Goal: Task Accomplishment & Management: Manage account settings

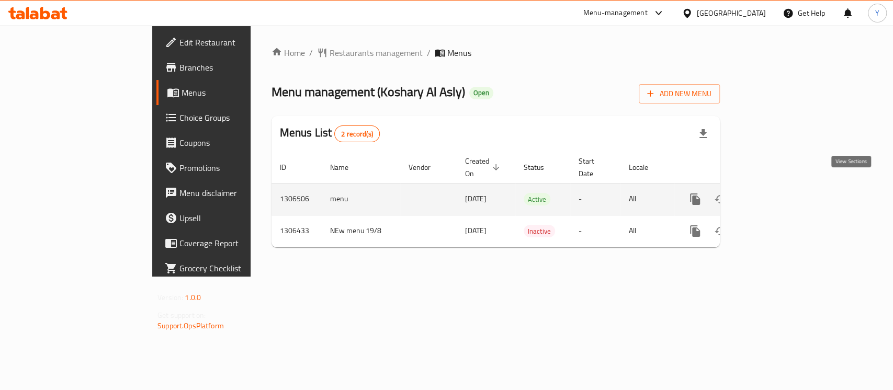
click at [777, 193] on icon "enhanced table" at bounding box center [771, 199] width 13 height 13
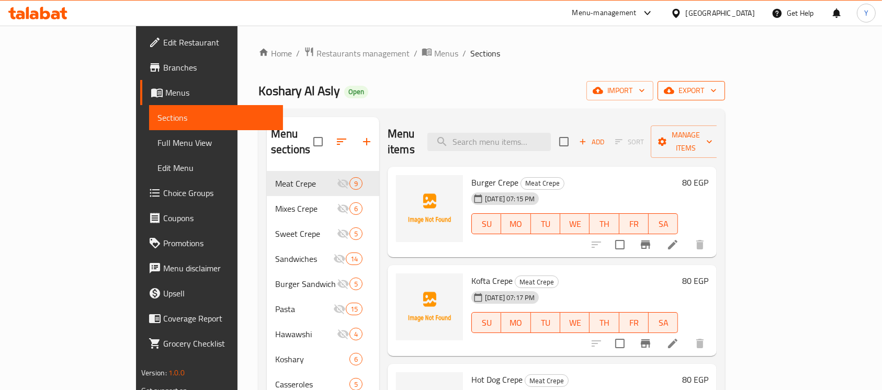
click at [717, 89] on span "export" at bounding box center [691, 90] width 51 height 13
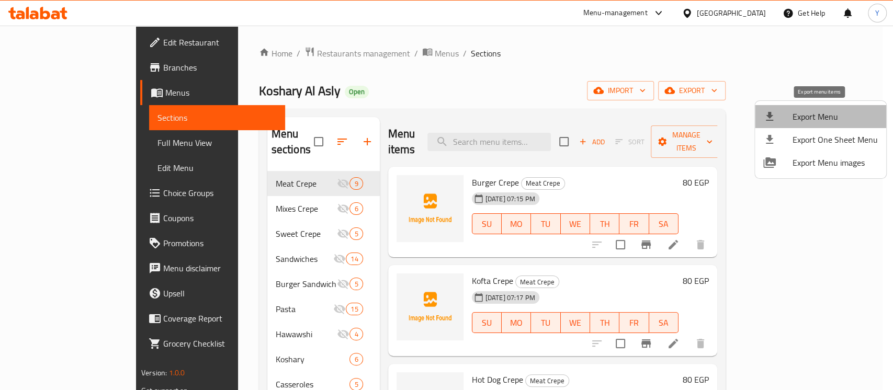
click at [829, 113] on span "Export Menu" at bounding box center [835, 116] width 85 height 13
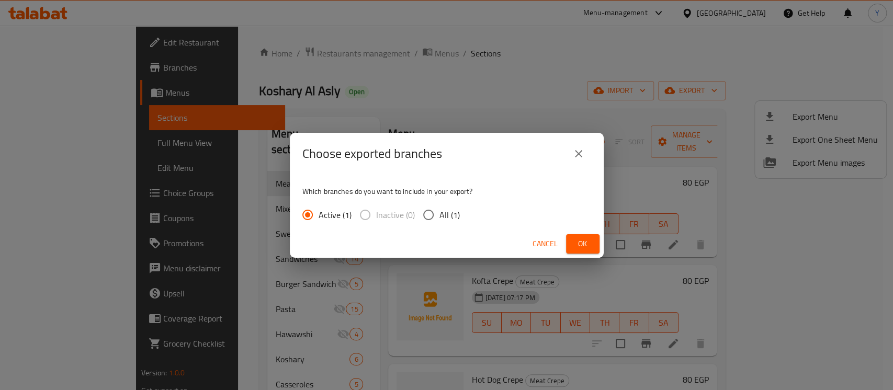
click at [450, 221] on span "All (1)" at bounding box center [450, 215] width 20 height 13
click at [440, 221] on input "All (1)" at bounding box center [429, 215] width 22 height 22
radio input "true"
drag, startPoint x: 575, startPoint y: 243, endPoint x: 563, endPoint y: 243, distance: 12.6
click at [576, 243] on span "Ok" at bounding box center [583, 244] width 17 height 13
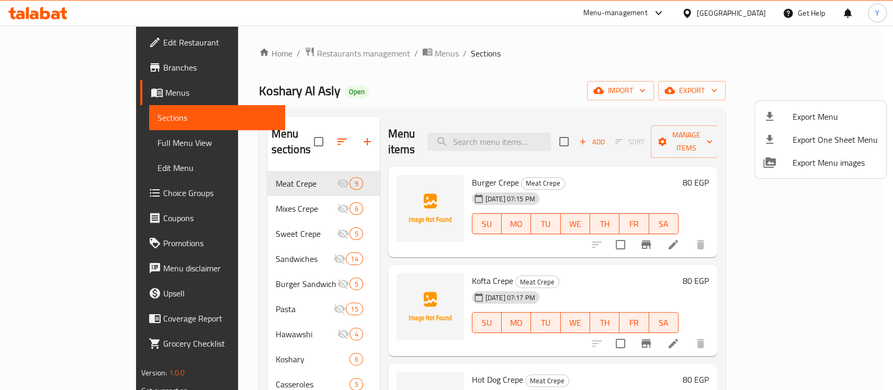
click at [471, 72] on div at bounding box center [446, 195] width 893 height 390
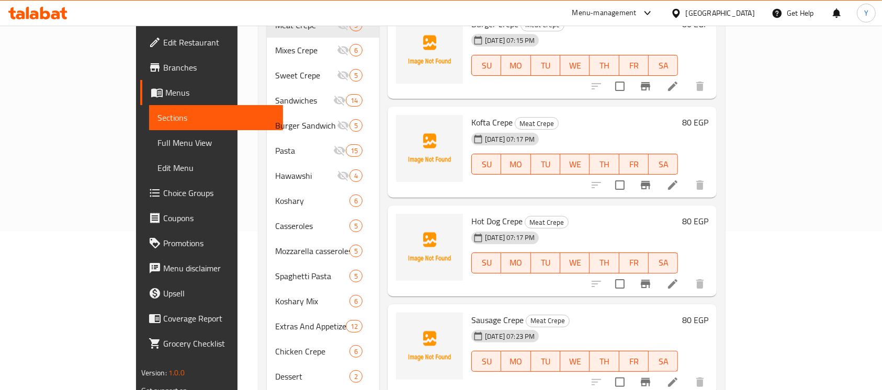
scroll to position [226, 0]
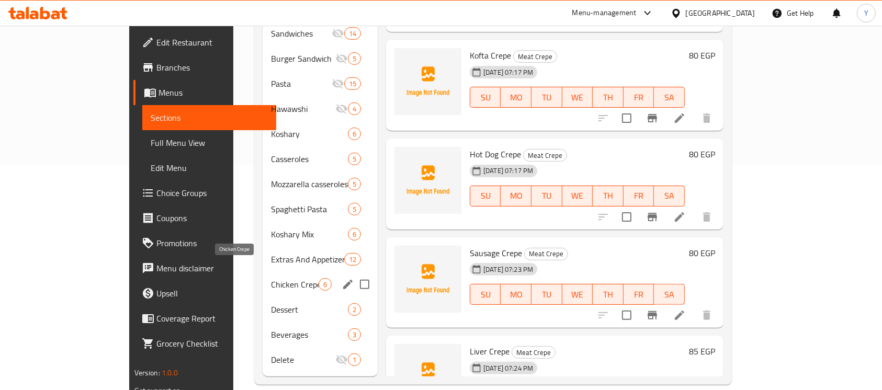
click at [271, 278] on span "Chicken Crepe" at bounding box center [295, 284] width 48 height 13
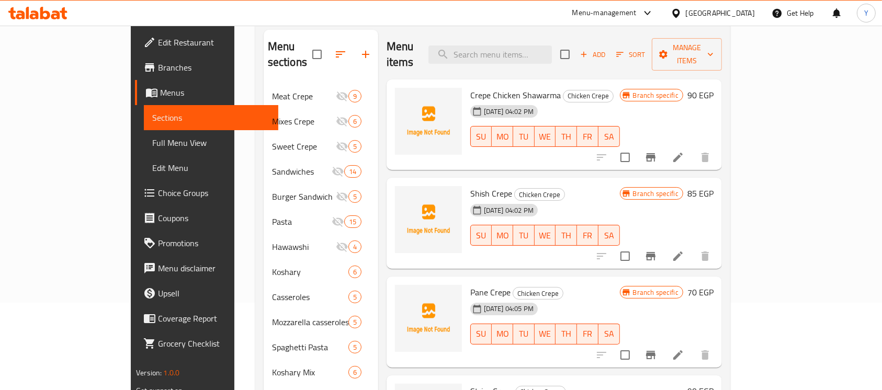
scroll to position [85, 0]
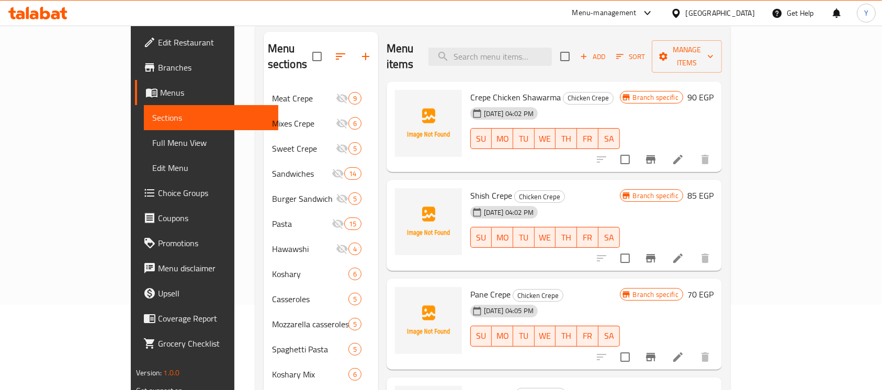
click at [714, 287] on h6 "70 EGP" at bounding box center [701, 294] width 26 height 15
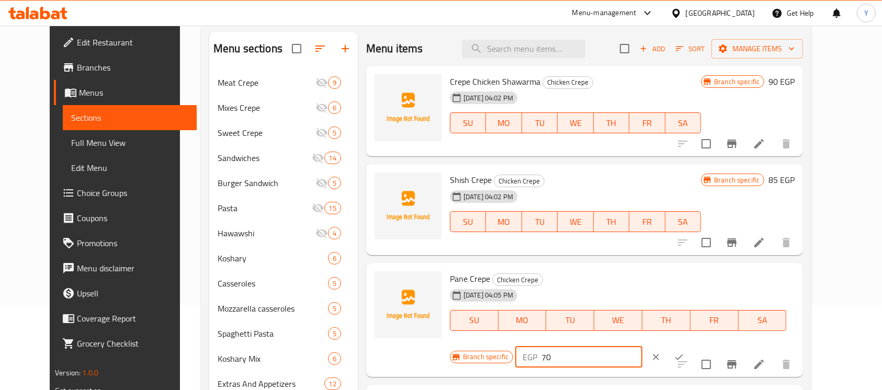
drag, startPoint x: 733, startPoint y: 290, endPoint x: 635, endPoint y: 290, distance: 97.9
click at [635, 346] on div "Branch specific EGP 70 ​" at bounding box center [578, 357] width 256 height 23
click at [738, 143] on icon "Branch-specific-item" at bounding box center [732, 144] width 13 height 13
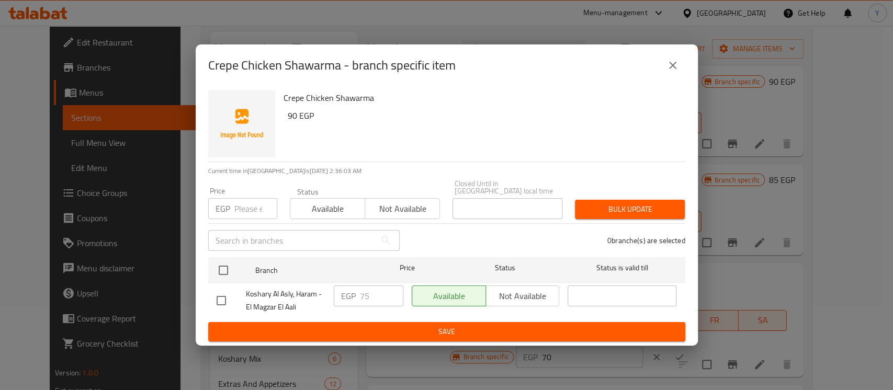
click at [681, 68] on button "close" at bounding box center [673, 65] width 25 height 25
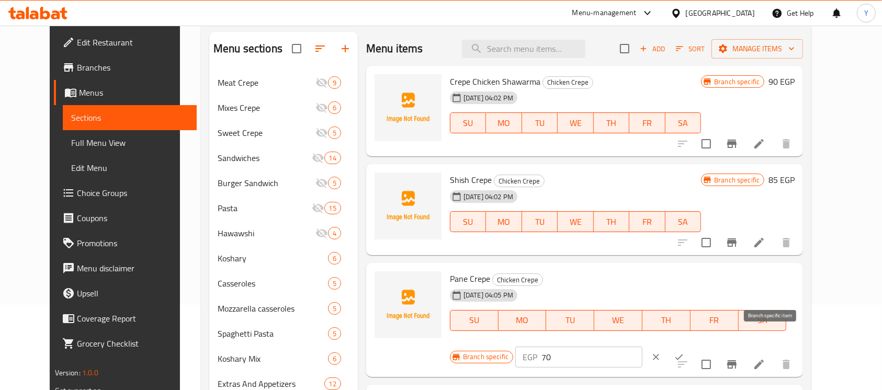
click at [738, 359] on icon "Branch-specific-item" at bounding box center [732, 365] width 13 height 13
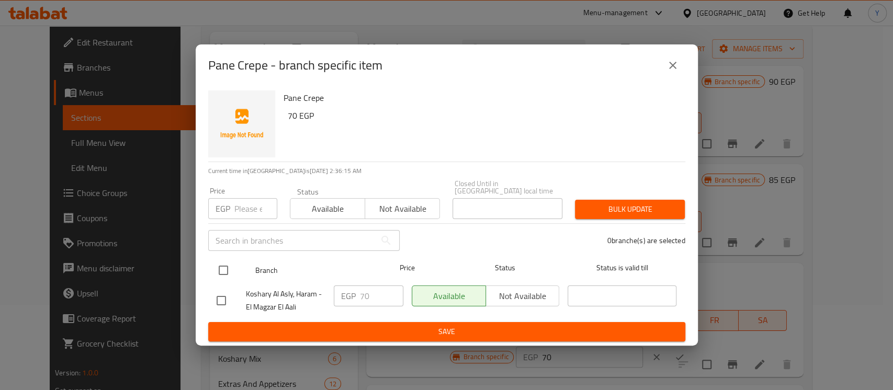
click at [222, 267] on input "checkbox" at bounding box center [223, 271] width 22 height 22
checkbox input "true"
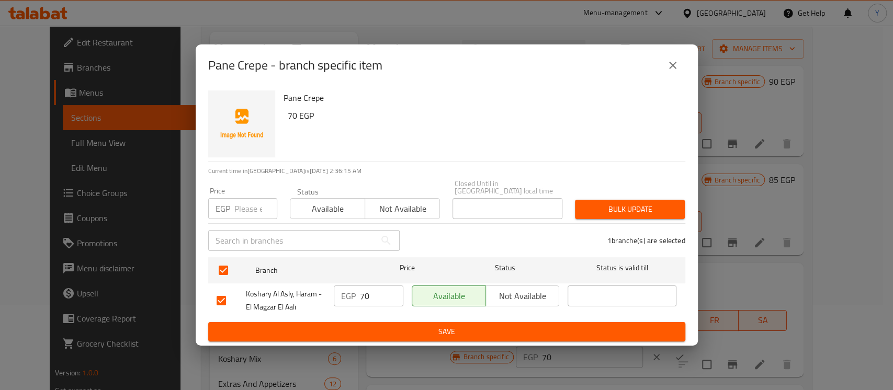
click at [241, 218] on div "Price EGP Price" at bounding box center [243, 203] width 82 height 44
click at [245, 211] on input "number" at bounding box center [255, 208] width 43 height 21
type input "55"
click at [659, 203] on span "Bulk update" at bounding box center [630, 209] width 93 height 13
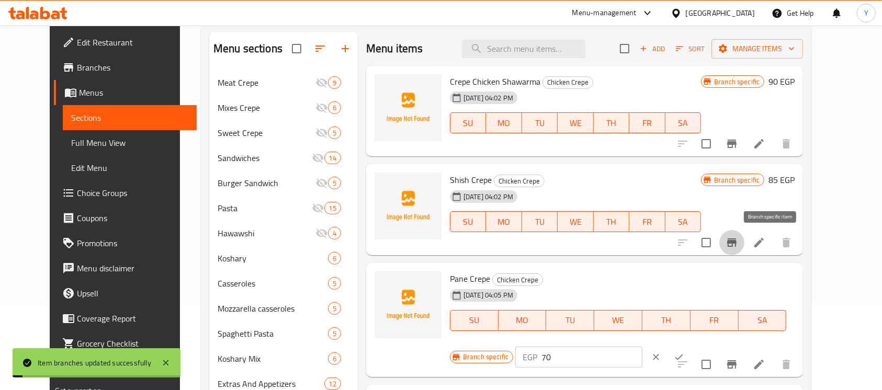
click at [738, 248] on icon "Branch-specific-item" at bounding box center [732, 243] width 13 height 13
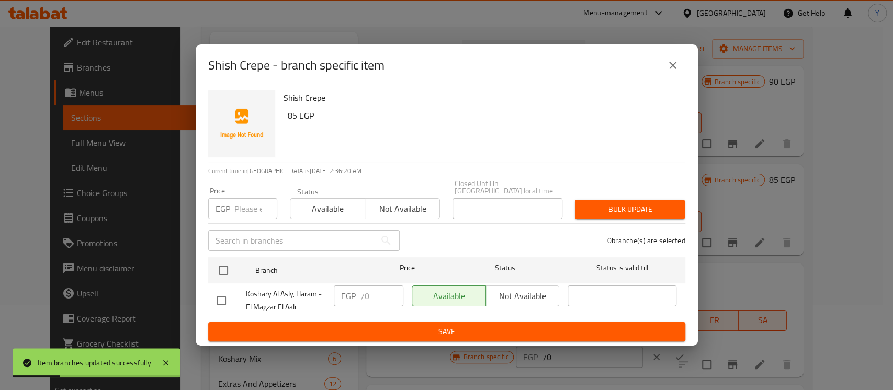
click at [668, 75] on button "close" at bounding box center [673, 65] width 25 height 25
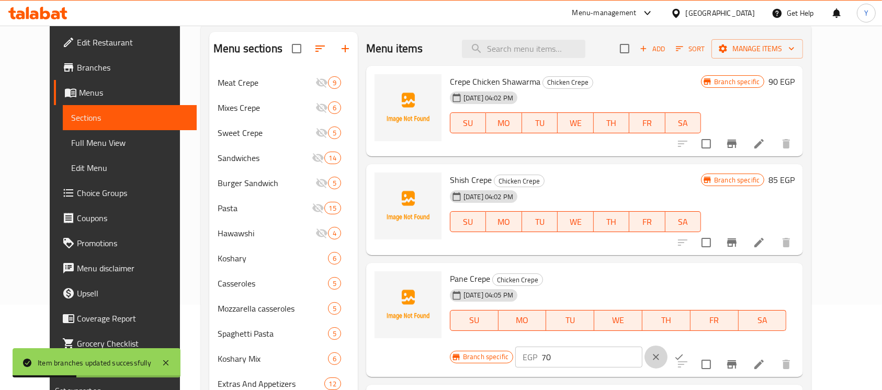
click at [668, 346] on button "clear" at bounding box center [656, 357] width 23 height 23
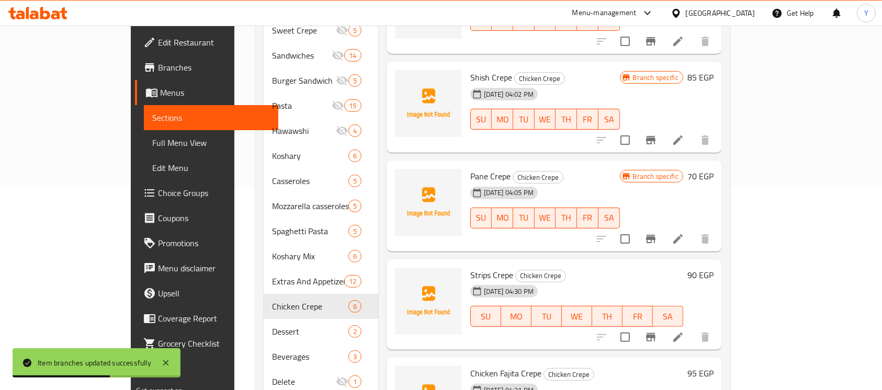
scroll to position [205, 0]
click at [657, 330] on icon "Branch-specific-item" at bounding box center [651, 336] width 13 height 13
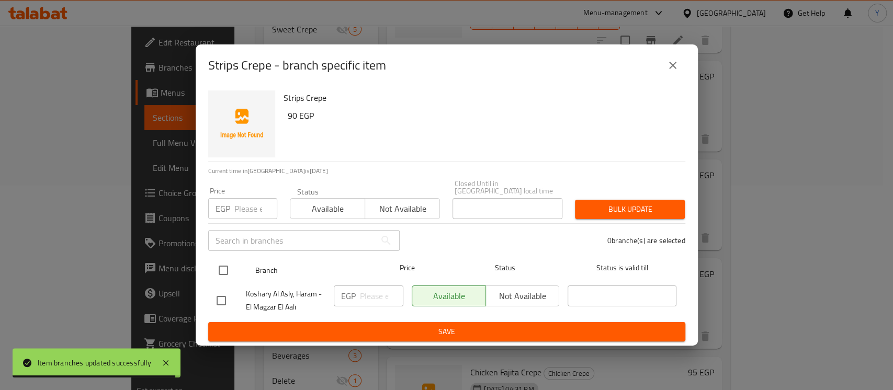
click at [222, 277] on input "checkbox" at bounding box center [223, 271] width 22 height 22
checkbox input "true"
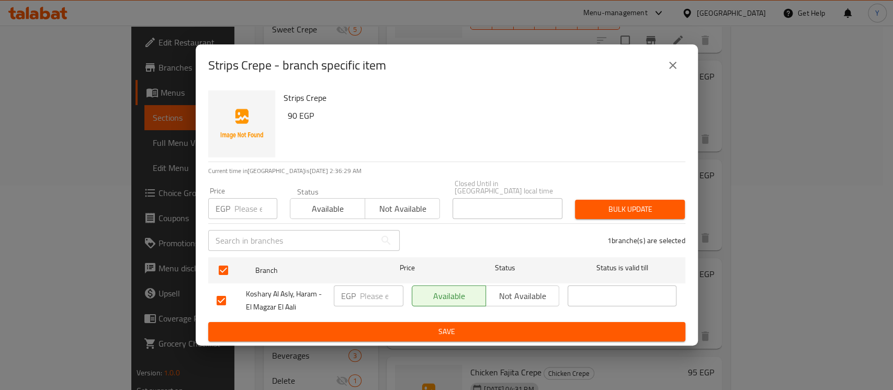
click at [249, 199] on input "number" at bounding box center [255, 208] width 43 height 21
type input "75"
click at [600, 203] on span "Bulk update" at bounding box center [630, 209] width 93 height 13
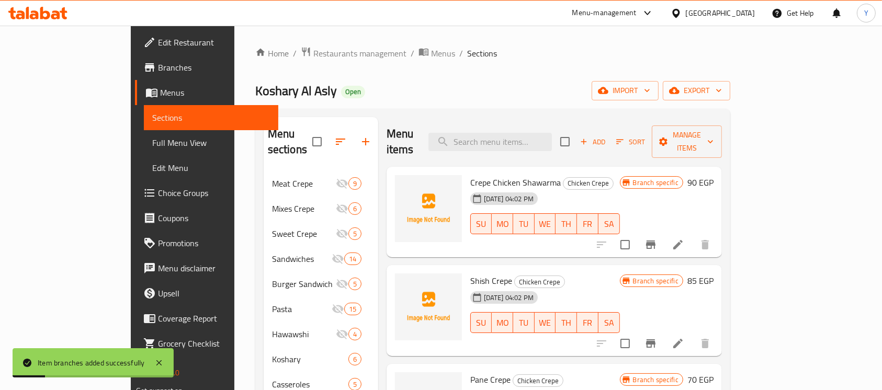
scroll to position [226, 0]
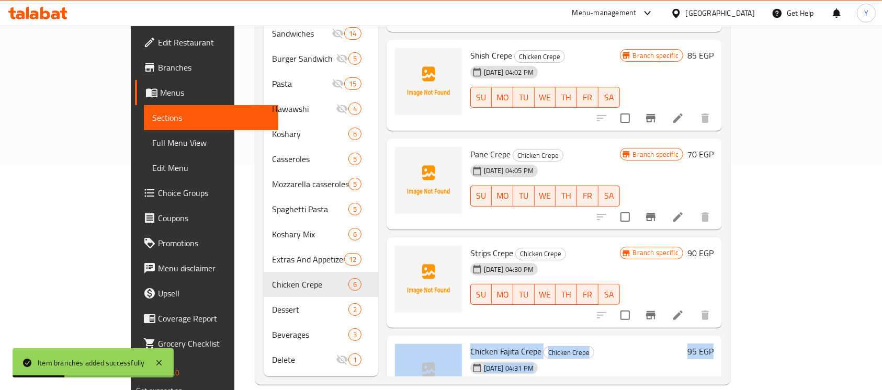
drag, startPoint x: 854, startPoint y: 224, endPoint x: 868, endPoint y: 320, distance: 97.3
click at [752, 320] on div "Home / Restaurants management / Menus / Sections Koshary Al Asly Open import ex…" at bounding box center [492, 103] width 517 height 606
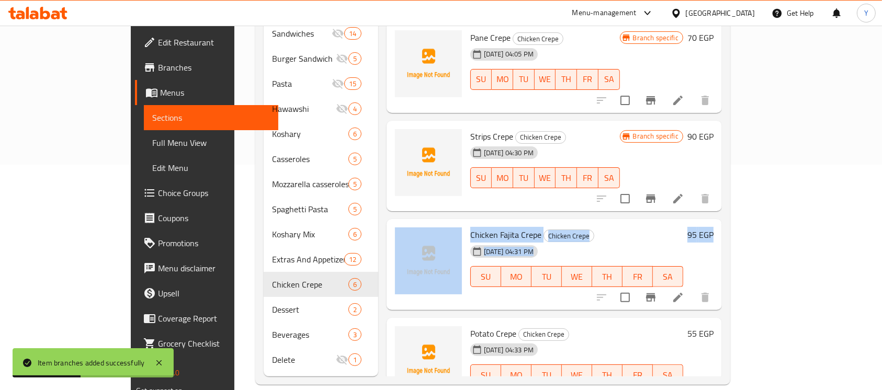
scroll to position [149, 0]
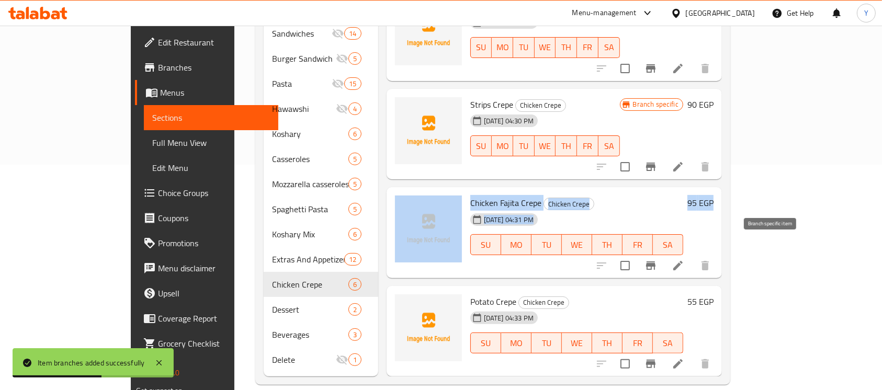
click at [657, 260] on icon "Branch-specific-item" at bounding box center [651, 266] width 13 height 13
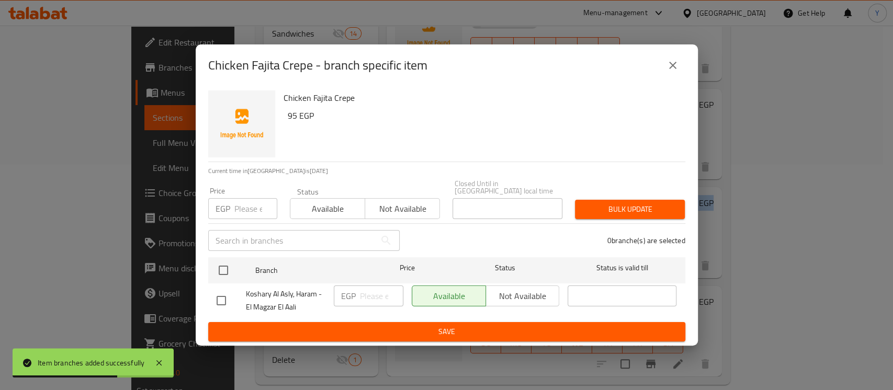
drag, startPoint x: 228, startPoint y: 267, endPoint x: 240, endPoint y: 247, distance: 23.4
click at [230, 267] on input "checkbox" at bounding box center [223, 271] width 22 height 22
checkbox input "true"
click at [245, 211] on input "number" at bounding box center [255, 208] width 43 height 21
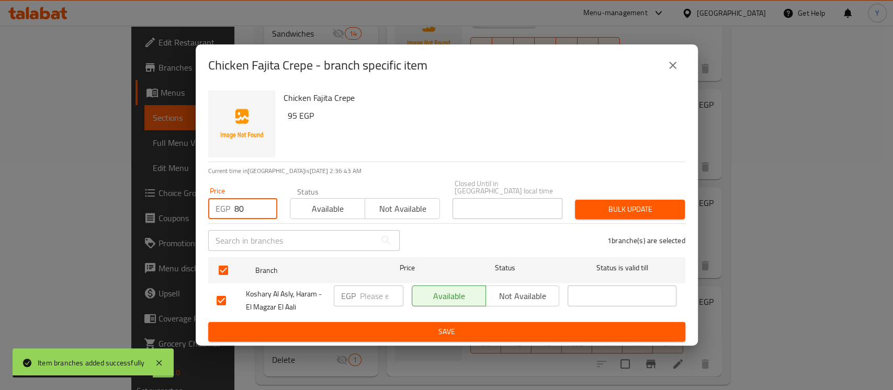
type input "80"
click at [635, 203] on span "Bulk update" at bounding box center [630, 209] width 93 height 13
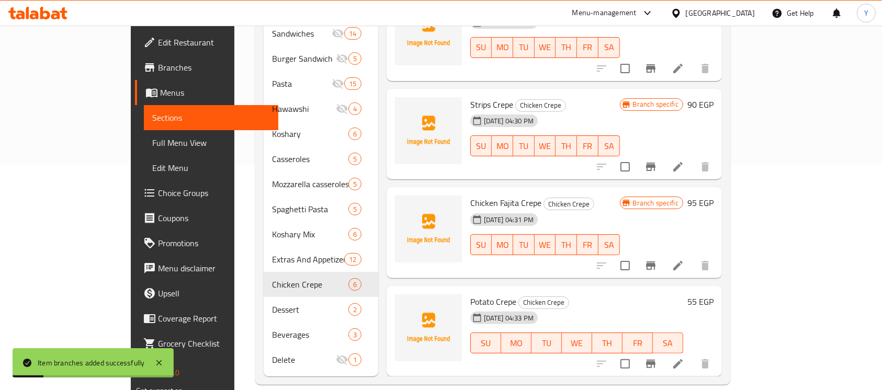
click at [656, 360] on icon "Branch-specific-item" at bounding box center [650, 364] width 9 height 8
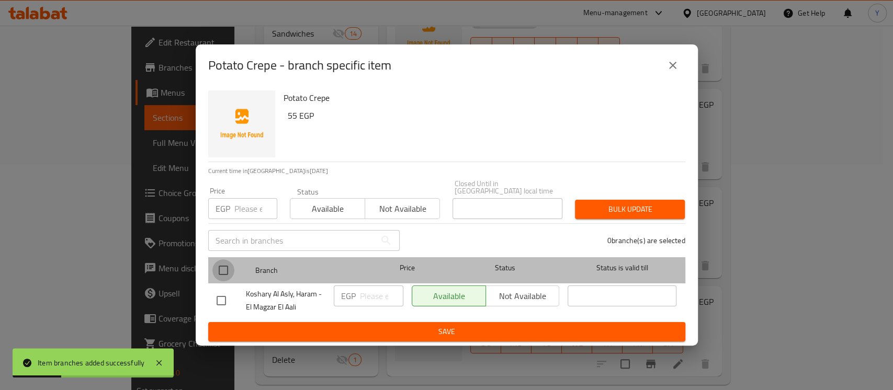
click at [223, 272] on input "checkbox" at bounding box center [223, 271] width 22 height 22
checkbox input "true"
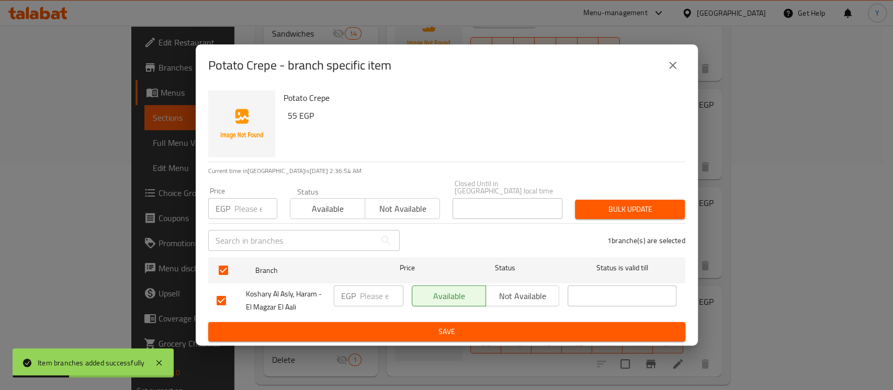
click at [249, 225] on div "​" at bounding box center [304, 240] width 204 height 33
click at [249, 198] on input "number" at bounding box center [255, 208] width 43 height 21
type input "40"
click at [621, 203] on span "Bulk update" at bounding box center [630, 209] width 93 height 13
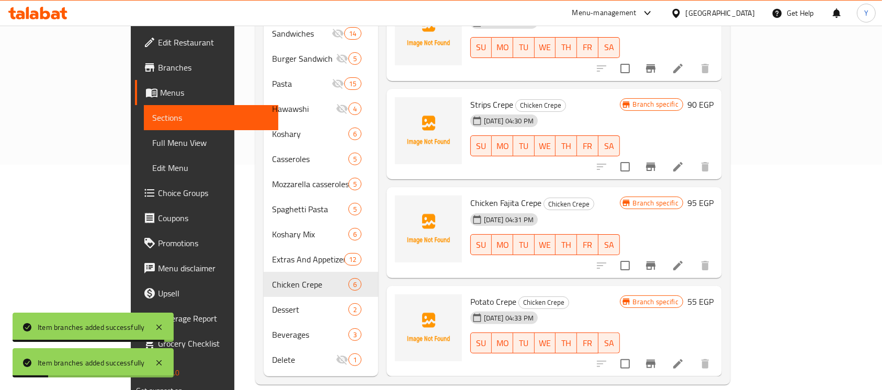
scroll to position [0, 0]
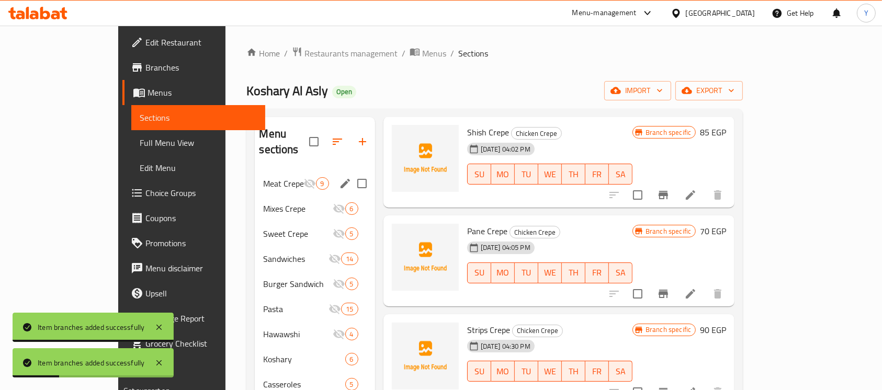
click at [263, 177] on span "Meat Crepe" at bounding box center [283, 183] width 40 height 13
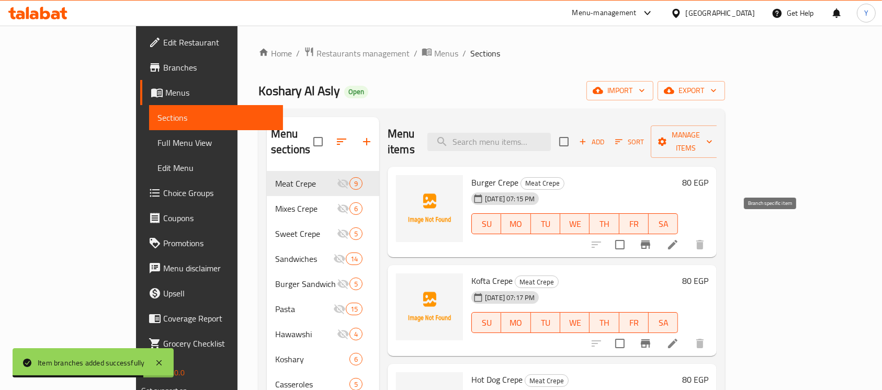
click at [651, 241] on icon "Branch-specific-item" at bounding box center [645, 245] width 9 height 8
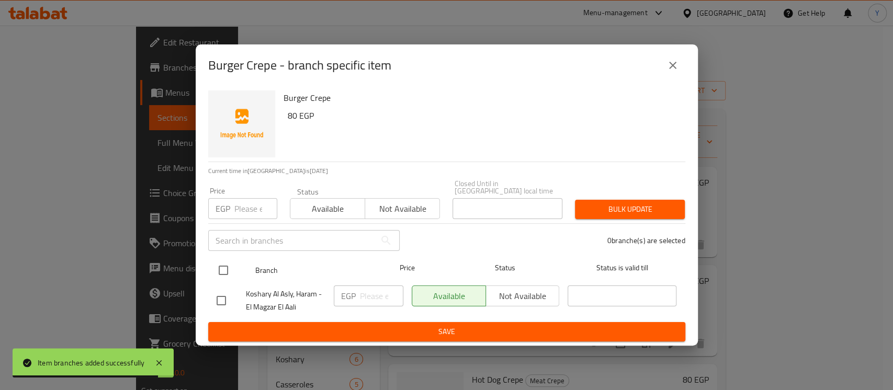
click at [214, 277] on input "checkbox" at bounding box center [223, 271] width 22 height 22
checkbox input "true"
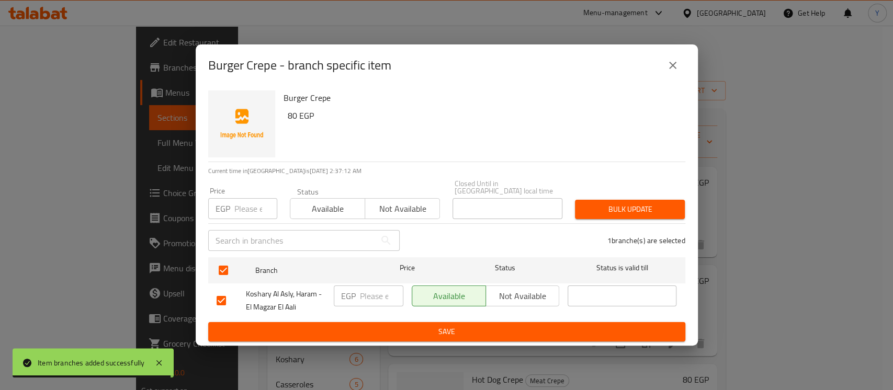
click at [249, 206] on input "number" at bounding box center [255, 208] width 43 height 21
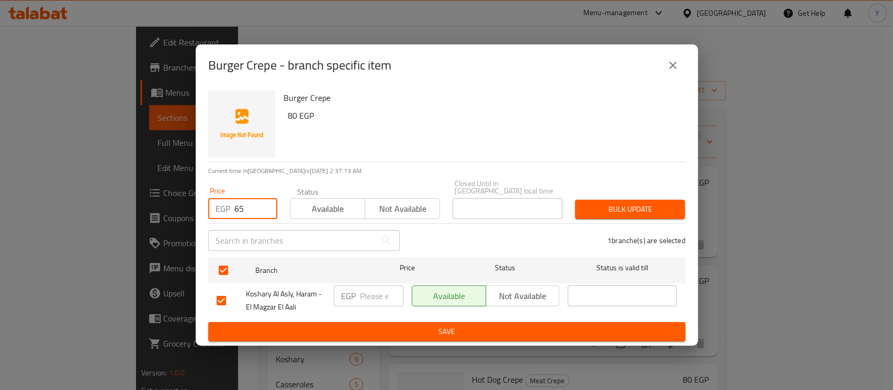
type input "65"
click at [605, 212] on span "Bulk update" at bounding box center [630, 209] width 93 height 13
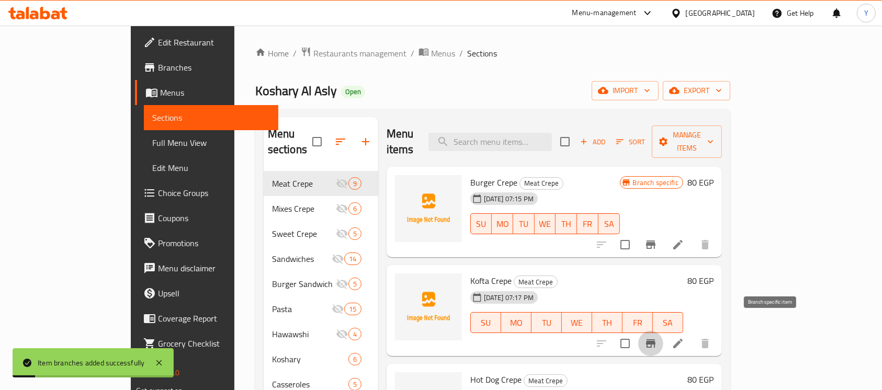
click at [664, 331] on button "Branch-specific-item" at bounding box center [651, 343] width 25 height 25
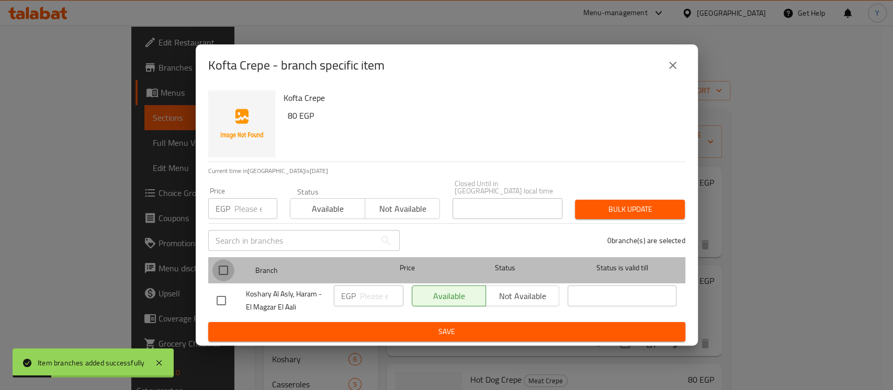
click at [222, 263] on input "checkbox" at bounding box center [223, 271] width 22 height 22
checkbox input "true"
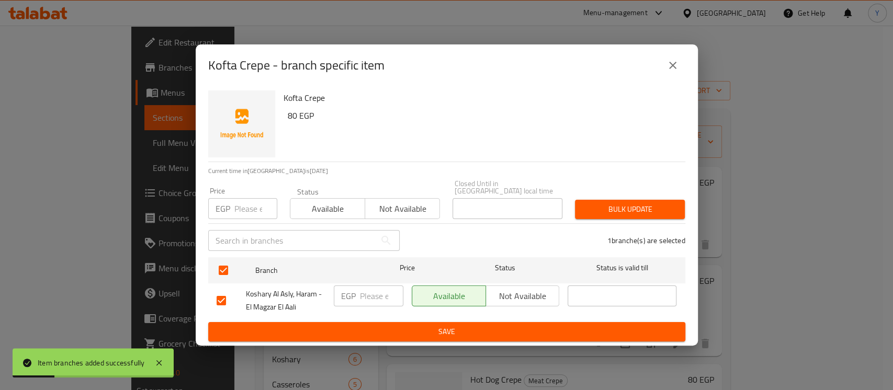
click at [251, 207] on input "number" at bounding box center [255, 208] width 43 height 21
type input "65"
click at [584, 208] on span "Bulk update" at bounding box center [630, 209] width 93 height 13
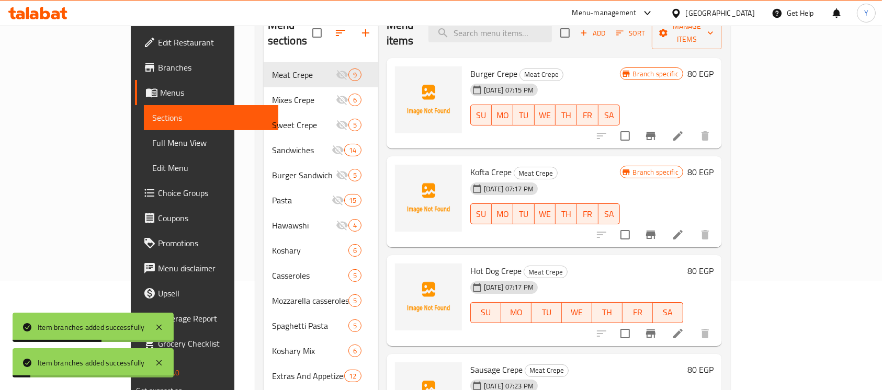
scroll to position [187, 0]
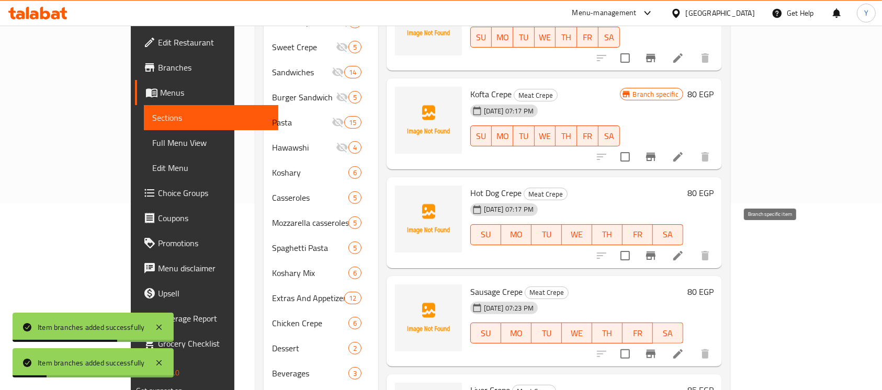
click at [657, 250] on icon "Branch-specific-item" at bounding box center [651, 256] width 13 height 13
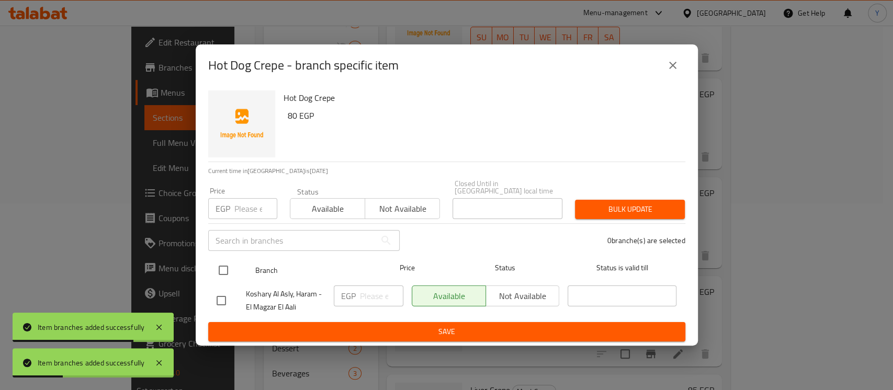
click at [225, 264] on input "checkbox" at bounding box center [223, 271] width 22 height 22
checkbox input "true"
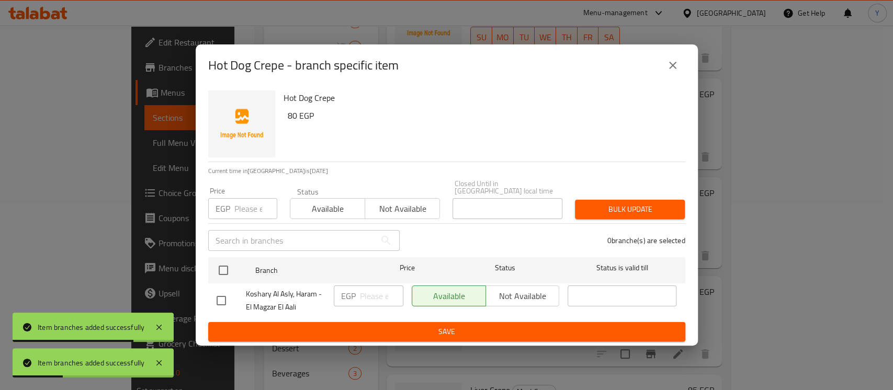
checkbox input "true"
click at [241, 203] on input "number" at bounding box center [255, 208] width 43 height 21
type input "65"
click at [616, 213] on button "Bulk update" at bounding box center [630, 209] width 110 height 19
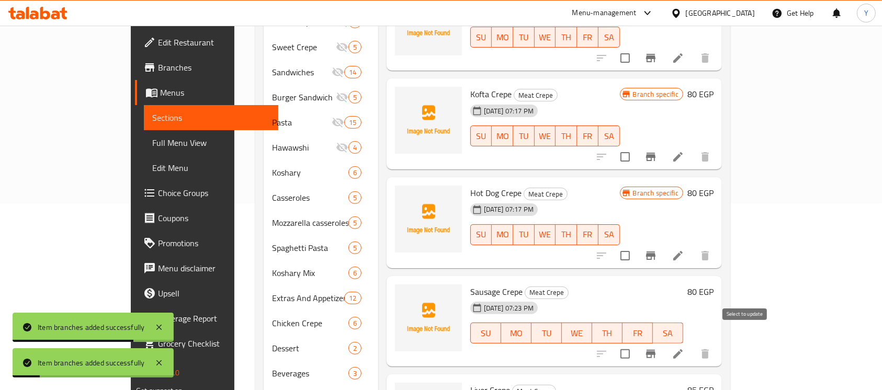
click at [718, 342] on div at bounding box center [653, 354] width 129 height 25
click at [664, 342] on button "Branch-specific-item" at bounding box center [651, 354] width 25 height 25
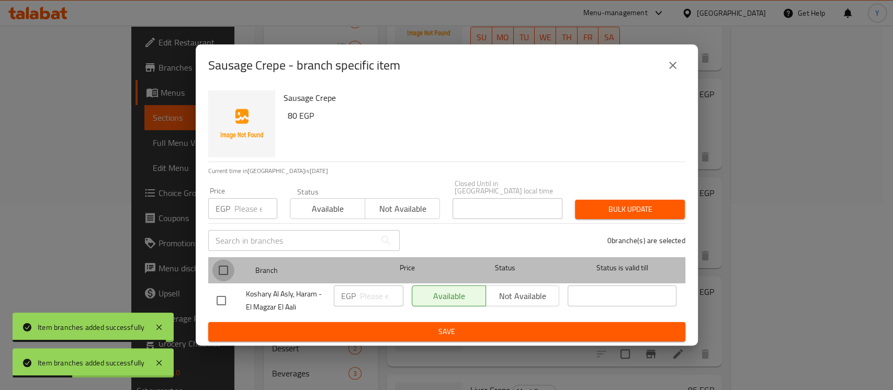
click at [224, 264] on input "checkbox" at bounding box center [223, 271] width 22 height 22
checkbox input "true"
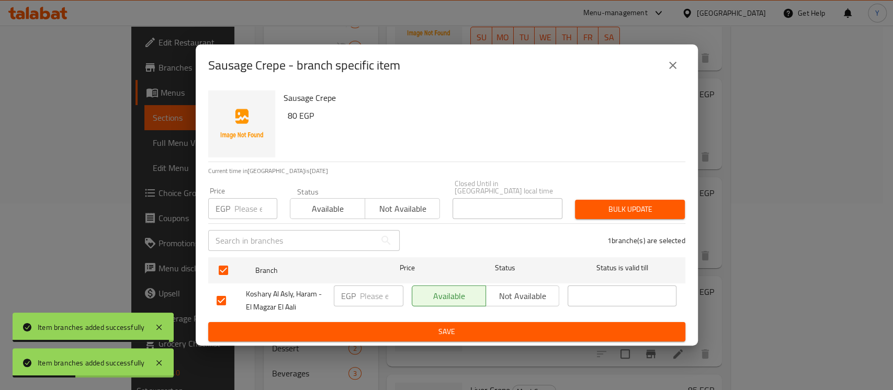
click at [250, 193] on div "Price EGP Price" at bounding box center [242, 203] width 69 height 32
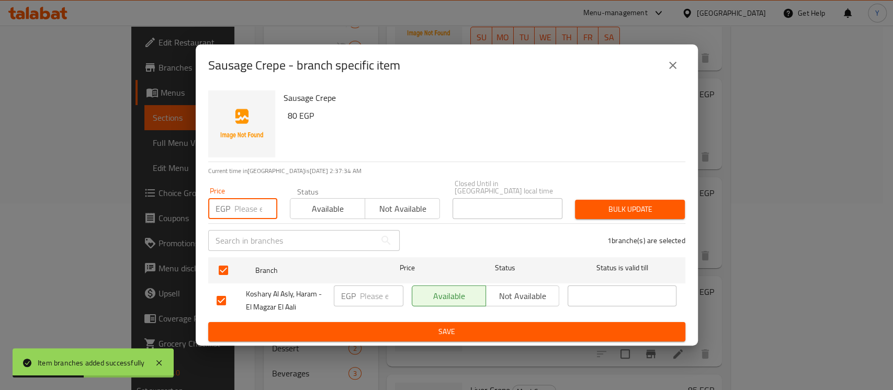
click at [249, 198] on input "number" at bounding box center [255, 208] width 43 height 21
type input "65"
click at [589, 210] on span "Bulk update" at bounding box center [630, 209] width 93 height 13
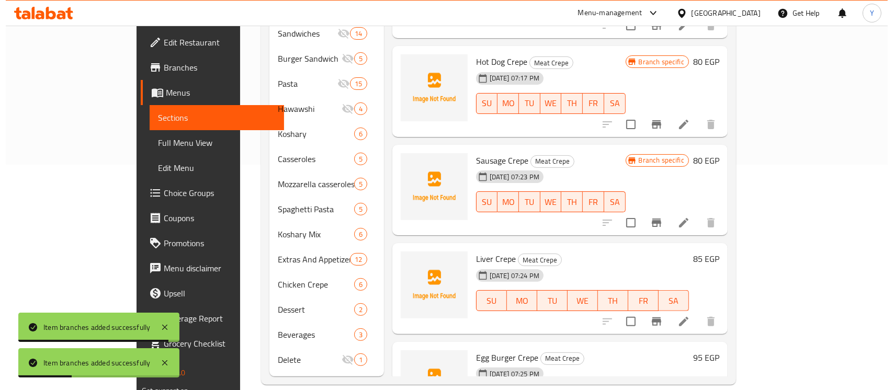
scroll to position [139, 0]
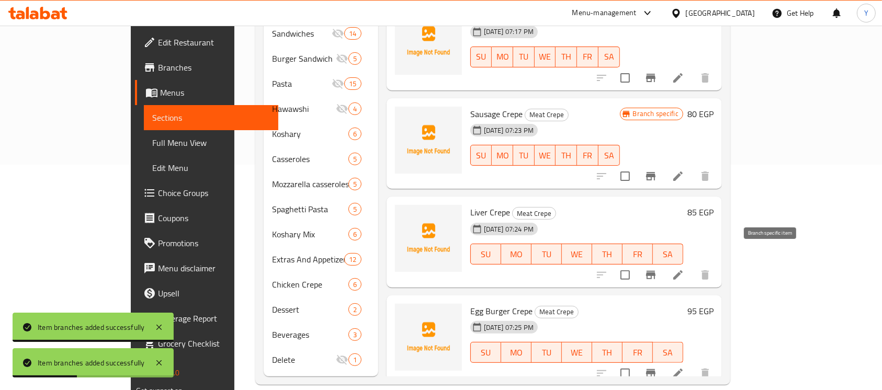
click at [664, 263] on button "Branch-specific-item" at bounding box center [651, 275] width 25 height 25
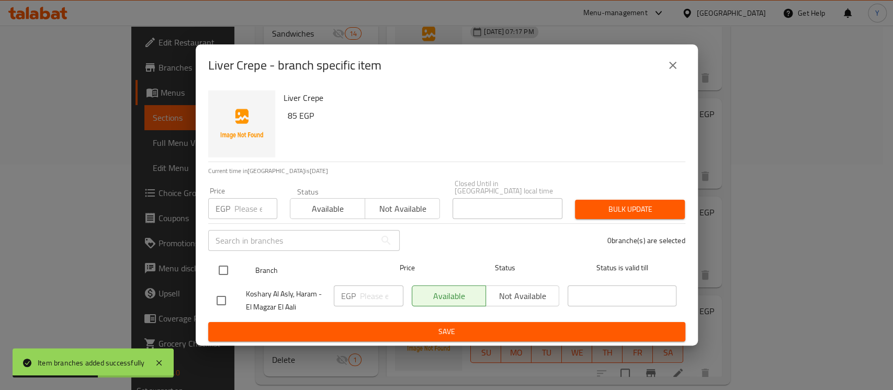
click at [227, 266] on input "checkbox" at bounding box center [223, 271] width 22 height 22
checkbox input "true"
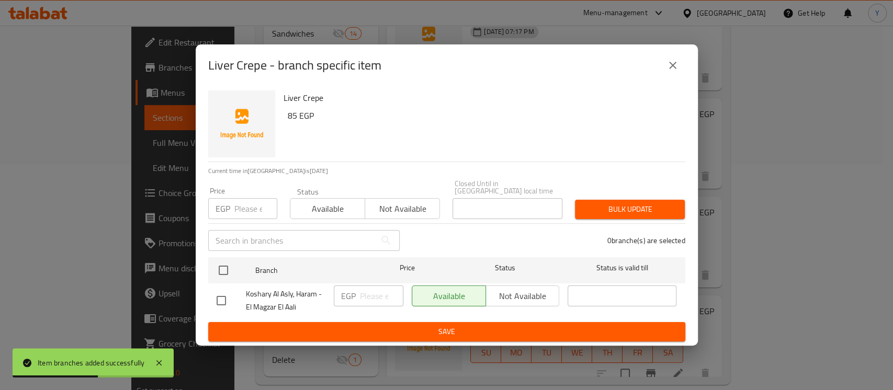
checkbox input "true"
click at [250, 206] on input "number" at bounding box center [255, 208] width 43 height 21
type input "65"
click at [626, 195] on div "Bulk update" at bounding box center [630, 210] width 122 height 32
click at [630, 203] on span "Bulk update" at bounding box center [630, 209] width 93 height 13
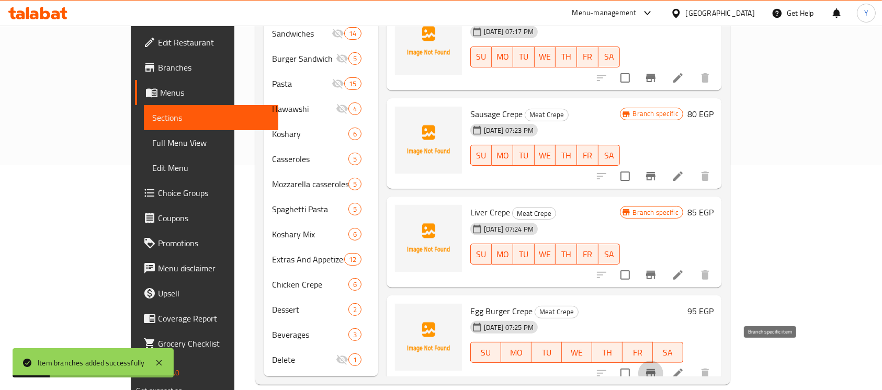
click at [664, 361] on button "Branch-specific-item" at bounding box center [651, 373] width 25 height 25
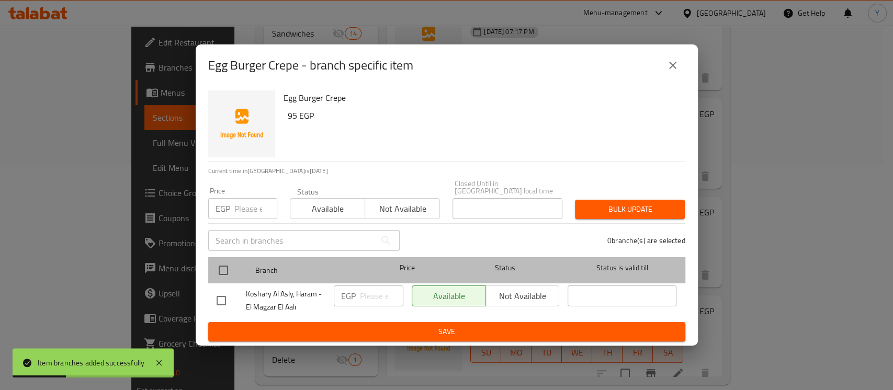
click at [227, 255] on div at bounding box center [231, 270] width 39 height 30
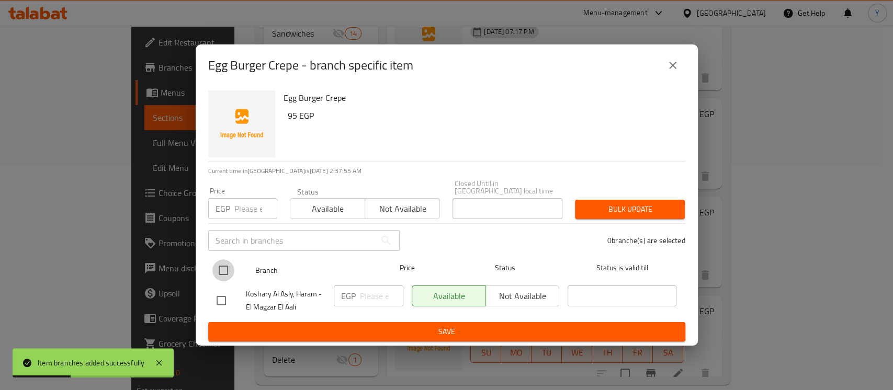
click at [227, 260] on input "checkbox" at bounding box center [223, 271] width 22 height 22
checkbox input "true"
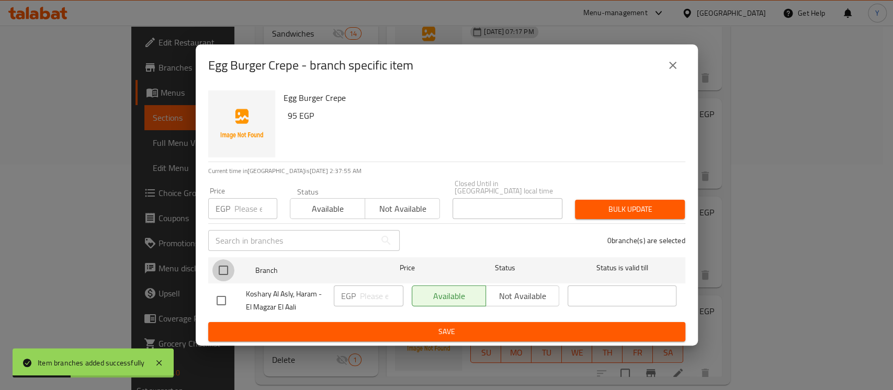
checkbox input "true"
click at [251, 213] on input "number" at bounding box center [255, 208] width 43 height 21
type input "70"
click at [586, 205] on span "Bulk update" at bounding box center [630, 209] width 93 height 13
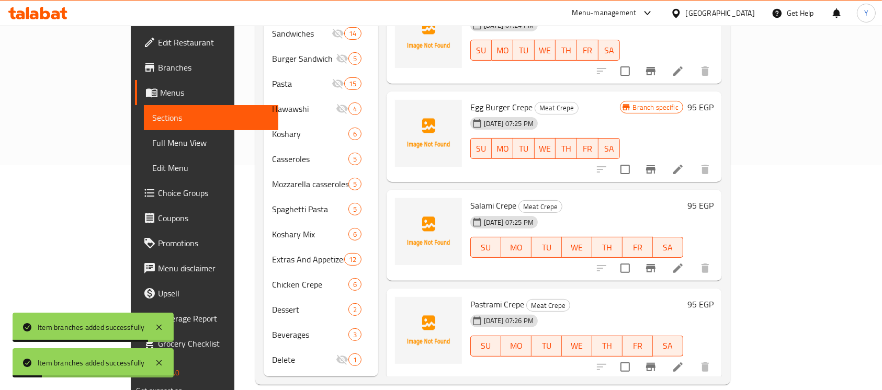
scroll to position [385, 0]
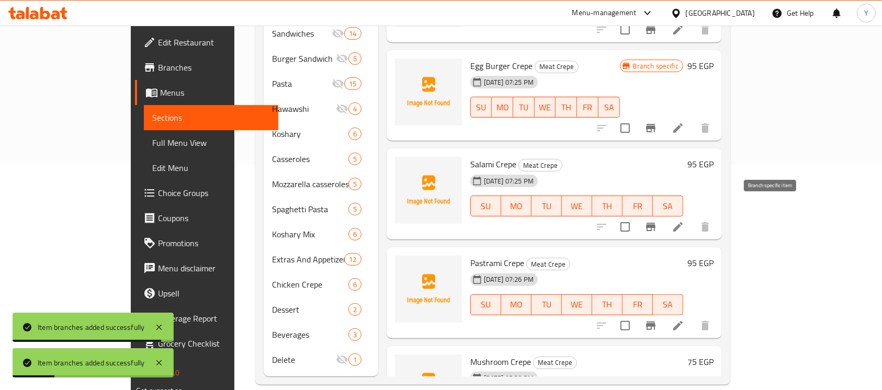
click at [657, 221] on icon "Branch-specific-item" at bounding box center [651, 227] width 13 height 13
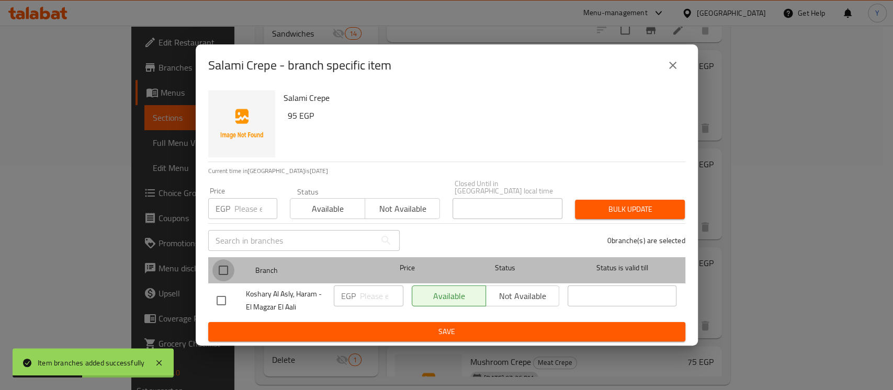
drag, startPoint x: 226, startPoint y: 268, endPoint x: 244, endPoint y: 208, distance: 63.1
click at [226, 267] on input "checkbox" at bounding box center [223, 271] width 22 height 22
checkbox input "true"
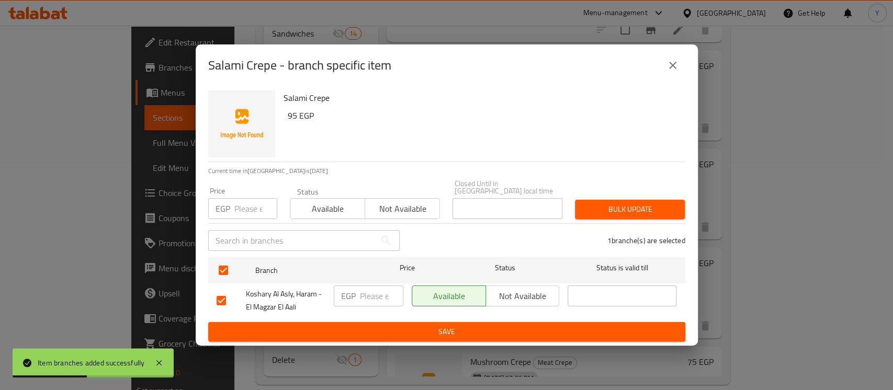
click at [244, 207] on input "number" at bounding box center [255, 208] width 43 height 21
type input "80"
click at [662, 206] on span "Bulk update" at bounding box center [630, 209] width 93 height 13
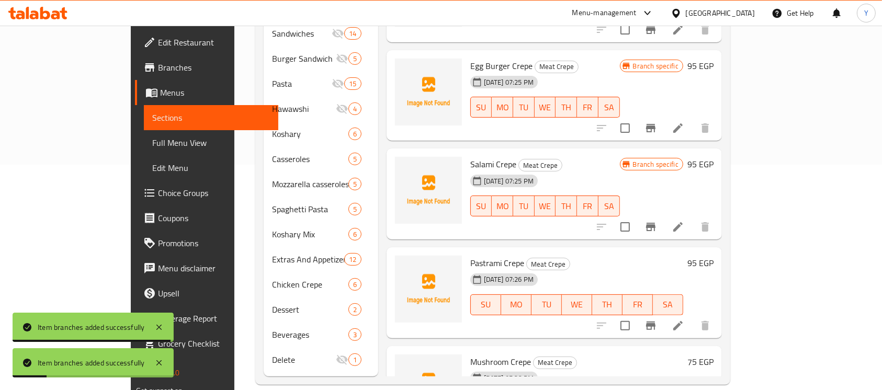
scroll to position [445, 0]
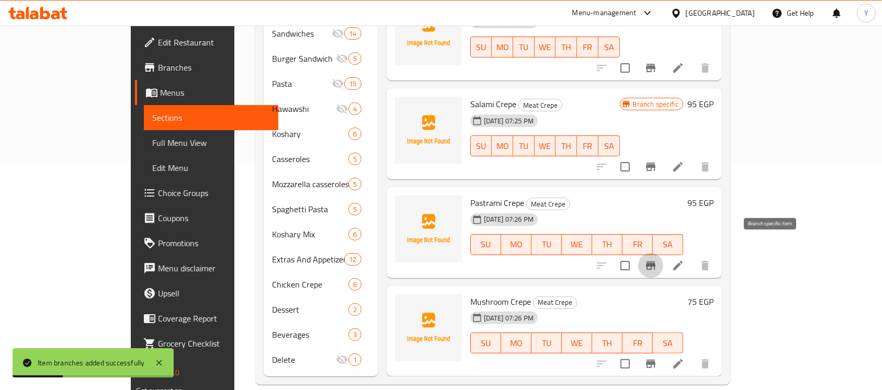
click at [664, 258] on button "Branch-specific-item" at bounding box center [651, 265] width 25 height 25
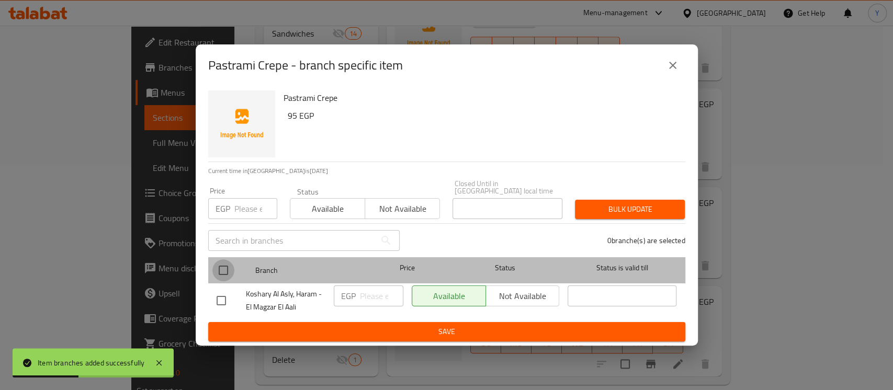
click at [229, 270] on input "checkbox" at bounding box center [223, 271] width 22 height 22
checkbox input "true"
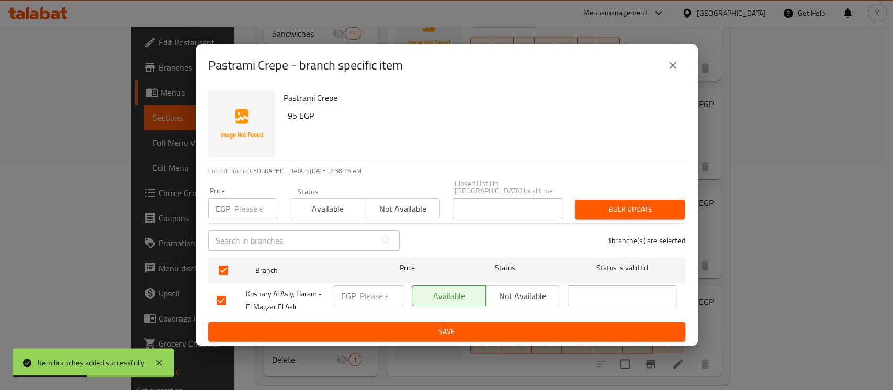
click at [244, 224] on div "​" at bounding box center [304, 240] width 204 height 33
click at [247, 209] on input "number" at bounding box center [255, 208] width 43 height 21
type input "80"
click at [633, 203] on span "Bulk update" at bounding box center [630, 209] width 93 height 13
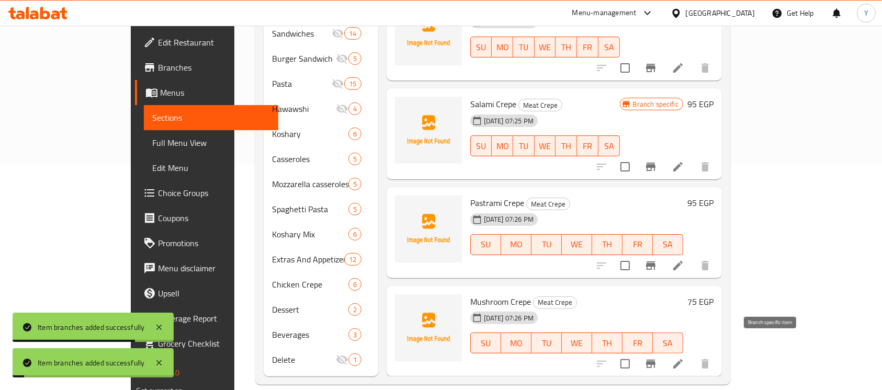
click at [657, 358] on icon "Branch-specific-item" at bounding box center [651, 364] width 13 height 13
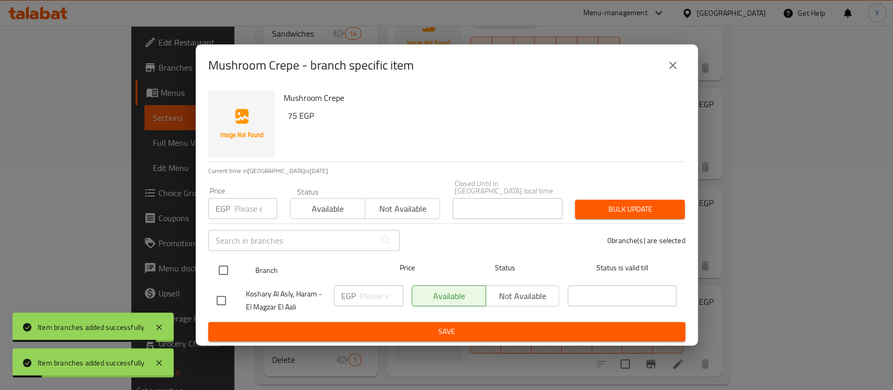
click at [220, 265] on input "checkbox" at bounding box center [223, 271] width 22 height 22
checkbox input "true"
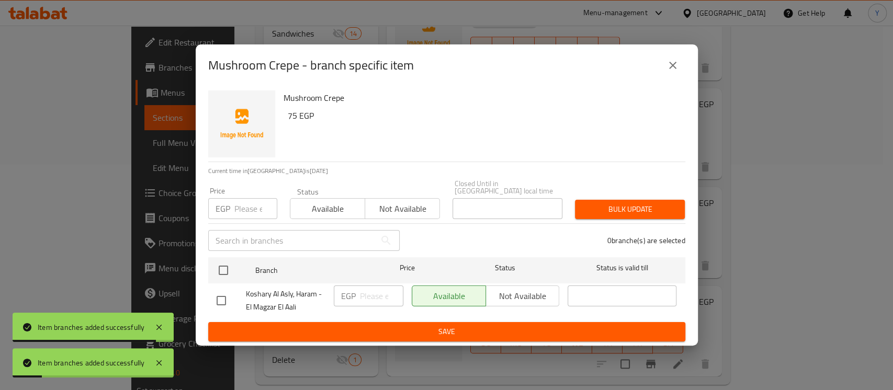
checkbox input "true"
click at [243, 215] on input "number" at bounding box center [255, 208] width 43 height 21
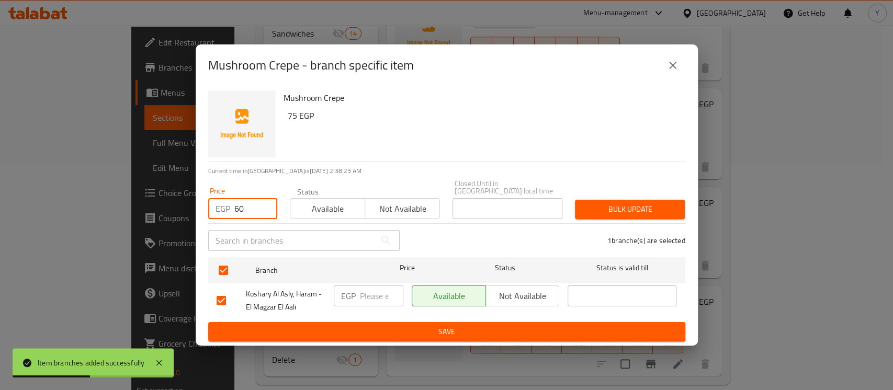
type input "60"
click at [682, 207] on button "Bulk update" at bounding box center [630, 209] width 110 height 19
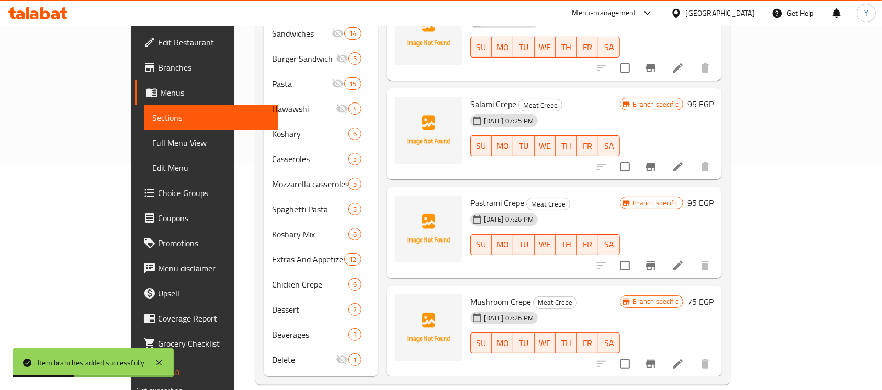
scroll to position [0, 0]
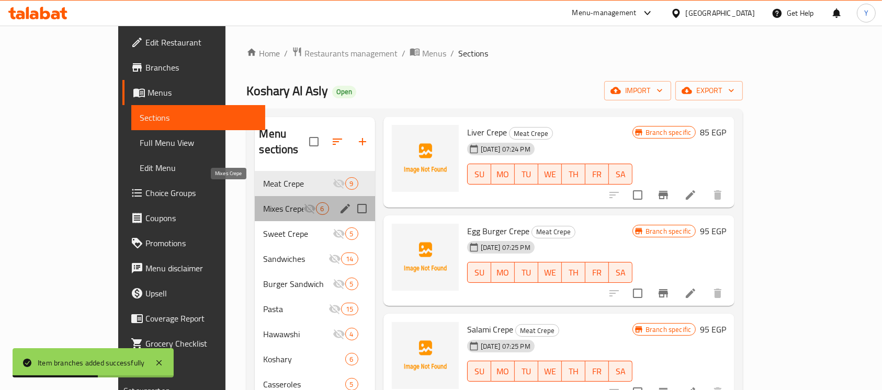
click at [263, 203] on span "Mixes Crepe" at bounding box center [283, 209] width 40 height 13
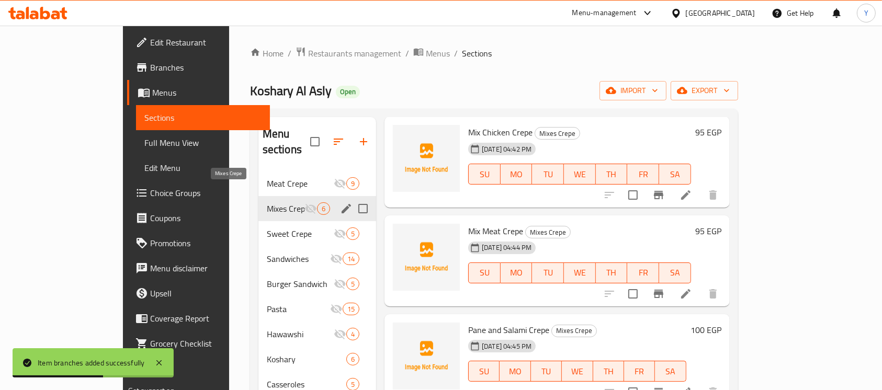
scroll to position [149, 0]
click at [352, 173] on input "Menu sections" at bounding box center [363, 184] width 22 height 22
checkbox input "true"
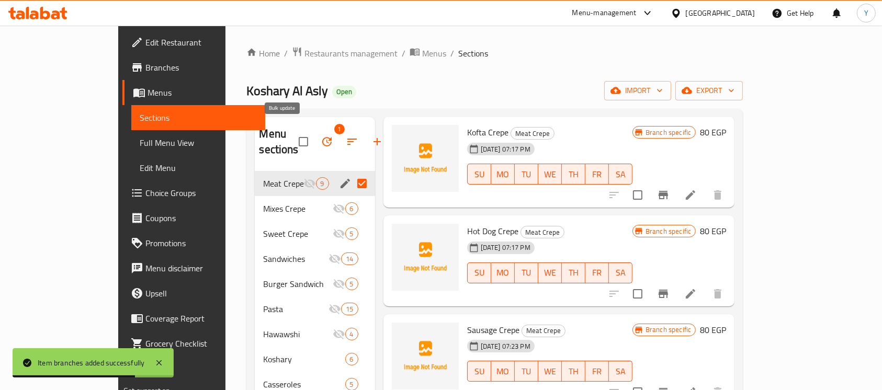
click at [321, 140] on icon "button" at bounding box center [327, 142] width 13 height 13
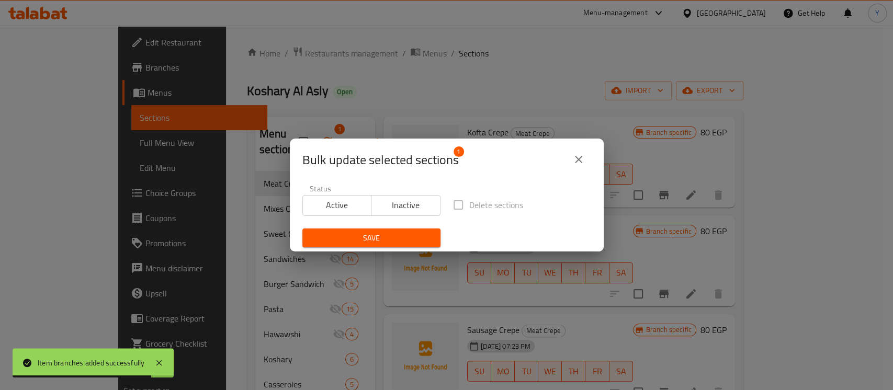
click at [332, 198] on span "Active" at bounding box center [337, 205] width 61 height 15
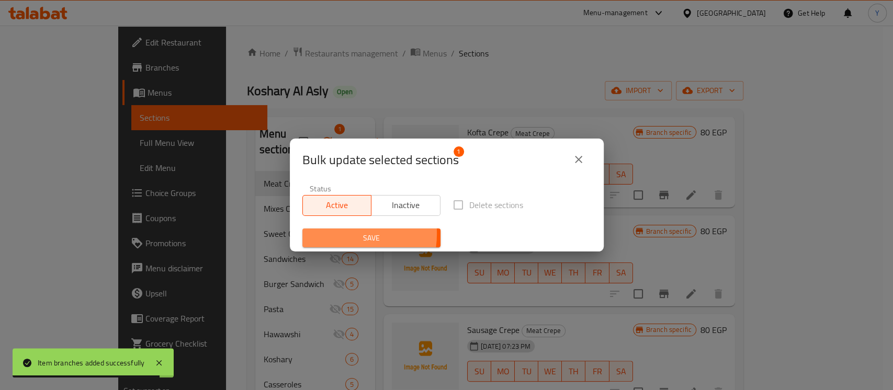
click at [335, 233] on span "Save" at bounding box center [371, 238] width 121 height 13
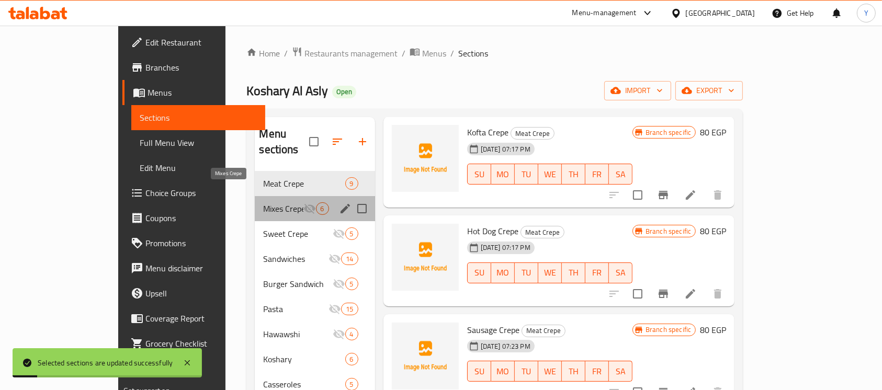
click at [263, 203] on span "Mixes Crepe" at bounding box center [283, 209] width 40 height 13
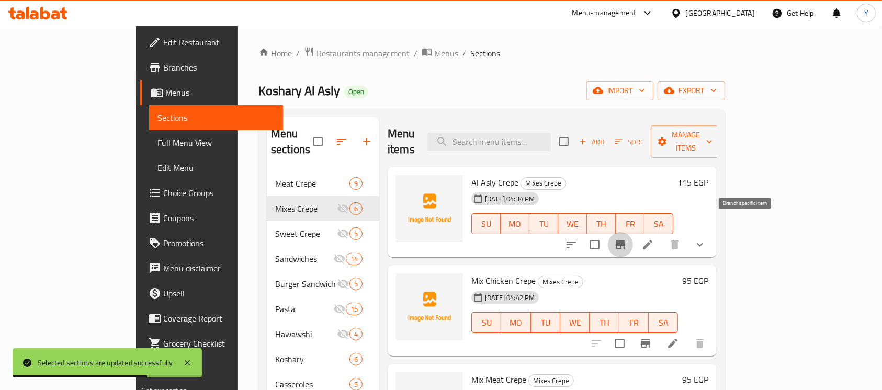
click at [625, 241] on icon "Branch-specific-item" at bounding box center [620, 245] width 9 height 8
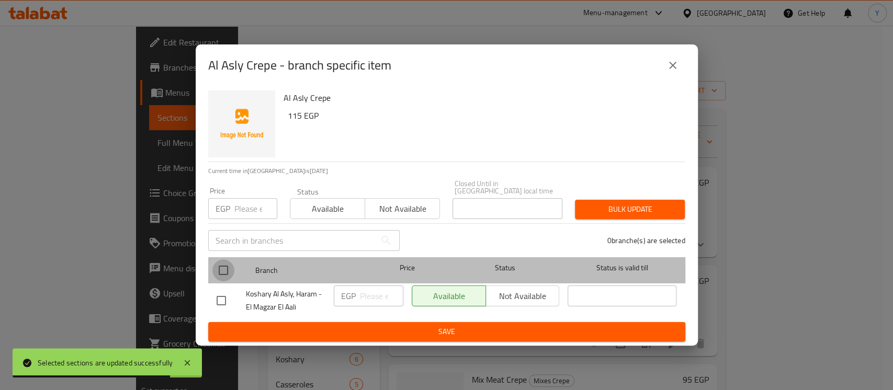
click at [223, 264] on input "checkbox" at bounding box center [223, 271] width 22 height 22
checkbox input "true"
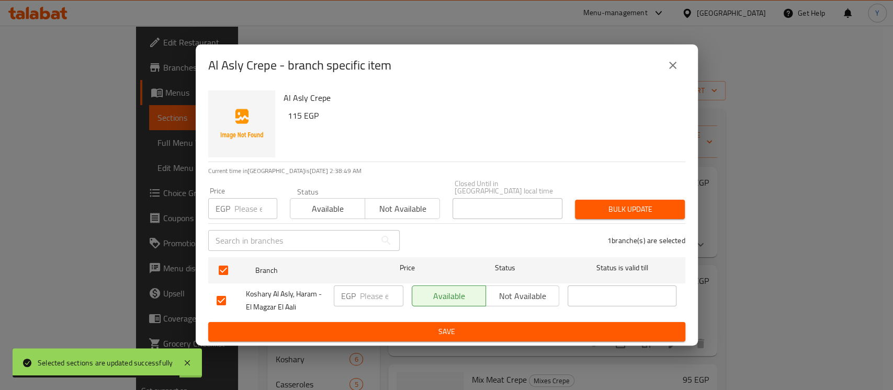
click at [250, 202] on input "number" at bounding box center [255, 208] width 43 height 21
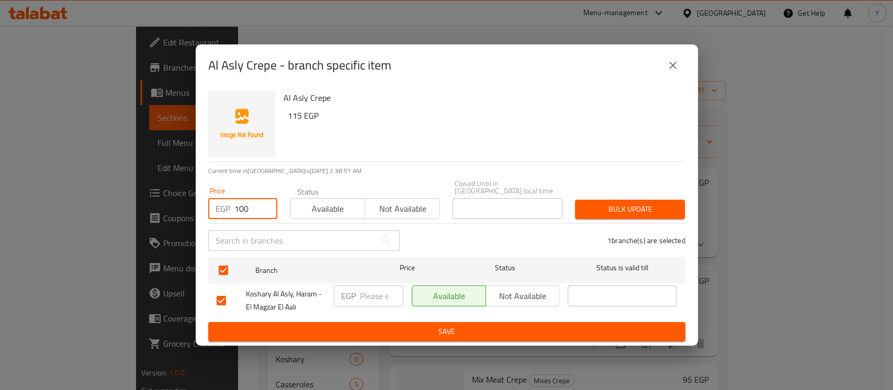
type input "100"
click at [591, 204] on span "Bulk update" at bounding box center [630, 209] width 93 height 13
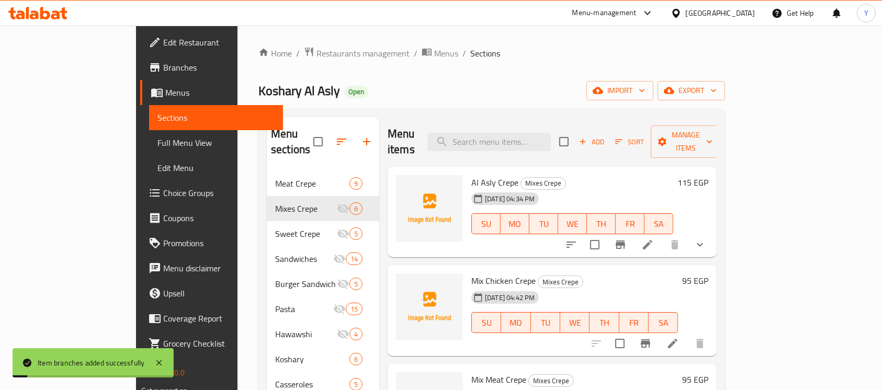
click at [713, 232] on button "show more" at bounding box center [700, 244] width 25 height 25
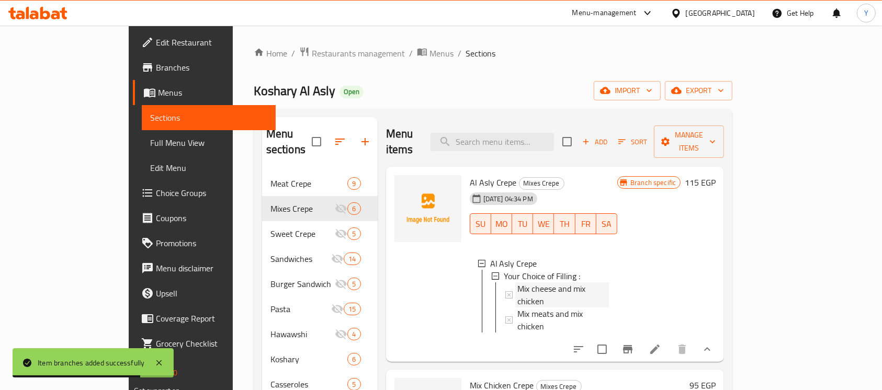
click at [565, 283] on span "Mix cheese and mix chicken" at bounding box center [564, 295] width 92 height 25
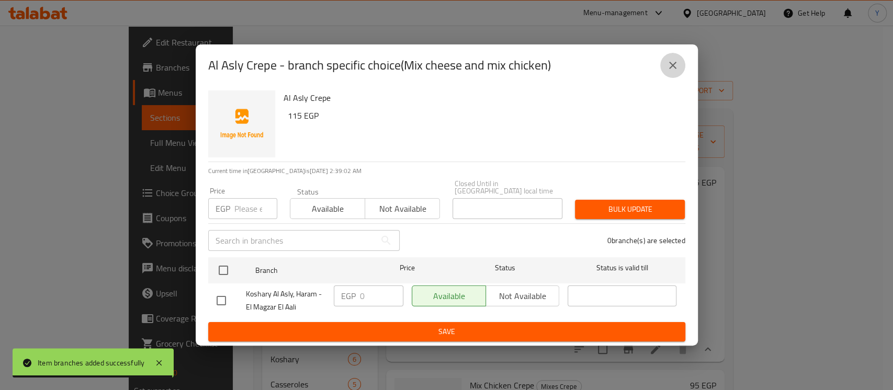
click at [665, 69] on button "close" at bounding box center [673, 65] width 25 height 25
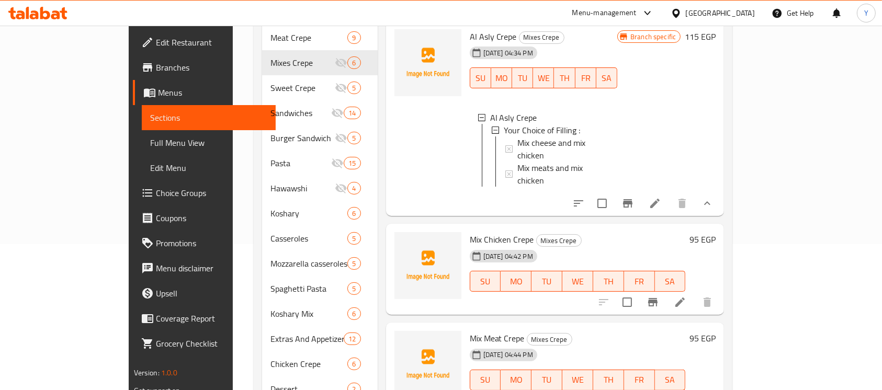
scroll to position [159, 0]
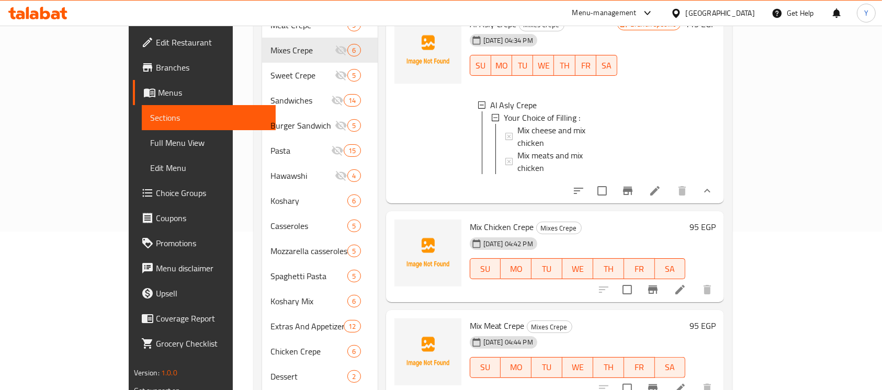
click at [666, 277] on button "Branch-specific-item" at bounding box center [653, 289] width 25 height 25
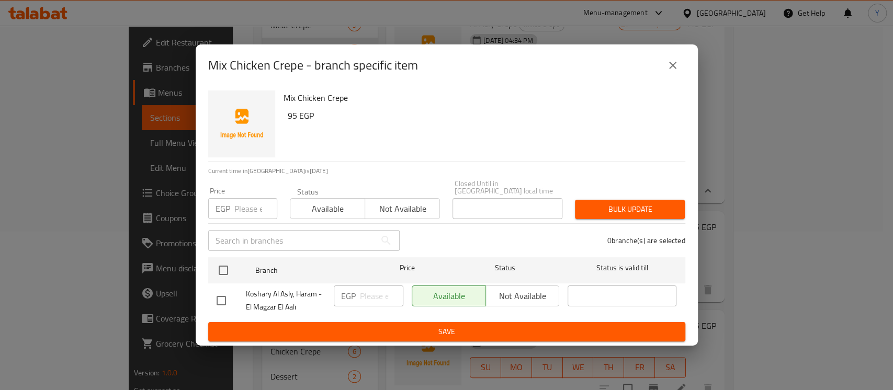
drag, startPoint x: 227, startPoint y: 269, endPoint x: 255, endPoint y: 238, distance: 42.6
click at [229, 270] on input "checkbox" at bounding box center [223, 271] width 22 height 22
checkbox input "true"
click at [243, 209] on input "number" at bounding box center [255, 208] width 43 height 21
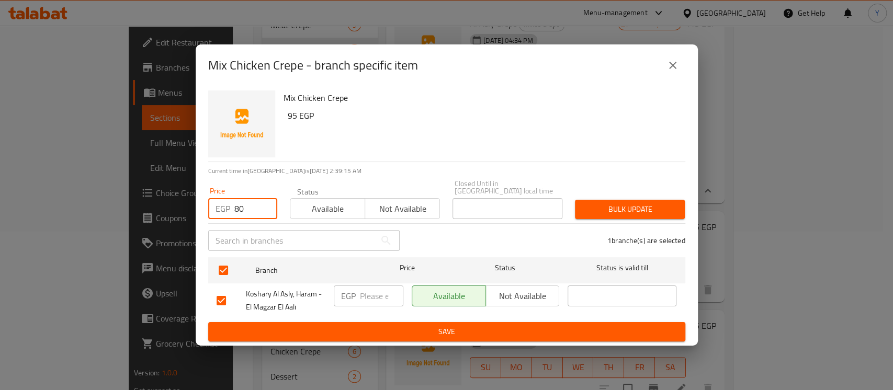
type input "80"
click at [637, 203] on span "Bulk update" at bounding box center [630, 209] width 93 height 13
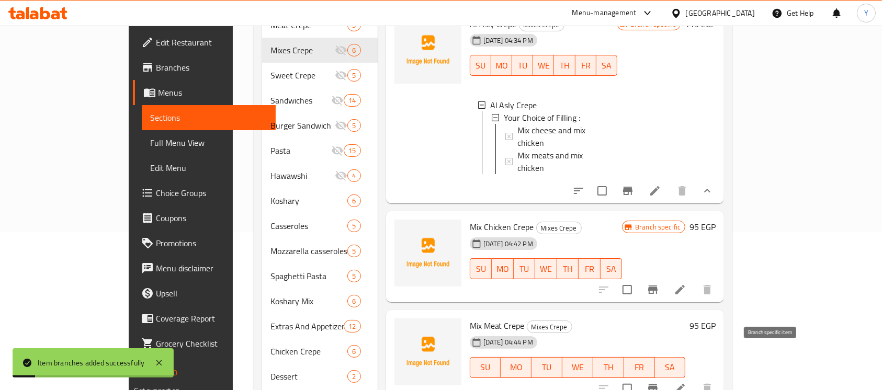
click at [666, 376] on button "Branch-specific-item" at bounding box center [653, 388] width 25 height 25
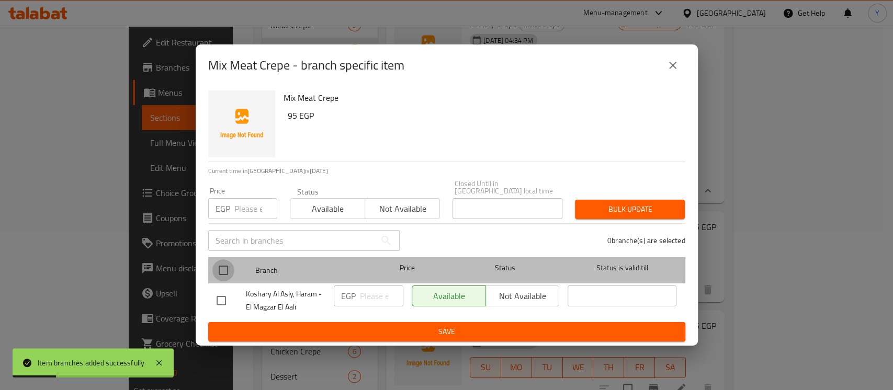
click at [226, 262] on input "checkbox" at bounding box center [223, 271] width 22 height 22
checkbox input "true"
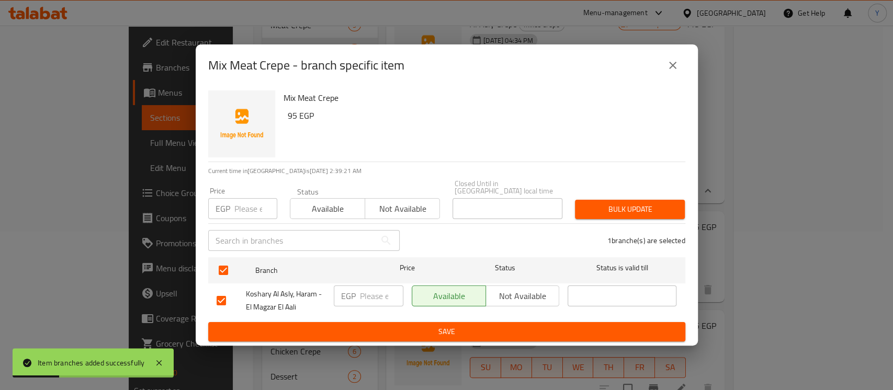
click at [257, 198] on input "number" at bounding box center [255, 208] width 43 height 21
type input "80"
click at [637, 200] on button "Bulk update" at bounding box center [630, 209] width 110 height 19
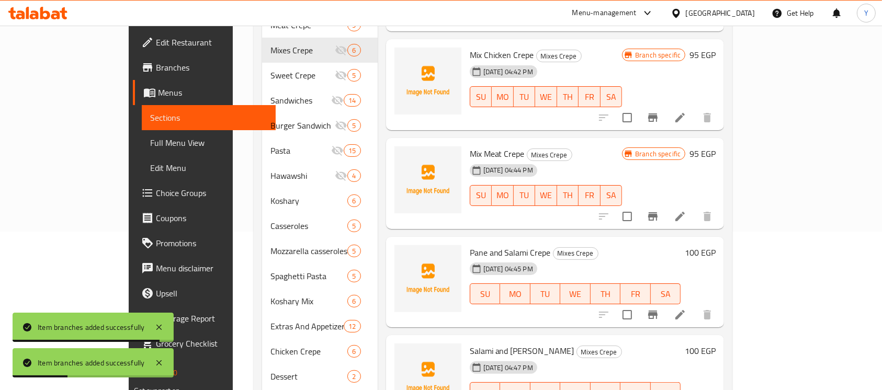
scroll to position [187, 0]
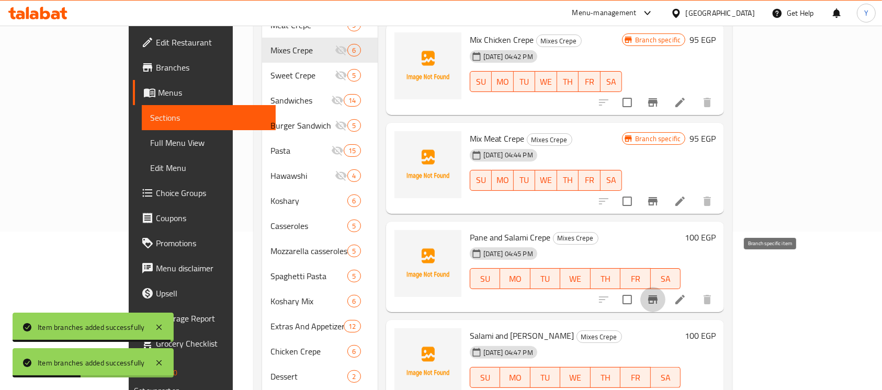
click at [658, 296] on icon "Branch-specific-item" at bounding box center [652, 300] width 9 height 8
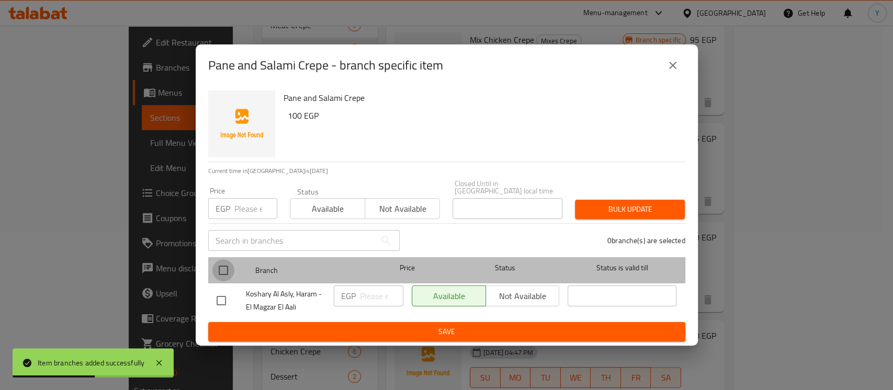
click at [221, 260] on input "checkbox" at bounding box center [223, 271] width 22 height 22
checkbox input "true"
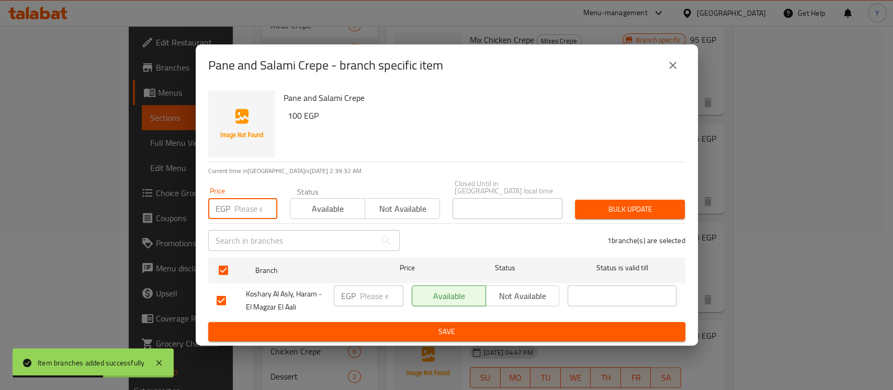
click at [236, 209] on input "number" at bounding box center [255, 208] width 43 height 21
type input "85"
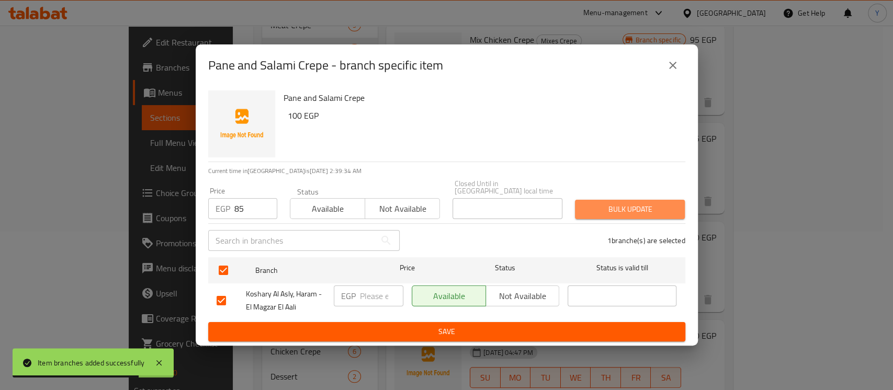
click at [676, 208] on span "Bulk update" at bounding box center [630, 209] width 93 height 13
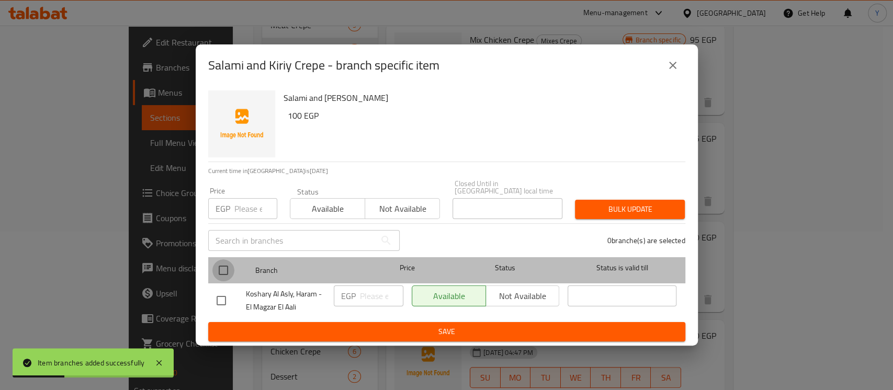
click at [215, 263] on input "checkbox" at bounding box center [223, 271] width 22 height 22
checkbox input "true"
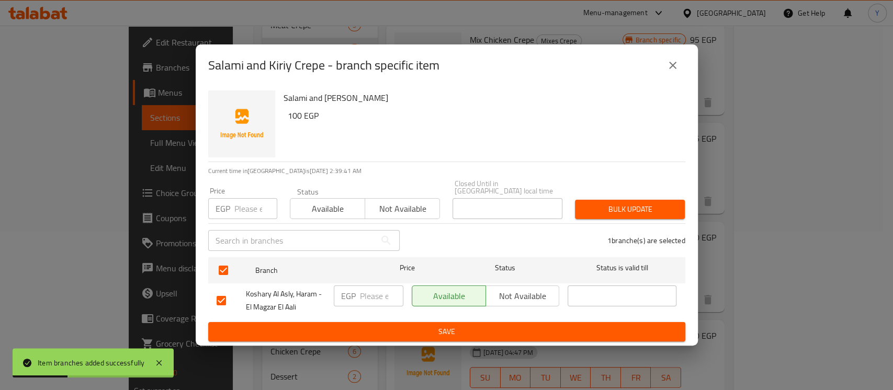
click at [240, 198] on input "number" at bounding box center [255, 208] width 43 height 21
type input "85"
click at [590, 203] on span "Bulk update" at bounding box center [630, 209] width 93 height 13
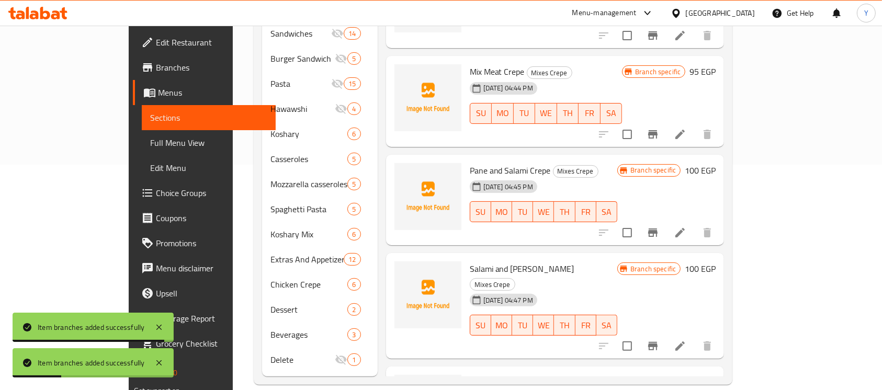
scroll to position [239, 0]
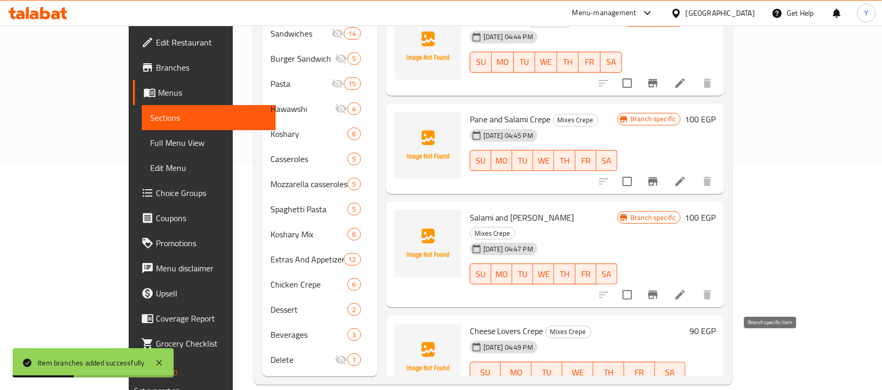
click at [666, 381] on button "Branch-specific-item" at bounding box center [653, 393] width 25 height 25
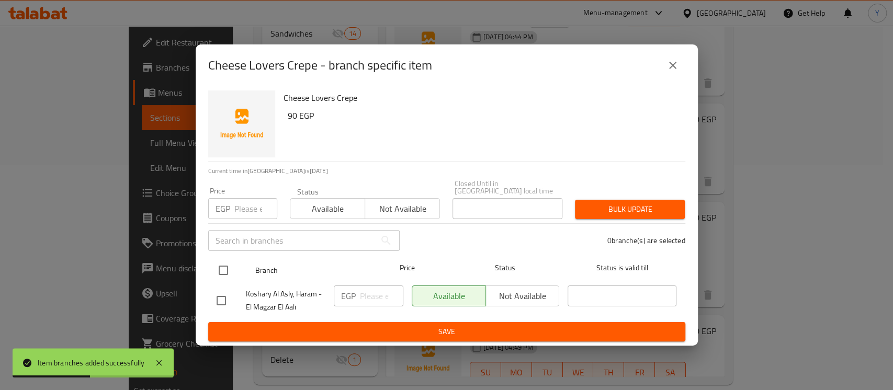
click at [222, 265] on input "checkbox" at bounding box center [223, 271] width 22 height 22
checkbox input "true"
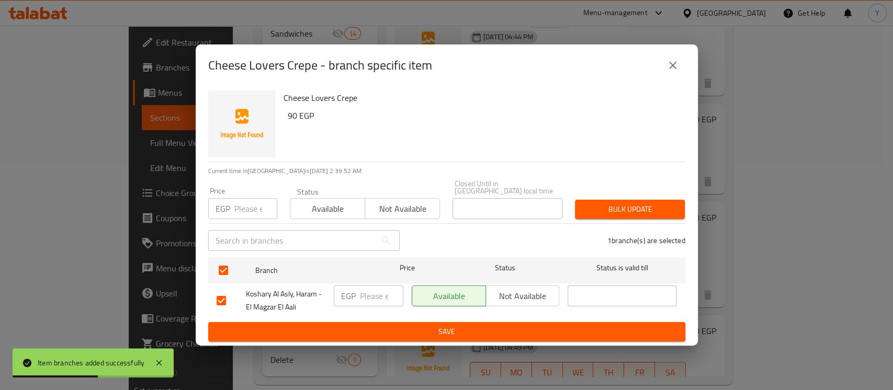
click at [247, 212] on input "number" at bounding box center [255, 208] width 43 height 21
type input "75"
click at [618, 207] on span "Bulk update" at bounding box center [630, 209] width 93 height 13
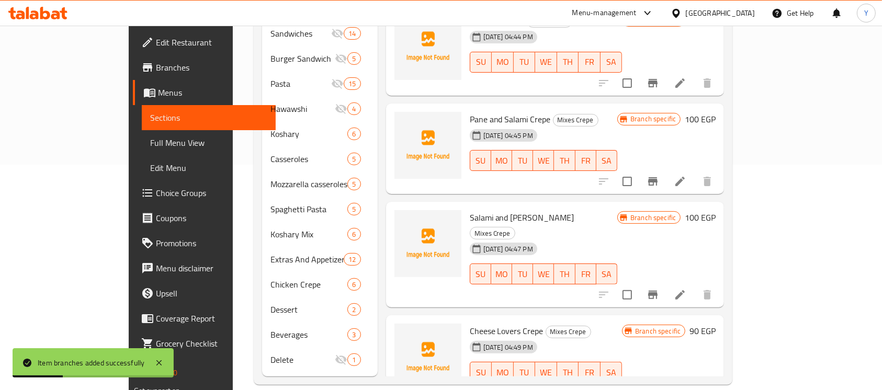
scroll to position [0, 0]
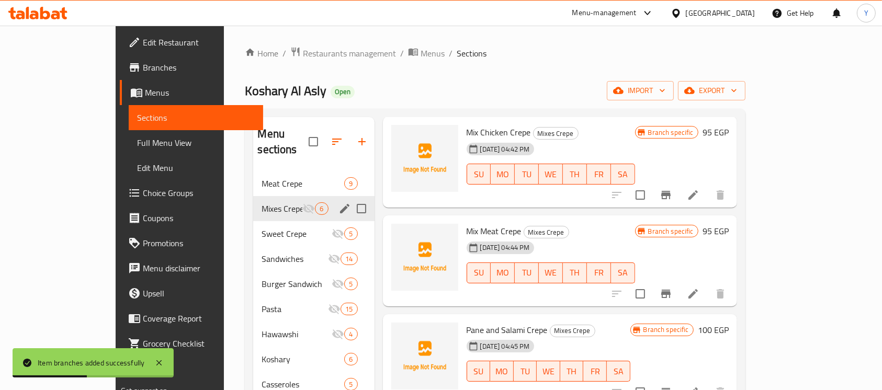
click at [351, 198] on input "Menu sections" at bounding box center [362, 209] width 22 height 22
checkbox input "true"
click at [319, 136] on icon "button" at bounding box center [325, 142] width 13 height 13
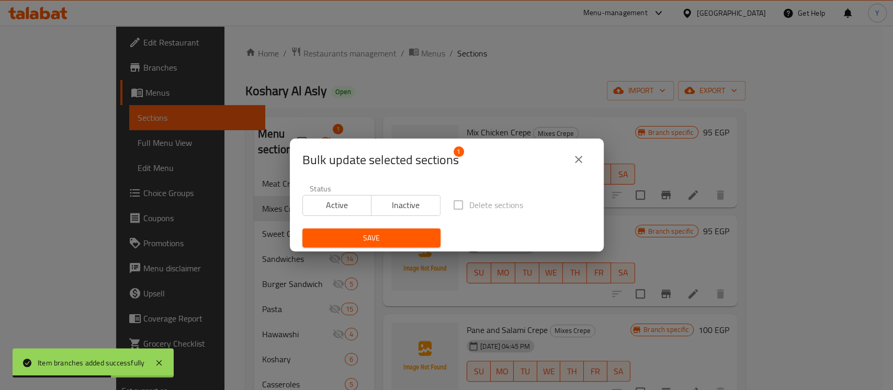
click at [324, 199] on span "Active" at bounding box center [337, 205] width 61 height 15
click at [338, 239] on span "Save" at bounding box center [371, 238] width 121 height 13
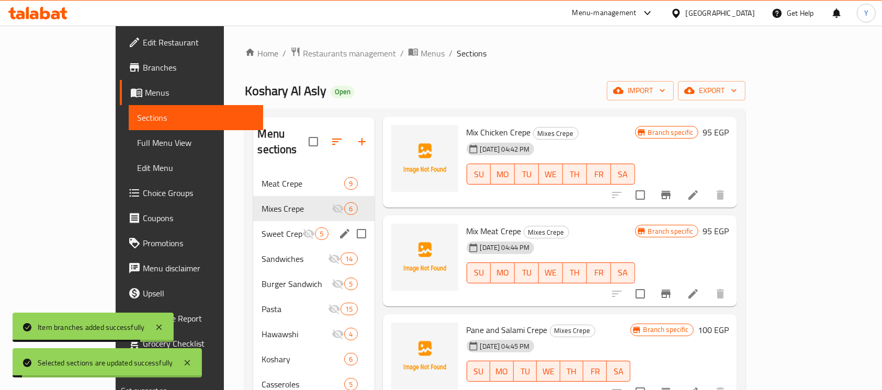
click at [253, 227] on div "Sweet Crepe 5" at bounding box center [313, 233] width 121 height 25
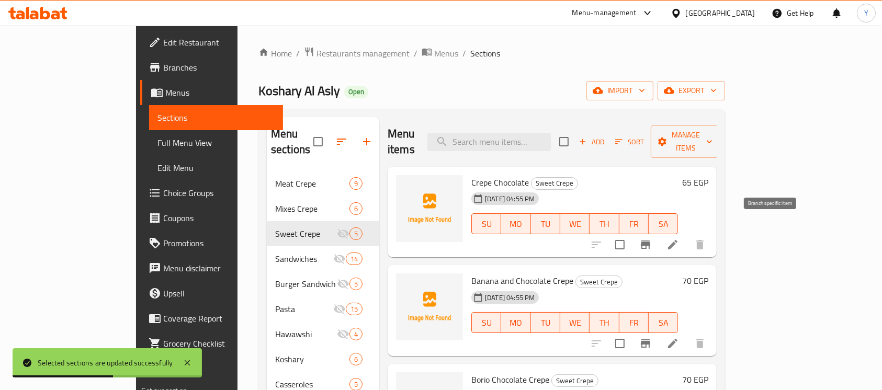
click at [652, 239] on icon "Branch-specific-item" at bounding box center [646, 245] width 13 height 13
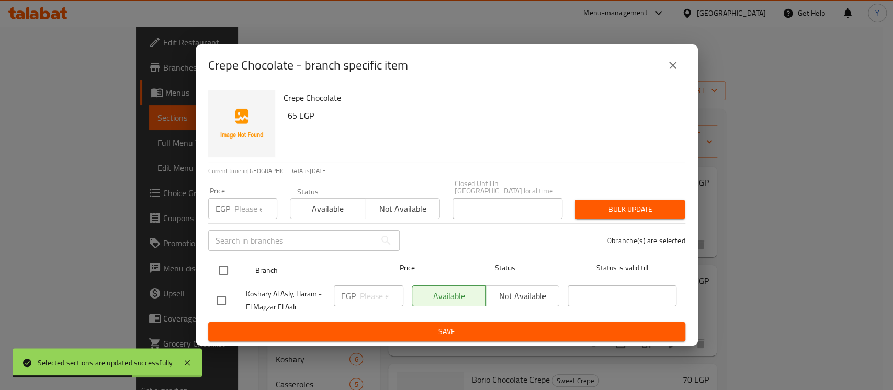
click at [222, 267] on input "checkbox" at bounding box center [223, 271] width 22 height 22
checkbox input "true"
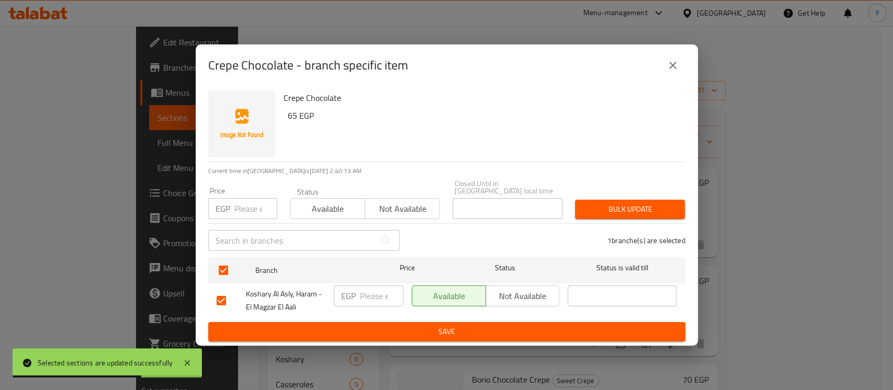
click at [251, 212] on input "number" at bounding box center [255, 208] width 43 height 21
type input "50"
drag, startPoint x: 603, startPoint y: 204, endPoint x: 576, endPoint y: 243, distance: 47.0
click at [605, 206] on span "Bulk update" at bounding box center [630, 209] width 93 height 13
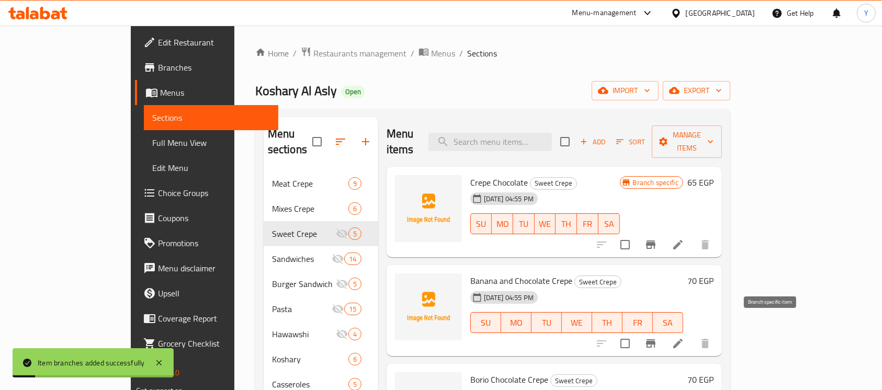
click at [656, 340] on icon "Branch-specific-item" at bounding box center [650, 344] width 9 height 8
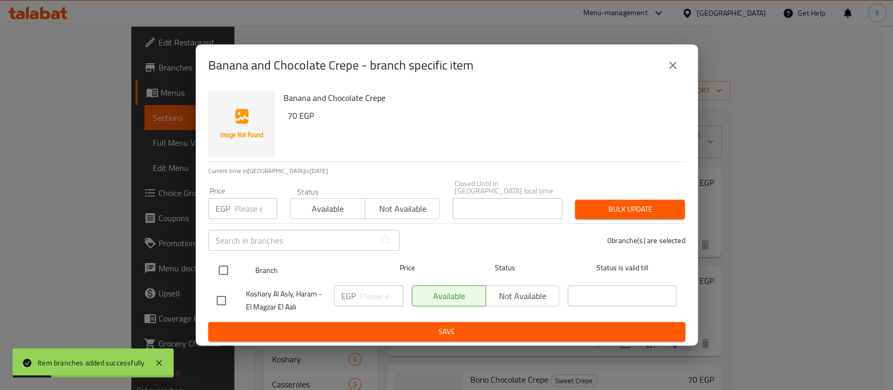
click at [229, 271] on input "checkbox" at bounding box center [223, 271] width 22 height 22
checkbox input "true"
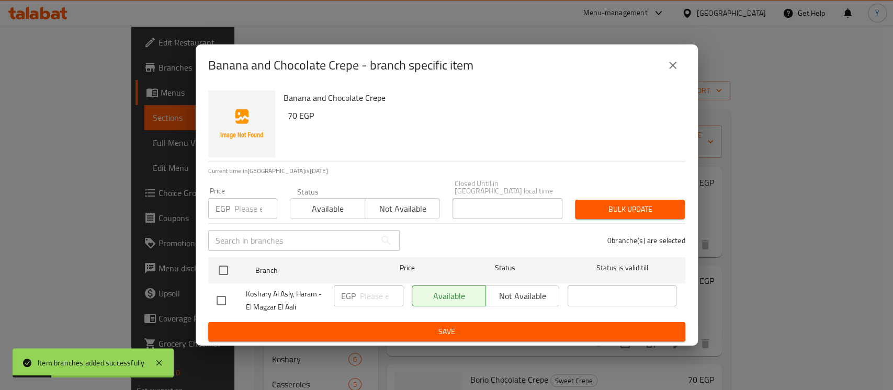
checkbox input "true"
click at [246, 207] on input "number" at bounding box center [255, 208] width 43 height 21
type input "55"
click at [590, 214] on button "Bulk update" at bounding box center [630, 209] width 110 height 19
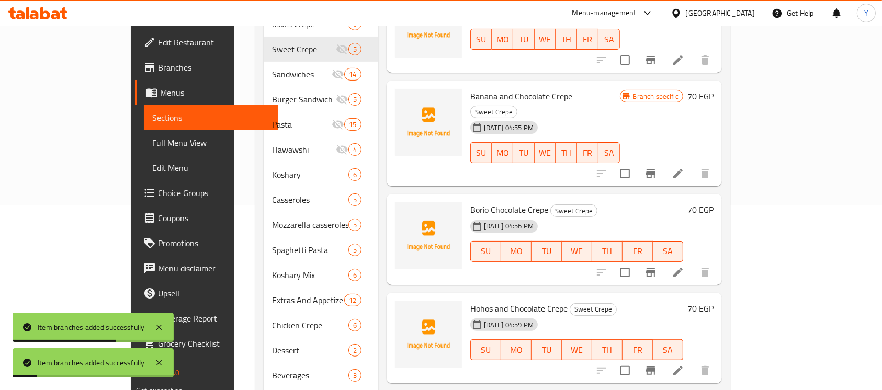
scroll to position [197, 0]
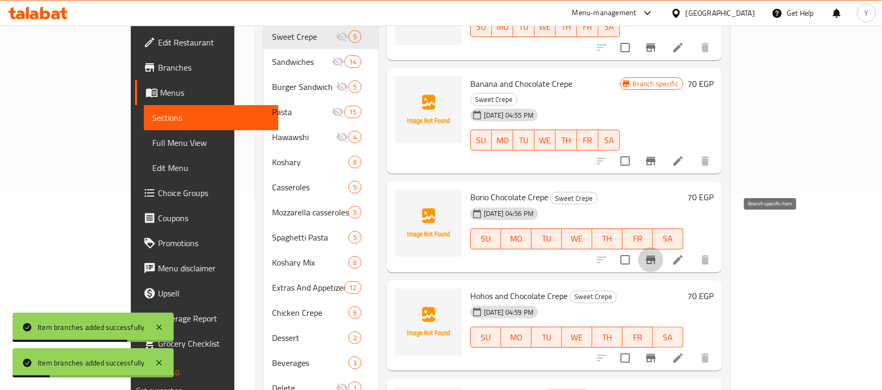
click at [656, 256] on icon "Branch-specific-item" at bounding box center [650, 260] width 9 height 8
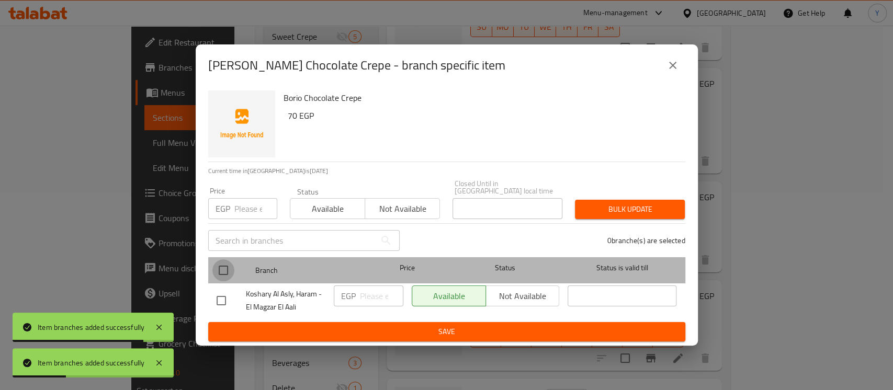
drag, startPoint x: 219, startPoint y: 264, endPoint x: 247, endPoint y: 228, distance: 45.1
click at [219, 265] on input "checkbox" at bounding box center [223, 271] width 22 height 22
checkbox input "true"
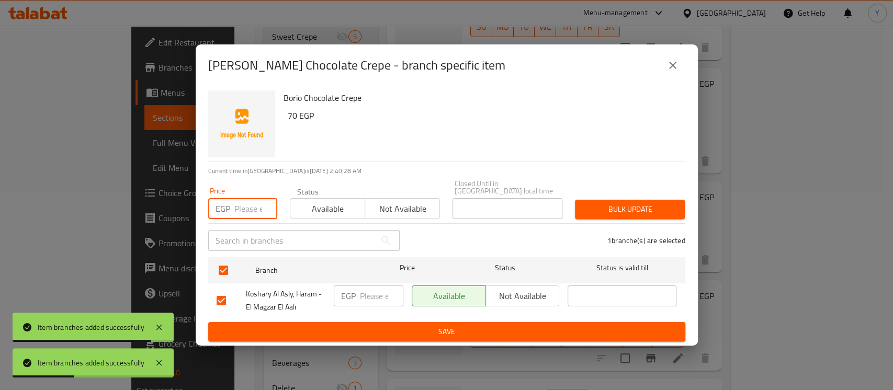
click at [251, 205] on input "number" at bounding box center [255, 208] width 43 height 21
type input "55"
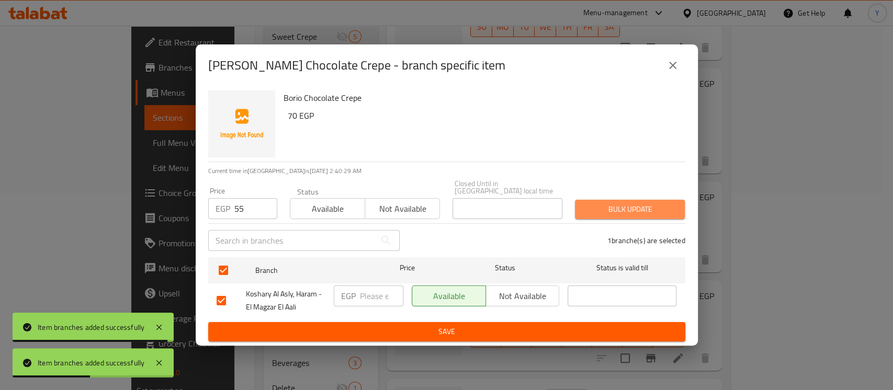
click at [615, 203] on span "Bulk update" at bounding box center [630, 209] width 93 height 13
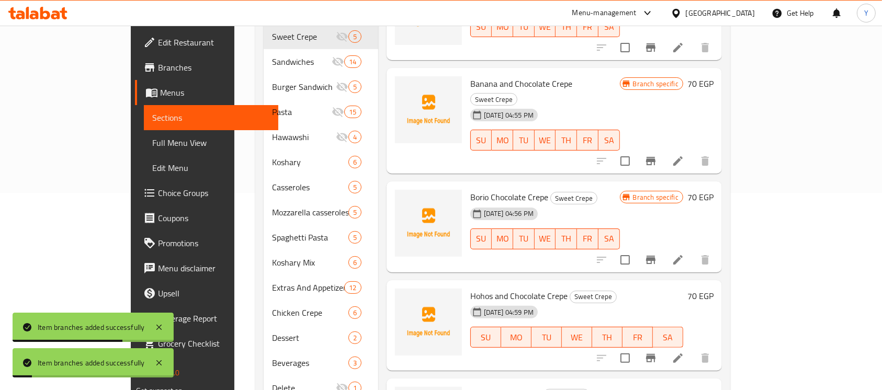
click at [657, 352] on icon "Branch-specific-item" at bounding box center [651, 358] width 13 height 13
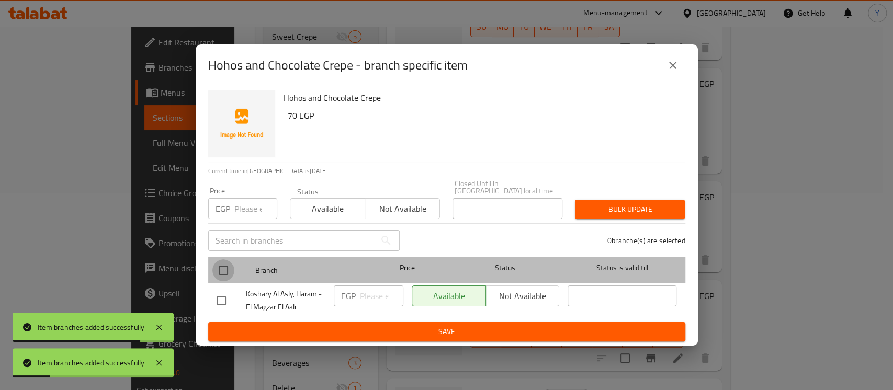
click at [218, 265] on input "checkbox" at bounding box center [223, 271] width 22 height 22
checkbox input "true"
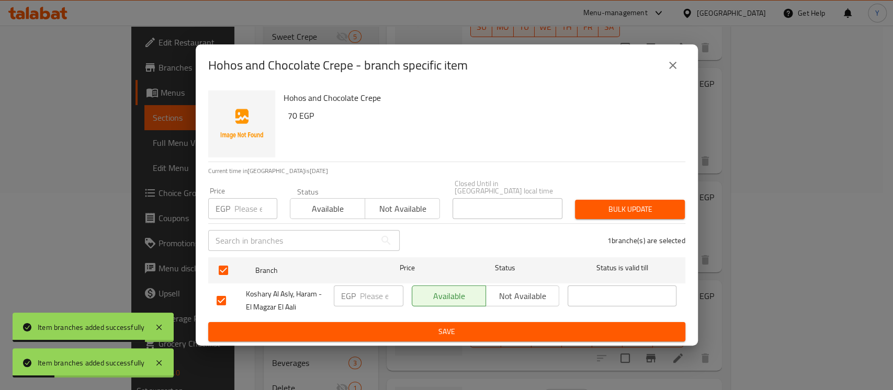
click at [241, 214] on input "number" at bounding box center [255, 208] width 43 height 21
type input "55"
click at [629, 203] on span "Bulk update" at bounding box center [630, 209] width 93 height 13
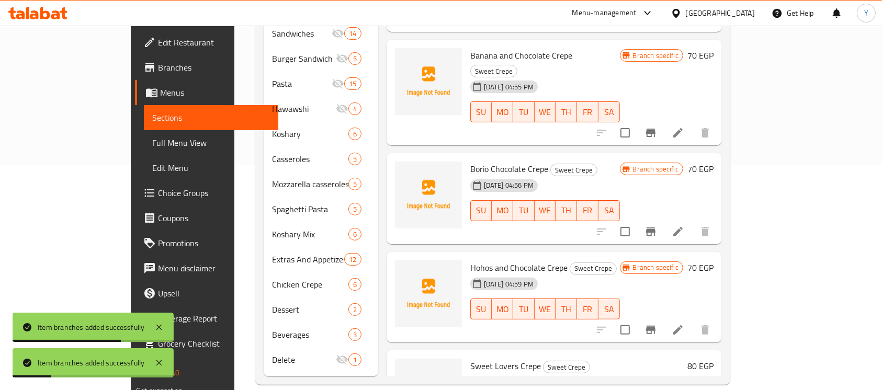
scroll to position [50, 0]
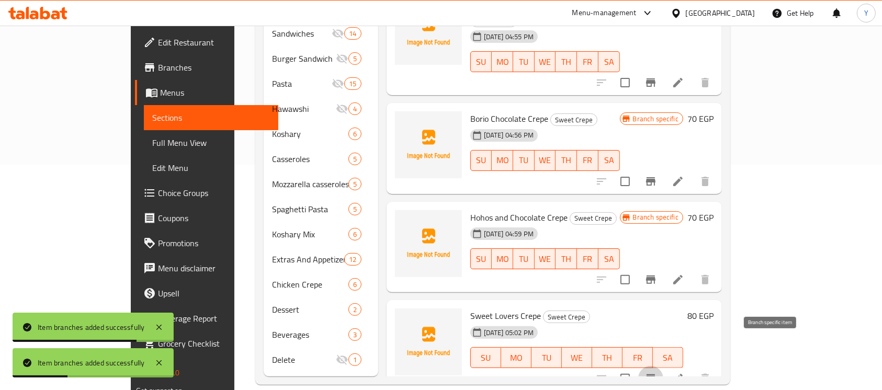
click at [656, 375] on icon "Branch-specific-item" at bounding box center [650, 379] width 9 height 8
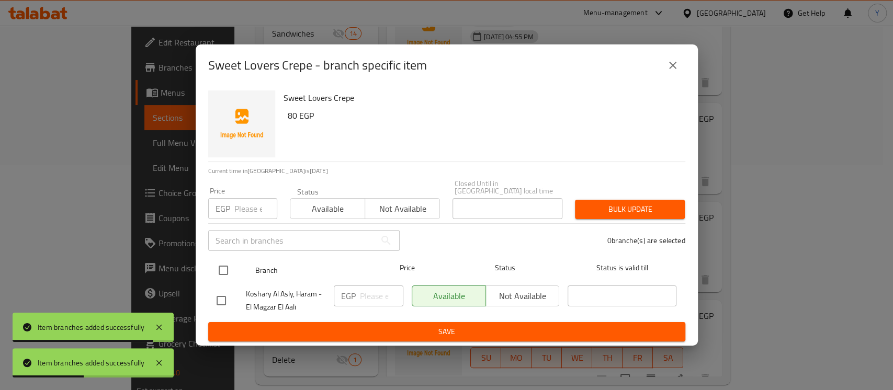
click at [226, 266] on input "checkbox" at bounding box center [223, 271] width 22 height 22
checkbox input "true"
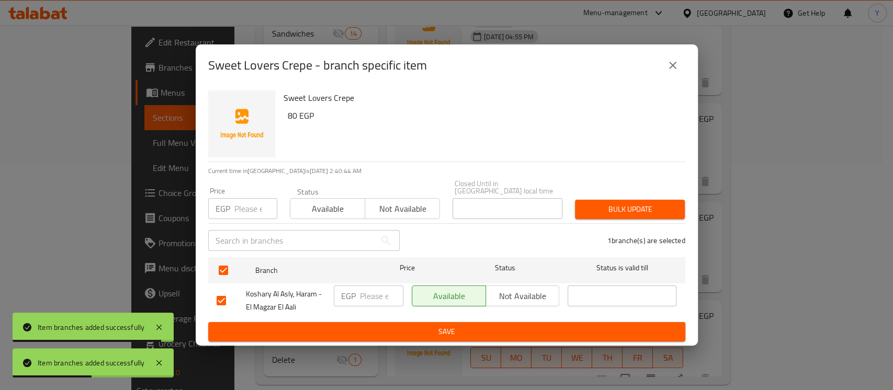
click at [242, 211] on input "number" at bounding box center [255, 208] width 43 height 21
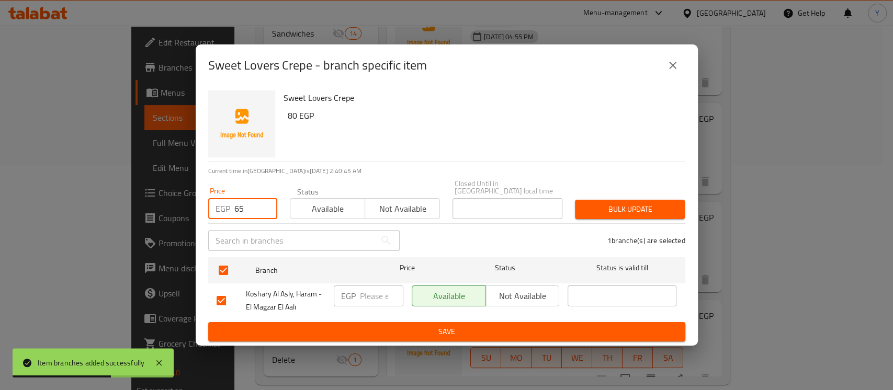
type input "65"
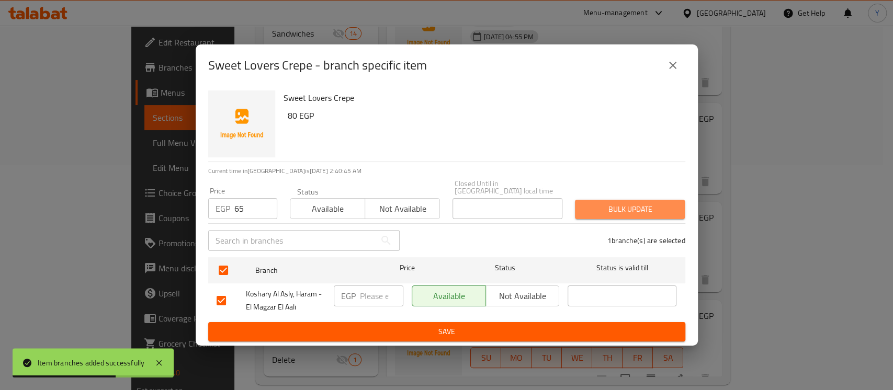
click at [628, 212] on span "Bulk update" at bounding box center [630, 209] width 93 height 13
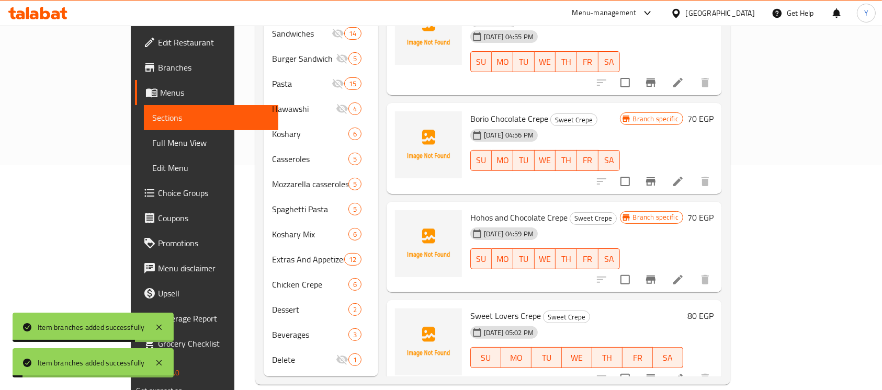
scroll to position [0, 0]
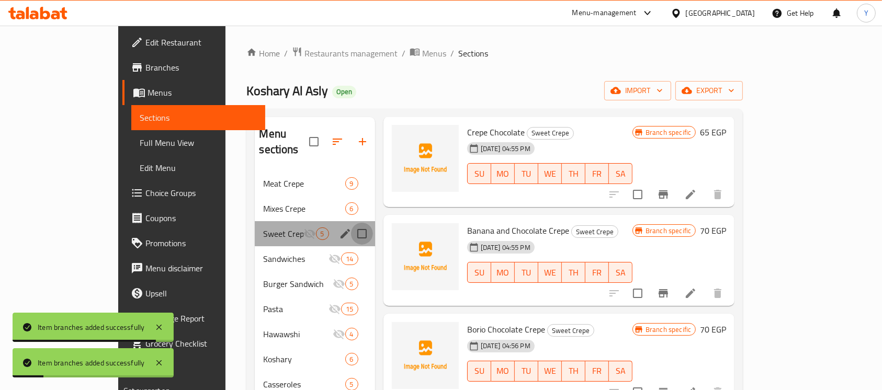
click at [351, 223] on input "Menu sections" at bounding box center [362, 234] width 22 height 22
checkbox input "true"
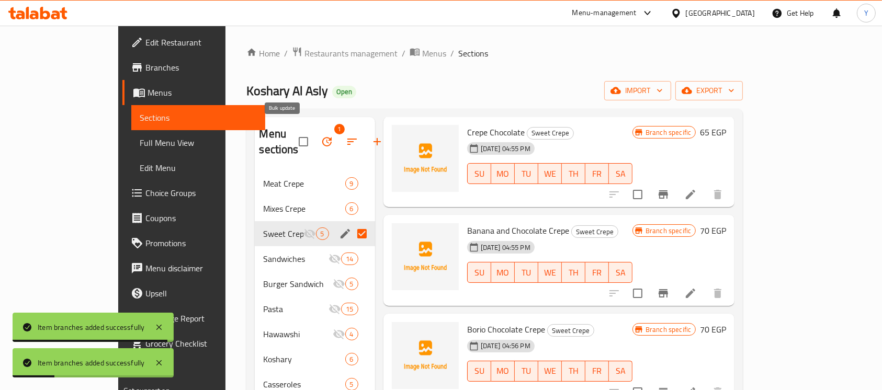
click at [321, 136] on icon "button" at bounding box center [327, 142] width 13 height 13
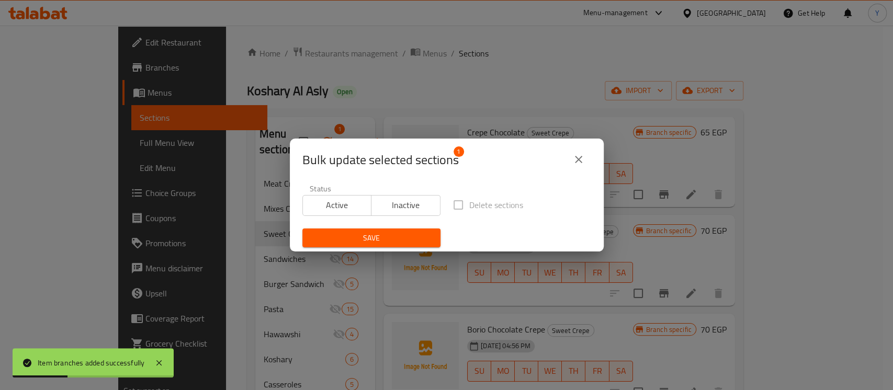
click at [342, 202] on span "Active" at bounding box center [337, 205] width 61 height 15
click at [352, 232] on span "Save" at bounding box center [371, 238] width 121 height 13
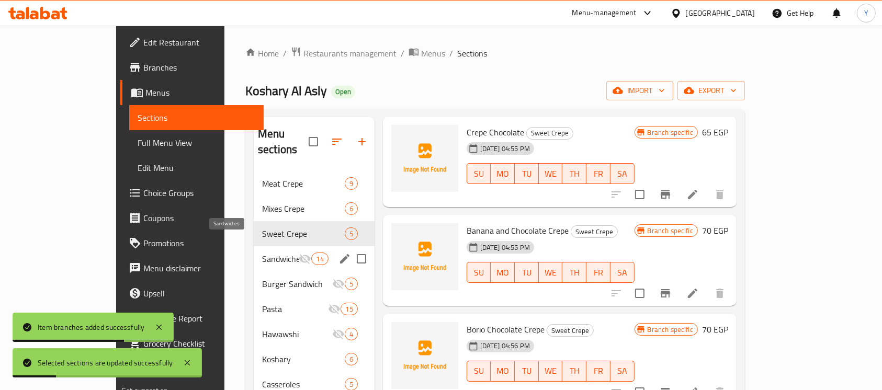
click at [262, 253] on span "Sandwiches" at bounding box center [280, 259] width 37 height 13
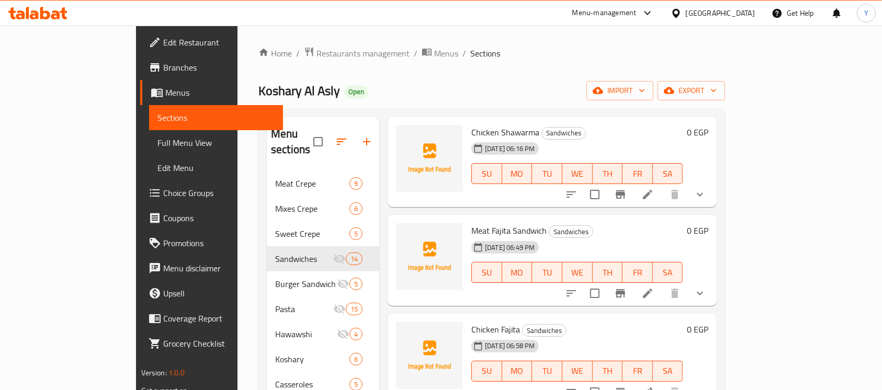
click at [717, 136] on div "Chicken Shawarma Sandwiches [DATE] 06:16 PM SU MO TU WE TH FR SA 0 EGP" at bounding box center [552, 162] width 329 height 91
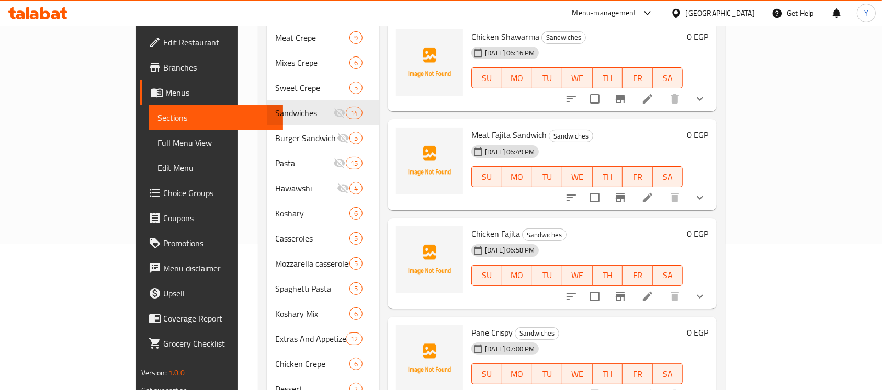
scroll to position [167, 0]
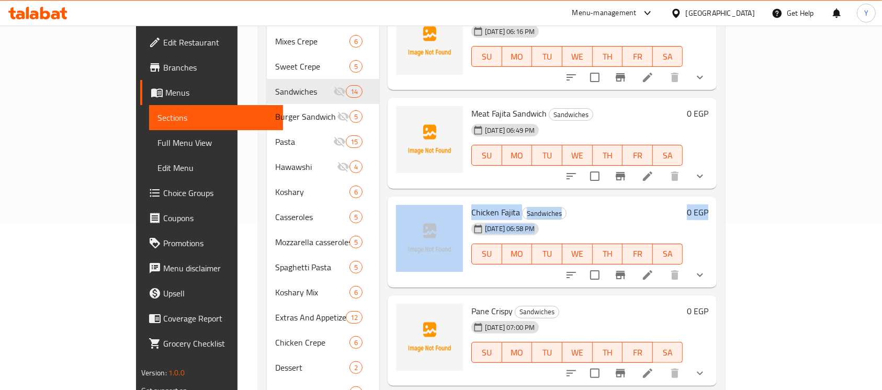
drag, startPoint x: 842, startPoint y: 96, endPoint x: 845, endPoint y: 215, distance: 119.4
click at [717, 215] on div "Menu items Add Sort Manage items Chicken Shawarma Sandwiches [DATE] 06:16 PM SU…" at bounding box center [548, 192] width 338 height 485
click at [683, 205] on h6 "Chicken Fajita Sandwiches" at bounding box center [577, 212] width 211 height 15
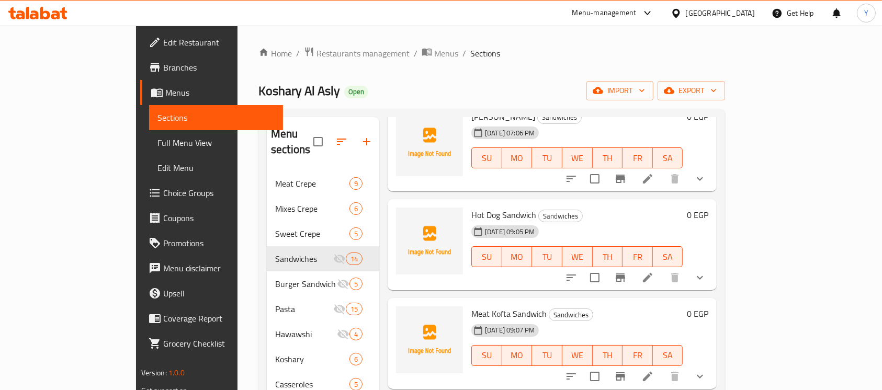
scroll to position [15, 0]
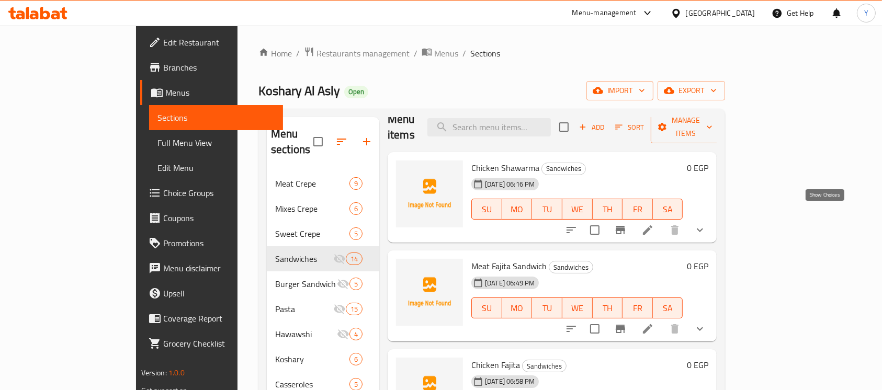
click at [707, 224] on icon "show more" at bounding box center [700, 230] width 13 height 13
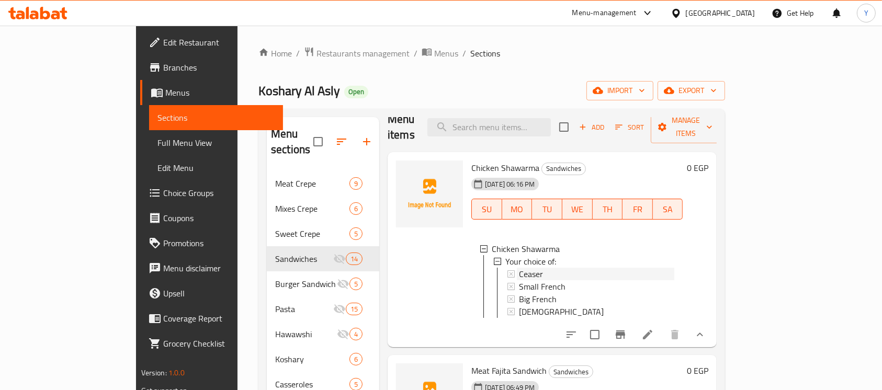
click at [573, 268] on div "Ceaser" at bounding box center [596, 274] width 155 height 13
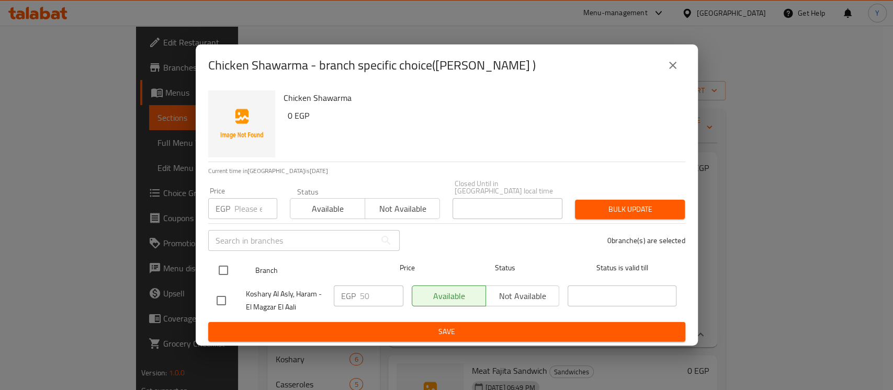
drag, startPoint x: 228, startPoint y: 276, endPoint x: 230, endPoint y: 266, distance: 9.8
click at [227, 275] on input "checkbox" at bounding box center [223, 271] width 22 height 22
checkbox input "true"
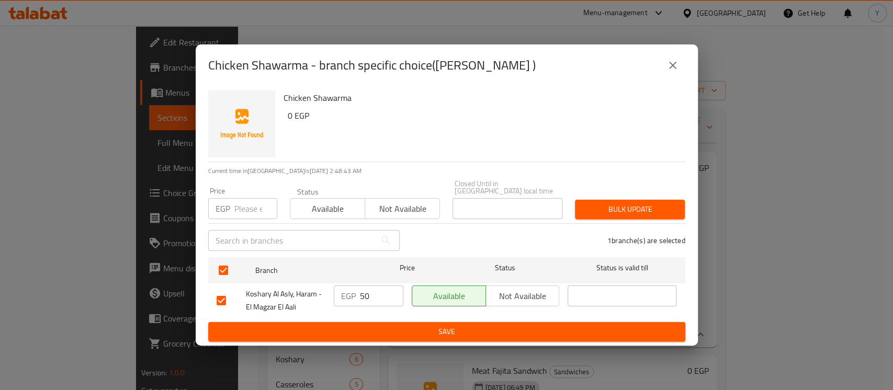
click at [253, 203] on input "number" at bounding box center [255, 208] width 43 height 21
type input "35"
click at [615, 214] on button "Bulk update" at bounding box center [630, 209] width 110 height 19
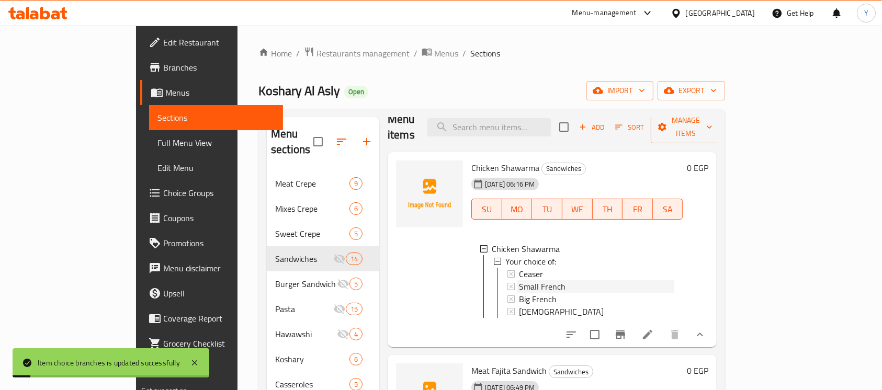
click at [519, 281] on span "Small French" at bounding box center [542, 287] width 47 height 13
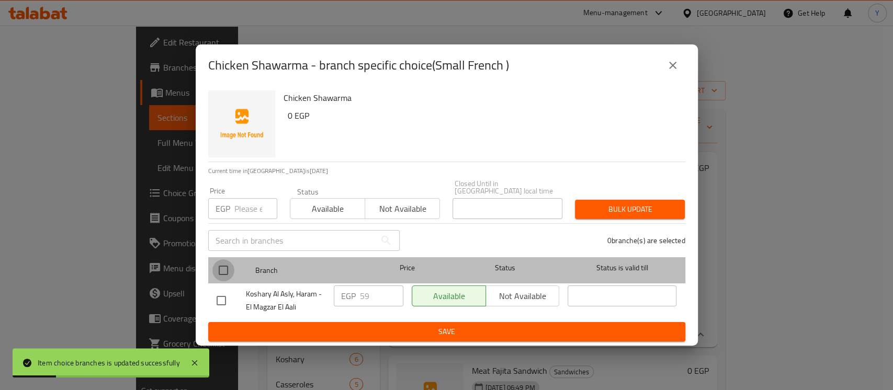
click at [218, 270] on input "checkbox" at bounding box center [223, 271] width 22 height 22
checkbox input "true"
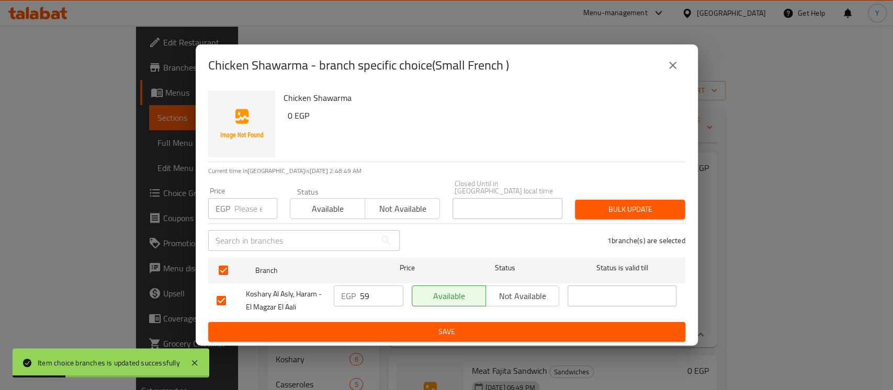
click at [233, 212] on div "EGP Price" at bounding box center [242, 208] width 69 height 21
type input "35"
click at [608, 212] on span "Bulk update" at bounding box center [630, 209] width 93 height 13
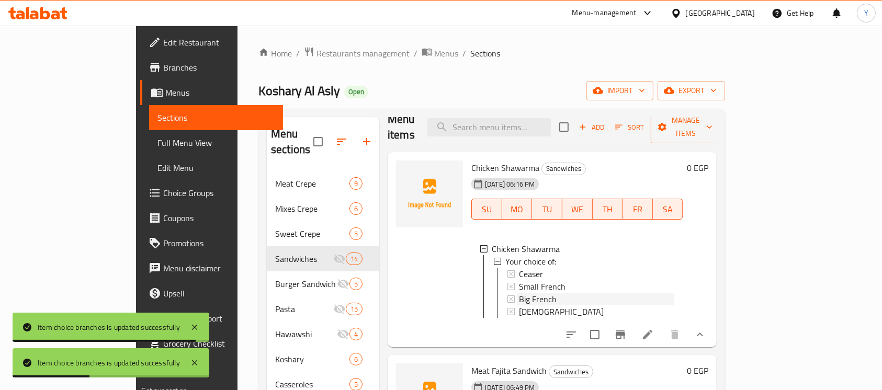
click at [577, 293] on div "Big French" at bounding box center [596, 299] width 155 height 13
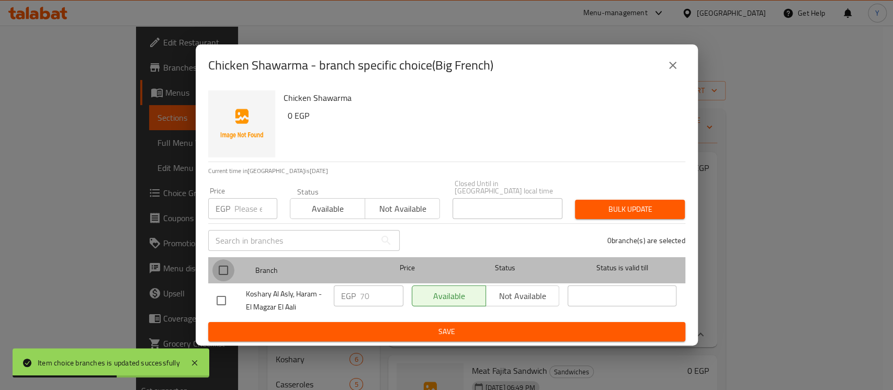
click at [224, 263] on input "checkbox" at bounding box center [223, 271] width 22 height 22
checkbox input "true"
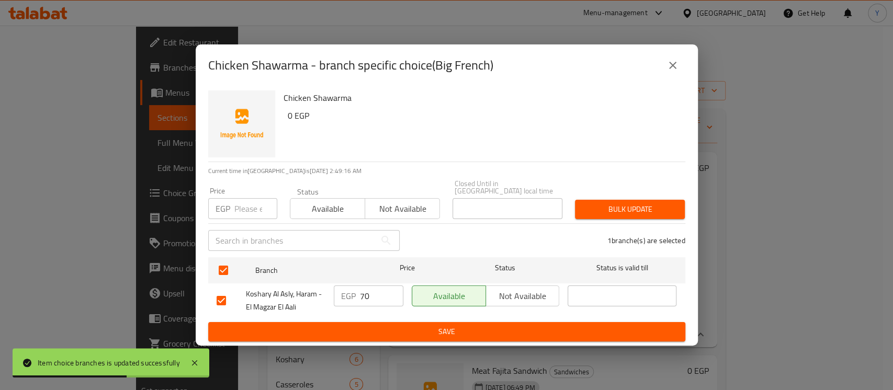
click at [243, 195] on div "Price EGP Price" at bounding box center [242, 203] width 69 height 32
click at [243, 199] on input "number" at bounding box center [255, 208] width 43 height 21
click at [244, 210] on input "number" at bounding box center [255, 208] width 43 height 21
type input "55"
click at [587, 206] on span "Bulk update" at bounding box center [630, 209] width 93 height 13
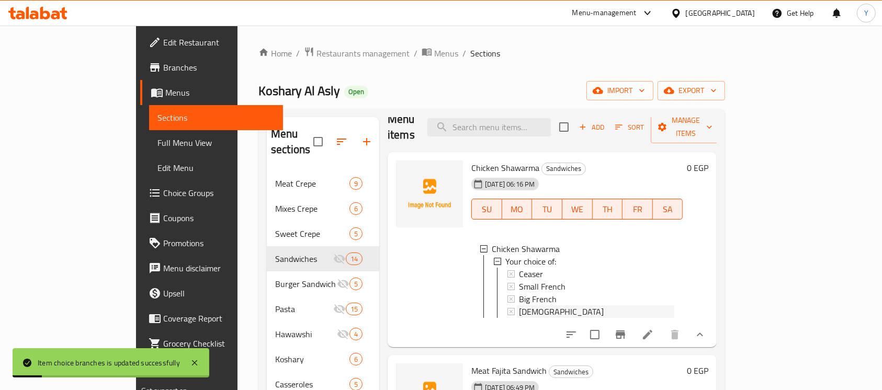
click at [533, 306] on div "[DEMOGRAPHIC_DATA]" at bounding box center [596, 312] width 155 height 13
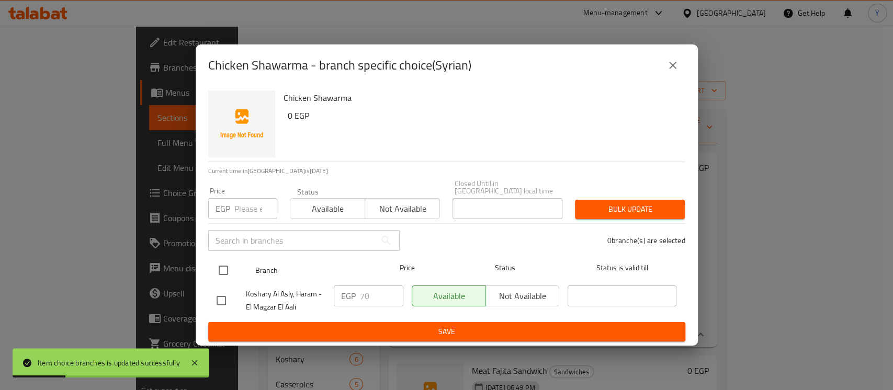
click at [234, 267] on input "checkbox" at bounding box center [223, 271] width 22 height 22
checkbox input "true"
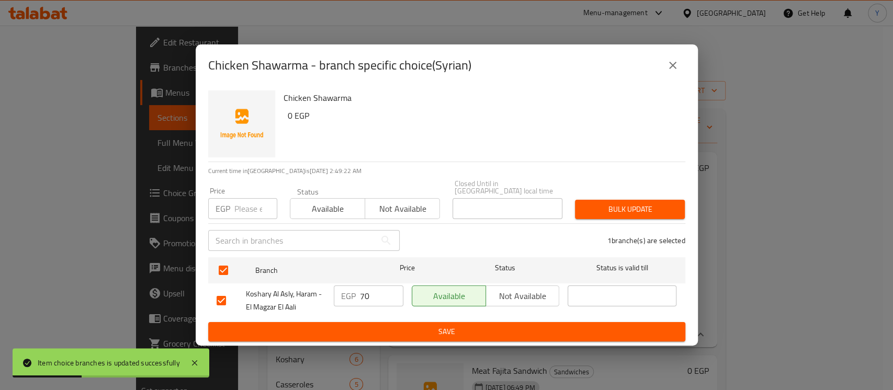
click at [253, 210] on input "number" at bounding box center [255, 208] width 43 height 21
type input "65"
click at [578, 200] on button "Bulk update" at bounding box center [630, 209] width 110 height 19
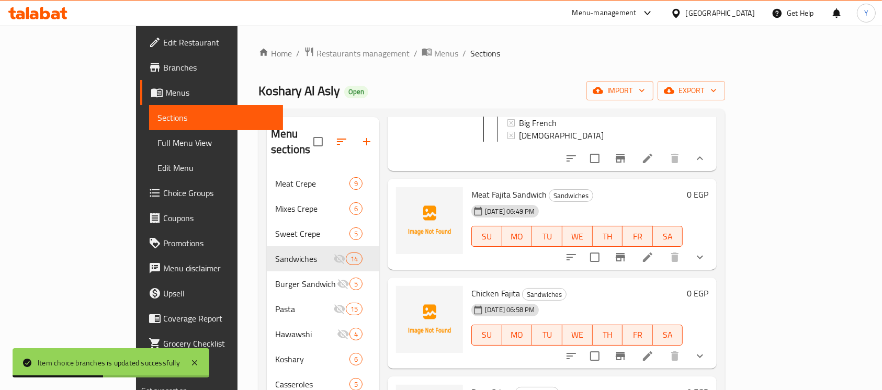
scroll to position [199, 0]
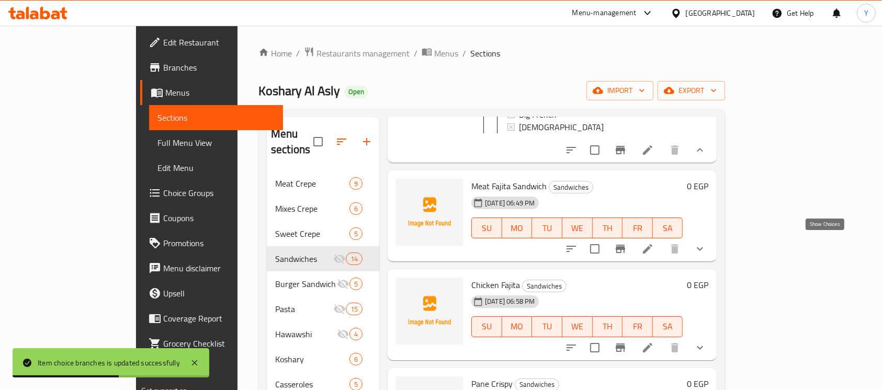
drag, startPoint x: 826, startPoint y: 248, endPoint x: 680, endPoint y: 269, distance: 147.5
click at [707, 249] on icon "show more" at bounding box center [700, 249] width 13 height 13
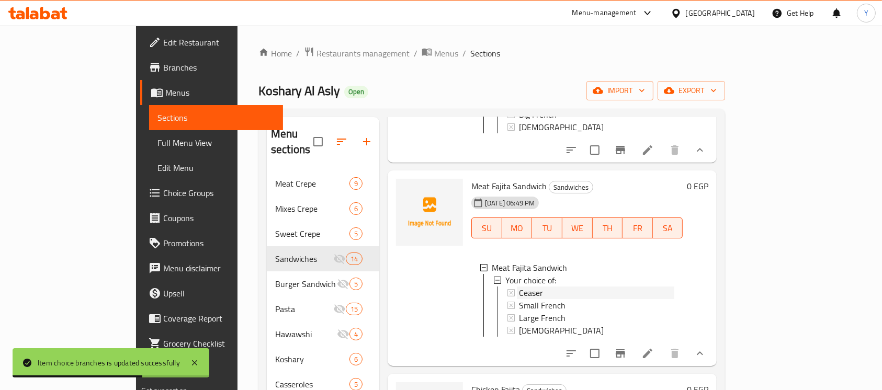
click at [583, 289] on div "Ceaser" at bounding box center [596, 293] width 155 height 13
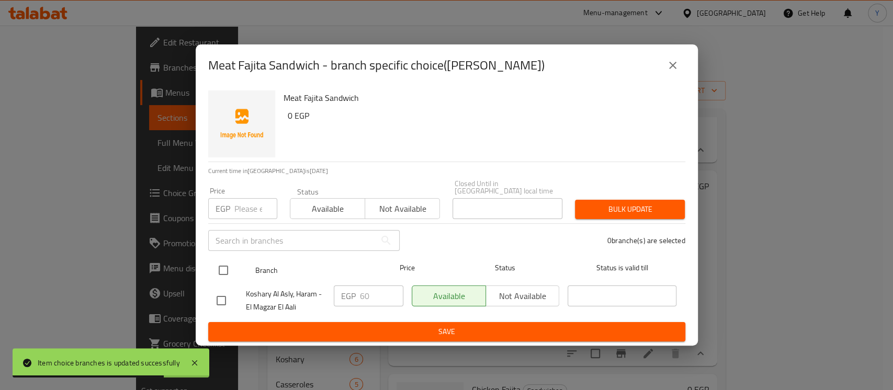
click at [230, 268] on input "checkbox" at bounding box center [223, 271] width 22 height 22
checkbox input "true"
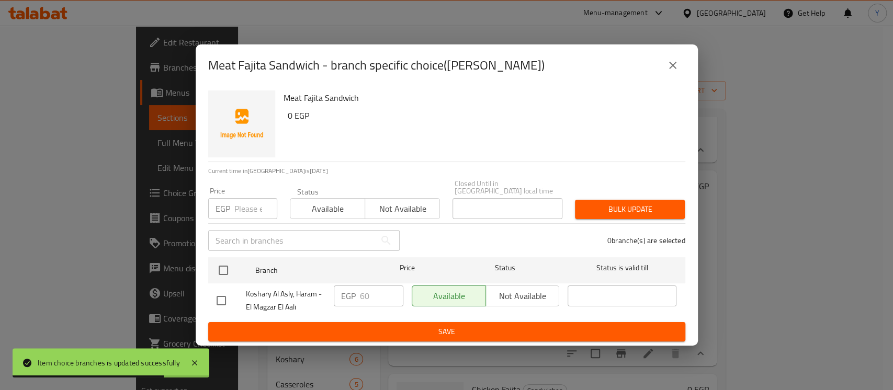
checkbox input "true"
click at [249, 211] on input "number" at bounding box center [255, 208] width 43 height 21
type input "45"
drag, startPoint x: 581, startPoint y: 204, endPoint x: 581, endPoint y: 237, distance: 33.0
click at [581, 213] on button "Bulk update" at bounding box center [630, 209] width 110 height 19
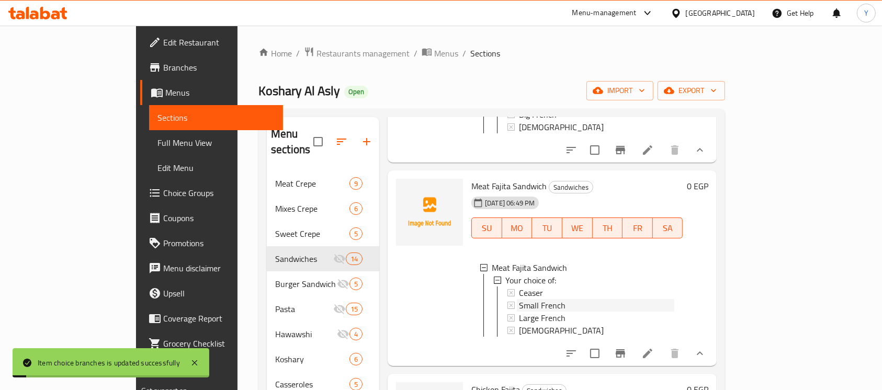
click at [519, 303] on span "Small French" at bounding box center [542, 305] width 47 height 13
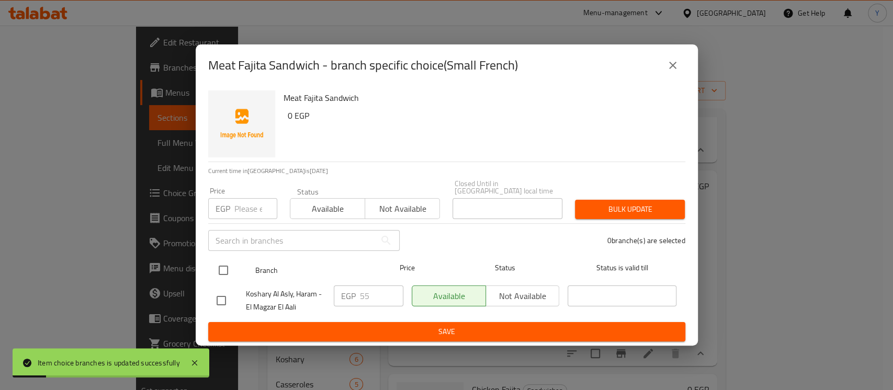
click at [225, 271] on input "checkbox" at bounding box center [223, 271] width 22 height 22
checkbox input "true"
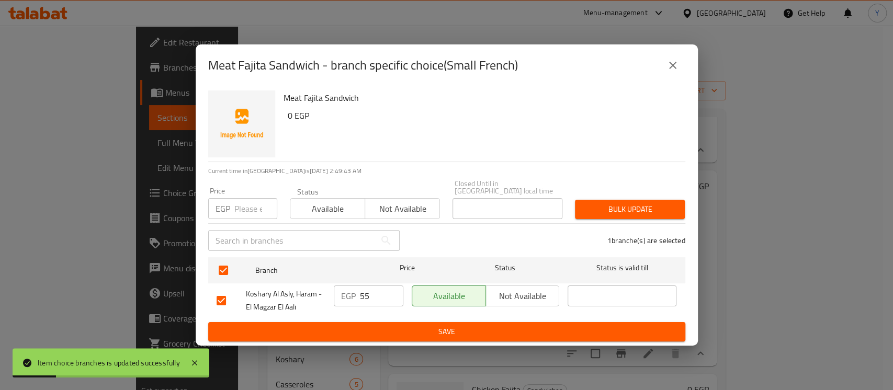
click at [251, 198] on input "number" at bounding box center [255, 208] width 43 height 21
type input "40"
click at [618, 214] on button "Bulk update" at bounding box center [630, 209] width 110 height 19
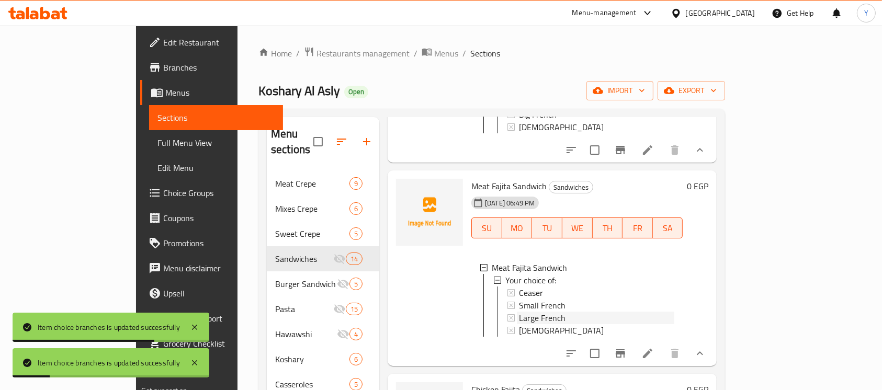
click at [519, 316] on span "Large French" at bounding box center [542, 318] width 47 height 13
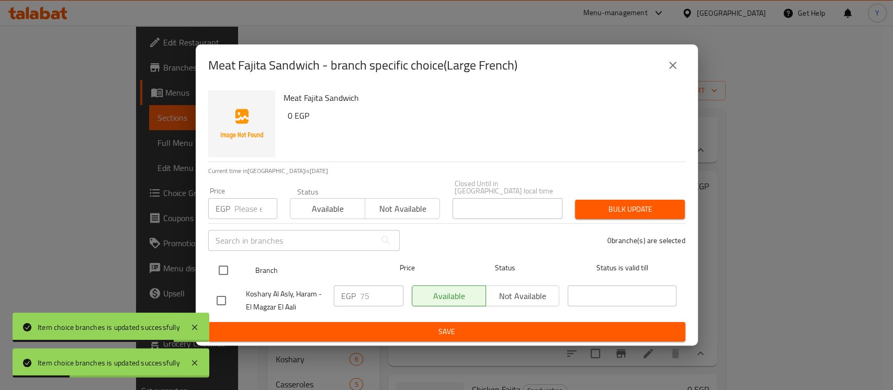
click at [227, 275] on input "checkbox" at bounding box center [223, 271] width 22 height 22
checkbox input "true"
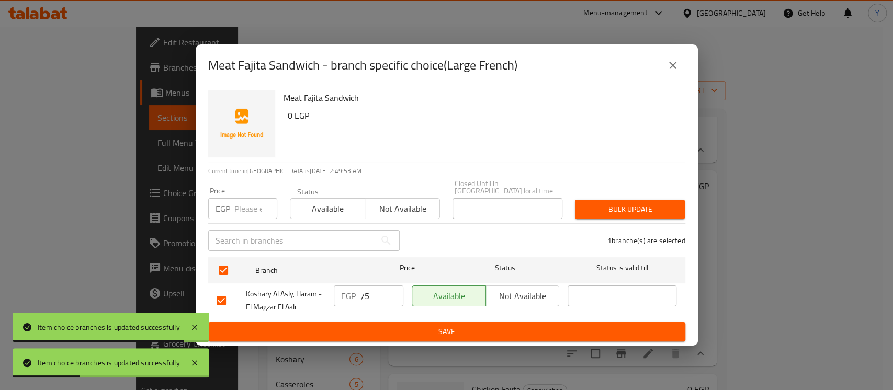
click at [239, 207] on input "number" at bounding box center [255, 208] width 43 height 21
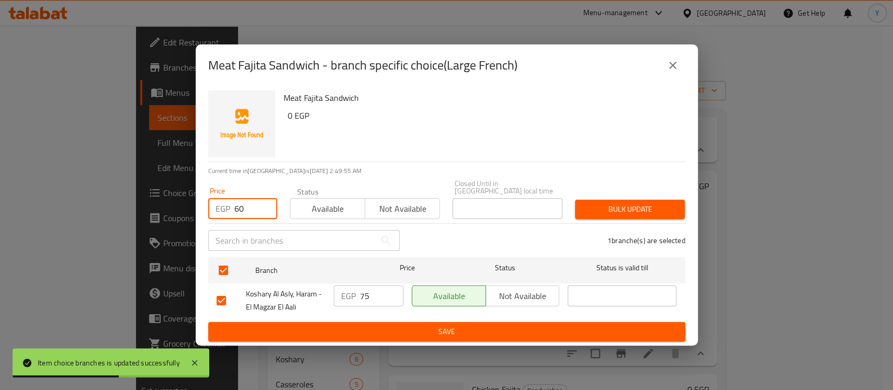
type input "60"
click at [607, 211] on span "Bulk update" at bounding box center [630, 209] width 93 height 13
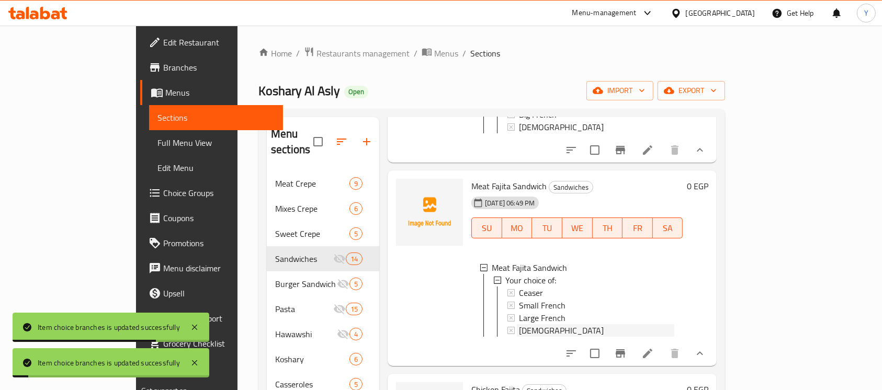
click at [519, 325] on span "[DEMOGRAPHIC_DATA]" at bounding box center [561, 330] width 85 height 13
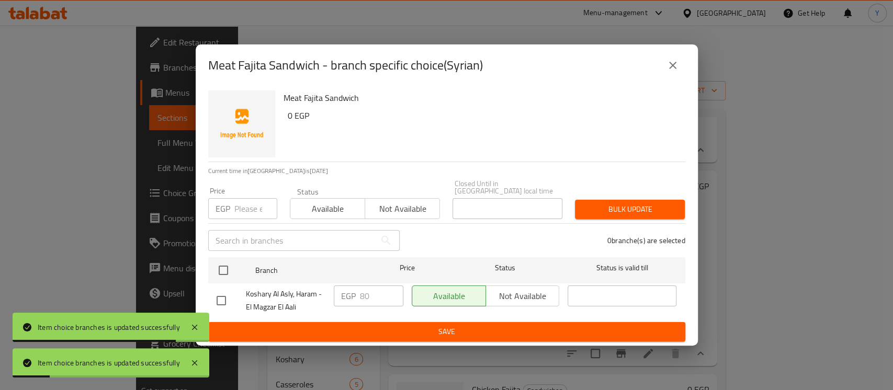
click at [223, 266] on input "checkbox" at bounding box center [223, 271] width 22 height 22
checkbox input "true"
click at [256, 198] on input "number" at bounding box center [255, 208] width 43 height 21
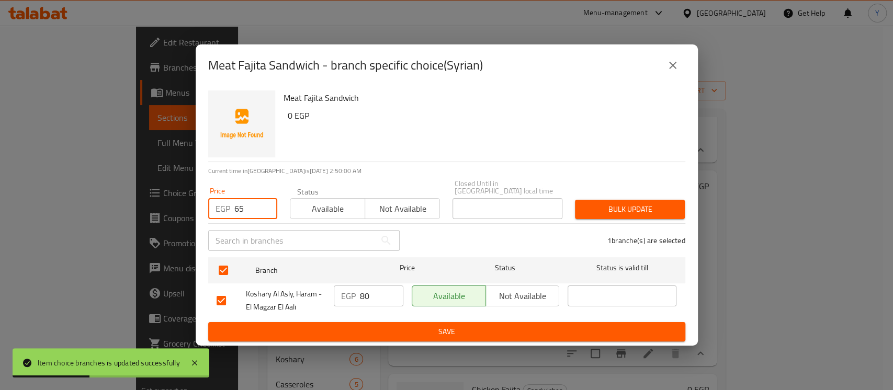
type input "65"
click at [599, 206] on span "Bulk update" at bounding box center [630, 209] width 93 height 13
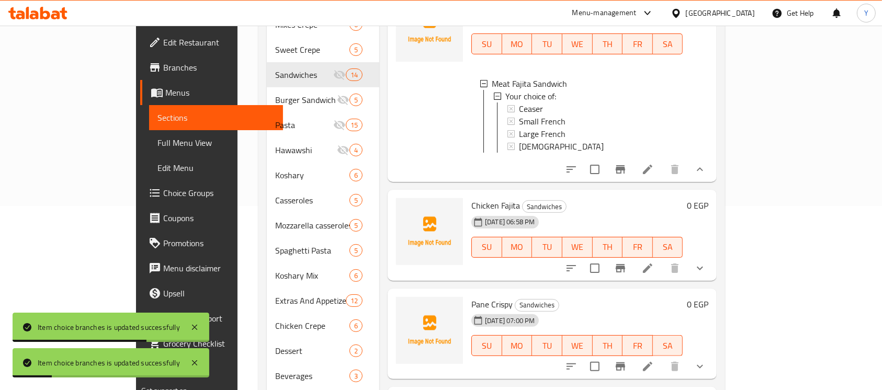
scroll to position [189, 0]
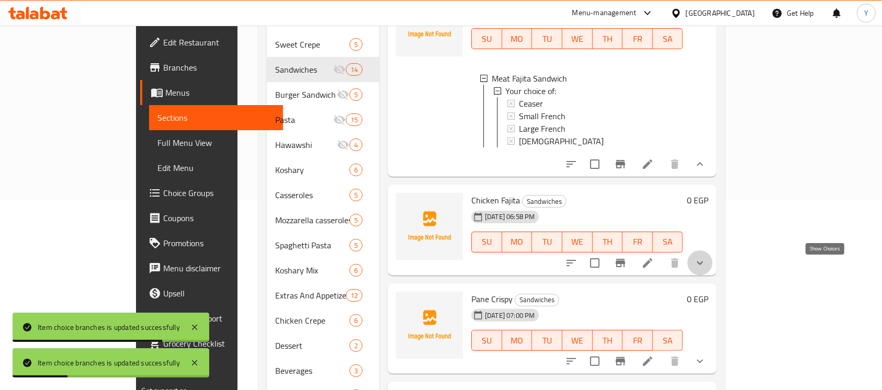
click at [707, 270] on icon "show more" at bounding box center [700, 263] width 13 height 13
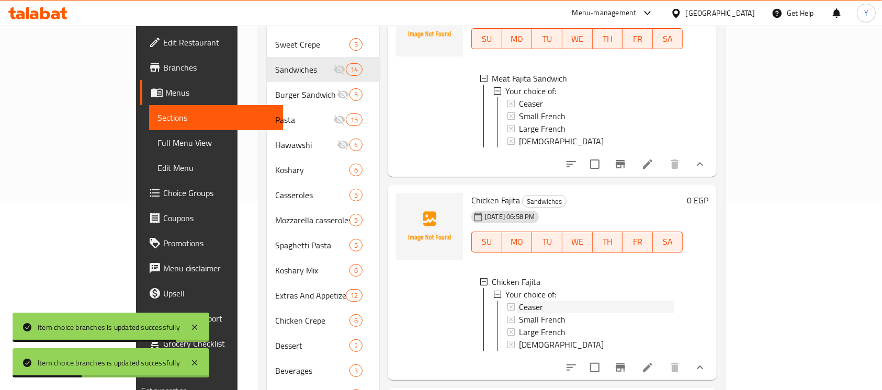
click at [589, 312] on div "Ceaser" at bounding box center [596, 307] width 155 height 13
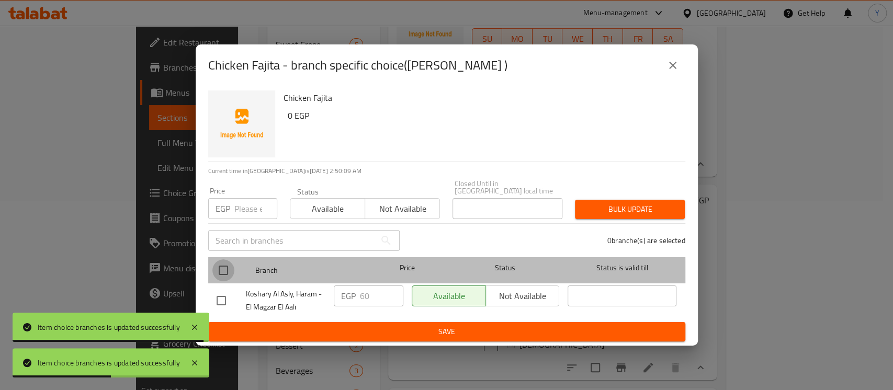
click at [233, 270] on input "checkbox" at bounding box center [223, 271] width 22 height 22
checkbox input "true"
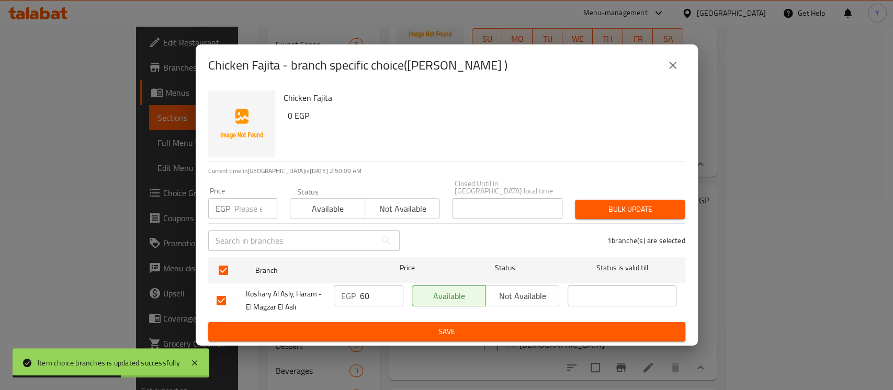
click at [243, 203] on input "number" at bounding box center [255, 208] width 43 height 21
type input "45"
drag, startPoint x: 615, startPoint y: 204, endPoint x: 611, endPoint y: 216, distance: 12.1
click at [615, 204] on span "Bulk update" at bounding box center [630, 209] width 93 height 13
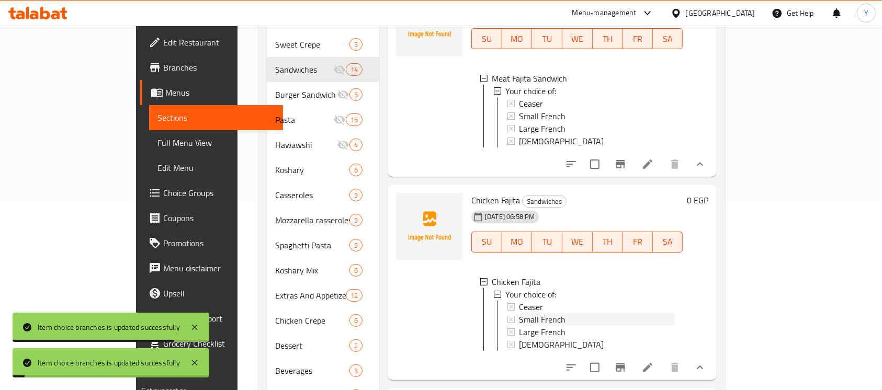
click at [519, 325] on span "Small French" at bounding box center [542, 320] width 47 height 13
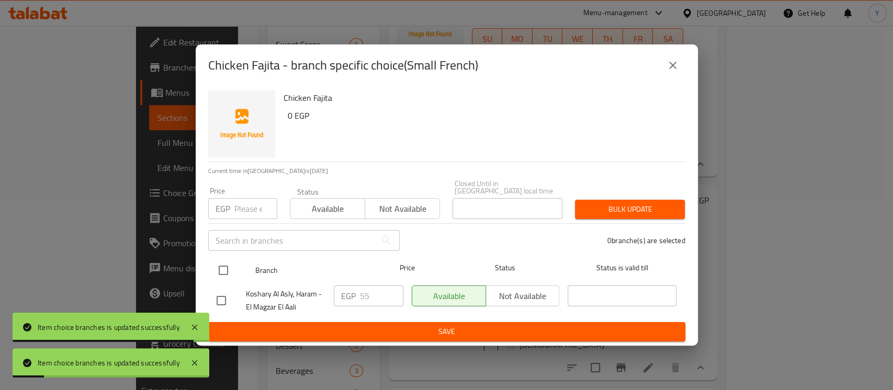
click at [223, 262] on input "checkbox" at bounding box center [223, 271] width 22 height 22
checkbox input "true"
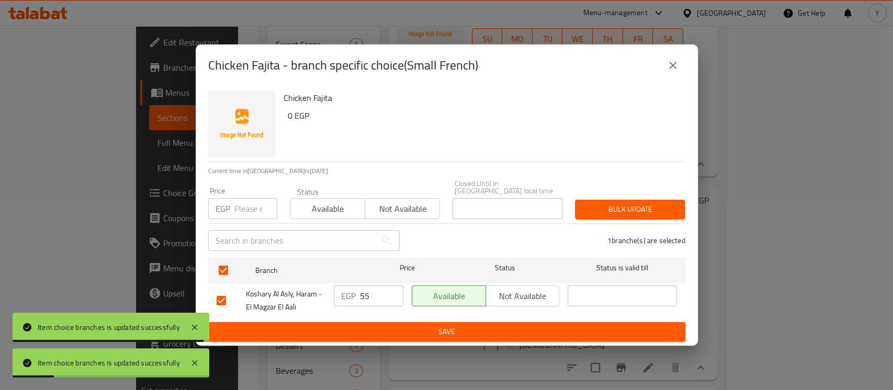
click at [241, 210] on input "number" at bounding box center [255, 208] width 43 height 21
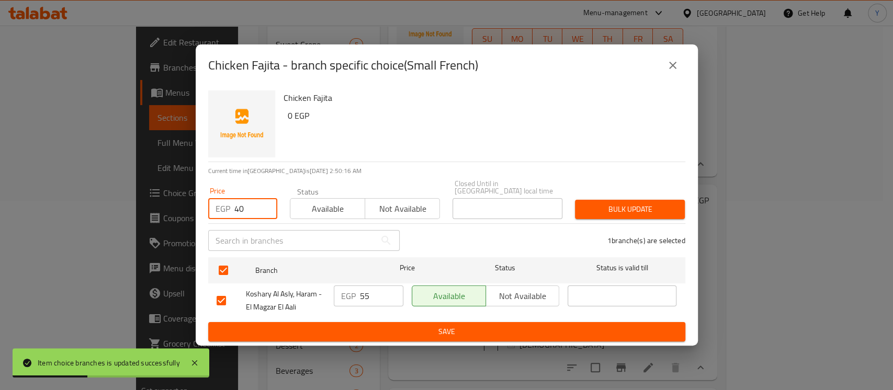
type input "40"
click at [615, 211] on span "Bulk update" at bounding box center [630, 209] width 93 height 13
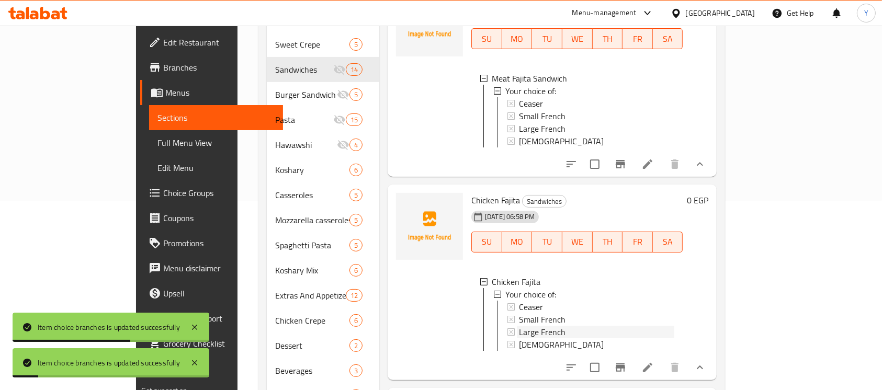
click at [519, 333] on span "Large French" at bounding box center [542, 332] width 47 height 13
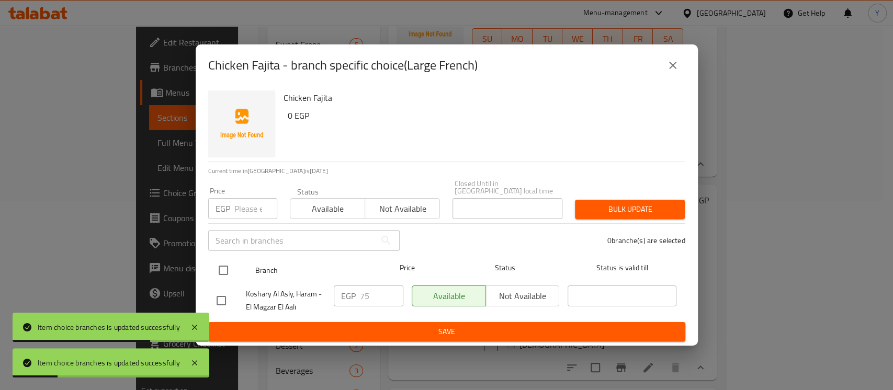
click at [226, 271] on input "checkbox" at bounding box center [223, 271] width 22 height 22
checkbox input "true"
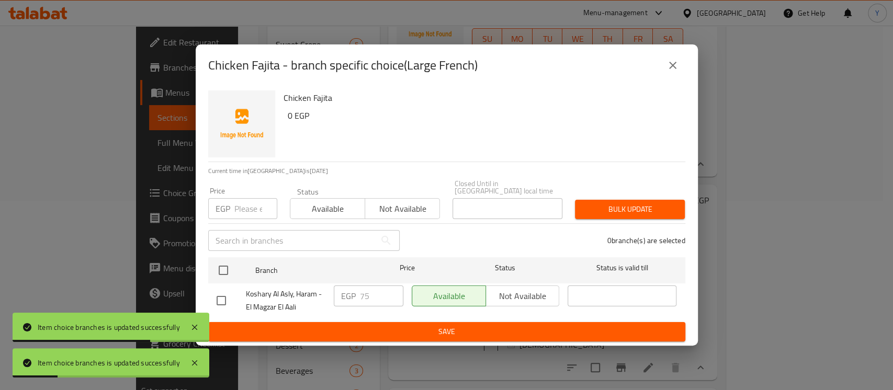
checkbox input "true"
click at [249, 200] on input "number" at bounding box center [255, 208] width 43 height 21
type input "60"
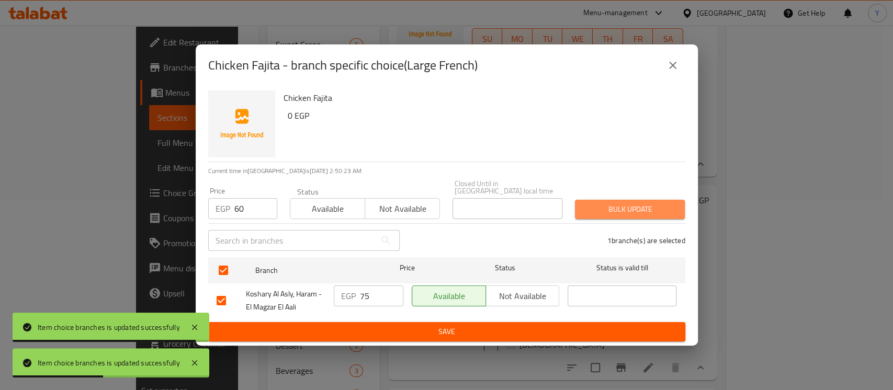
drag, startPoint x: 625, startPoint y: 210, endPoint x: 628, endPoint y: 379, distance: 169.1
click at [625, 211] on span "Bulk update" at bounding box center [630, 209] width 93 height 13
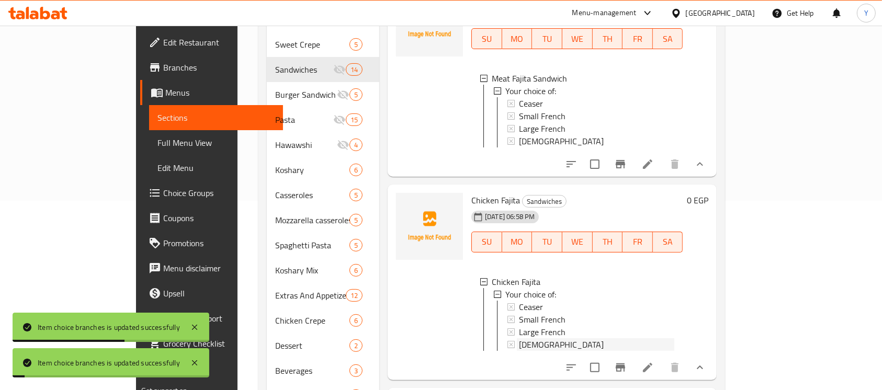
click at [532, 351] on div "[DEMOGRAPHIC_DATA]" at bounding box center [596, 345] width 155 height 13
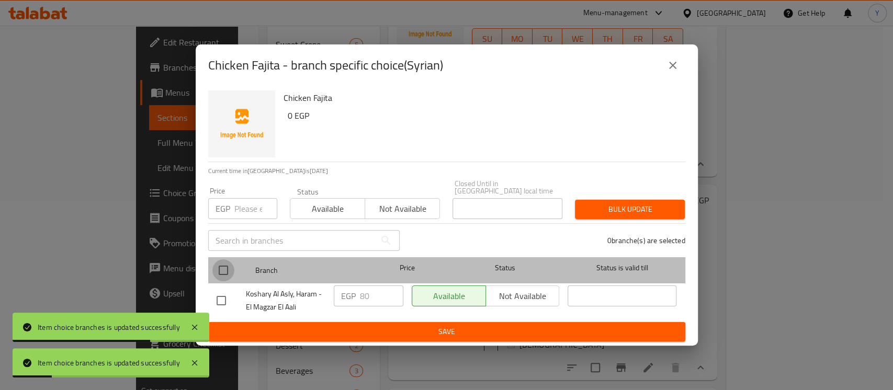
click at [229, 266] on input "checkbox" at bounding box center [223, 271] width 22 height 22
checkbox input "true"
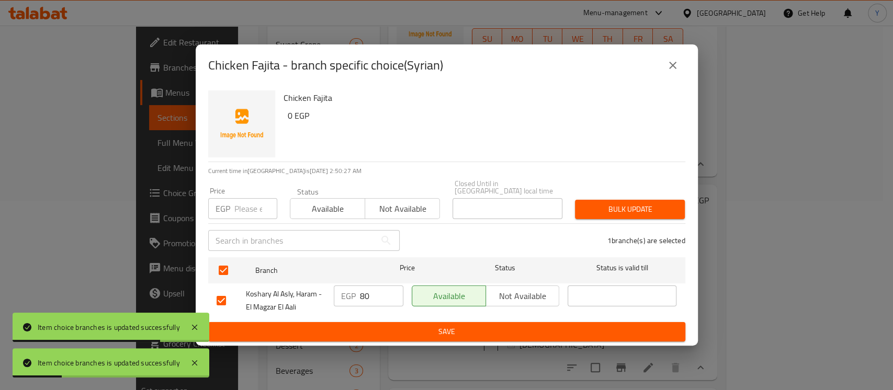
click at [251, 192] on div "Price EGP Price" at bounding box center [242, 203] width 69 height 32
click at [249, 211] on input "number" at bounding box center [255, 208] width 43 height 21
type input "65"
click at [597, 200] on button "Bulk update" at bounding box center [630, 209] width 110 height 19
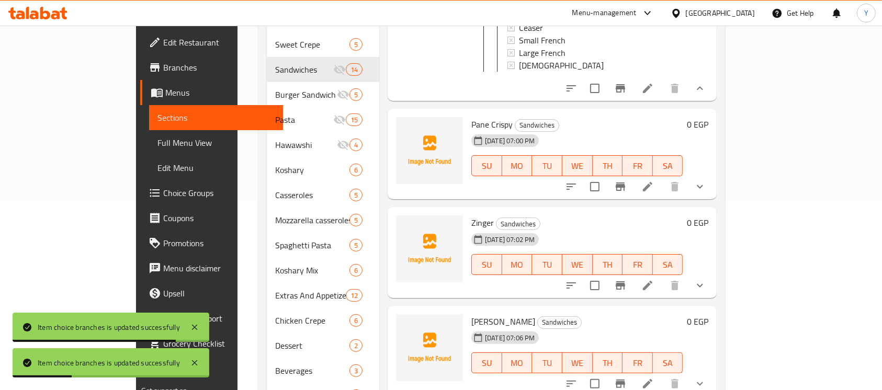
scroll to position [486, 0]
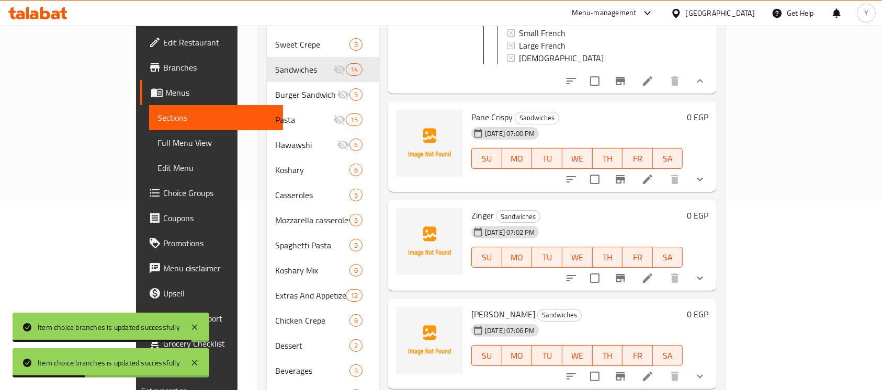
click at [713, 192] on button "show more" at bounding box center [700, 179] width 25 height 25
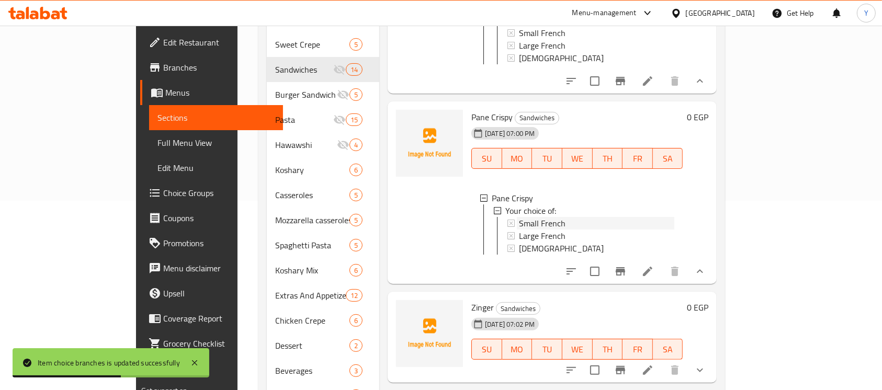
click at [553, 230] on div "Small French" at bounding box center [596, 223] width 155 height 13
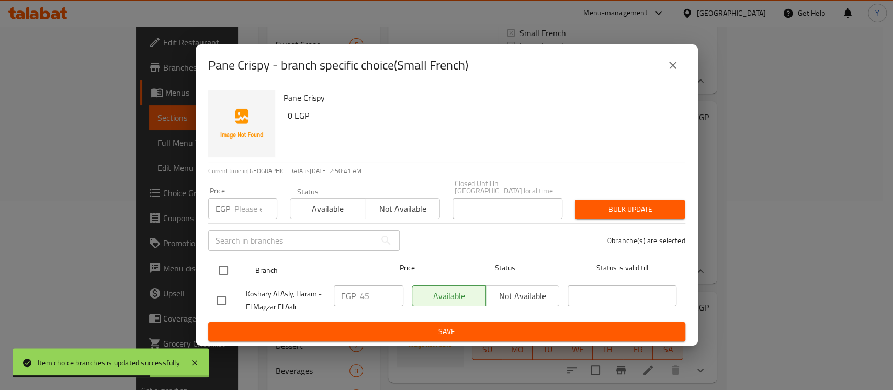
click at [225, 266] on input "checkbox" at bounding box center [223, 271] width 22 height 22
checkbox input "true"
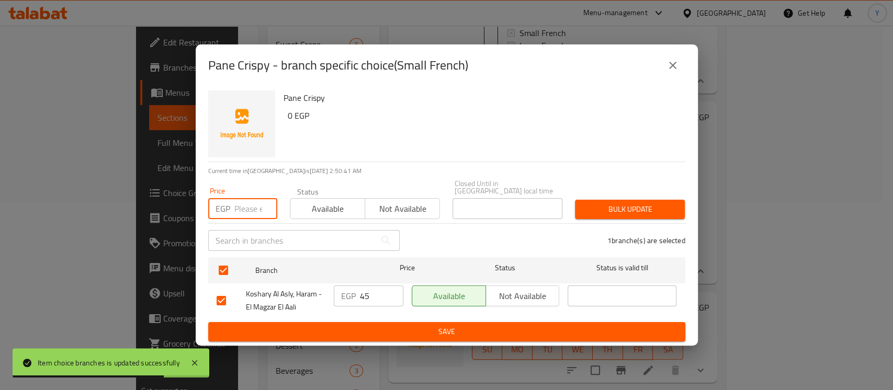
click at [237, 213] on input "number" at bounding box center [255, 208] width 43 height 21
type input "30"
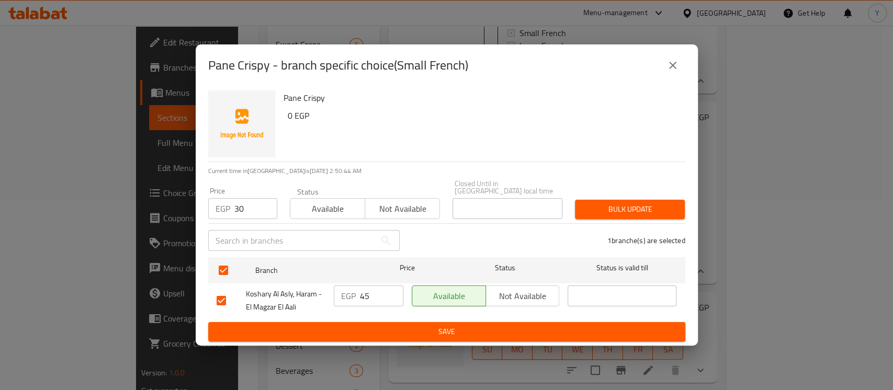
drag, startPoint x: 586, startPoint y: 195, endPoint x: 561, endPoint y: 229, distance: 42.7
click at [586, 196] on div "Bulk update" at bounding box center [630, 210] width 122 height 32
click at [601, 214] on button "Bulk update" at bounding box center [630, 209] width 110 height 19
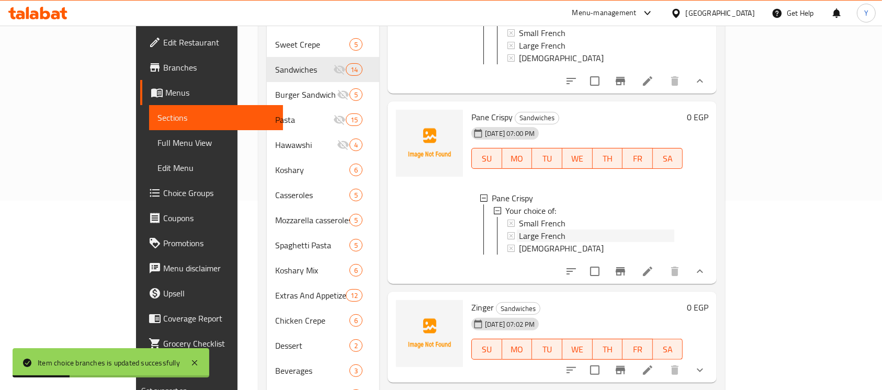
click at [519, 242] on span "Large French" at bounding box center [542, 236] width 47 height 13
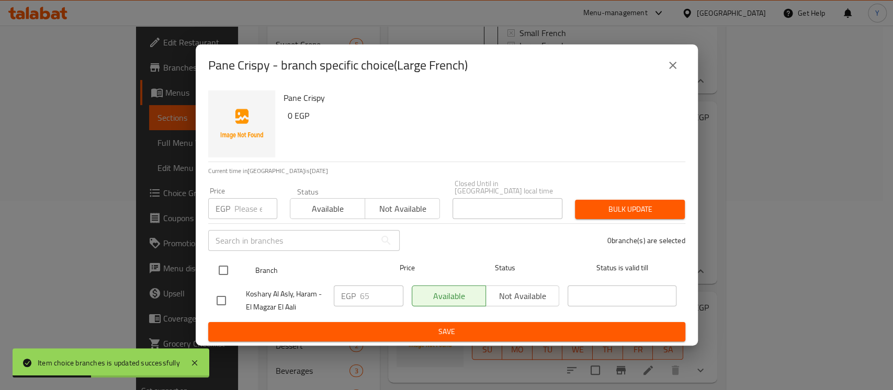
click at [216, 268] on input "checkbox" at bounding box center [223, 271] width 22 height 22
checkbox input "true"
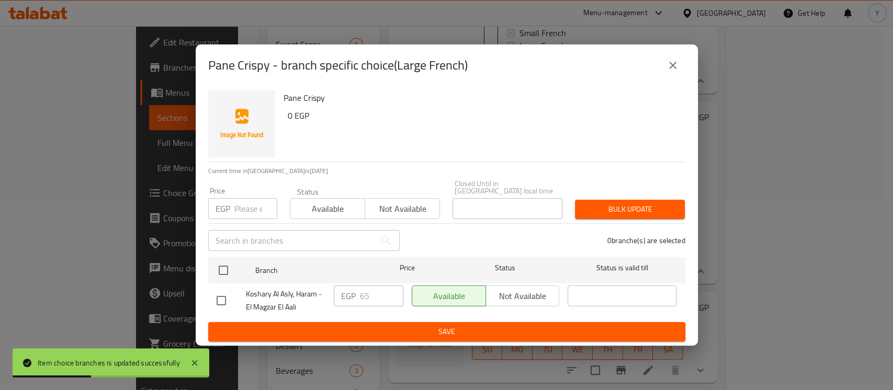
checkbox input "true"
click at [247, 216] on div "Price EGP Price" at bounding box center [243, 203] width 82 height 44
click at [248, 207] on input "number" at bounding box center [255, 208] width 43 height 21
type input "50"
click at [611, 194] on div "Bulk update" at bounding box center [630, 210] width 122 height 32
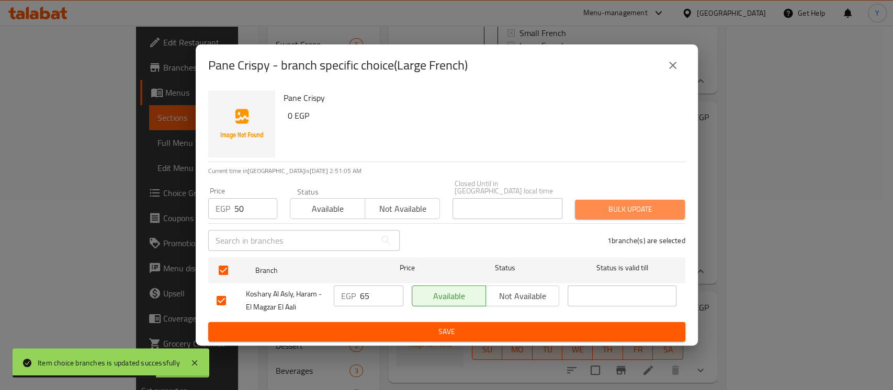
click at [607, 203] on span "Bulk update" at bounding box center [630, 209] width 93 height 13
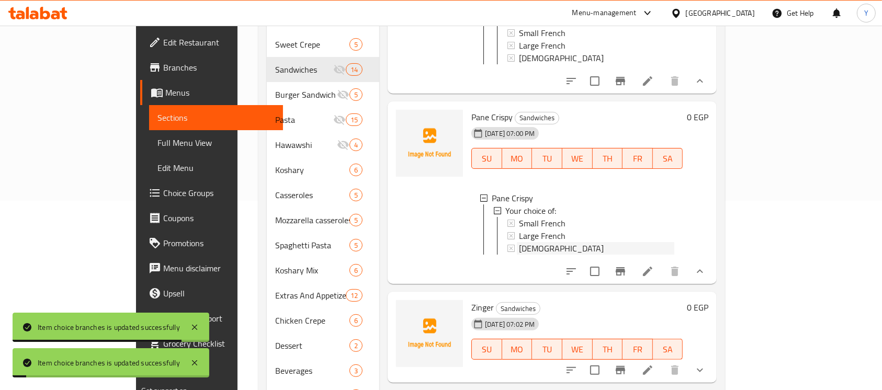
click at [560, 255] on div "[DEMOGRAPHIC_DATA]" at bounding box center [596, 248] width 155 height 13
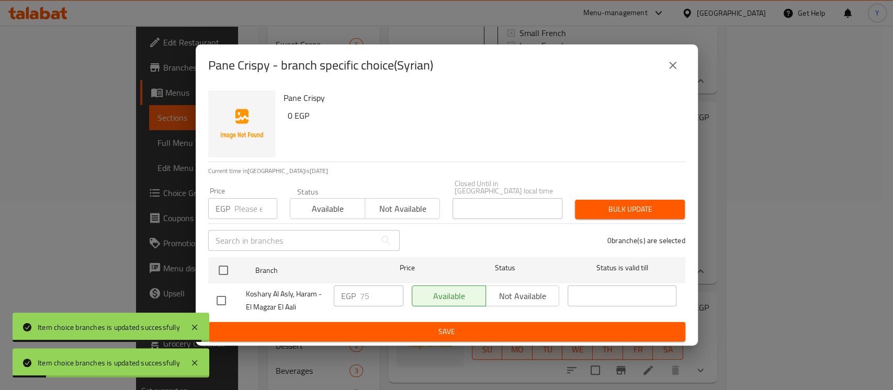
click at [214, 268] on input "checkbox" at bounding box center [223, 271] width 22 height 22
checkbox input "true"
click at [239, 199] on input "number" at bounding box center [255, 208] width 43 height 21
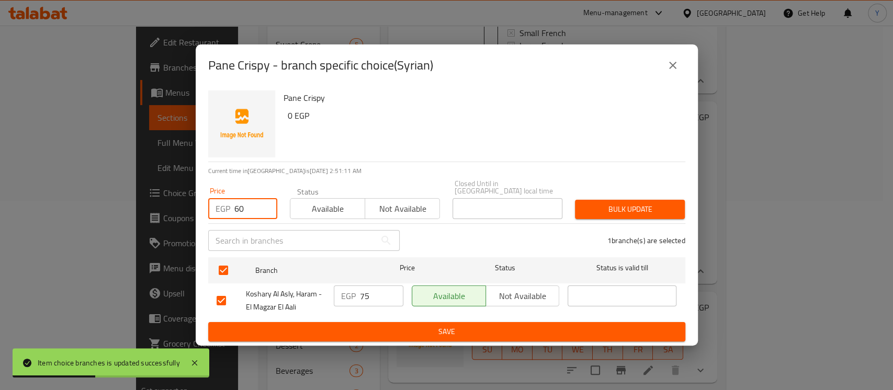
type input "60"
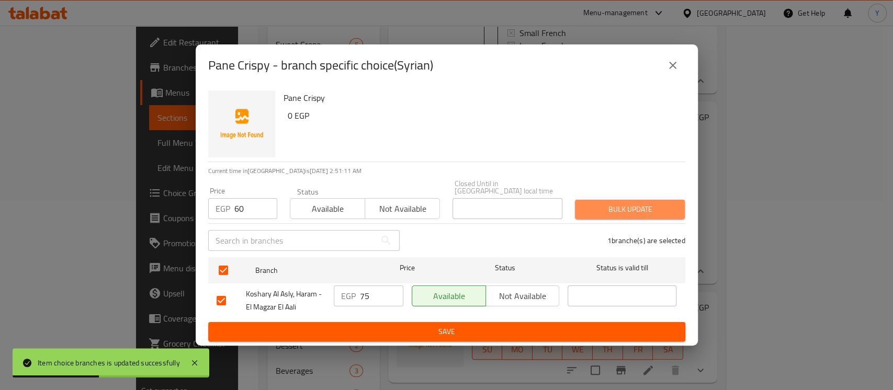
drag, startPoint x: 590, startPoint y: 205, endPoint x: 579, endPoint y: 206, distance: 11.0
click at [591, 207] on span "Bulk update" at bounding box center [630, 209] width 93 height 13
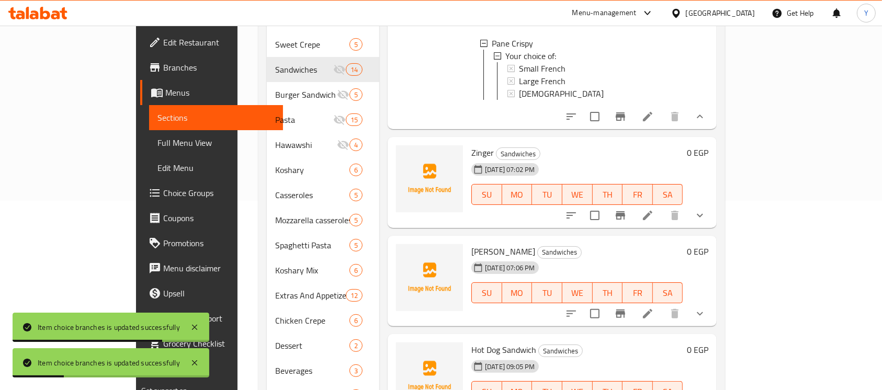
scroll to position [766, 0]
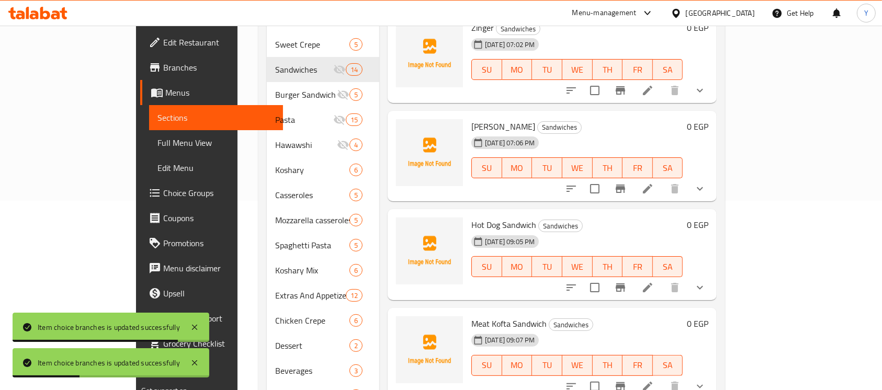
click at [707, 97] on icon "show more" at bounding box center [700, 90] width 13 height 13
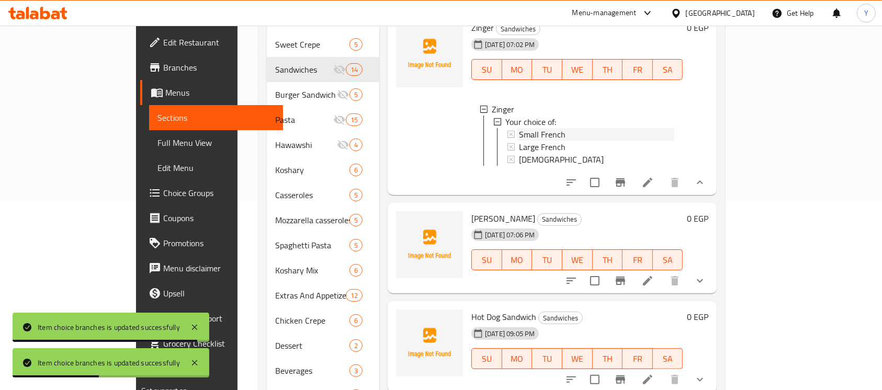
click at [552, 141] on div "Small French" at bounding box center [596, 134] width 155 height 13
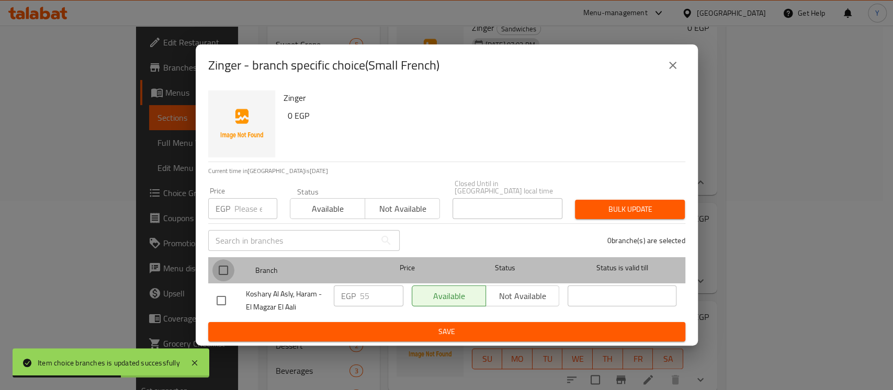
click at [223, 263] on input "checkbox" at bounding box center [223, 271] width 22 height 22
checkbox input "true"
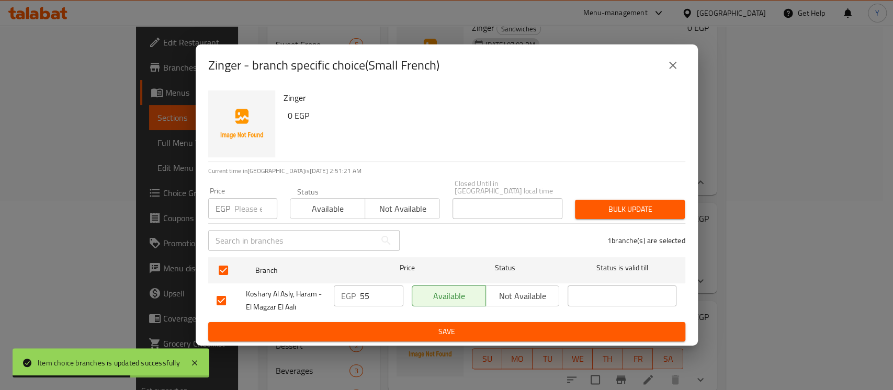
click at [227, 212] on p "EGP" at bounding box center [223, 209] width 15 height 13
click at [243, 204] on input "number" at bounding box center [255, 208] width 43 height 21
type input "40"
click at [590, 204] on span "Bulk update" at bounding box center [630, 209] width 93 height 13
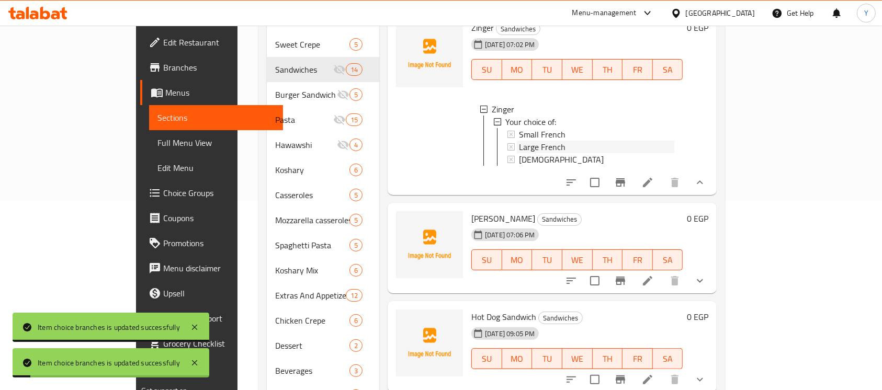
click at [519, 153] on span "Large French" at bounding box center [542, 147] width 47 height 13
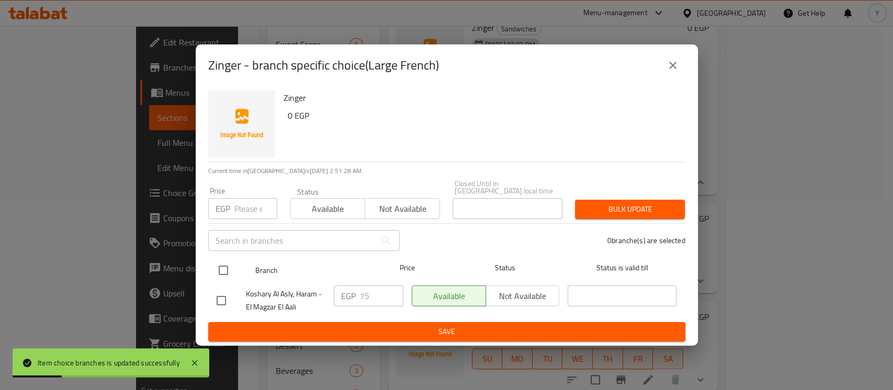
click at [234, 266] on div at bounding box center [231, 270] width 39 height 30
click at [228, 260] on input "checkbox" at bounding box center [223, 271] width 22 height 22
checkbox input "true"
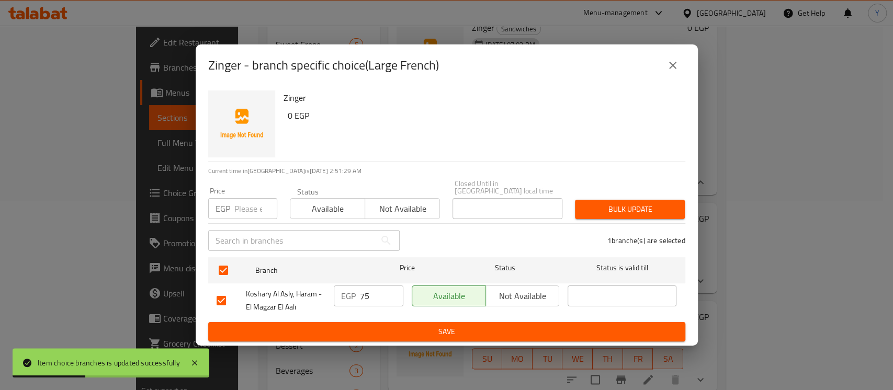
click at [243, 216] on div "Price EGP Price" at bounding box center [243, 203] width 82 height 44
click at [243, 214] on input "number" at bounding box center [255, 208] width 43 height 21
type input "60"
drag, startPoint x: 596, startPoint y: 204, endPoint x: 588, endPoint y: 238, distance: 34.9
click at [597, 203] on span "Bulk update" at bounding box center [630, 209] width 93 height 13
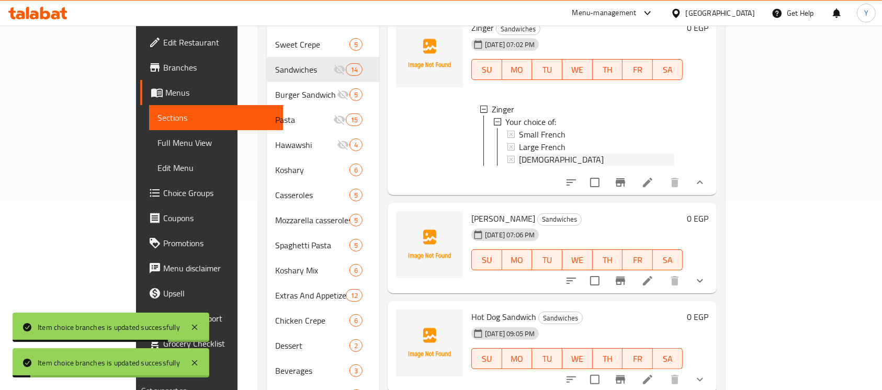
click at [519, 166] on div "[DEMOGRAPHIC_DATA]" at bounding box center [596, 159] width 155 height 13
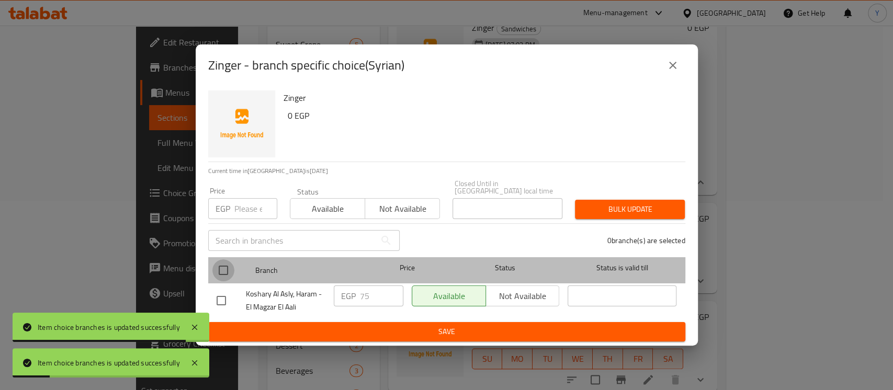
click at [218, 260] on input "checkbox" at bounding box center [223, 271] width 22 height 22
checkbox input "true"
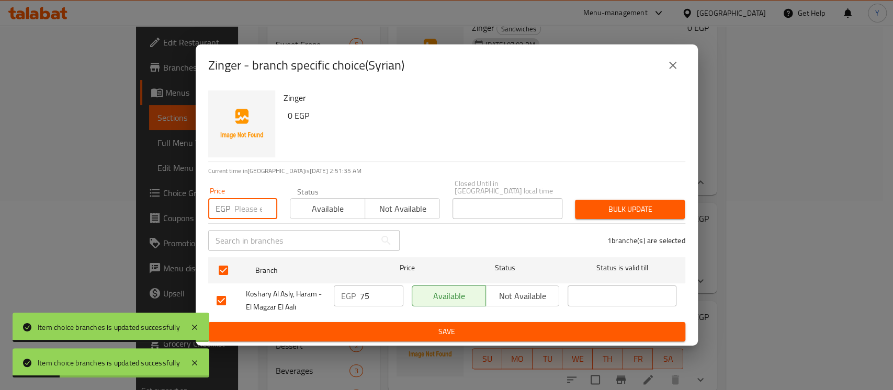
click at [247, 210] on input "number" at bounding box center [255, 208] width 43 height 21
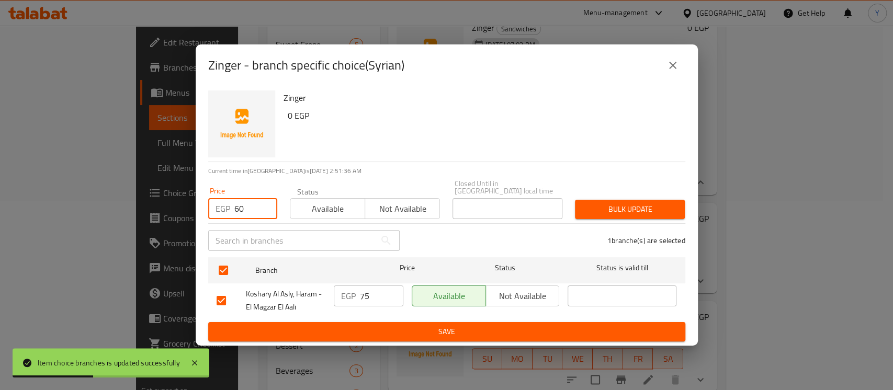
type input "60"
click at [610, 203] on span "Bulk update" at bounding box center [630, 209] width 93 height 13
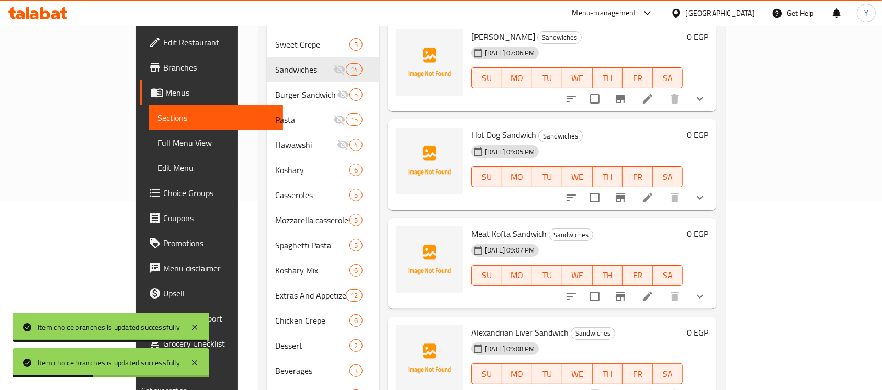
scroll to position [953, 0]
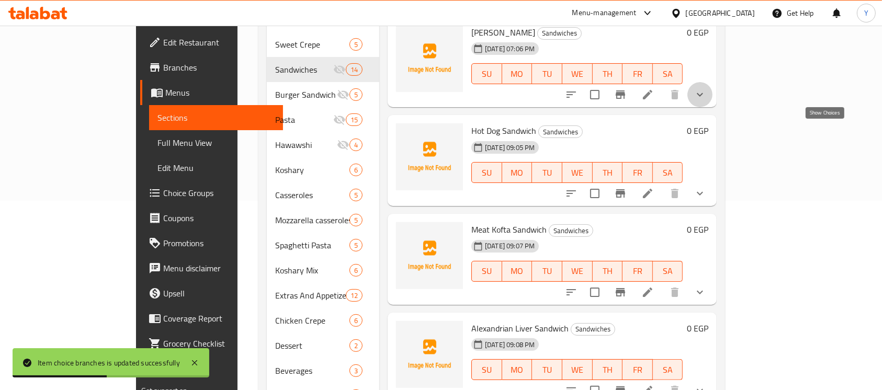
click at [707, 101] on icon "show more" at bounding box center [700, 94] width 13 height 13
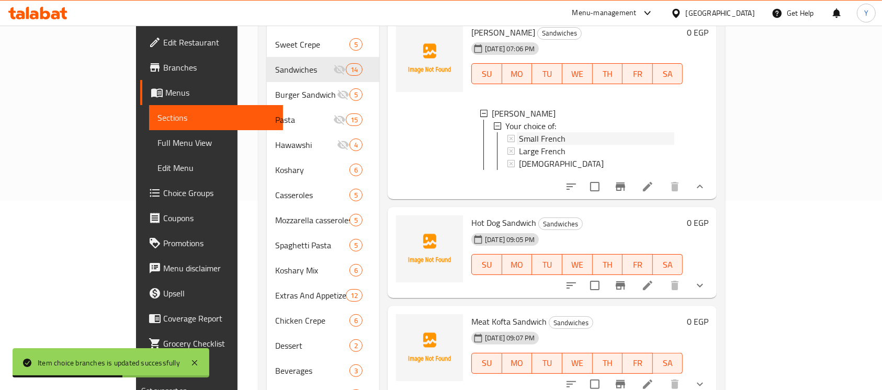
click at [570, 145] on div "Small French" at bounding box center [596, 138] width 155 height 13
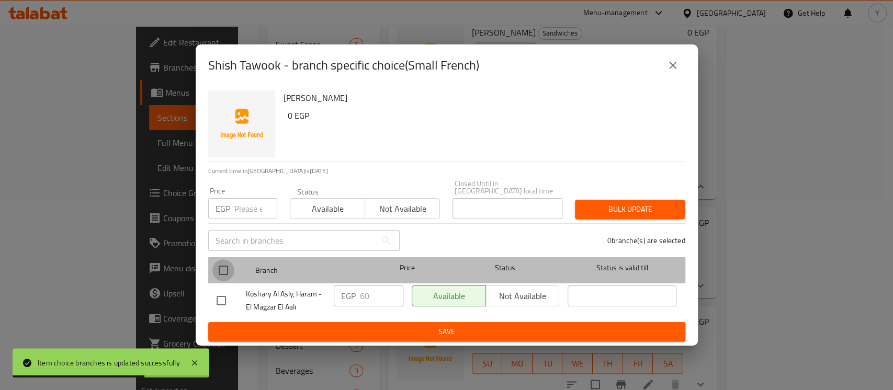
click at [218, 270] on input "checkbox" at bounding box center [223, 271] width 22 height 22
checkbox input "true"
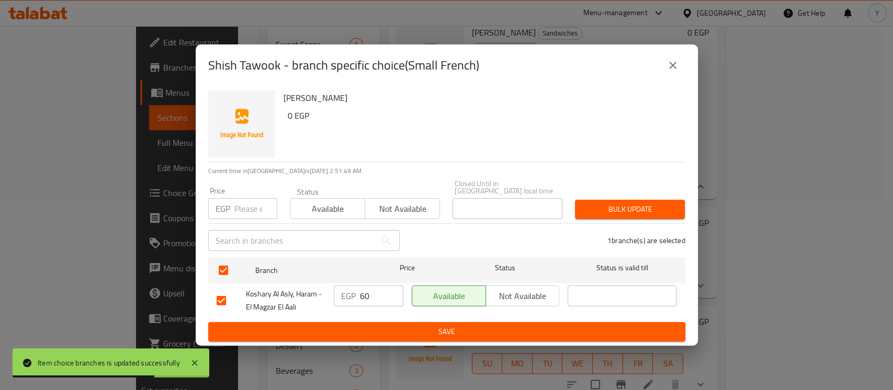
click at [257, 193] on div "Price EGP Price" at bounding box center [242, 203] width 69 height 32
click at [255, 203] on input "number" at bounding box center [255, 208] width 43 height 21
type input "35"
click at [607, 200] on button "Bulk update" at bounding box center [630, 209] width 110 height 19
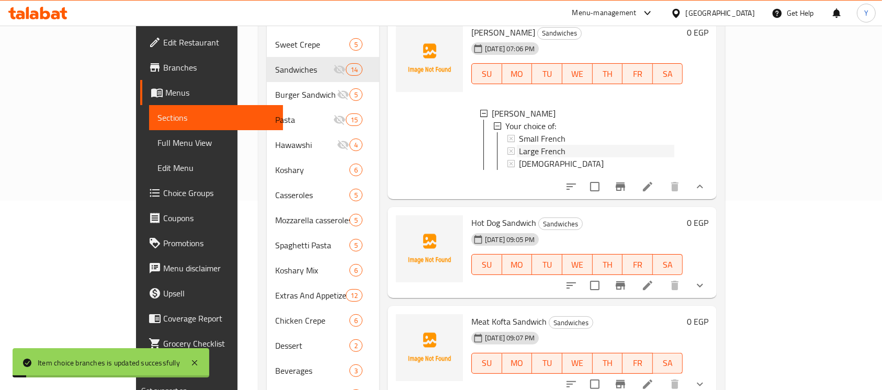
click at [525, 158] on span "Large French" at bounding box center [542, 151] width 47 height 13
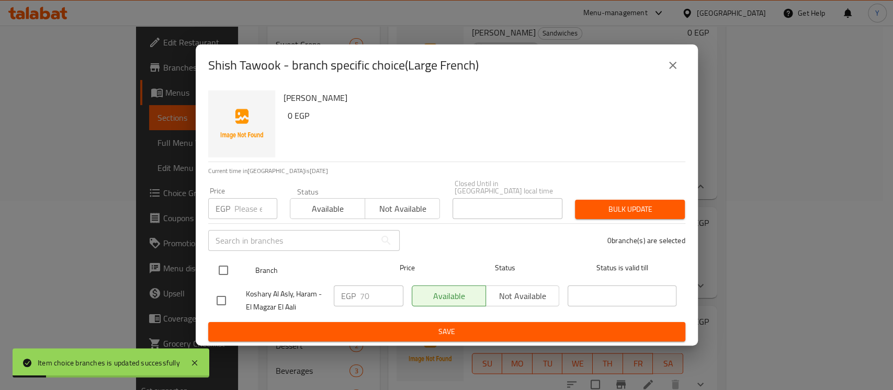
click at [226, 270] on input "checkbox" at bounding box center [223, 271] width 22 height 22
checkbox input "true"
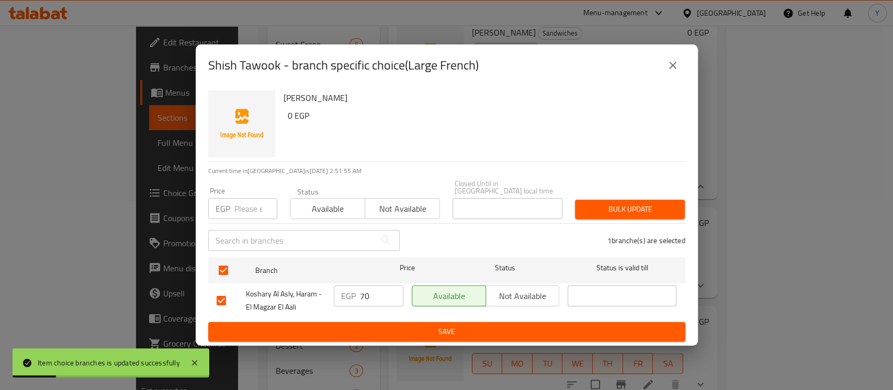
click at [243, 214] on input "number" at bounding box center [255, 208] width 43 height 21
type input "55"
click at [600, 212] on button "Bulk update" at bounding box center [630, 209] width 110 height 19
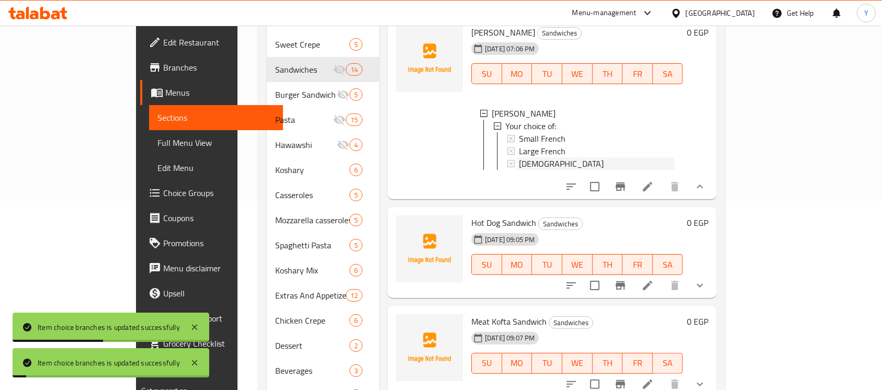
click at [524, 170] on div "[DEMOGRAPHIC_DATA]" at bounding box center [596, 164] width 155 height 13
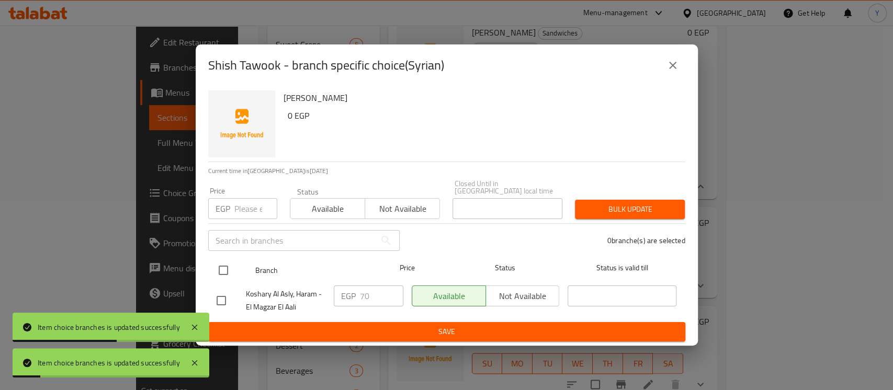
click at [210, 265] on div "Branch Price Status Status is valid till" at bounding box center [446, 271] width 477 height 26
click at [228, 262] on input "checkbox" at bounding box center [223, 271] width 22 height 22
checkbox input "true"
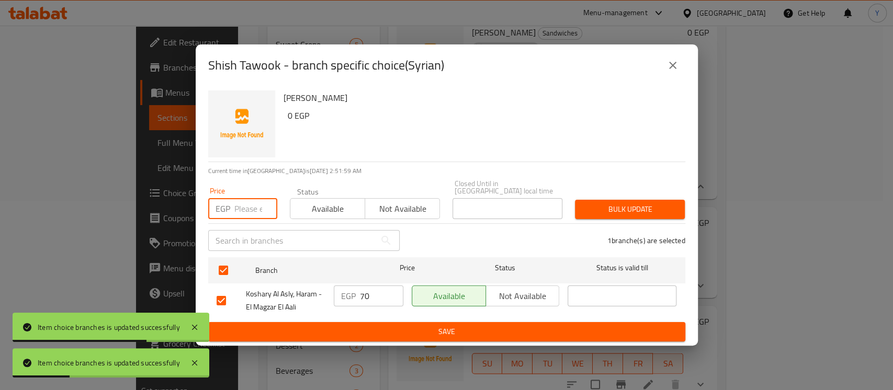
click at [242, 198] on input "number" at bounding box center [255, 208] width 43 height 21
type input "55"
click at [639, 204] on span "Bulk update" at bounding box center [630, 209] width 93 height 13
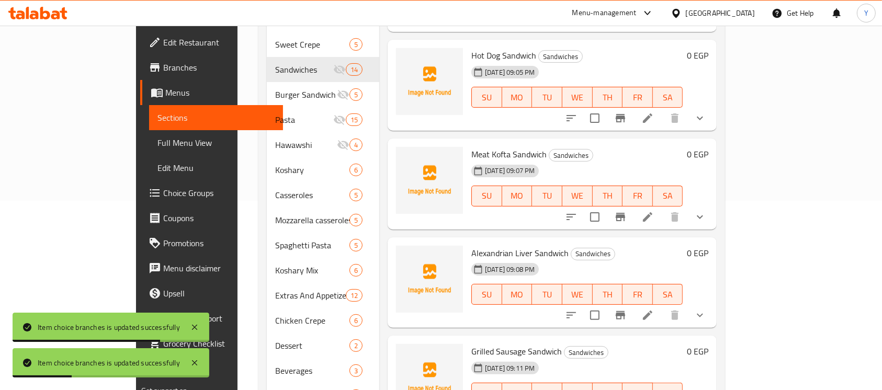
scroll to position [1135, 0]
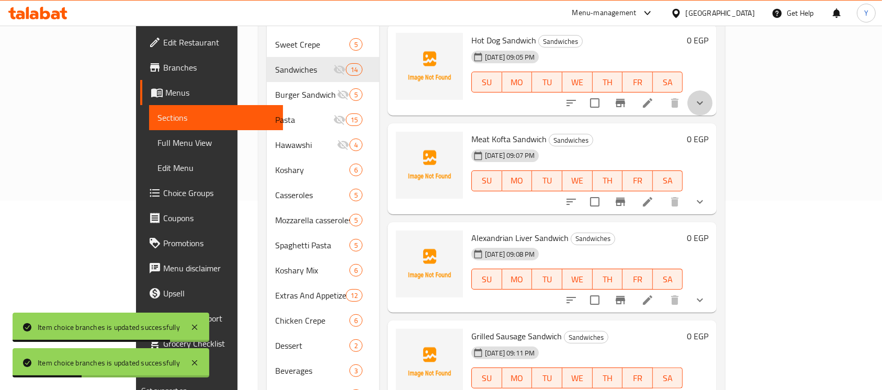
drag, startPoint x: 821, startPoint y: 153, endPoint x: 620, endPoint y: 208, distance: 208.4
click at [707, 109] on icon "show more" at bounding box center [700, 103] width 13 height 13
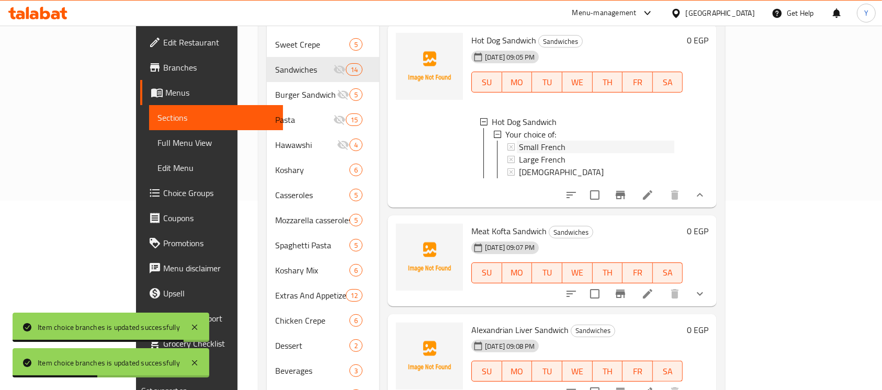
click at [532, 153] on div "Small French" at bounding box center [596, 147] width 155 height 13
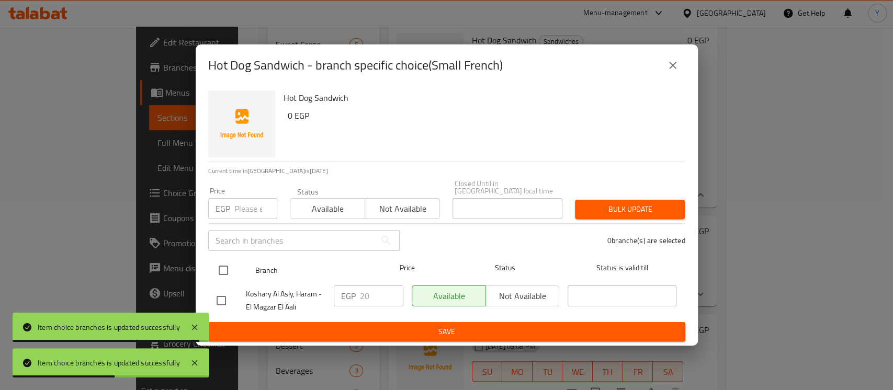
click at [224, 267] on input "checkbox" at bounding box center [223, 271] width 22 height 22
checkbox input "true"
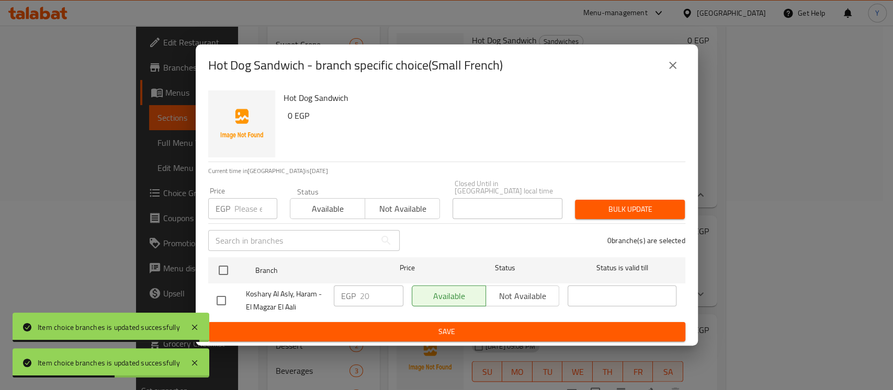
checkbox input "true"
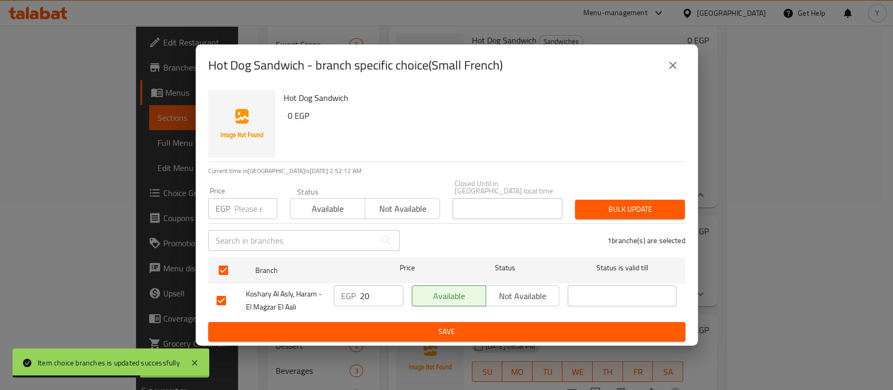
click at [682, 75] on button "close" at bounding box center [673, 65] width 25 height 25
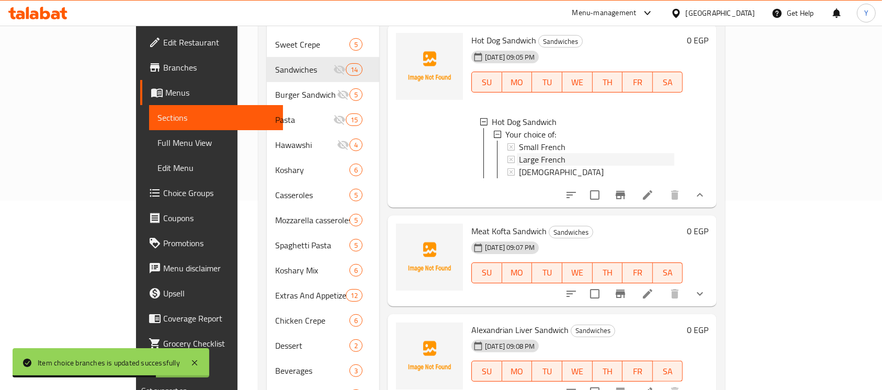
click at [563, 166] on div "Large French" at bounding box center [596, 159] width 155 height 13
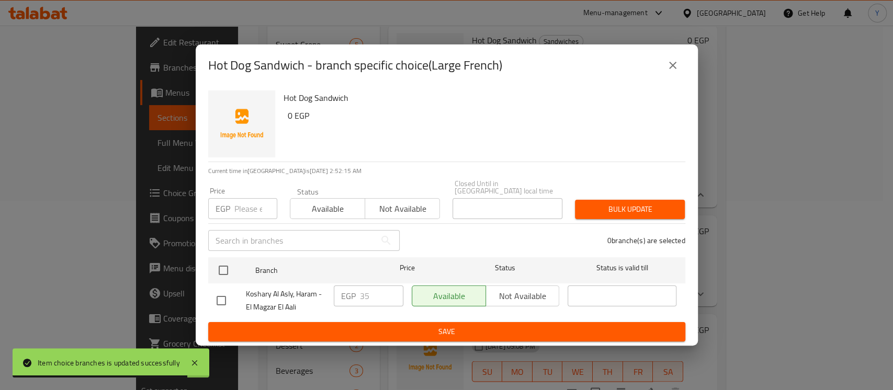
drag, startPoint x: 672, startPoint y: 68, endPoint x: 553, endPoint y: 240, distance: 209.1
click at [672, 70] on icon "close" at bounding box center [673, 65] width 13 height 13
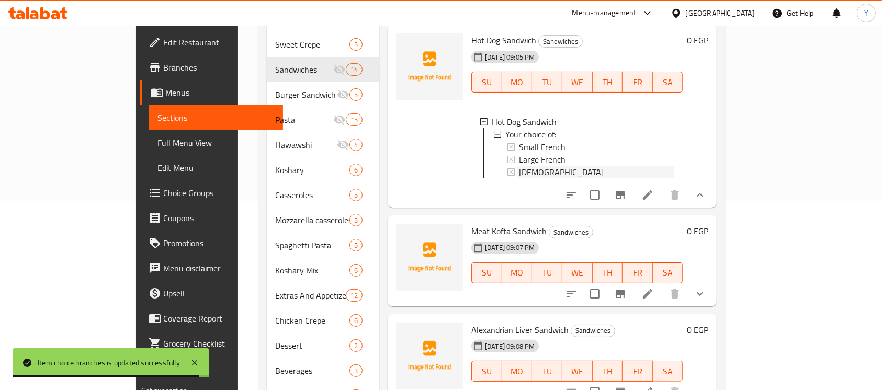
click at [528, 178] on div "[DEMOGRAPHIC_DATA]" at bounding box center [596, 172] width 155 height 13
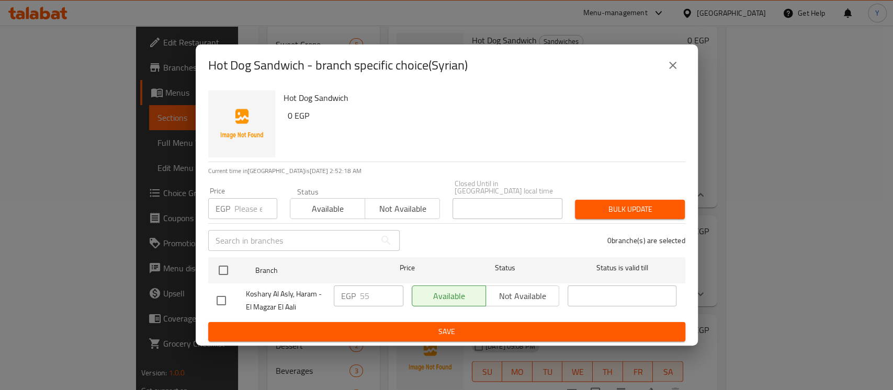
click at [666, 67] on button "close" at bounding box center [673, 65] width 25 height 25
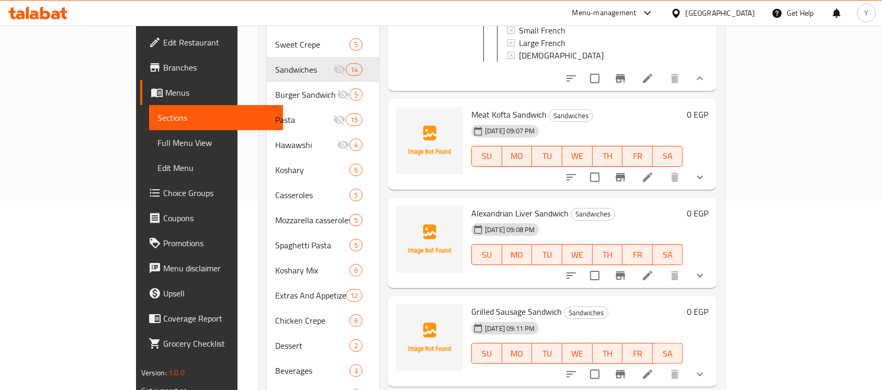
scroll to position [1314, 0]
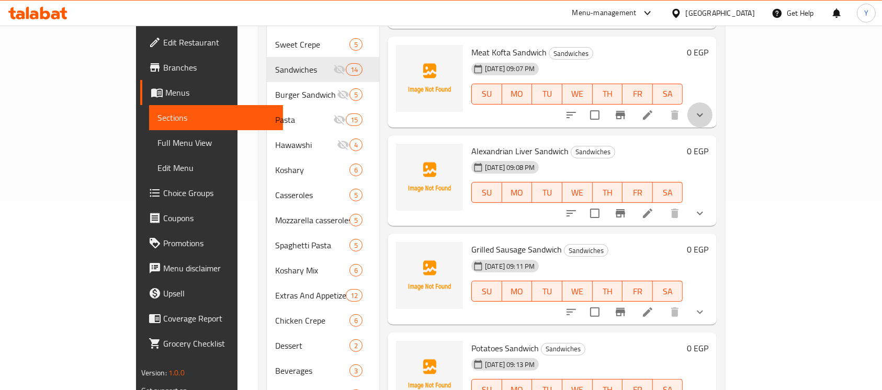
drag, startPoint x: 836, startPoint y: 176, endPoint x: 810, endPoint y: 217, distance: 47.8
click at [713, 128] on button "show more" at bounding box center [700, 115] width 25 height 25
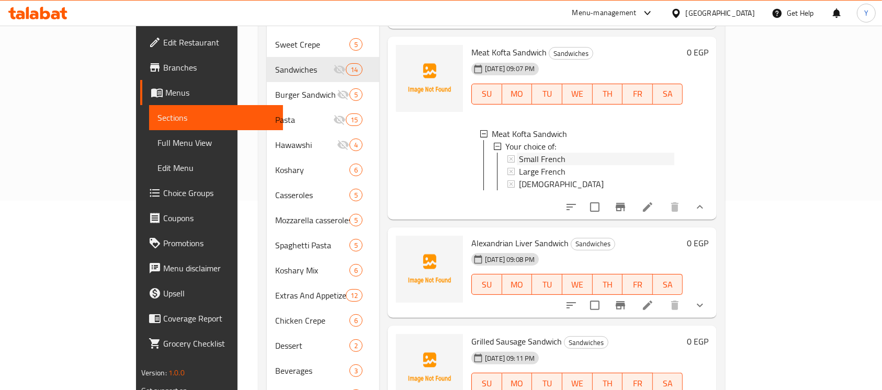
click at [607, 165] on div "Small French" at bounding box center [596, 159] width 155 height 13
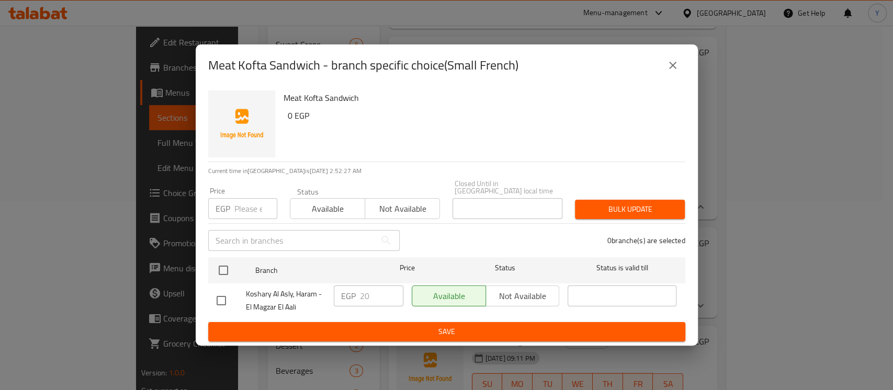
click at [669, 65] on icon "close" at bounding box center [673, 65] width 13 height 13
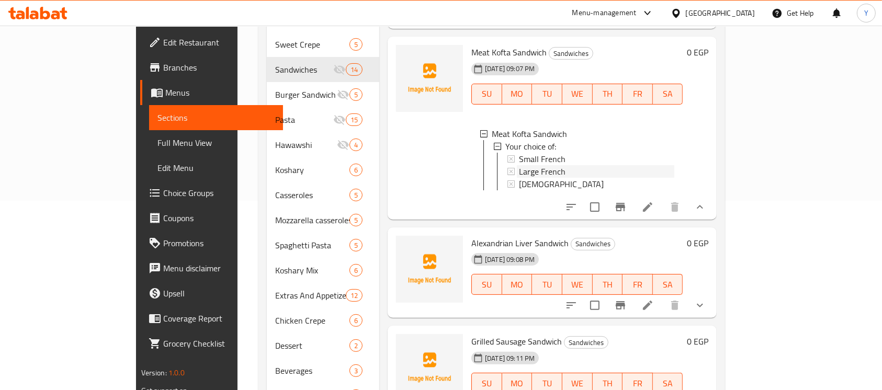
click at [570, 178] on div "Large French" at bounding box center [596, 171] width 155 height 13
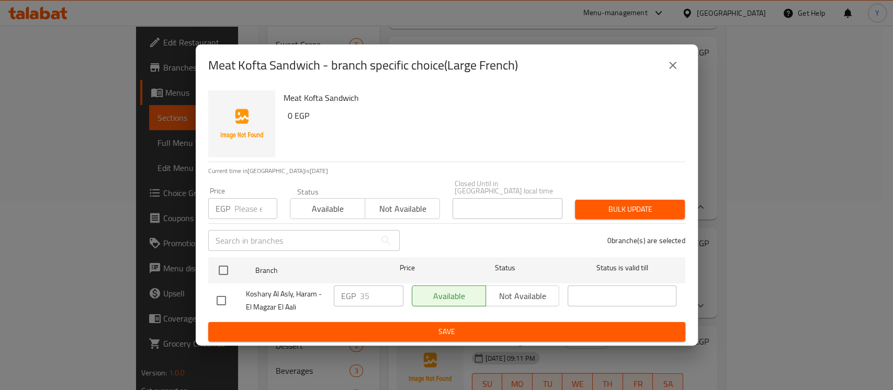
click at [680, 76] on button "close" at bounding box center [673, 65] width 25 height 25
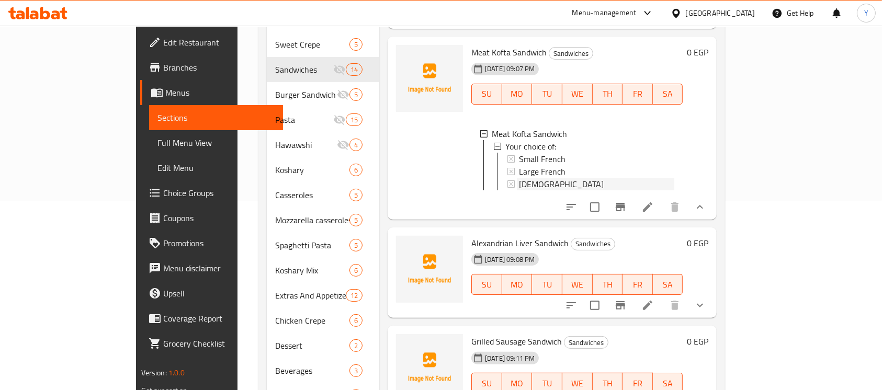
click at [574, 191] on div "[DEMOGRAPHIC_DATA]" at bounding box center [596, 184] width 155 height 13
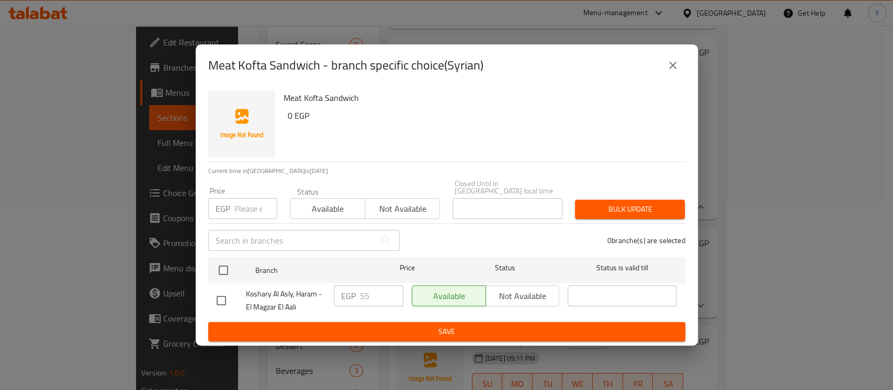
drag, startPoint x: 669, startPoint y: 70, endPoint x: 394, endPoint y: 10, distance: 281.7
click at [668, 71] on icon "close" at bounding box center [673, 65] width 13 height 13
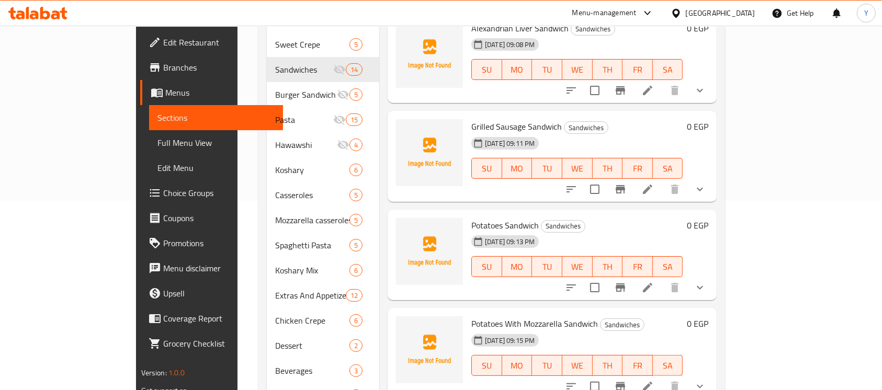
scroll to position [1525, 0]
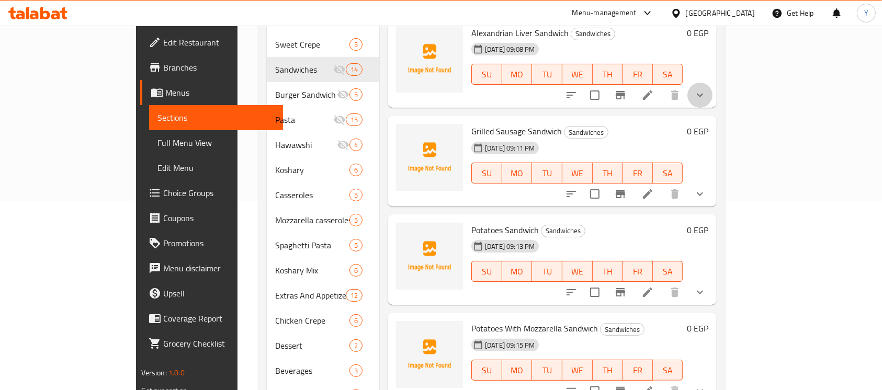
drag, startPoint x: 831, startPoint y: 164, endPoint x: 768, endPoint y: 211, distance: 78.8
click at [707, 102] on icon "show more" at bounding box center [700, 95] width 13 height 13
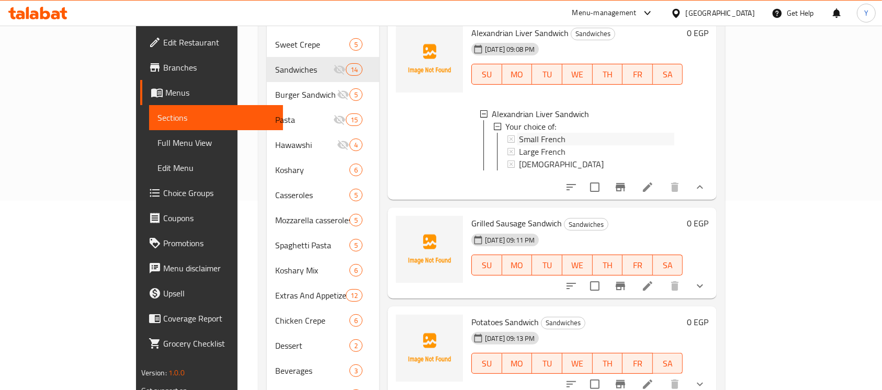
click at [587, 145] on div "Small French" at bounding box center [596, 139] width 155 height 13
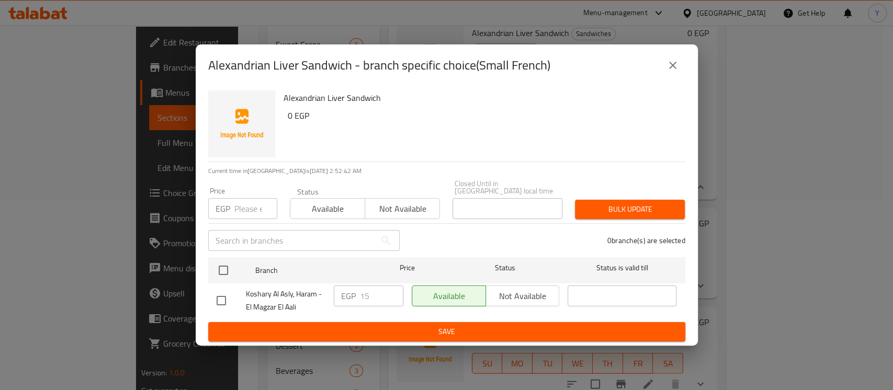
drag, startPoint x: 666, startPoint y: 70, endPoint x: 559, endPoint y: 252, distance: 211.3
click at [667, 71] on icon "close" at bounding box center [673, 65] width 13 height 13
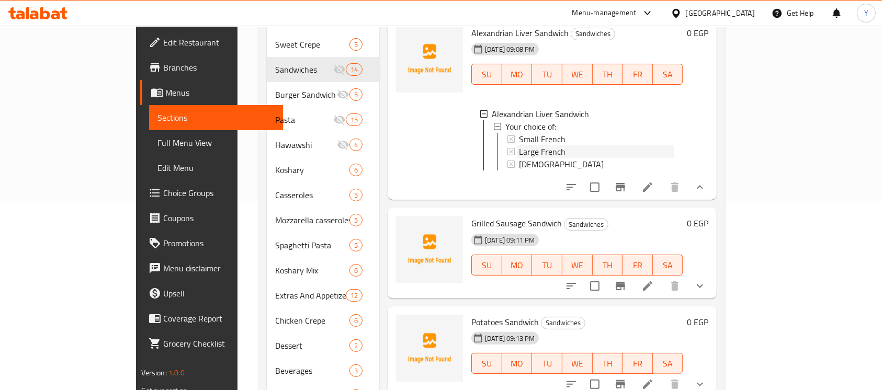
click at [519, 158] on span "Large French" at bounding box center [542, 151] width 47 height 13
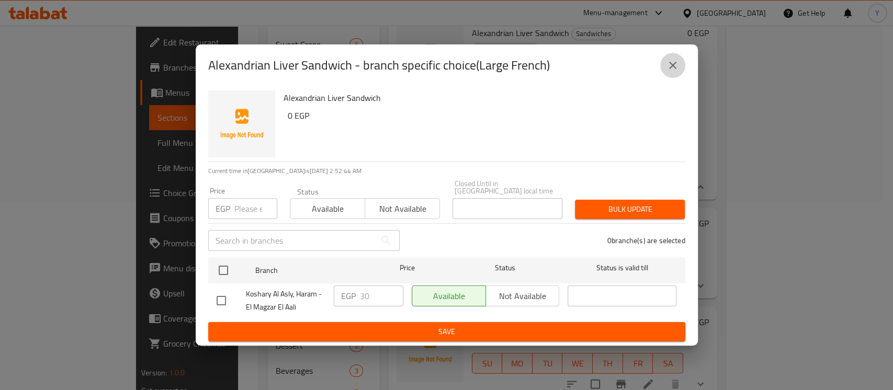
drag, startPoint x: 667, startPoint y: 79, endPoint x: 655, endPoint y: 100, distance: 24.1
click at [668, 78] on button "close" at bounding box center [673, 65] width 25 height 25
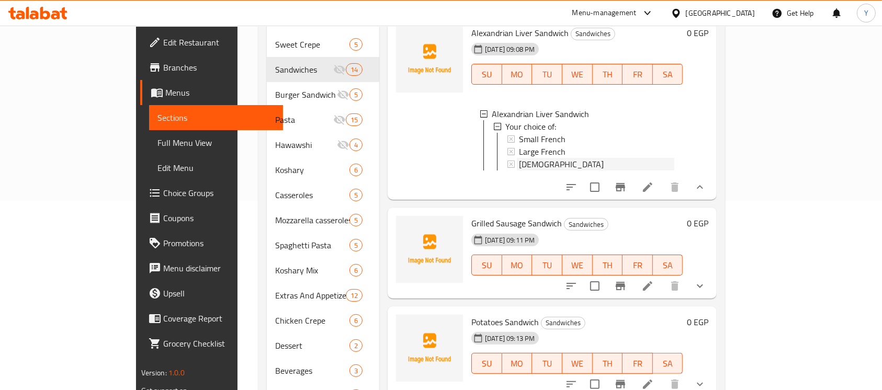
click at [554, 171] on div "[DEMOGRAPHIC_DATA]" at bounding box center [596, 164] width 155 height 13
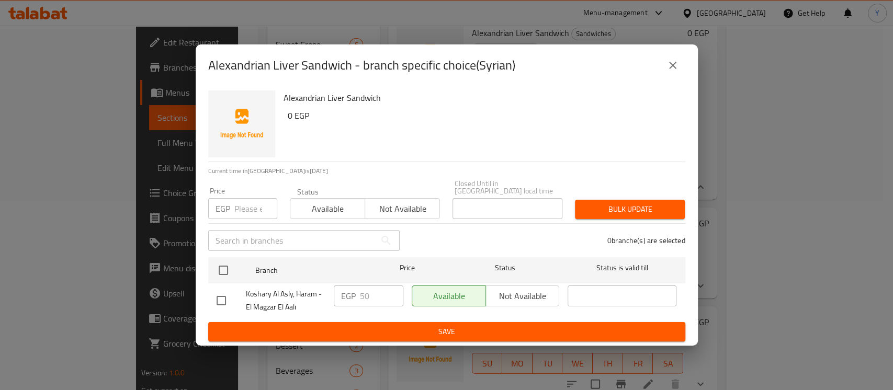
drag, startPoint x: 671, startPoint y: 63, endPoint x: 479, endPoint y: 8, distance: 199.8
click at [669, 62] on icon "close" at bounding box center [673, 65] width 13 height 13
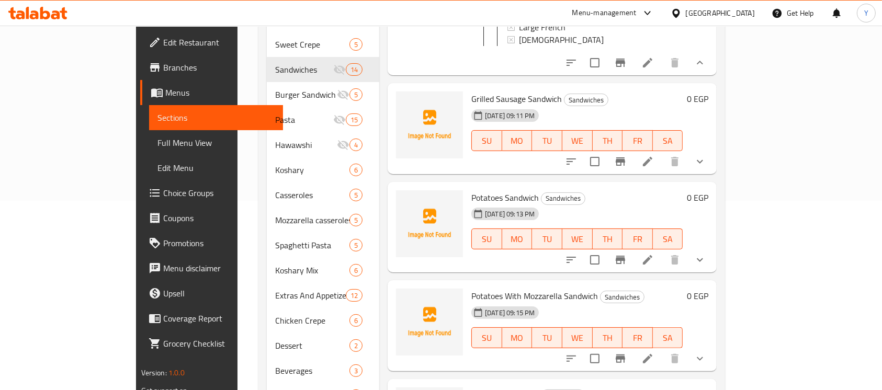
scroll to position [1732, 0]
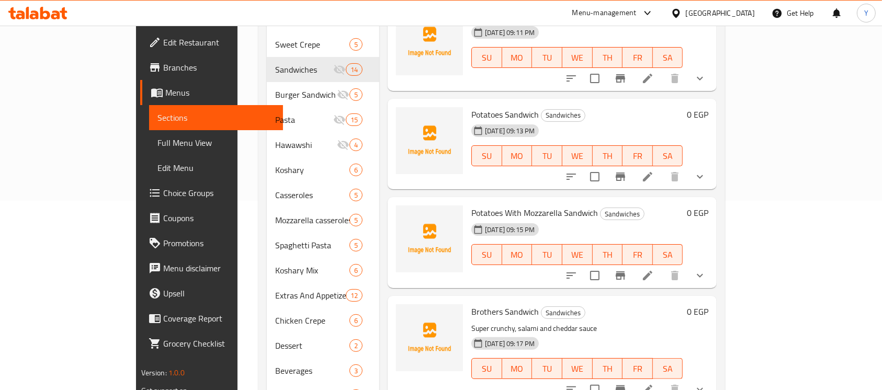
drag, startPoint x: 830, startPoint y: 167, endPoint x: 758, endPoint y: 214, distance: 85.5
click at [713, 91] on button "show more" at bounding box center [700, 78] width 25 height 25
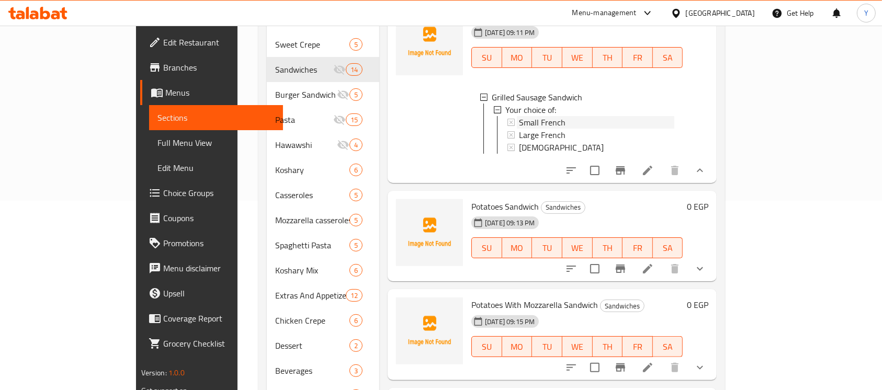
click at [594, 129] on div "Small French" at bounding box center [596, 122] width 155 height 13
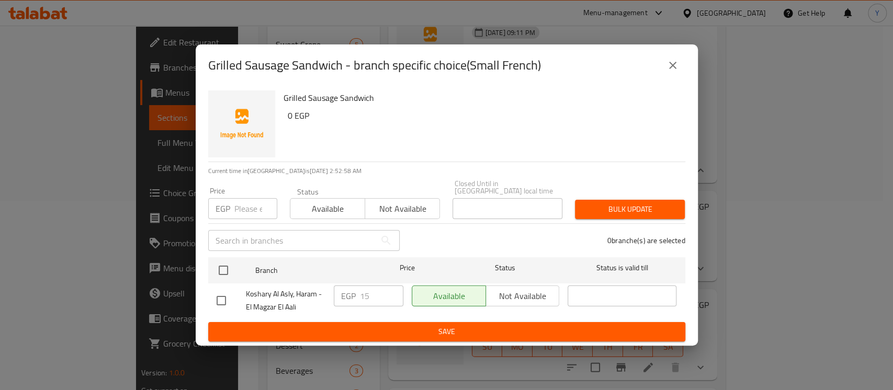
click at [682, 70] on button "close" at bounding box center [673, 65] width 25 height 25
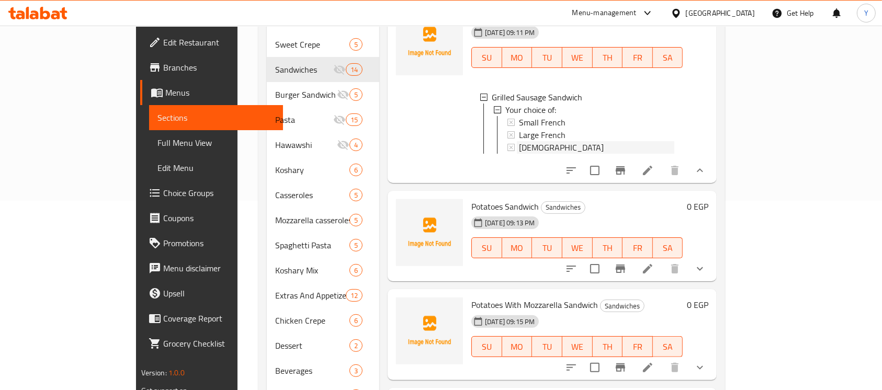
click at [525, 154] on div "[DEMOGRAPHIC_DATA]" at bounding box center [596, 147] width 155 height 13
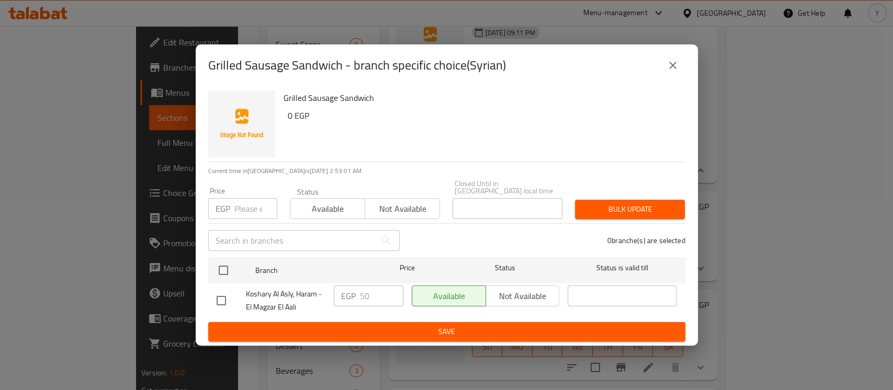
click at [661, 64] on button "close" at bounding box center [673, 65] width 25 height 25
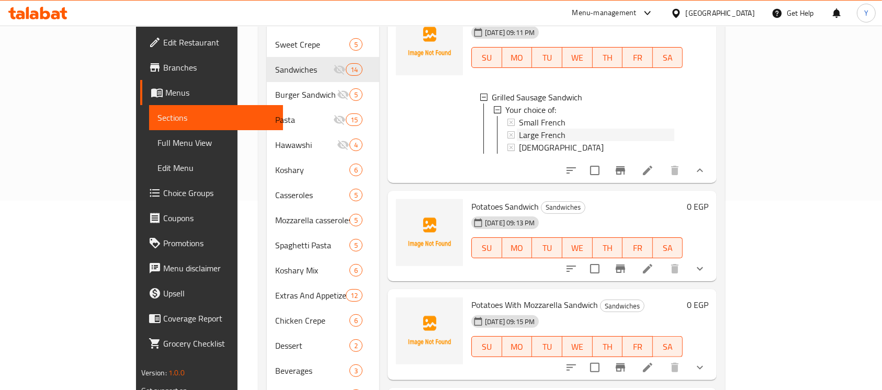
click at [544, 141] on div "Large French" at bounding box center [596, 135] width 155 height 13
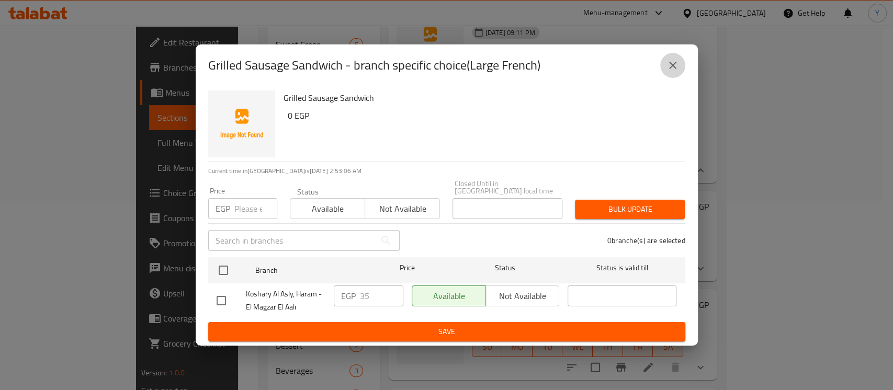
drag, startPoint x: 674, startPoint y: 77, endPoint x: 319, endPoint y: 3, distance: 362.1
click at [674, 77] on button "close" at bounding box center [673, 65] width 25 height 25
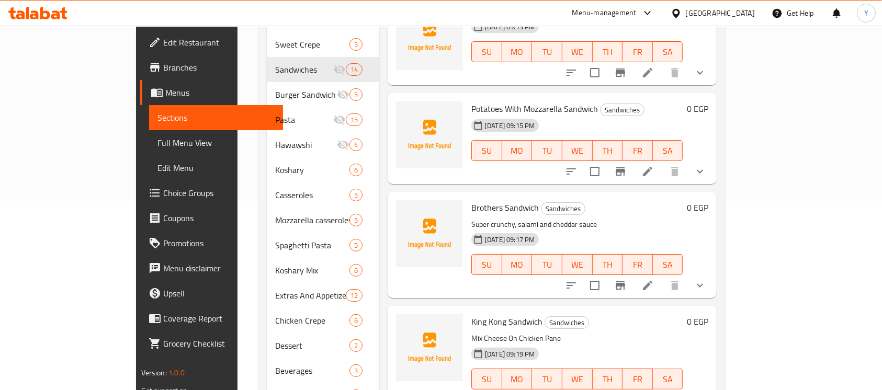
scroll to position [1949, 0]
click at [717, 157] on div "Menu items Add Sort Manage items Chicken Shawarma Sandwiches [DATE] 06:16 PM SU…" at bounding box center [548, 170] width 338 height 485
click at [707, 79] on icon "show more" at bounding box center [700, 72] width 13 height 13
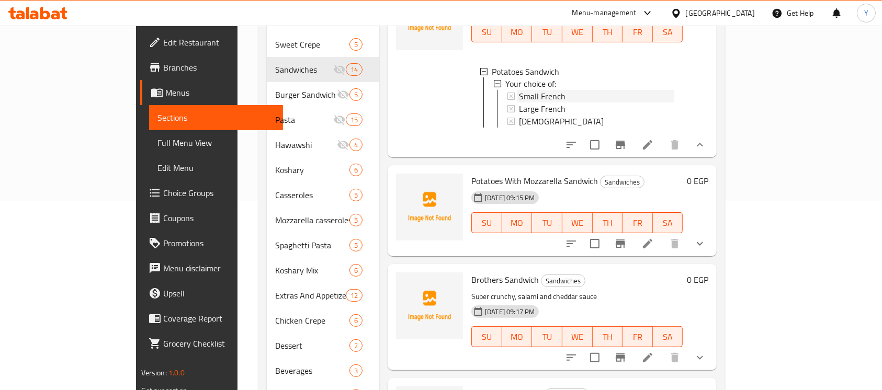
click at [519, 103] on span "Small French" at bounding box center [542, 97] width 47 height 13
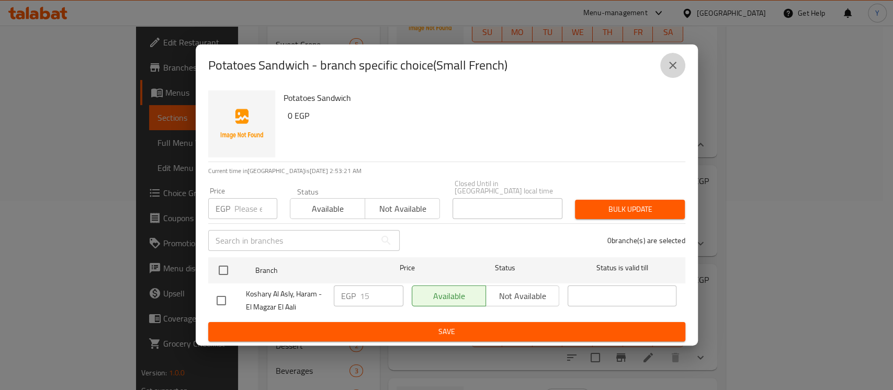
click at [671, 58] on button "close" at bounding box center [673, 65] width 25 height 25
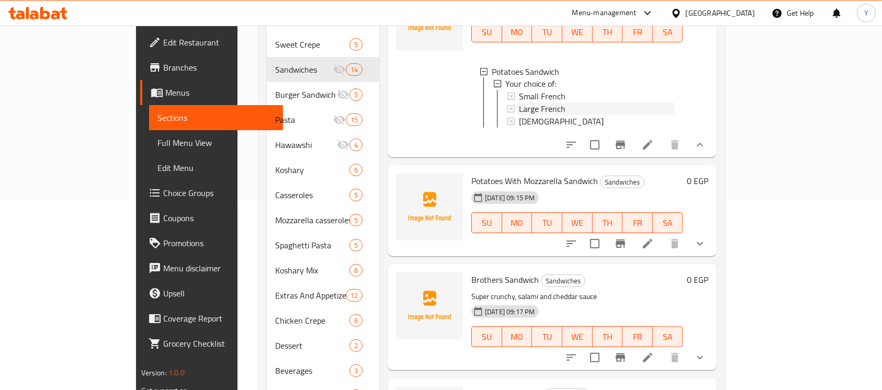
click at [534, 116] on div "Large French" at bounding box center [596, 109] width 155 height 13
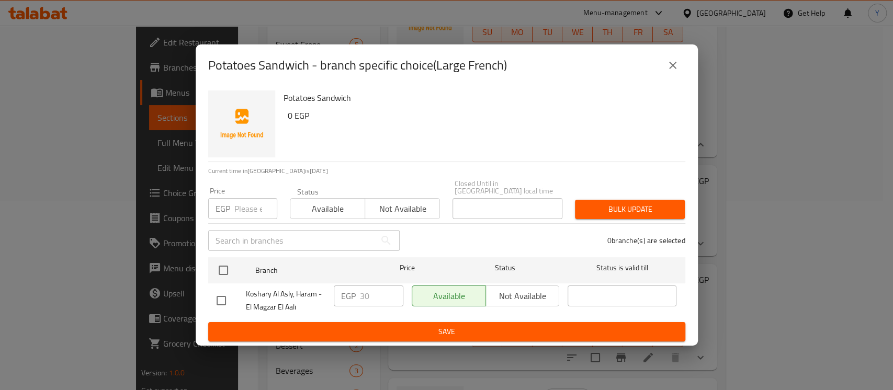
click at [677, 66] on icon "close" at bounding box center [673, 65] width 13 height 13
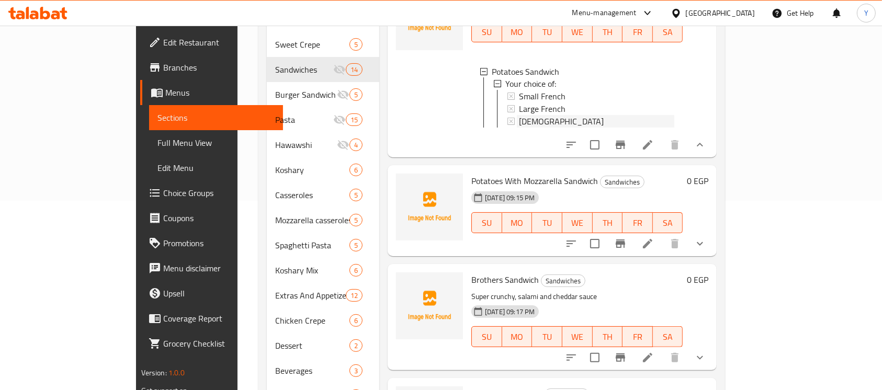
click at [533, 128] on div "[DEMOGRAPHIC_DATA]" at bounding box center [596, 122] width 155 height 13
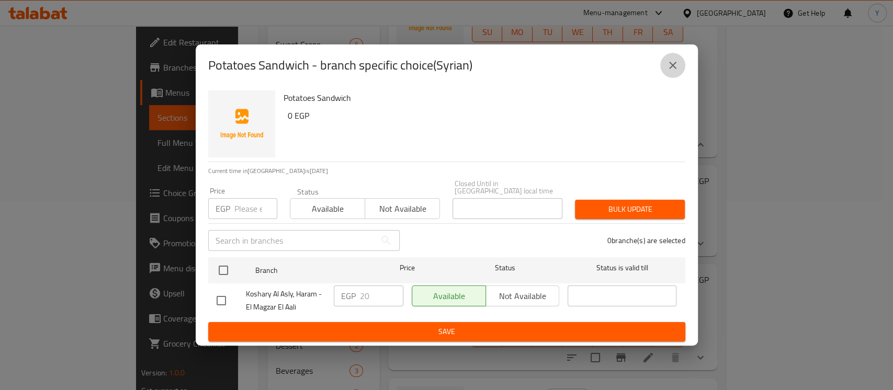
click at [669, 72] on icon "close" at bounding box center [673, 65] width 13 height 13
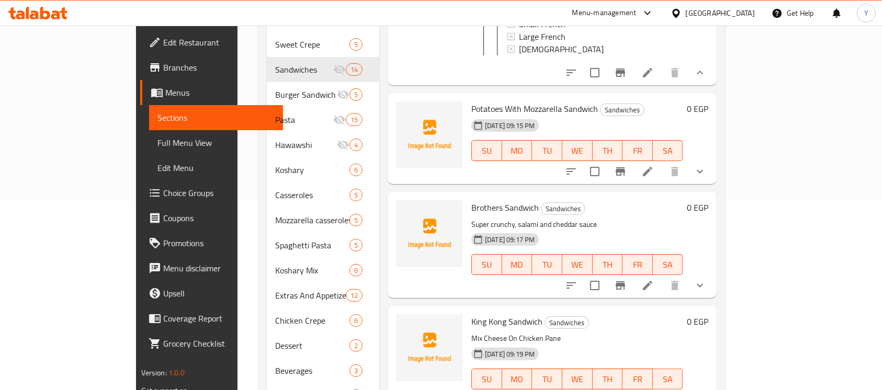
scroll to position [2059, 0]
click at [707, 178] on icon "show more" at bounding box center [700, 171] width 13 height 13
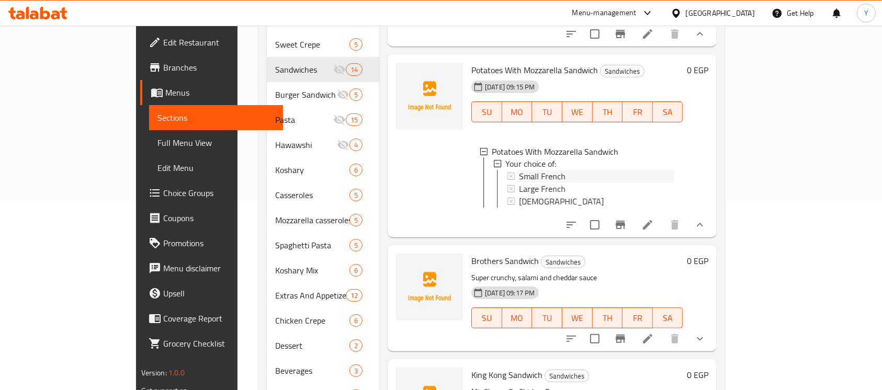
click at [586, 183] on div "Small French" at bounding box center [596, 177] width 155 height 13
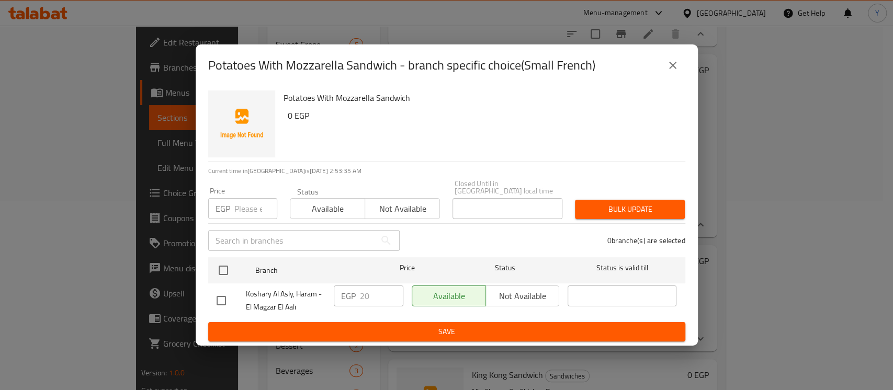
drag, startPoint x: 673, startPoint y: 65, endPoint x: 535, endPoint y: 310, distance: 281.7
click at [673, 65] on icon "close" at bounding box center [673, 65] width 13 height 13
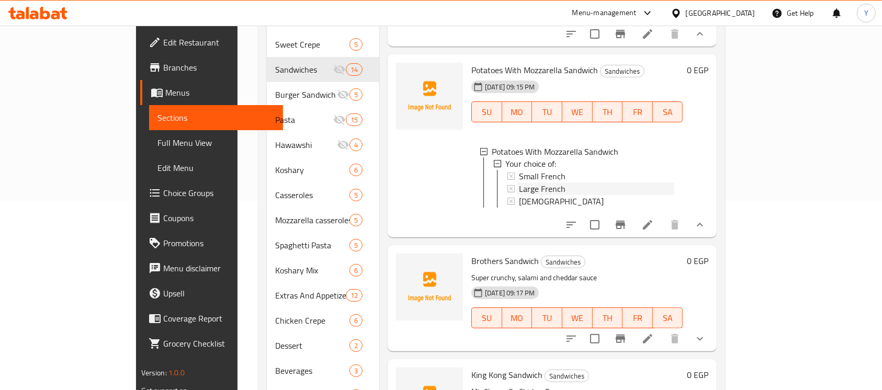
click at [528, 196] on span "Large French" at bounding box center [542, 189] width 47 height 13
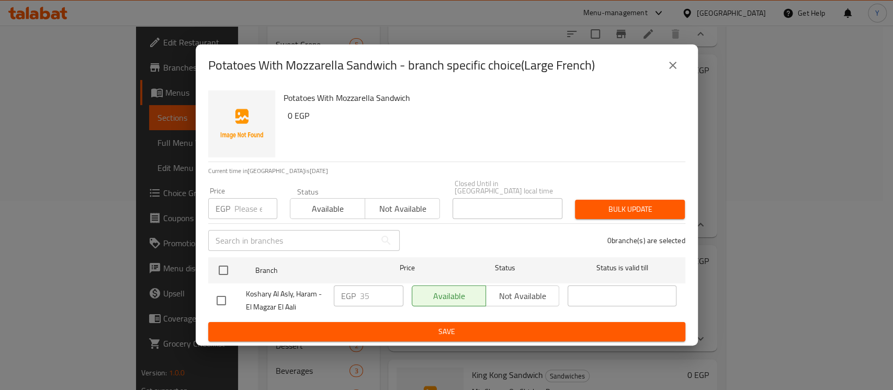
drag, startPoint x: 664, startPoint y: 65, endPoint x: 574, endPoint y: 303, distance: 254.1
click at [664, 70] on button "close" at bounding box center [673, 65] width 25 height 25
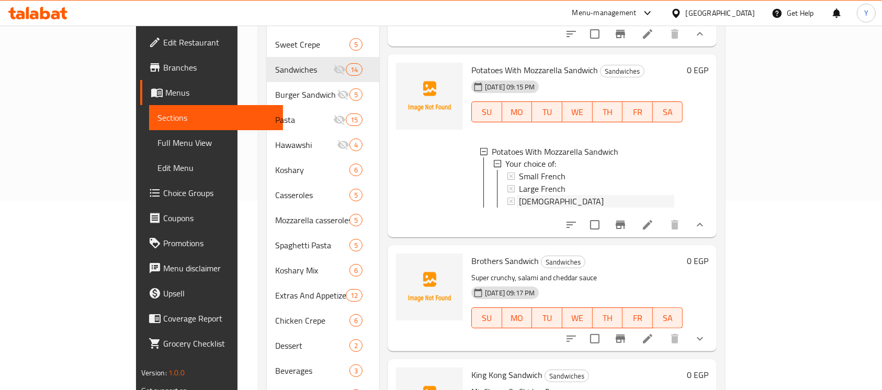
click at [519, 208] on div "[DEMOGRAPHIC_DATA]" at bounding box center [596, 202] width 155 height 13
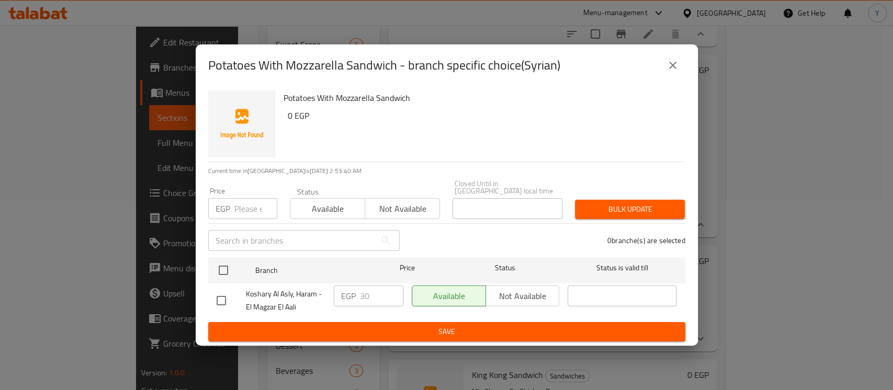
click at [671, 69] on icon "close" at bounding box center [672, 65] width 7 height 7
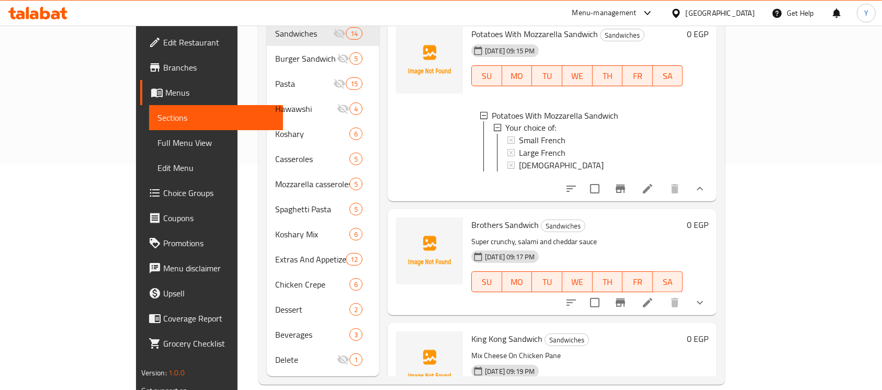
scroll to position [2241, 0]
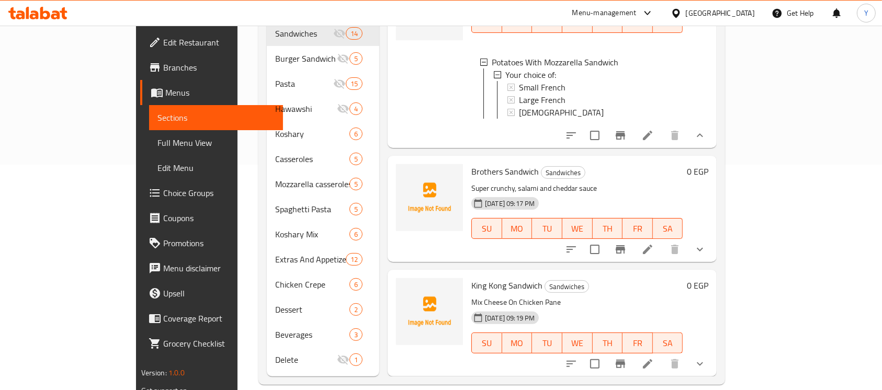
click at [713, 244] on button "show more" at bounding box center [700, 249] width 25 height 25
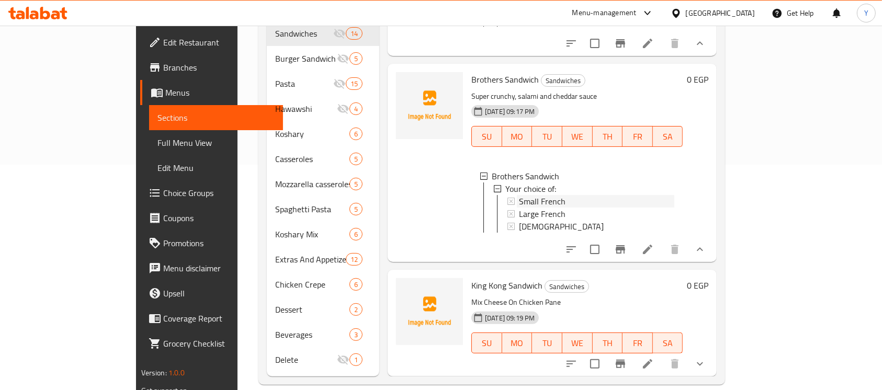
click at [519, 208] on span "Small French" at bounding box center [542, 201] width 47 height 13
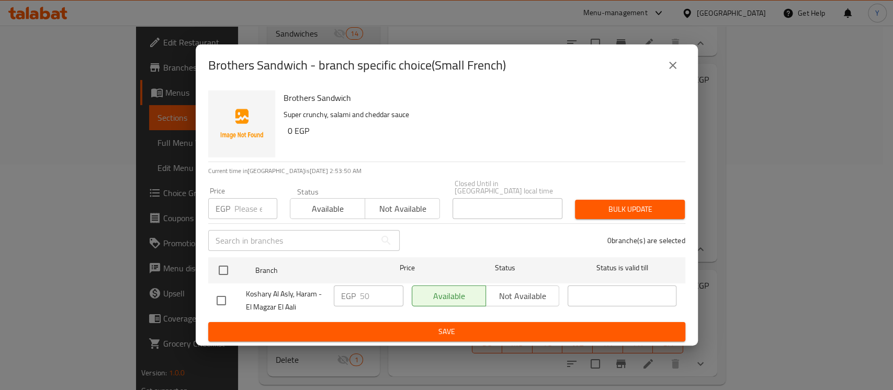
drag, startPoint x: 665, startPoint y: 59, endPoint x: 647, endPoint y: 132, distance: 74.9
click at [665, 59] on button "close" at bounding box center [673, 65] width 25 height 25
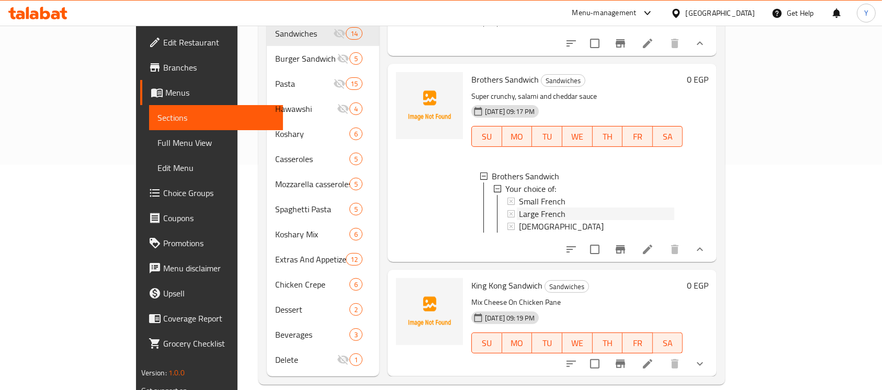
click at [531, 220] on div "Large French" at bounding box center [596, 214] width 155 height 13
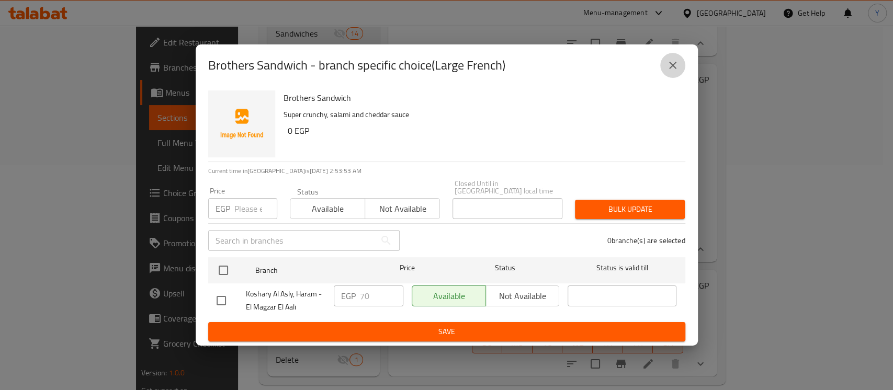
click at [666, 74] on button "close" at bounding box center [673, 65] width 25 height 25
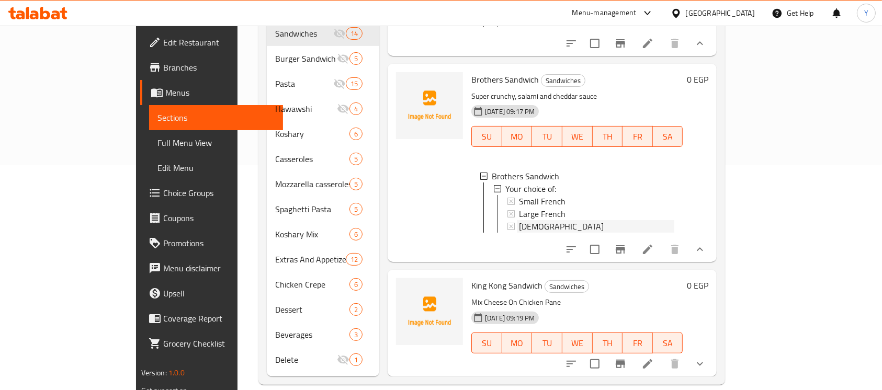
click at [563, 233] on div "[DEMOGRAPHIC_DATA]" at bounding box center [596, 226] width 155 height 13
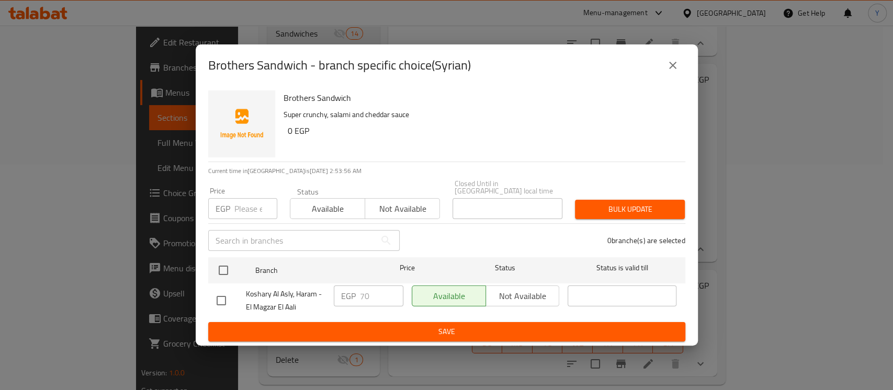
click at [673, 76] on button "close" at bounding box center [673, 65] width 25 height 25
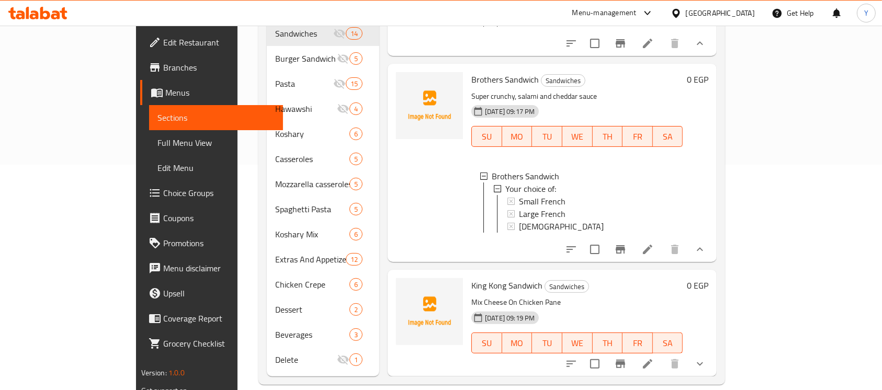
scroll to position [2344, 0]
click at [713, 352] on button "show more" at bounding box center [700, 364] width 25 height 25
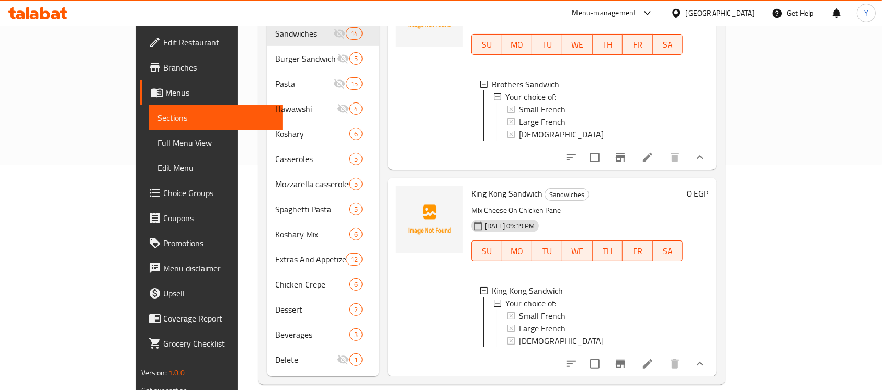
scroll to position [2447, 0]
click at [552, 310] on div "Small French" at bounding box center [596, 316] width 155 height 13
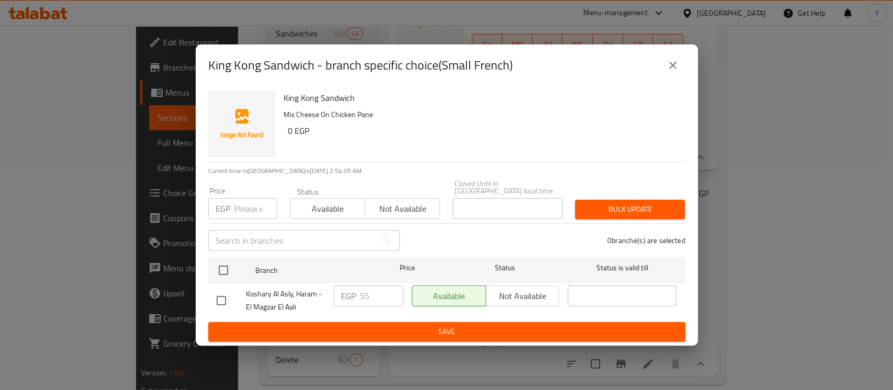
drag, startPoint x: 683, startPoint y: 64, endPoint x: 617, endPoint y: 322, distance: 266.4
click at [683, 65] on button "close" at bounding box center [673, 65] width 25 height 25
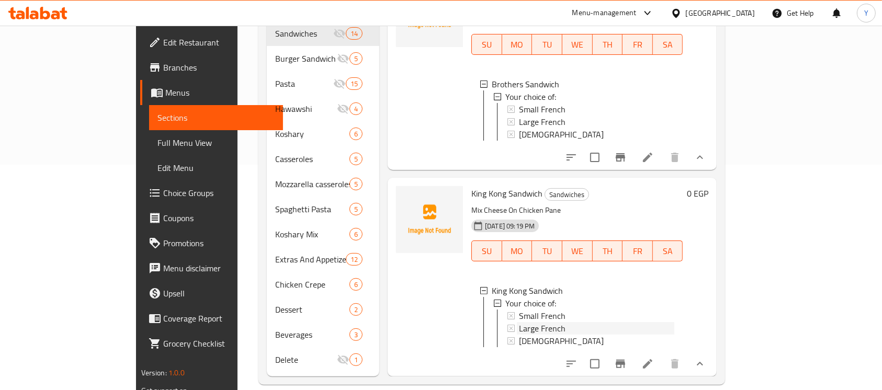
click at [542, 322] on div "Large French" at bounding box center [596, 328] width 155 height 13
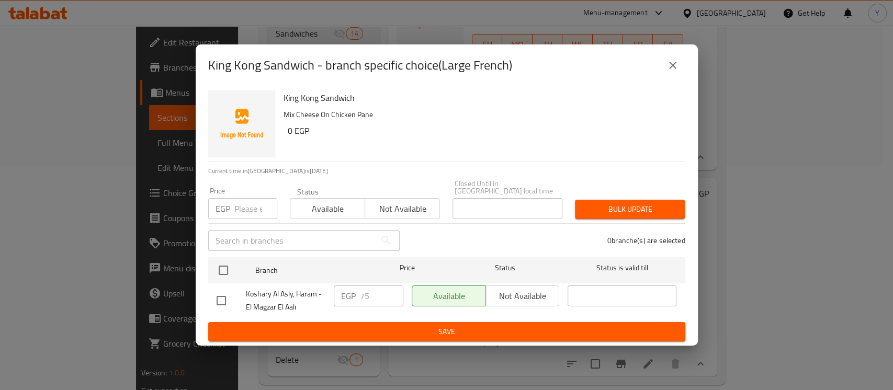
drag, startPoint x: 670, startPoint y: 76, endPoint x: 575, endPoint y: 386, distance: 324.7
click at [670, 76] on button "close" at bounding box center [673, 65] width 25 height 25
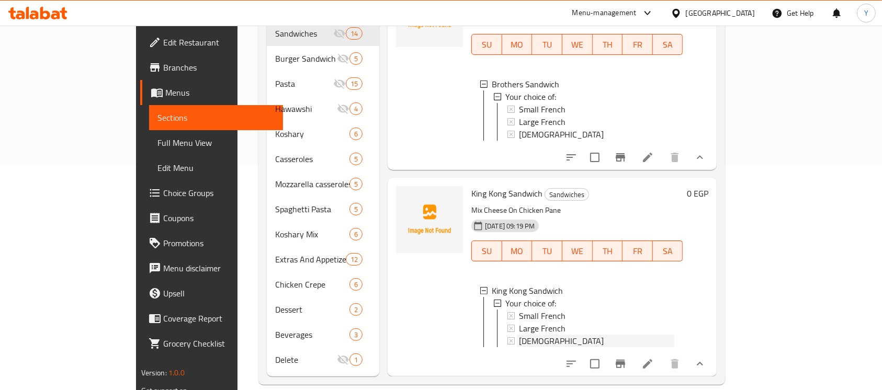
click at [520, 335] on div "[DEMOGRAPHIC_DATA]" at bounding box center [596, 341] width 155 height 13
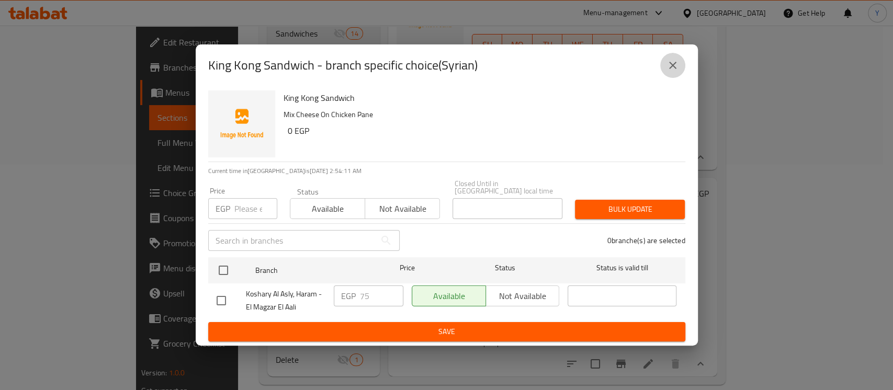
click at [667, 64] on icon "close" at bounding box center [673, 65] width 13 height 13
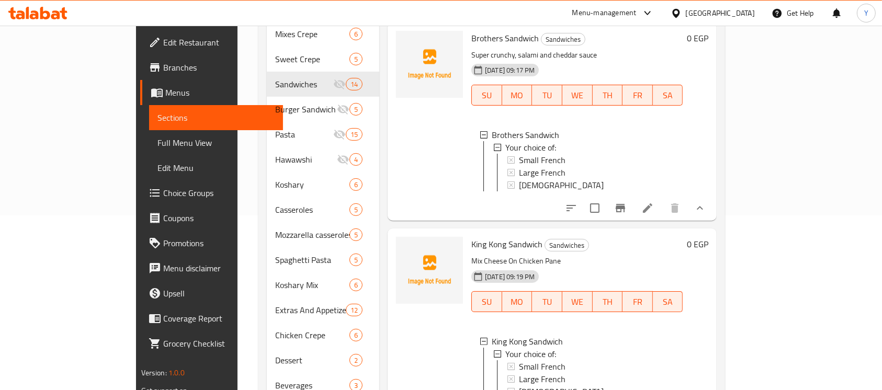
scroll to position [14, 0]
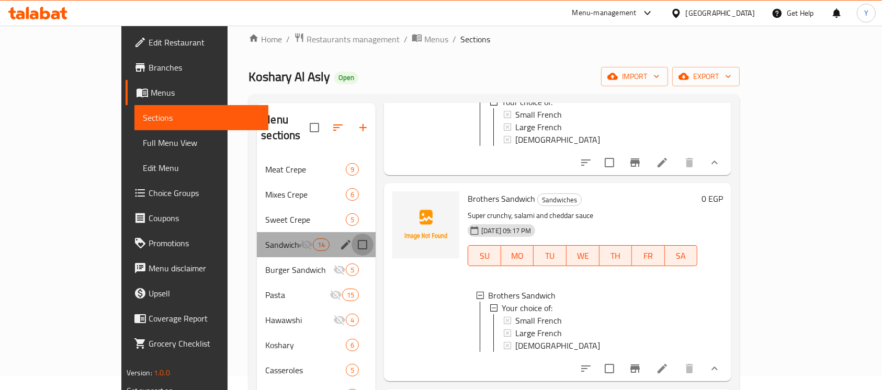
click at [352, 234] on input "Menu sections" at bounding box center [363, 245] width 22 height 22
checkbox input "true"
click at [324, 123] on icon "button" at bounding box center [328, 127] width 9 height 9
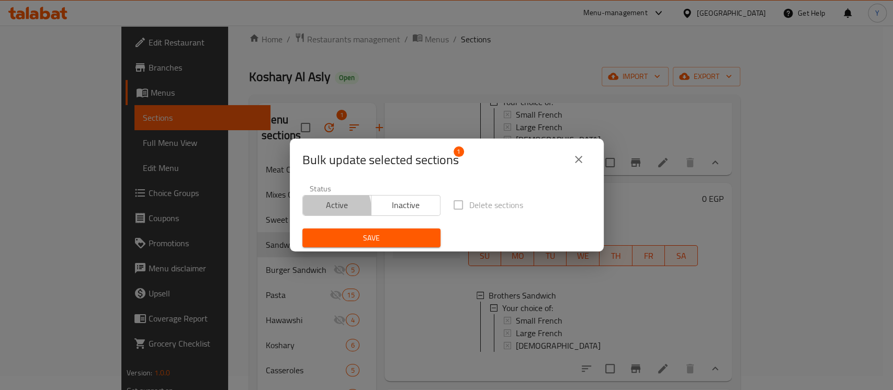
click at [324, 210] on span "Active" at bounding box center [337, 205] width 61 height 15
drag, startPoint x: 314, startPoint y: 232, endPoint x: 314, endPoint y: 240, distance: 7.3
click at [314, 233] on span "Save" at bounding box center [371, 238] width 121 height 13
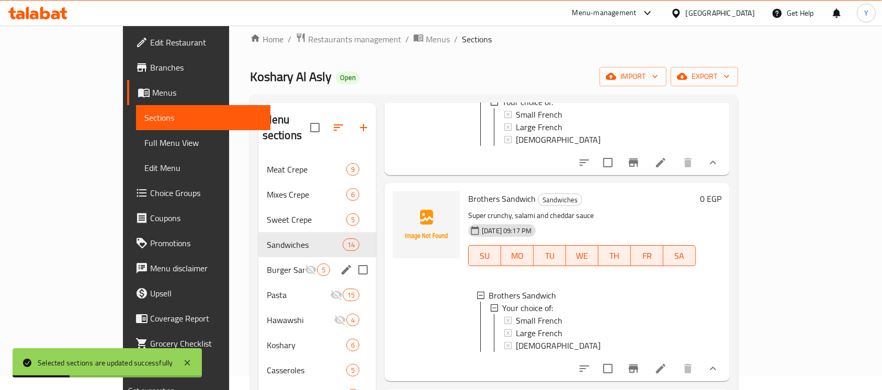
click at [267, 264] on span "Burger Sandwich" at bounding box center [286, 270] width 38 height 13
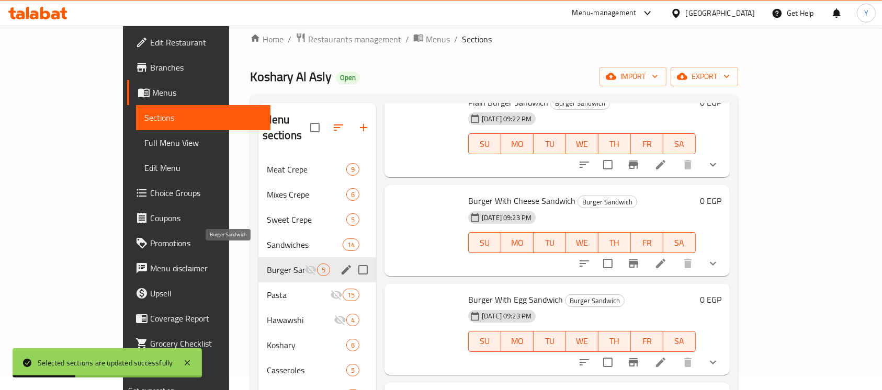
scroll to position [66, 0]
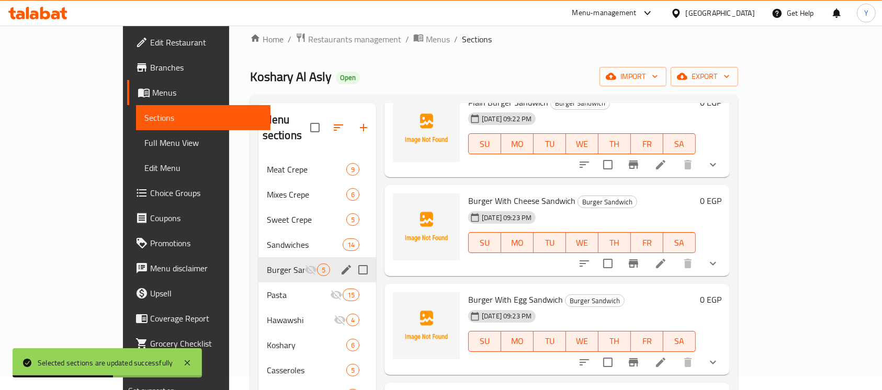
click at [352, 259] on input "Menu sections" at bounding box center [363, 270] width 22 height 22
checkbox input "true"
click at [318, 124] on button "button" at bounding box center [330, 127] width 25 height 25
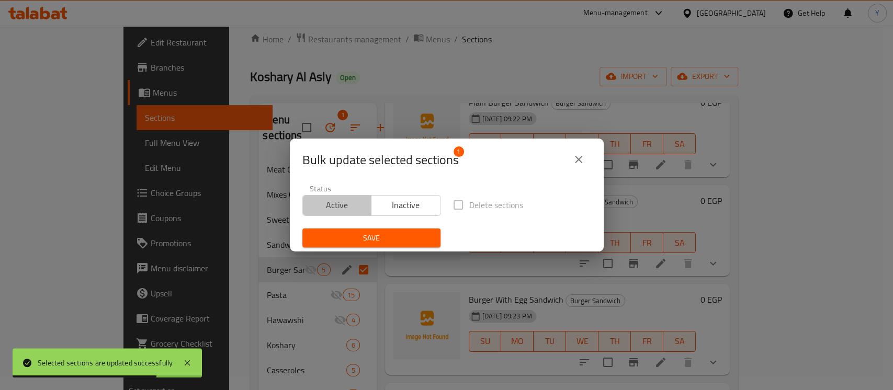
drag, startPoint x: 337, startPoint y: 197, endPoint x: 348, endPoint y: 251, distance: 55.5
click at [337, 198] on span "Active" at bounding box center [337, 205] width 61 height 15
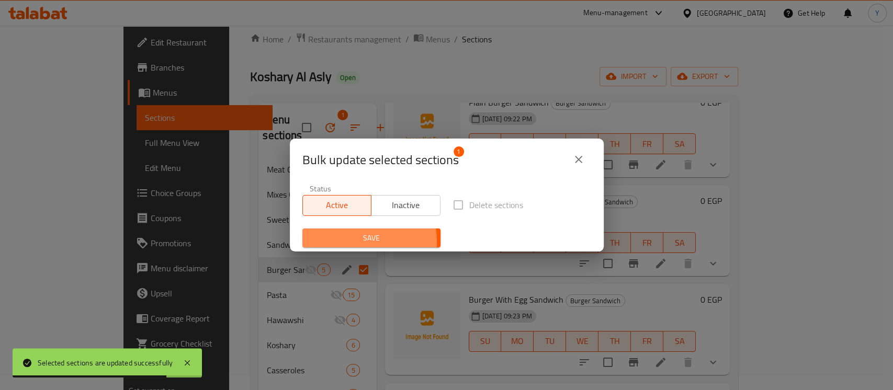
click at [348, 242] on span "Save" at bounding box center [371, 238] width 121 height 13
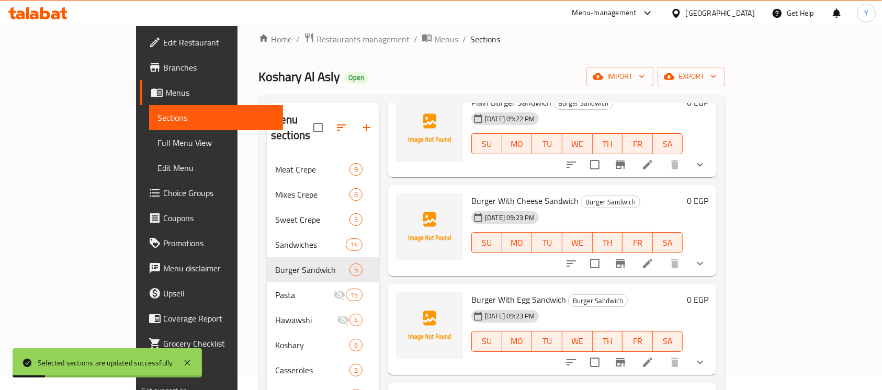
scroll to position [0, 0]
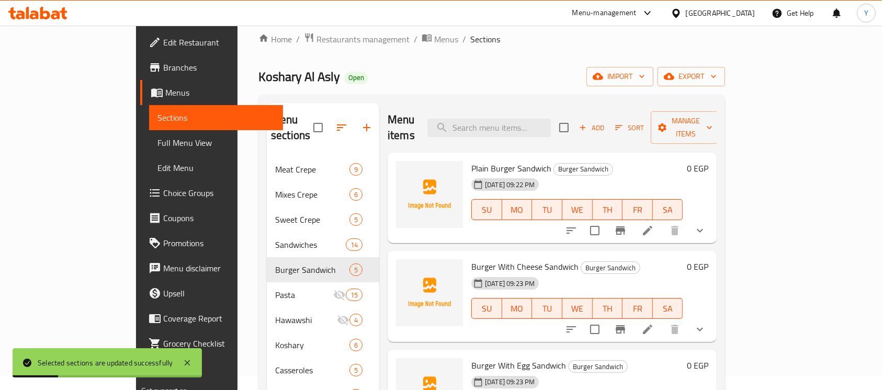
click at [713, 218] on button "show more" at bounding box center [700, 230] width 25 height 25
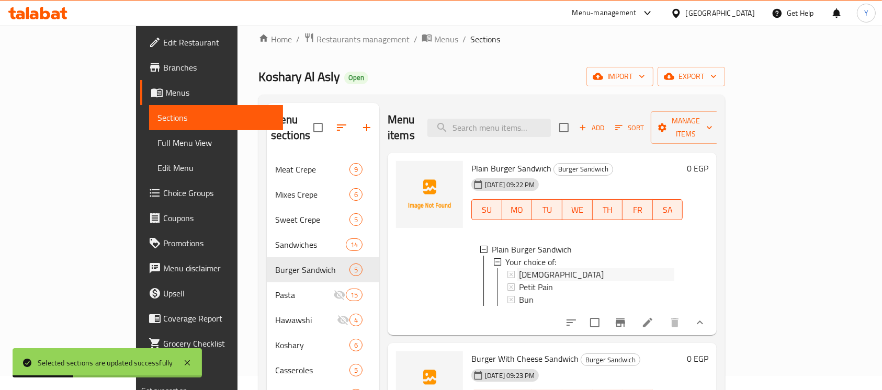
click at [620, 268] on div "[DEMOGRAPHIC_DATA]" at bounding box center [596, 274] width 155 height 13
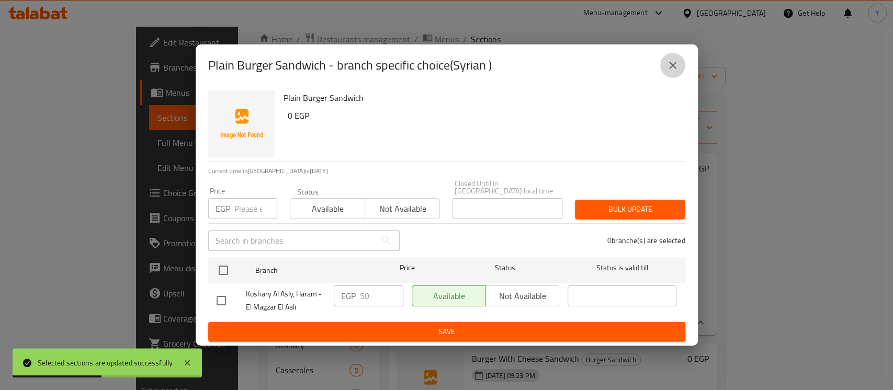
drag, startPoint x: 680, startPoint y: 67, endPoint x: 652, endPoint y: 183, distance: 119.1
click at [680, 69] on button "close" at bounding box center [673, 65] width 25 height 25
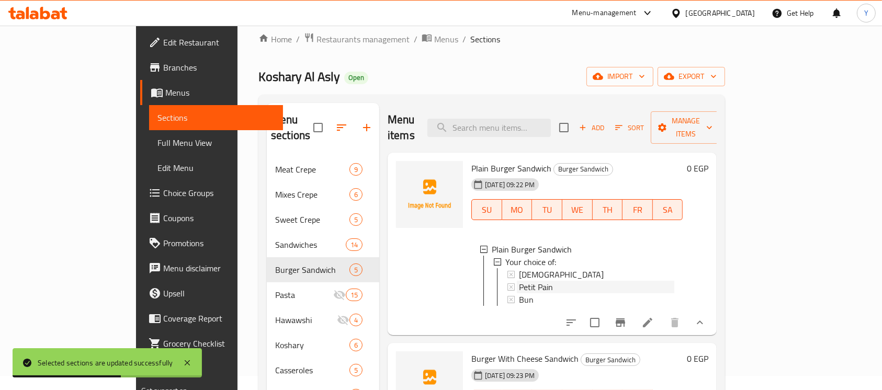
click at [557, 281] on div "Petit Pain" at bounding box center [596, 287] width 155 height 13
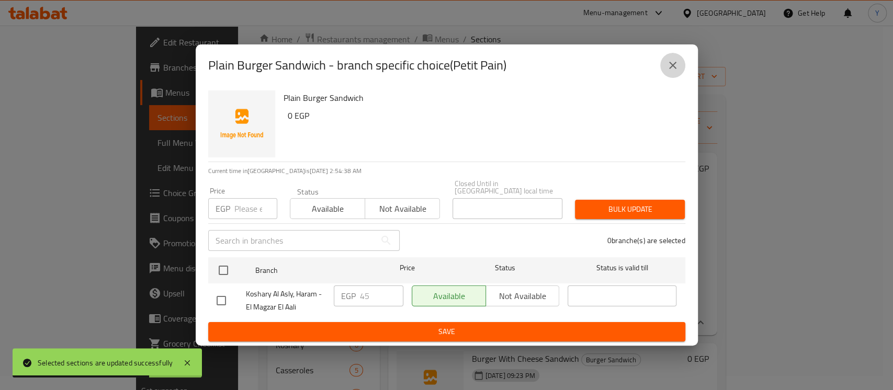
click at [670, 72] on icon "close" at bounding box center [673, 65] width 13 height 13
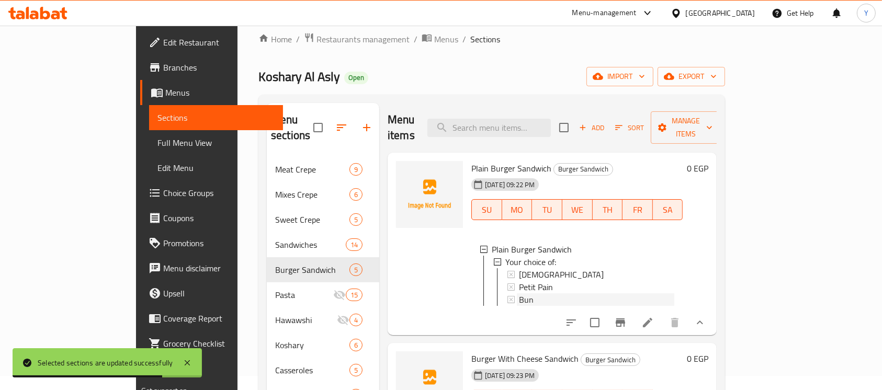
click at [576, 294] on div "Bun" at bounding box center [596, 300] width 155 height 13
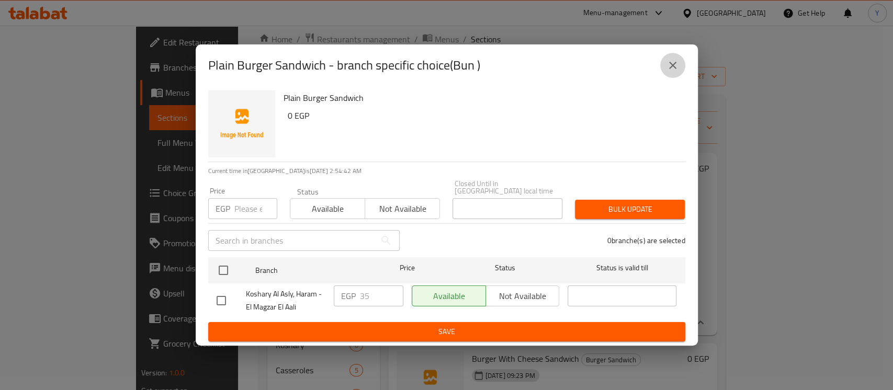
click at [679, 74] on button "close" at bounding box center [673, 65] width 25 height 25
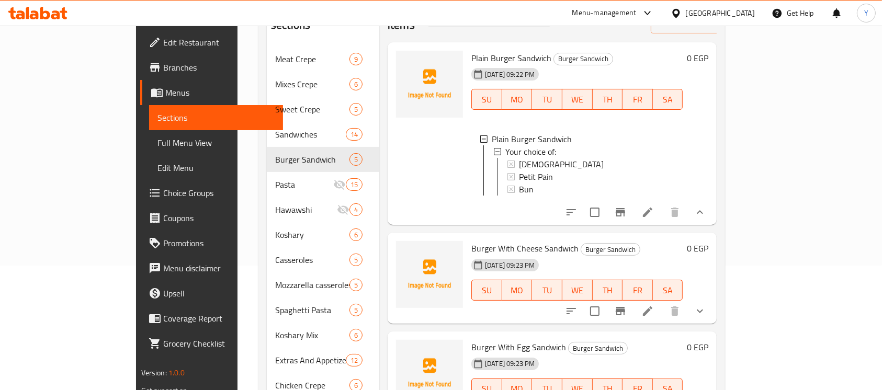
scroll to position [226, 0]
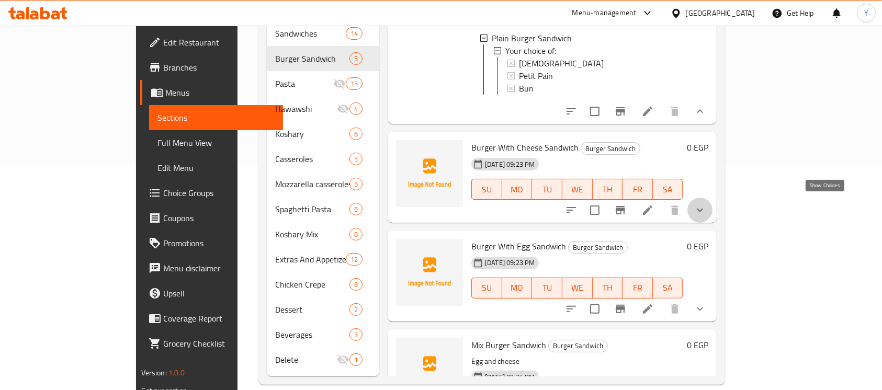
click at [707, 207] on icon "show more" at bounding box center [700, 210] width 13 height 13
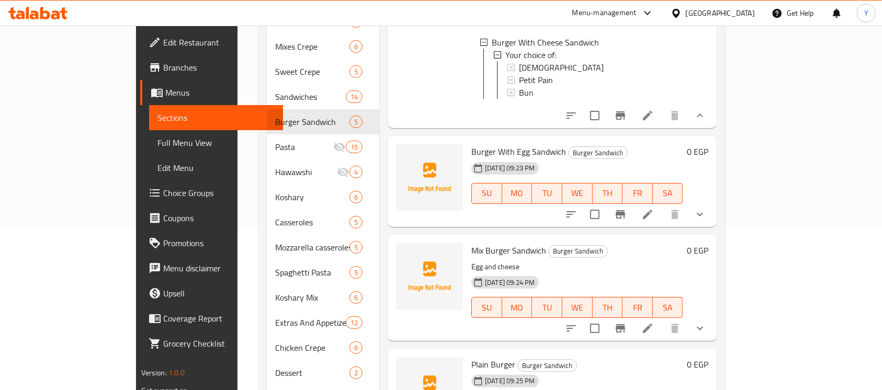
scroll to position [159, 0]
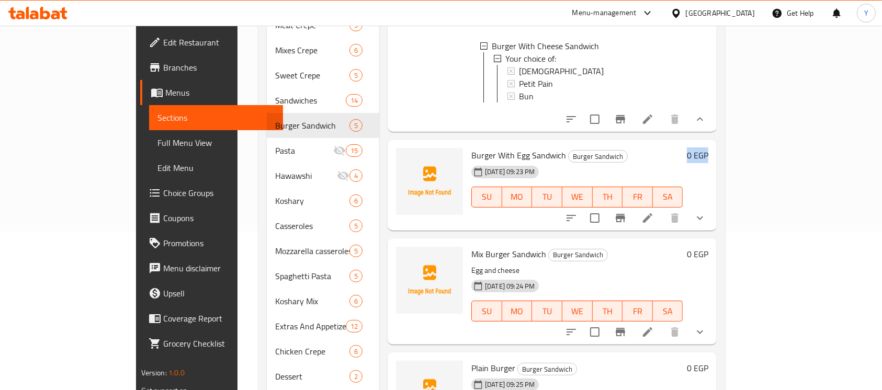
click at [717, 211] on div "Burger With Egg Sandwich Burger Sandwich [DATE] 09:23 PM SU MO TU WE TH FR SA 0…" at bounding box center [552, 185] width 329 height 91
click at [713, 209] on button "show more" at bounding box center [700, 218] width 25 height 25
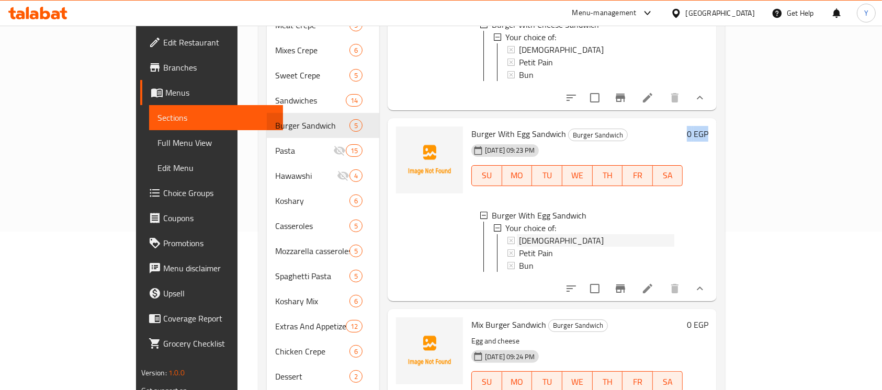
click at [592, 244] on div "[DEMOGRAPHIC_DATA]" at bounding box center [596, 240] width 155 height 13
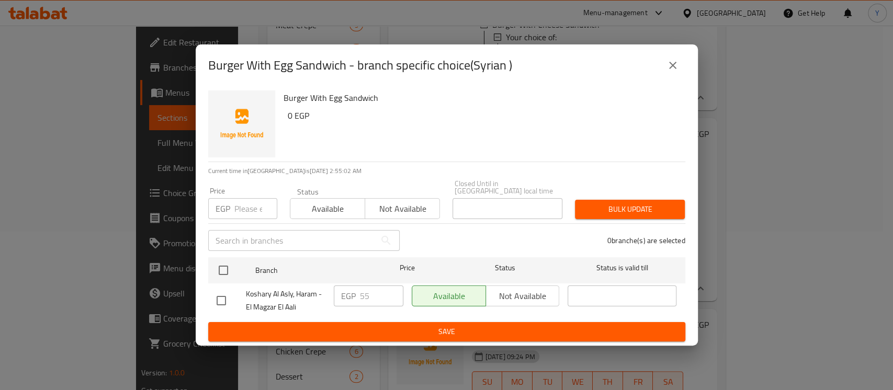
drag, startPoint x: 670, startPoint y: 72, endPoint x: 622, endPoint y: 164, distance: 103.9
click at [670, 76] on button "close" at bounding box center [673, 65] width 25 height 25
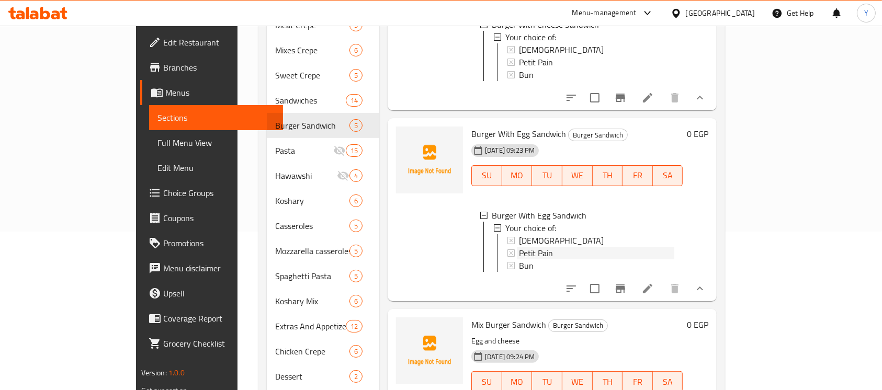
click at [535, 255] on div "Petit Pain" at bounding box center [596, 253] width 155 height 13
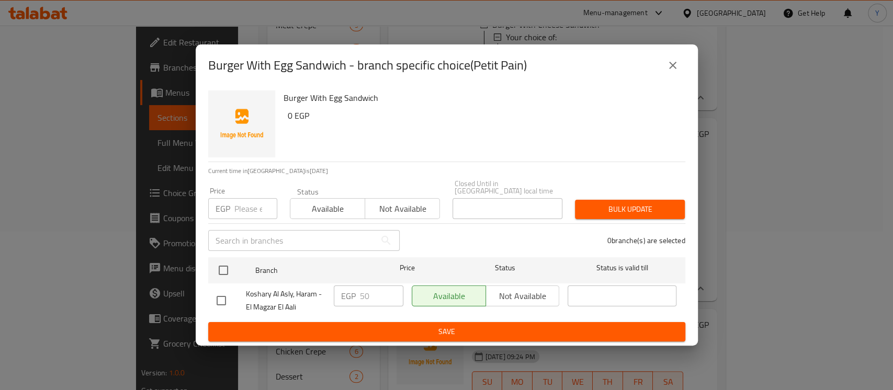
click at [665, 73] on button "close" at bounding box center [673, 65] width 25 height 25
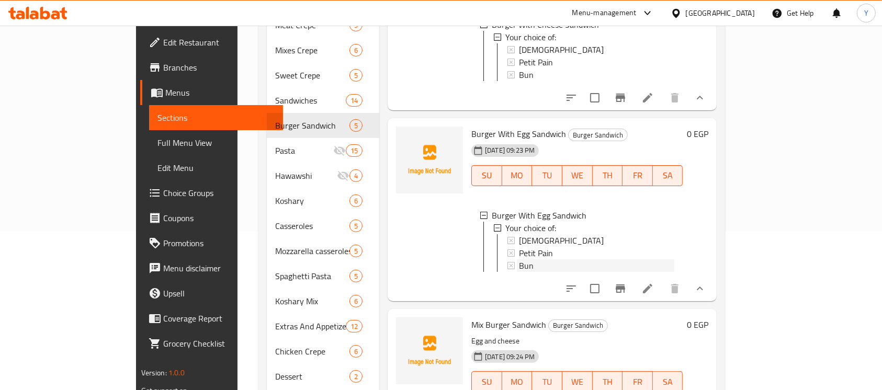
click at [543, 270] on div "Bun" at bounding box center [596, 266] width 155 height 13
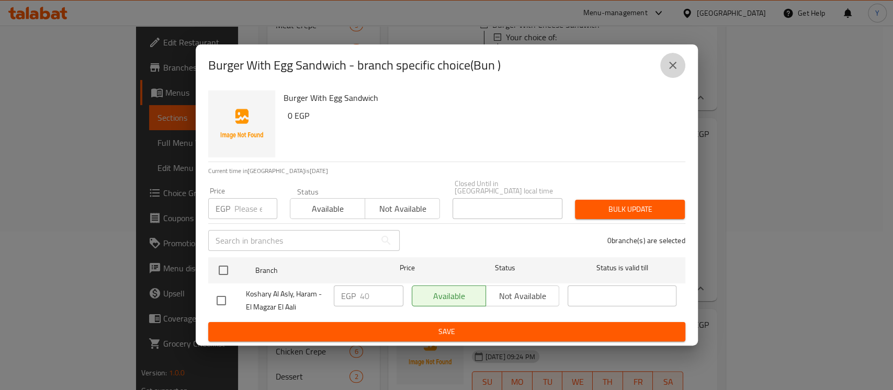
click at [674, 77] on button "close" at bounding box center [673, 65] width 25 height 25
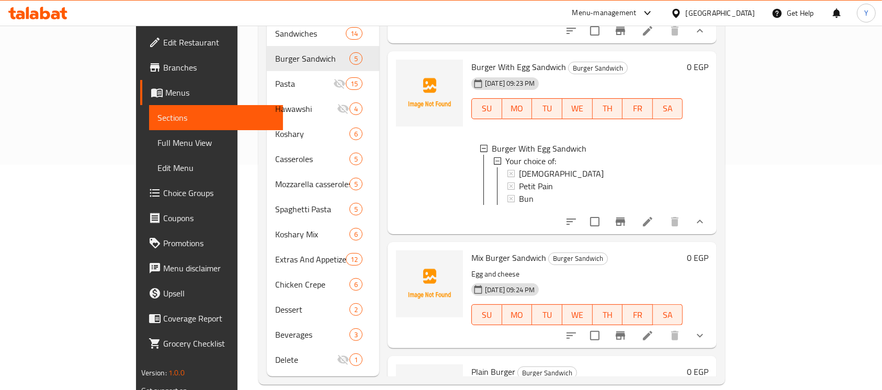
scroll to position [374, 0]
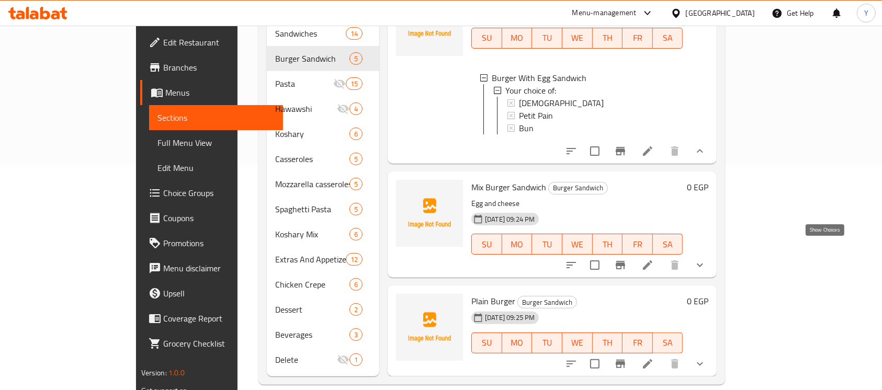
click at [707, 259] on icon "show more" at bounding box center [700, 265] width 13 height 13
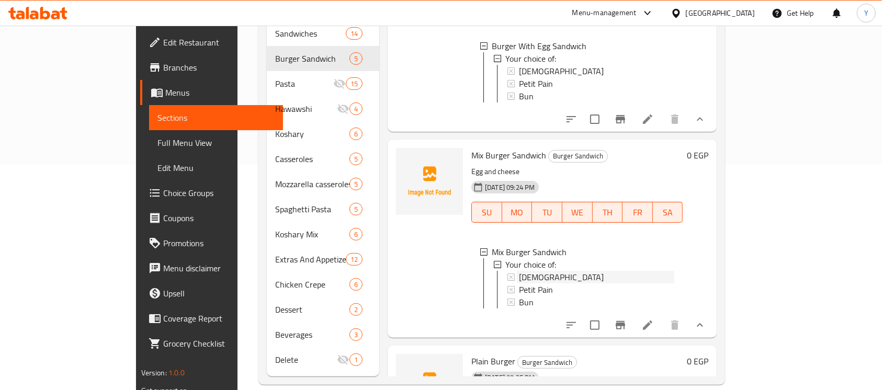
click at [598, 284] on div "[DEMOGRAPHIC_DATA]" at bounding box center [596, 277] width 155 height 13
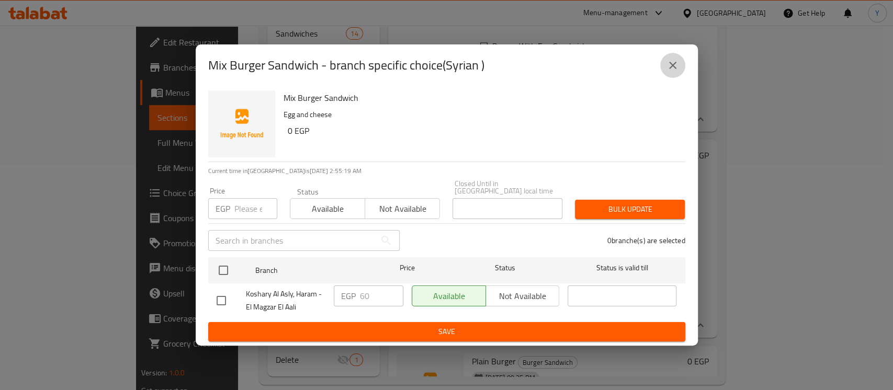
click at [665, 66] on button "close" at bounding box center [673, 65] width 25 height 25
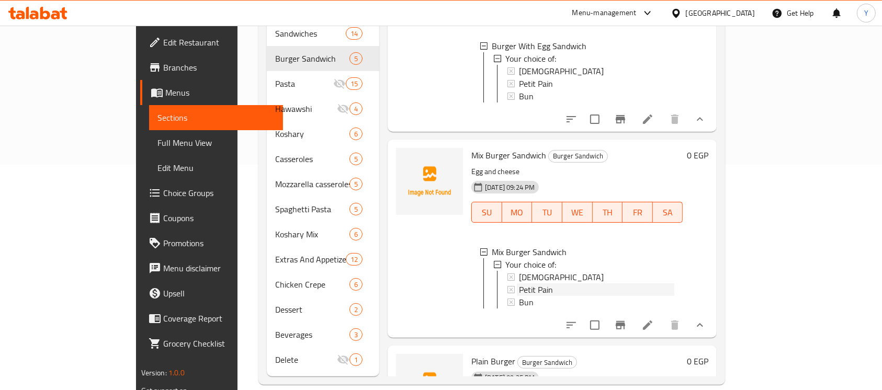
click at [533, 296] on div "Petit Pain" at bounding box center [596, 290] width 155 height 13
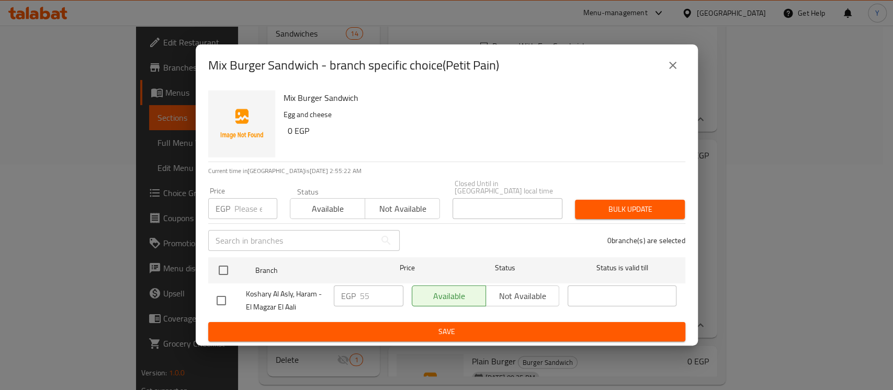
click at [666, 77] on button "close" at bounding box center [673, 65] width 25 height 25
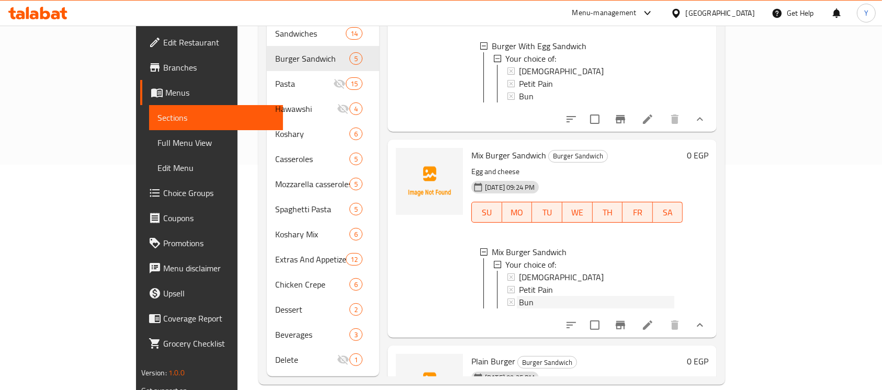
click at [537, 309] on div "Bun" at bounding box center [596, 302] width 155 height 13
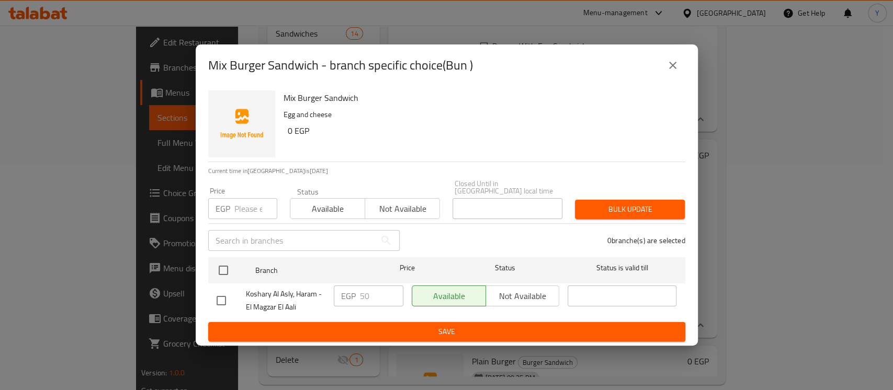
click at [668, 78] on button "close" at bounding box center [673, 65] width 25 height 25
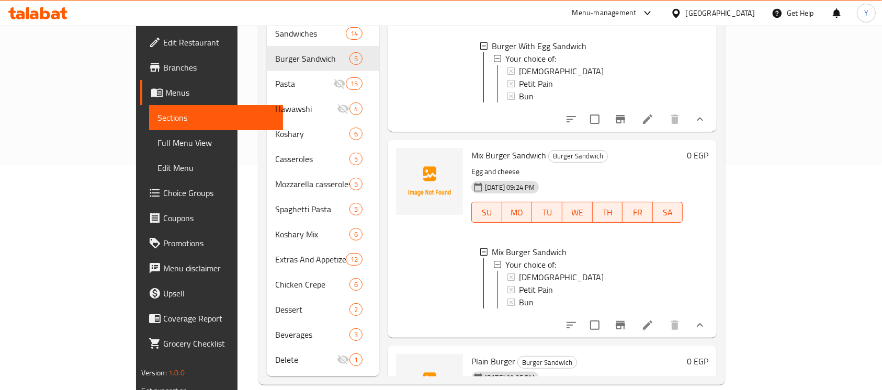
scroll to position [477, 0]
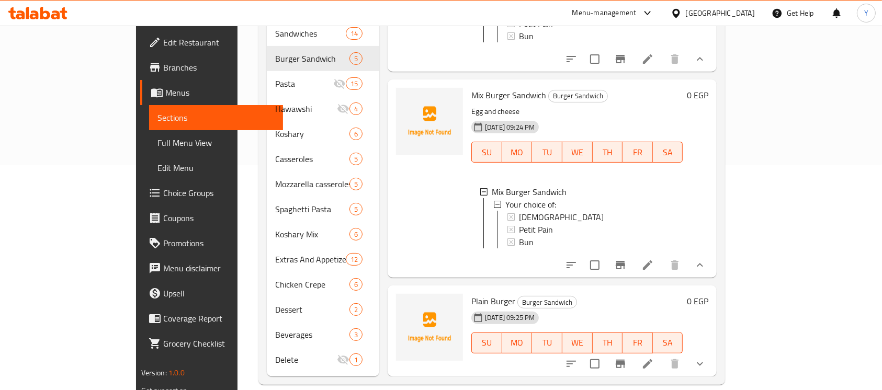
click at [713, 352] on button "show more" at bounding box center [700, 364] width 25 height 25
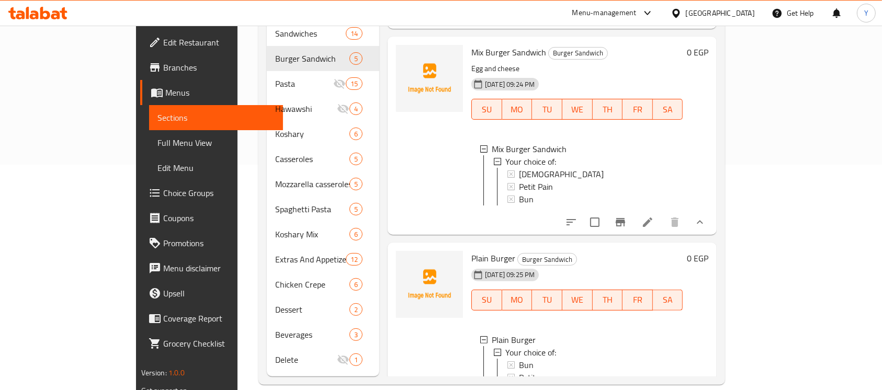
scroll to position [580, 0]
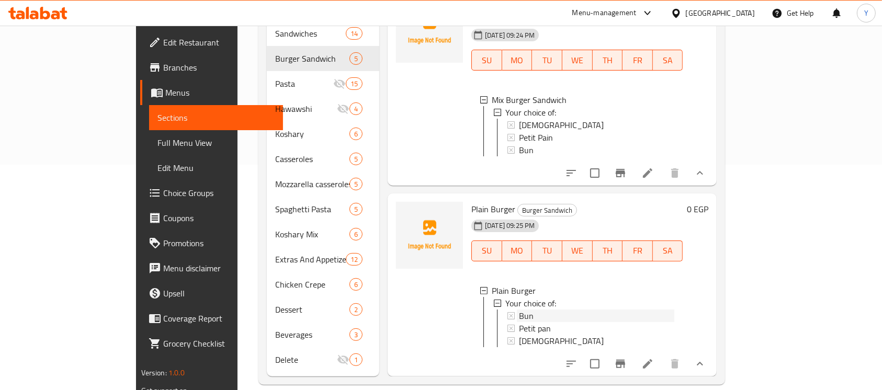
click at [591, 310] on div "Bun" at bounding box center [596, 316] width 155 height 13
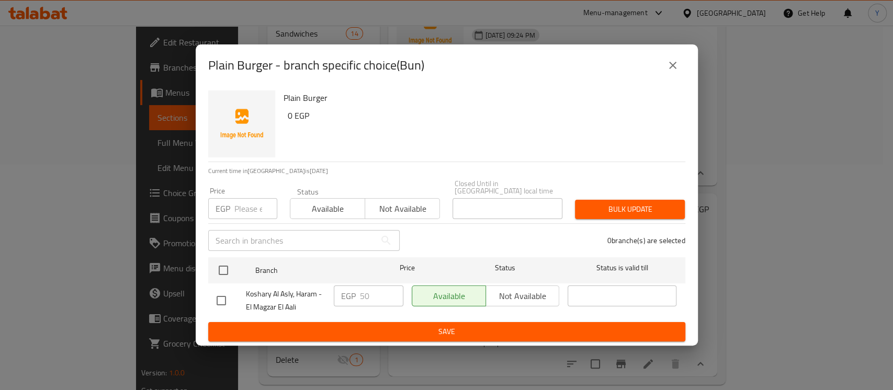
click at [675, 64] on icon "close" at bounding box center [673, 65] width 13 height 13
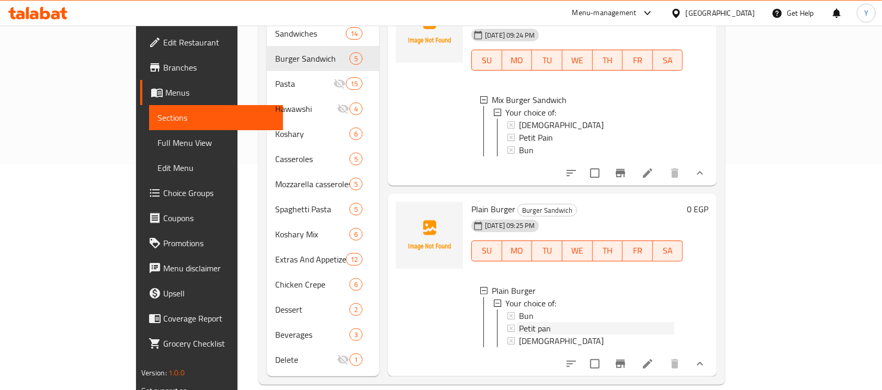
click at [559, 322] on div "Petit pan" at bounding box center [596, 328] width 155 height 13
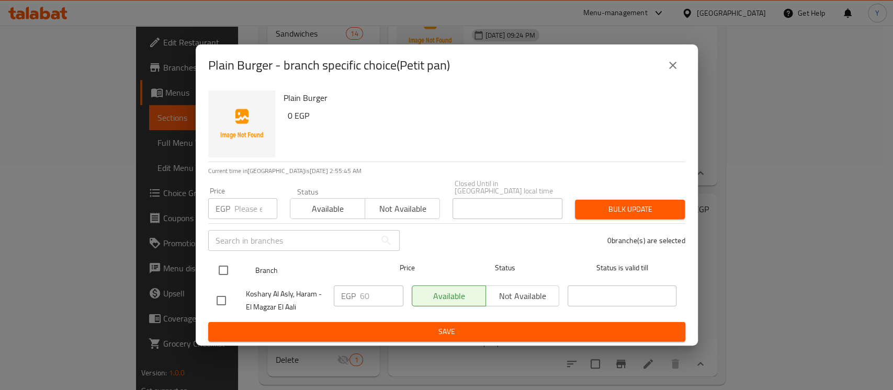
click at [221, 268] on input "checkbox" at bounding box center [223, 271] width 22 height 22
checkbox input "true"
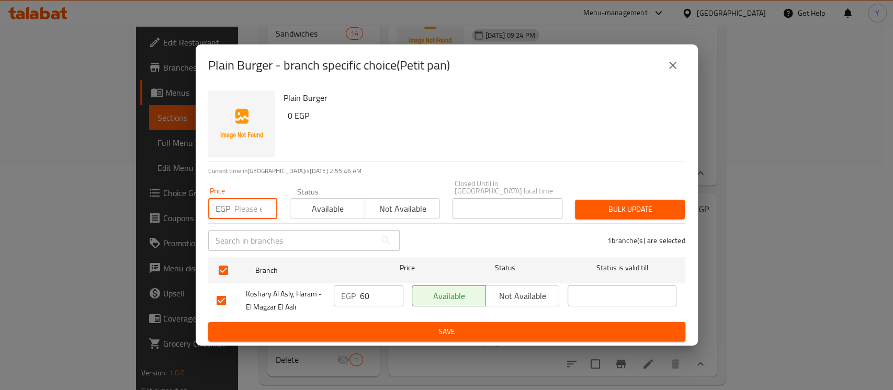
click at [242, 209] on input "number" at bounding box center [255, 208] width 43 height 21
type input "45"
click at [605, 204] on span "Bulk update" at bounding box center [630, 209] width 93 height 13
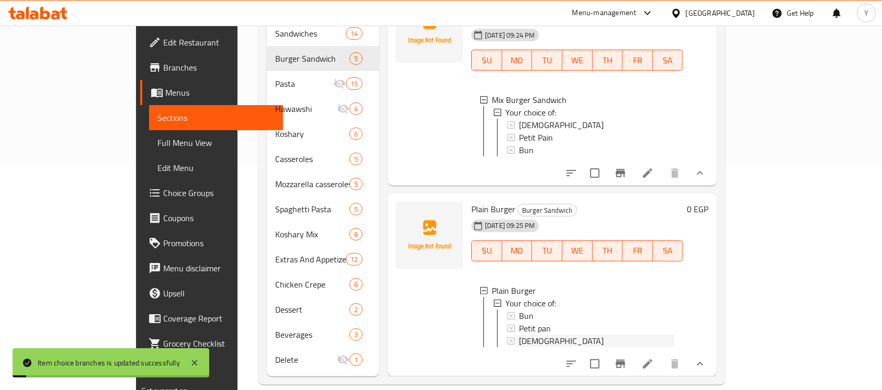
click at [519, 335] on div "[DEMOGRAPHIC_DATA]" at bounding box center [596, 341] width 155 height 13
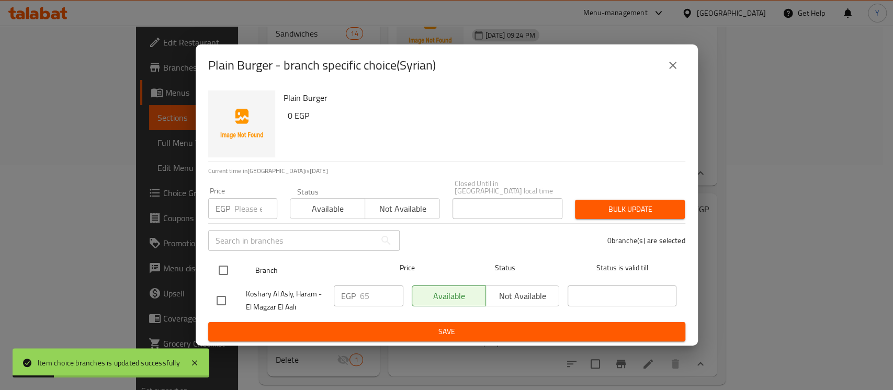
click at [230, 272] on input "checkbox" at bounding box center [223, 271] width 22 height 22
checkbox input "true"
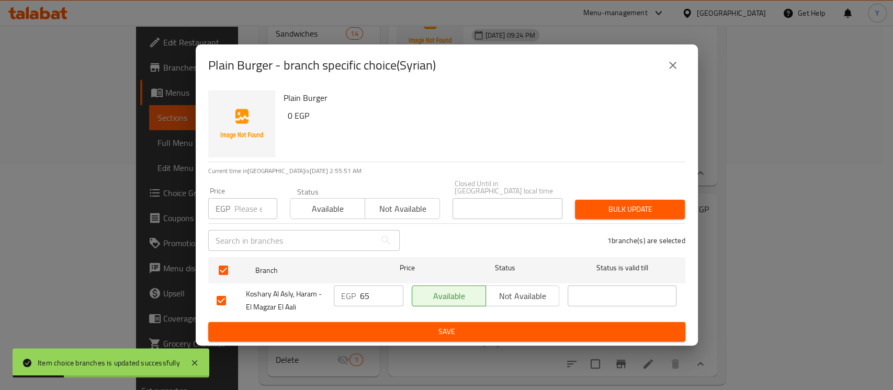
click at [250, 203] on input "number" at bounding box center [255, 208] width 43 height 21
type input "35"
click at [650, 206] on span "Bulk update" at bounding box center [630, 209] width 93 height 13
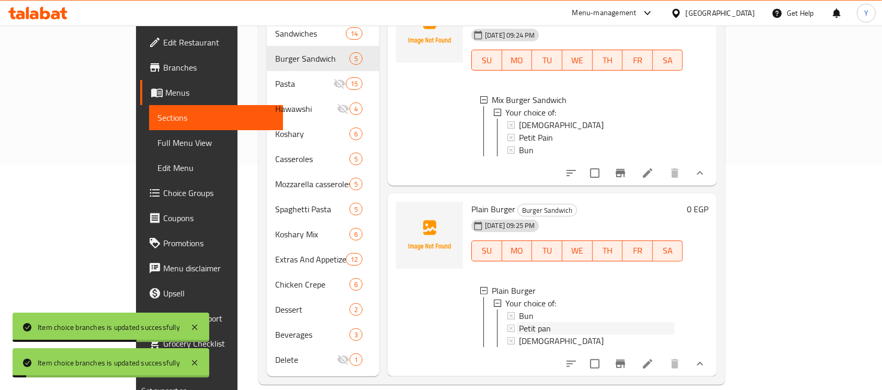
click at [548, 322] on div "Petit pan" at bounding box center [596, 328] width 155 height 13
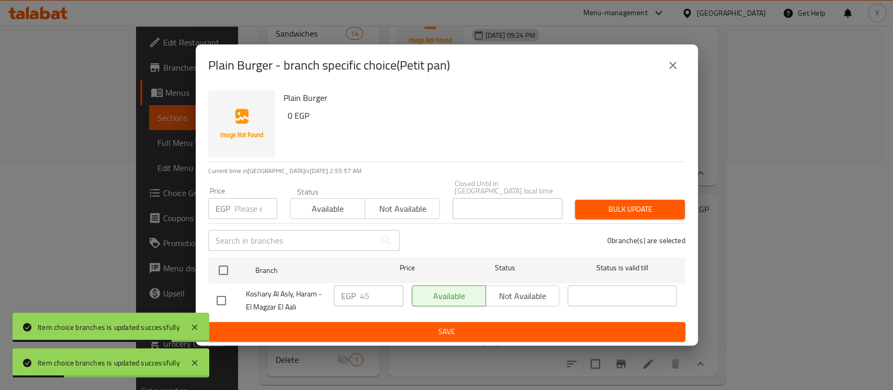
click at [662, 63] on button "close" at bounding box center [673, 65] width 25 height 25
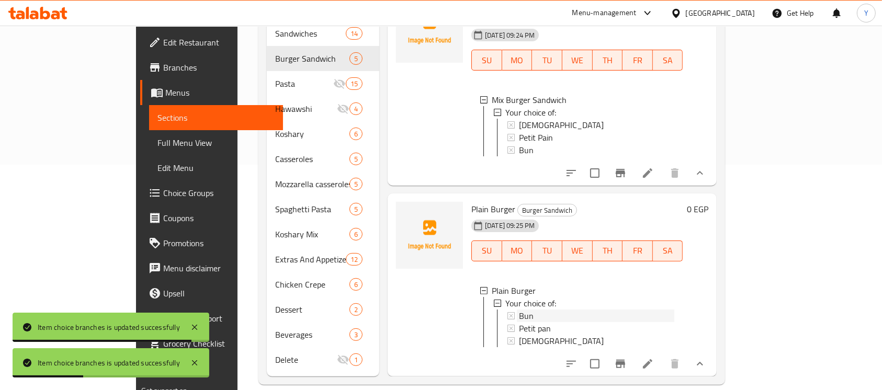
click at [548, 310] on div "Bun" at bounding box center [596, 316] width 155 height 13
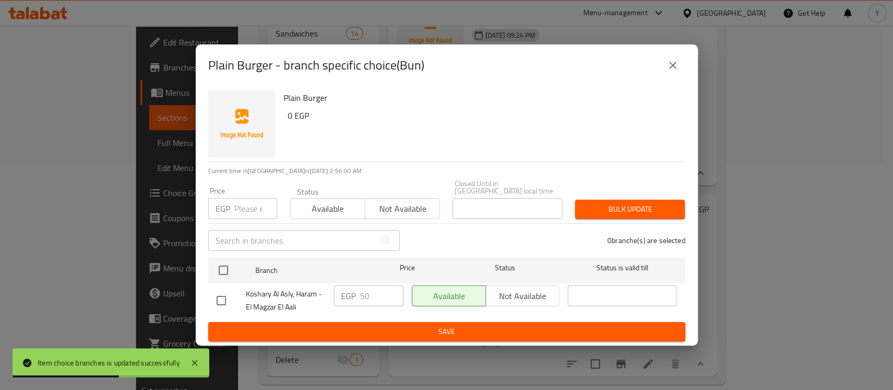
click at [681, 61] on button "close" at bounding box center [673, 65] width 25 height 25
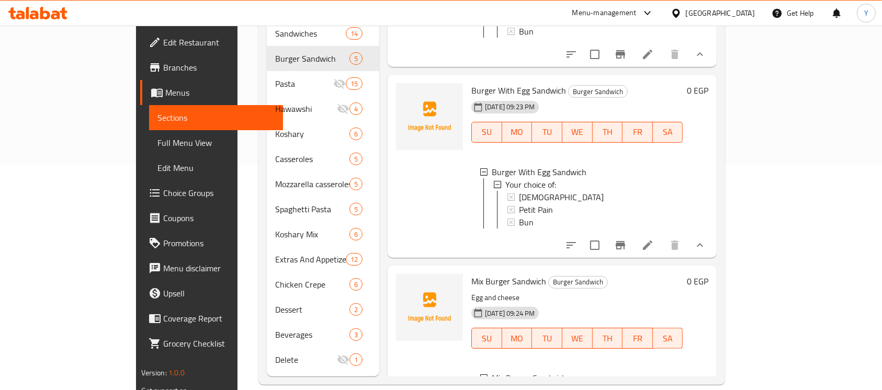
scroll to position [236, 0]
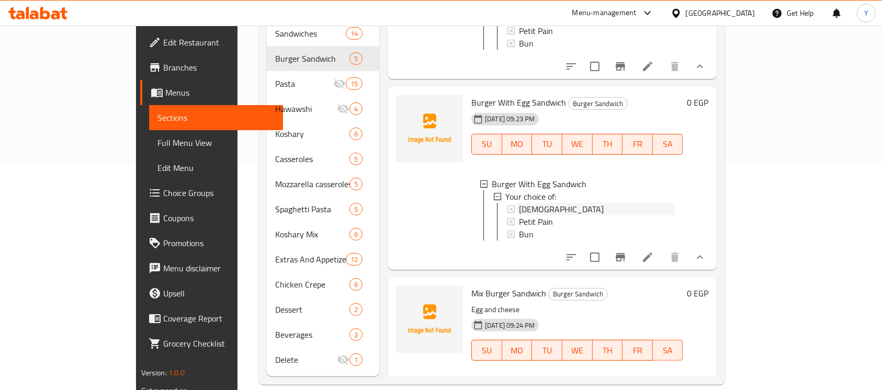
click at [569, 216] on div "[DEMOGRAPHIC_DATA]" at bounding box center [596, 209] width 155 height 13
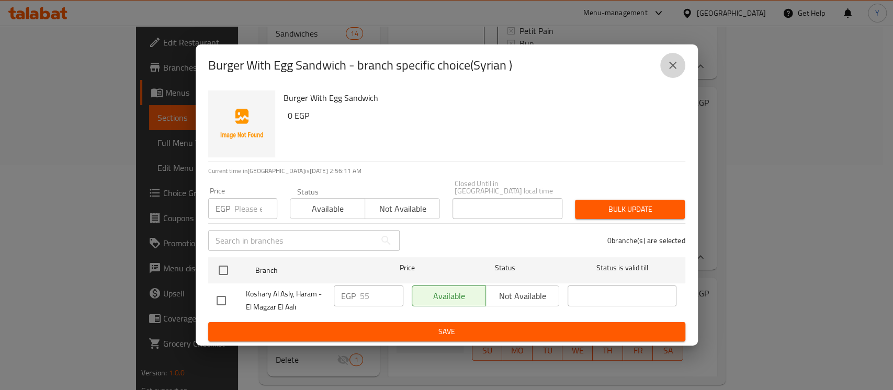
click at [670, 68] on icon "close" at bounding box center [673, 65] width 13 height 13
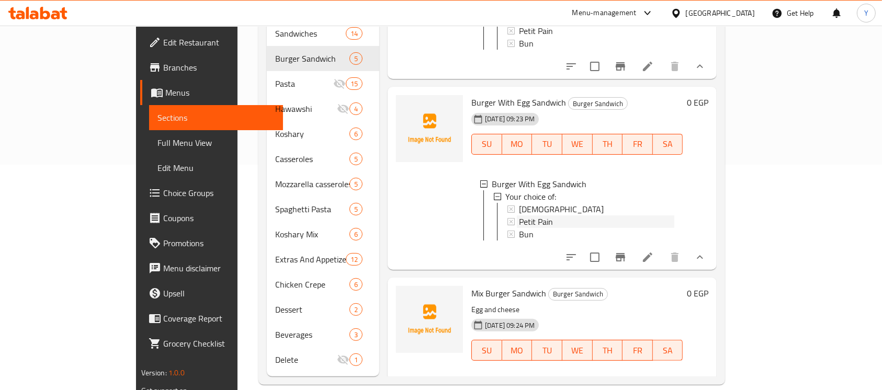
click at [567, 226] on div "Petit Pain" at bounding box center [596, 222] width 155 height 13
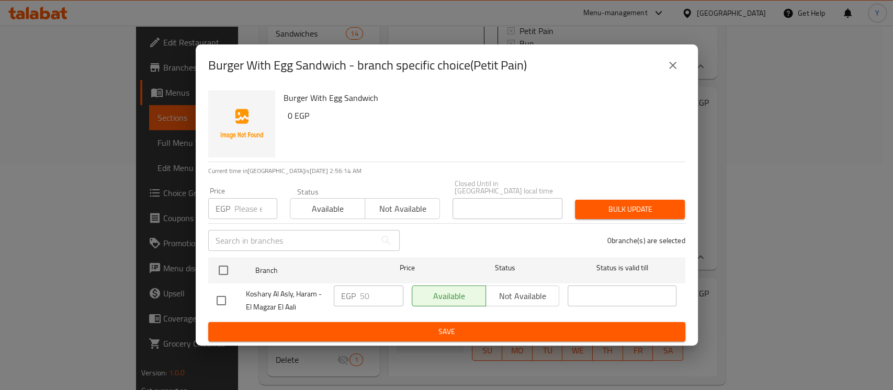
click at [659, 65] on div "Burger With Egg Sandwich - branch specific choice(Petit Pain)" at bounding box center [446, 65] width 477 height 25
click at [666, 69] on button "close" at bounding box center [673, 65] width 25 height 25
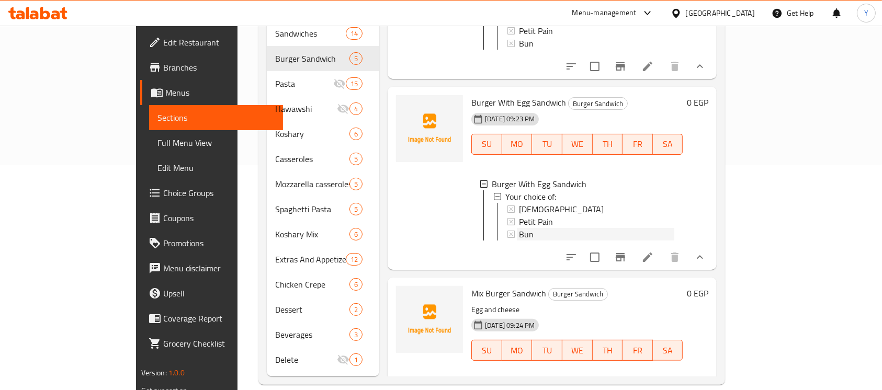
click at [519, 241] on span "Bun" at bounding box center [526, 234] width 15 height 13
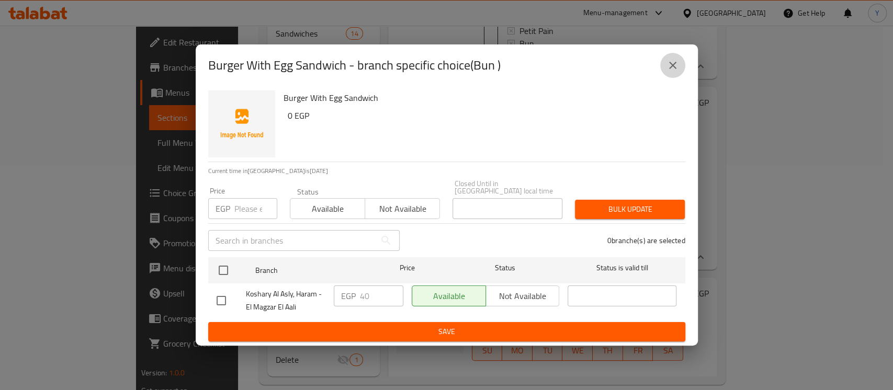
drag, startPoint x: 674, startPoint y: 60, endPoint x: 824, endPoint y: 131, distance: 166.0
click at [675, 60] on button "close" at bounding box center [673, 65] width 25 height 25
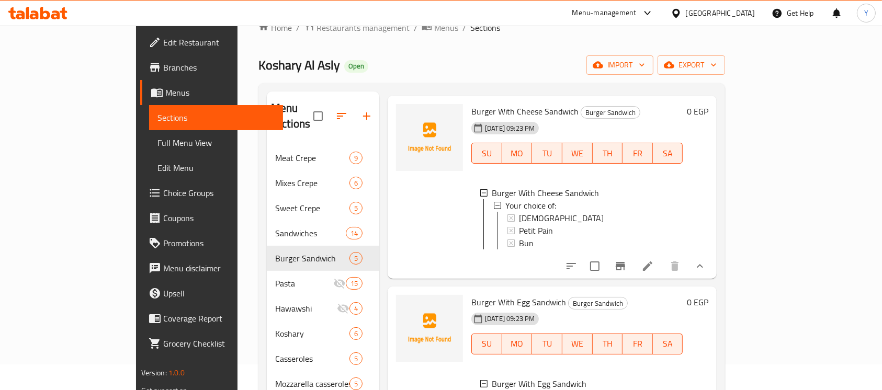
scroll to position [20, 0]
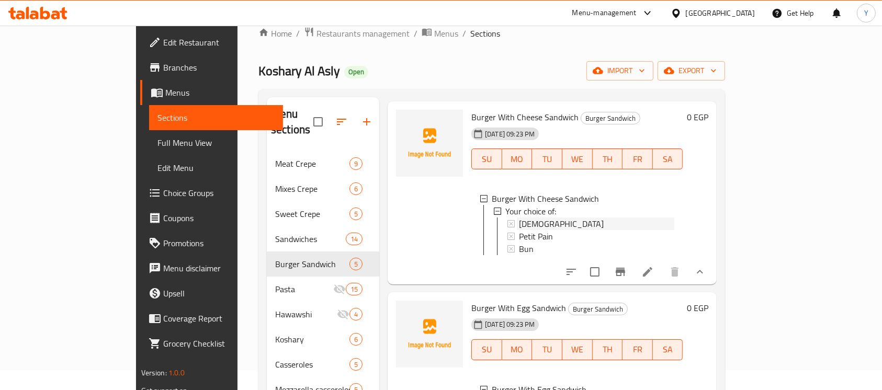
click at [574, 219] on div "[DEMOGRAPHIC_DATA]" at bounding box center [596, 224] width 155 height 13
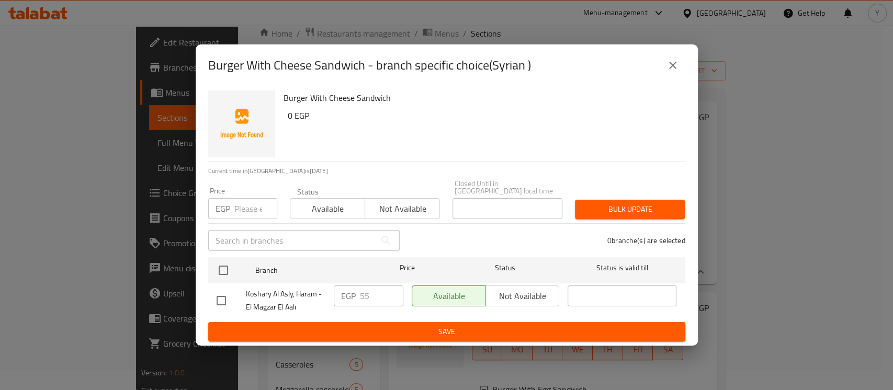
click at [657, 69] on div "Burger With Cheese Sandwich - branch specific choice(Syrian )" at bounding box center [446, 65] width 477 height 25
click at [665, 69] on button "close" at bounding box center [673, 65] width 25 height 25
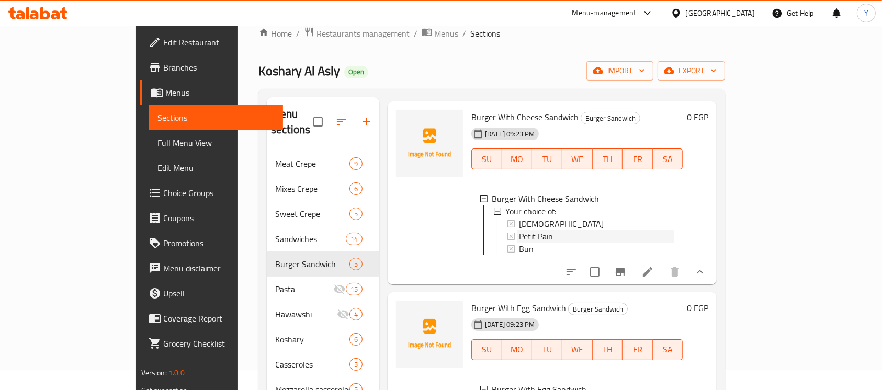
click at [556, 234] on div "Petit Pain" at bounding box center [596, 236] width 155 height 13
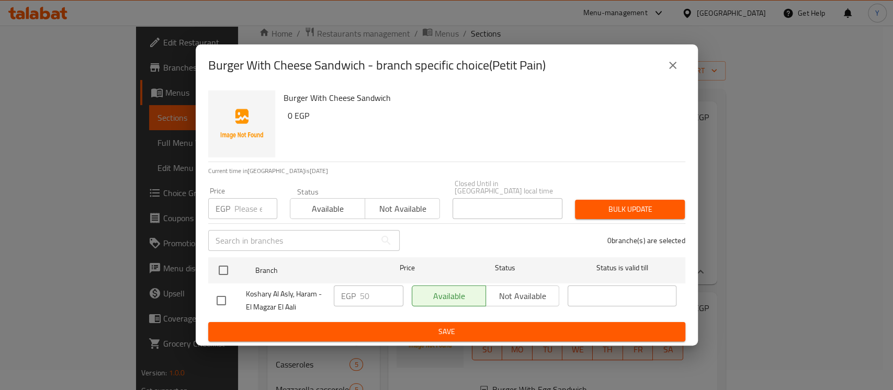
drag, startPoint x: 678, startPoint y: 69, endPoint x: 613, endPoint y: 314, distance: 252.9
click at [678, 70] on icon "close" at bounding box center [673, 65] width 13 height 13
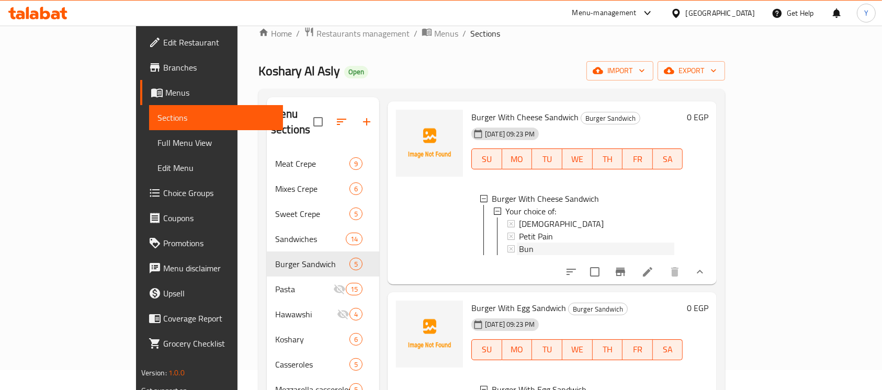
click at [561, 243] on div "Bun" at bounding box center [596, 249] width 155 height 13
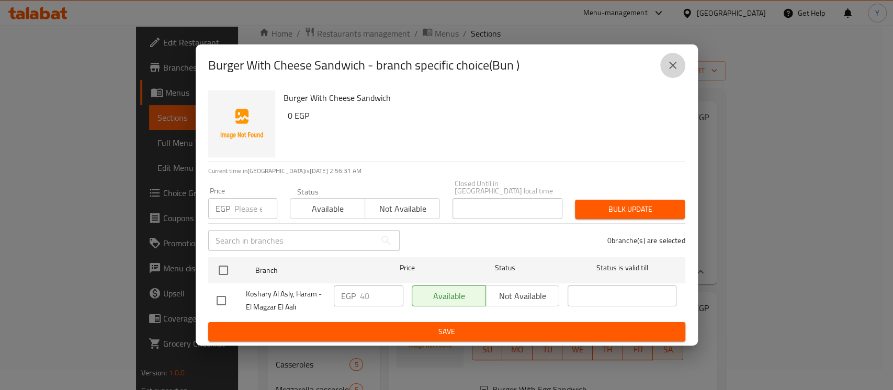
click at [678, 68] on icon "close" at bounding box center [673, 65] width 13 height 13
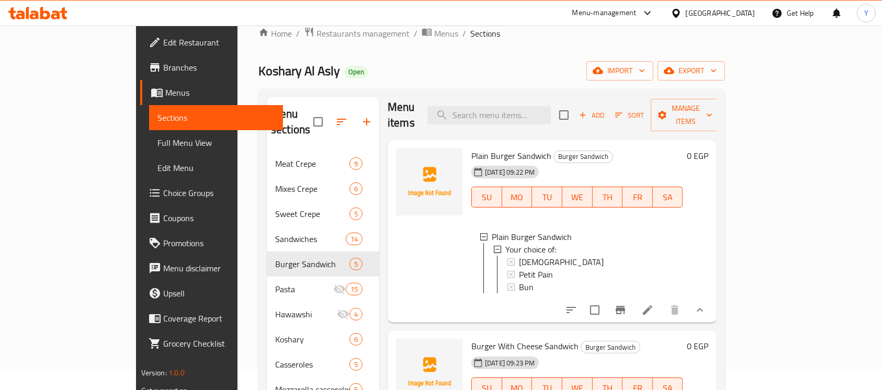
scroll to position [6, 0]
click at [521, 257] on div "[DEMOGRAPHIC_DATA]" at bounding box center [596, 263] width 155 height 13
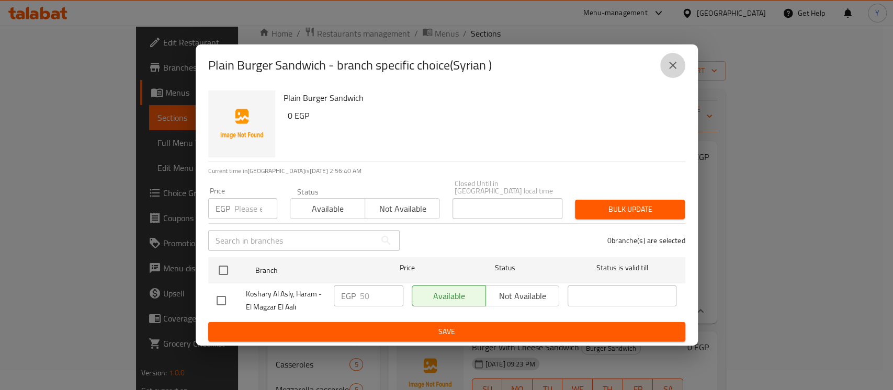
click at [665, 74] on button "close" at bounding box center [673, 65] width 25 height 25
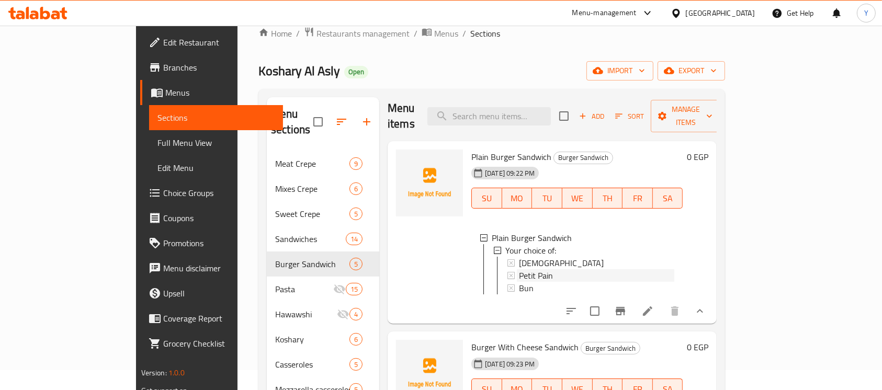
click at [544, 270] on div "Petit Pain" at bounding box center [596, 276] width 155 height 13
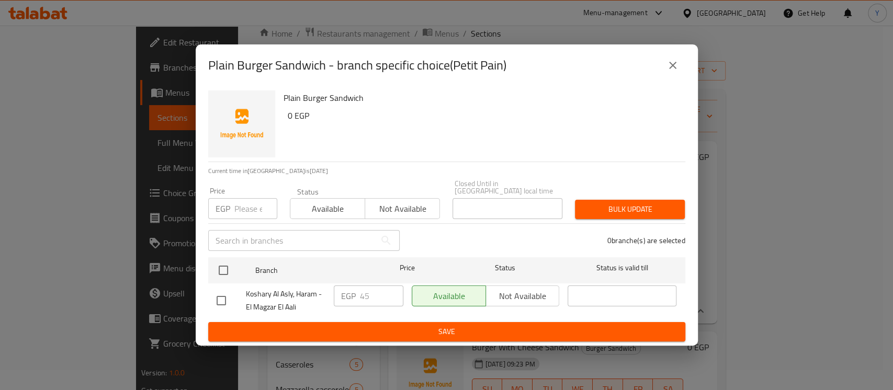
click at [677, 61] on button "close" at bounding box center [673, 65] width 25 height 25
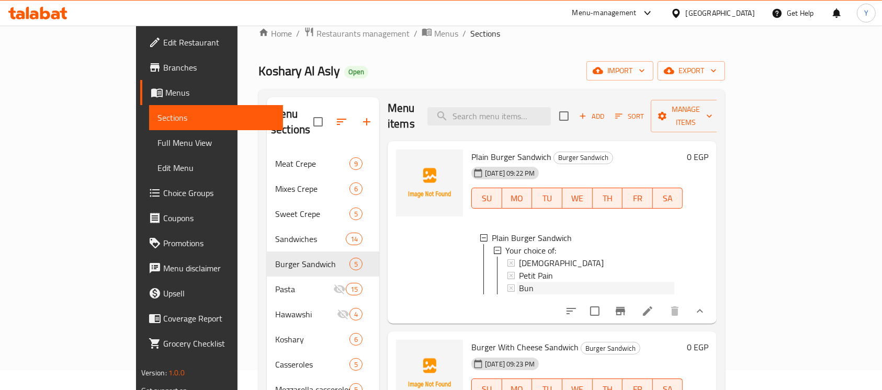
click at [565, 282] on div "Bun" at bounding box center [596, 288] width 155 height 13
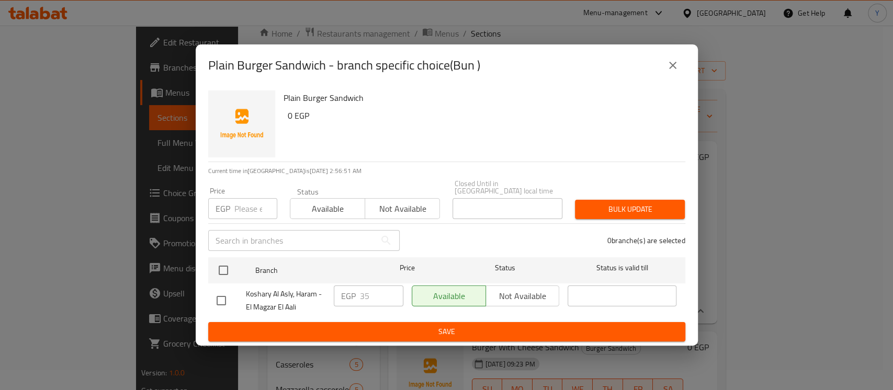
click at [673, 72] on icon "close" at bounding box center [673, 65] width 13 height 13
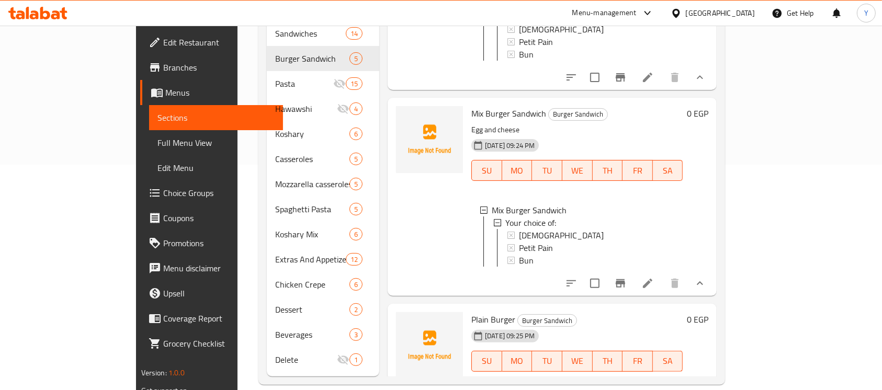
scroll to position [580, 0]
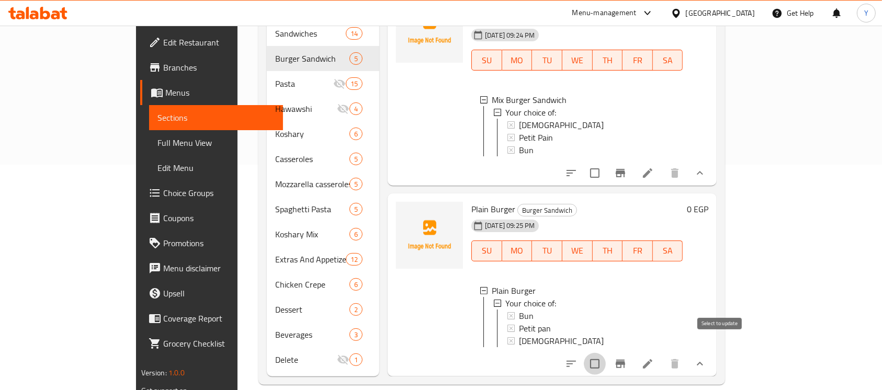
click at [606, 353] on input "checkbox" at bounding box center [595, 364] width 22 height 22
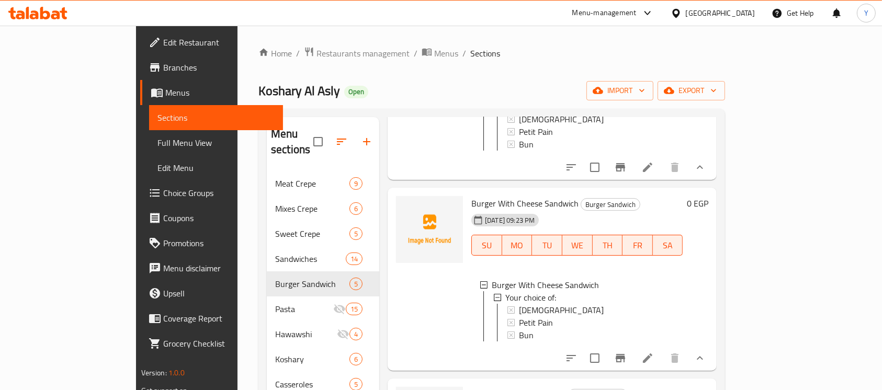
scroll to position [0, 0]
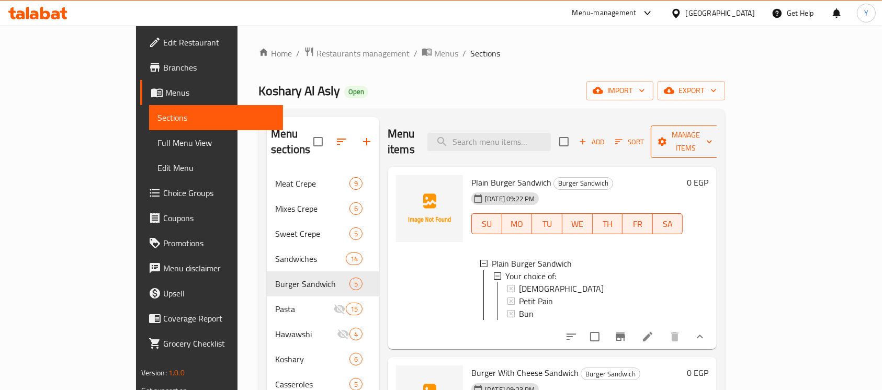
click at [721, 143] on button "Manage items" at bounding box center [686, 142] width 70 height 32
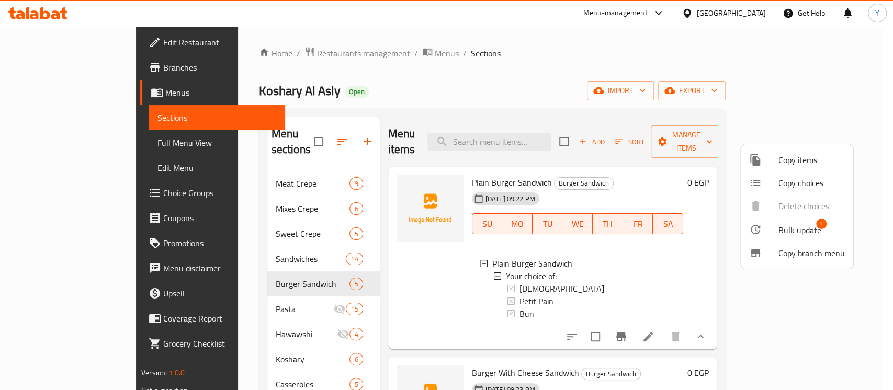
click at [789, 224] on span "Bulk update" at bounding box center [800, 230] width 43 height 13
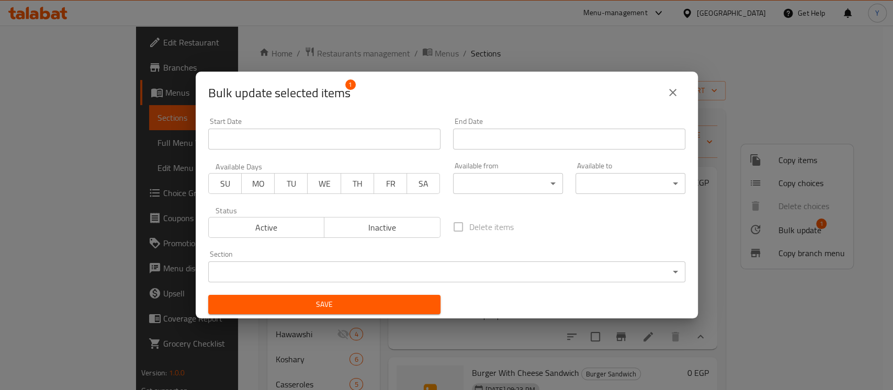
click at [507, 270] on body "​ Menu-management [GEOGRAPHIC_DATA] Get Help Y Edit Restaurant Branches Menus S…" at bounding box center [446, 208] width 893 height 365
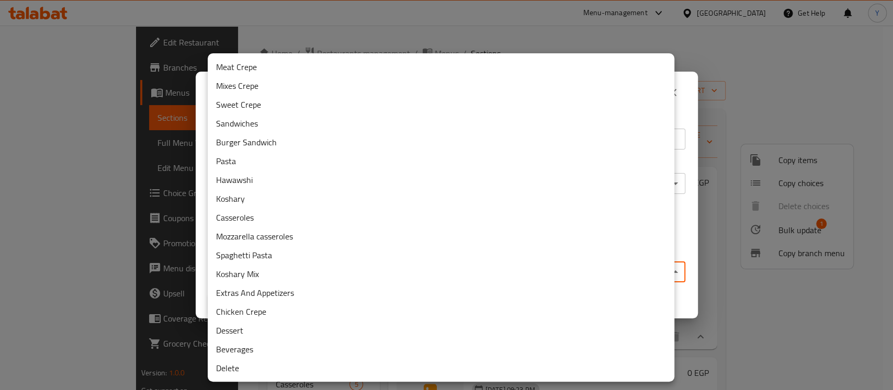
click at [366, 362] on li "Delete" at bounding box center [441, 368] width 467 height 19
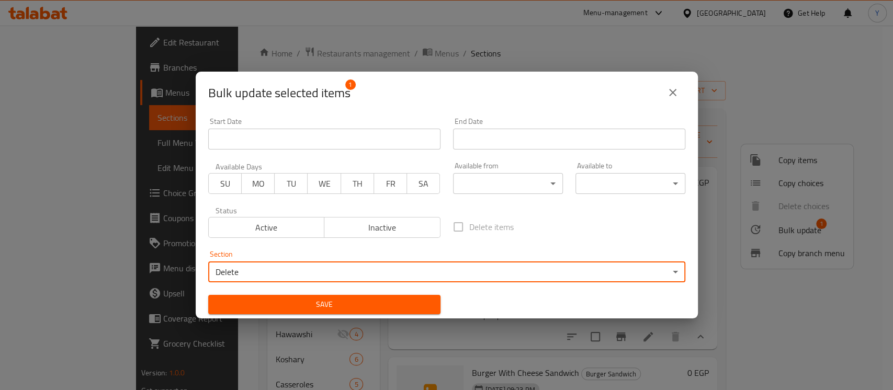
click at [342, 306] on span "Save" at bounding box center [325, 304] width 216 height 13
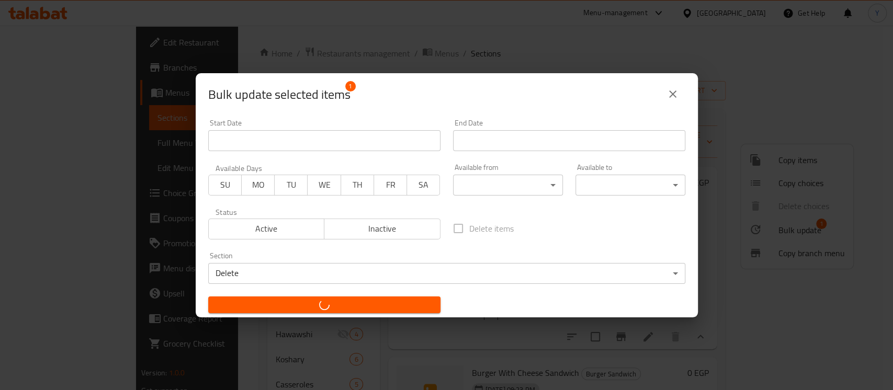
checkbox input "false"
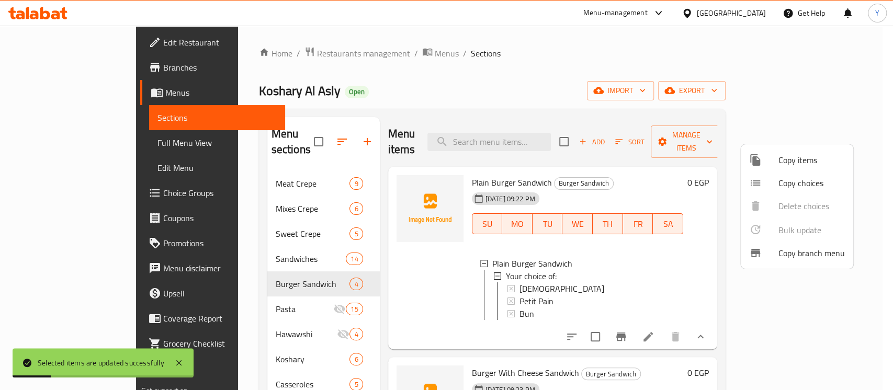
click at [396, 285] on div at bounding box center [446, 195] width 893 height 390
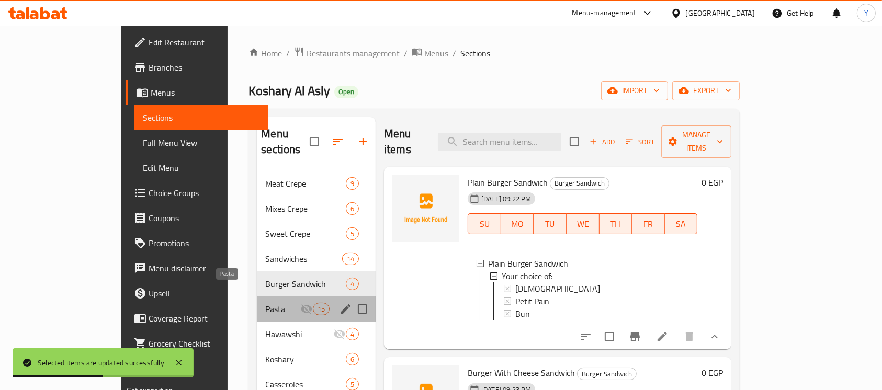
click at [265, 303] on span "Pasta" at bounding box center [282, 309] width 35 height 13
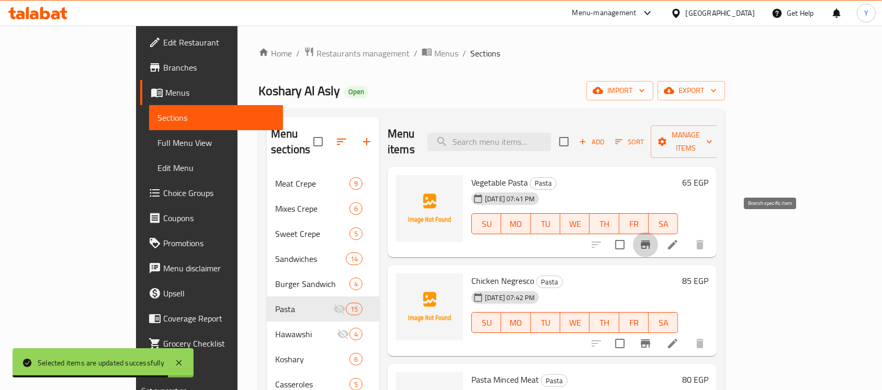
click at [651, 241] on icon "Branch-specific-item" at bounding box center [645, 245] width 9 height 8
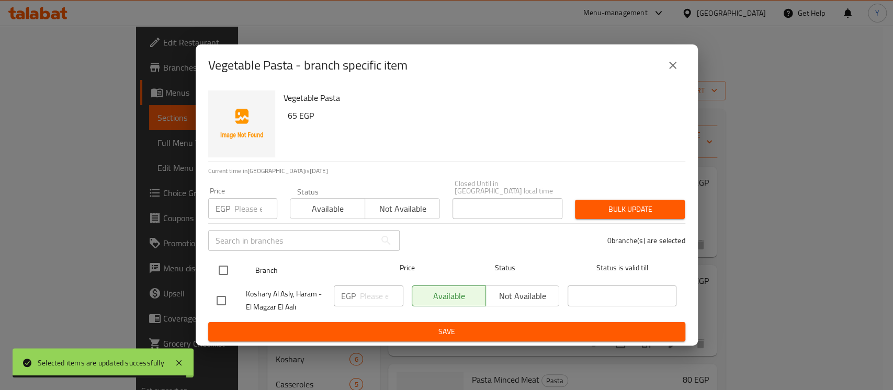
click at [222, 262] on input "checkbox" at bounding box center [223, 271] width 22 height 22
checkbox input "true"
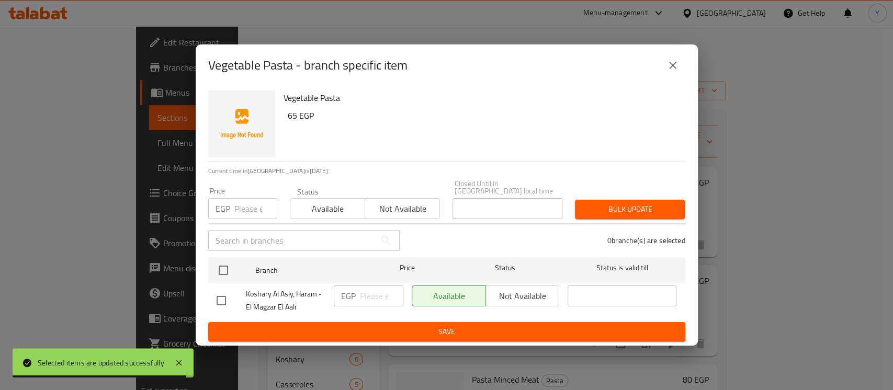
checkbox input "true"
click at [250, 206] on input "number" at bounding box center [255, 208] width 43 height 21
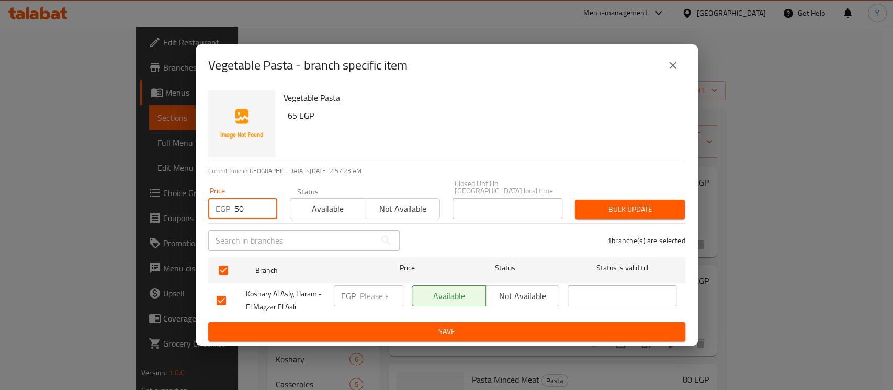
type input "50"
click at [663, 215] on button "Bulk update" at bounding box center [630, 209] width 110 height 19
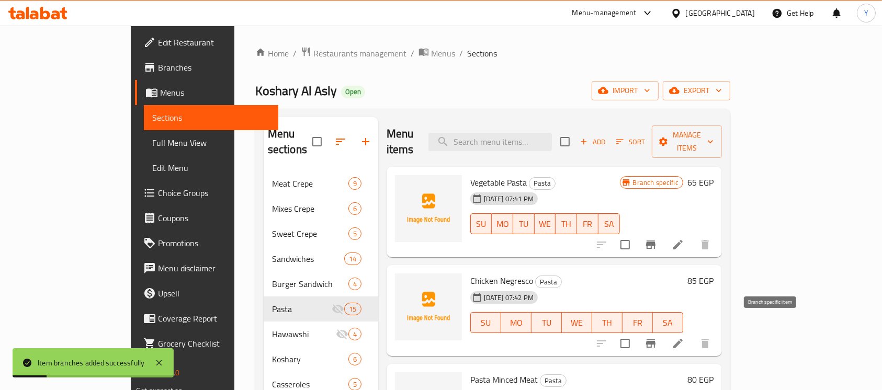
click at [657, 338] on icon "Branch-specific-item" at bounding box center [651, 344] width 13 height 13
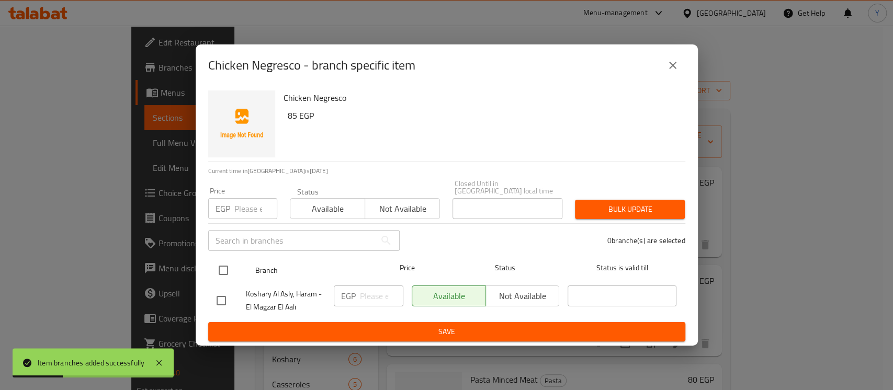
click at [230, 270] on input "checkbox" at bounding box center [223, 271] width 22 height 22
checkbox input "true"
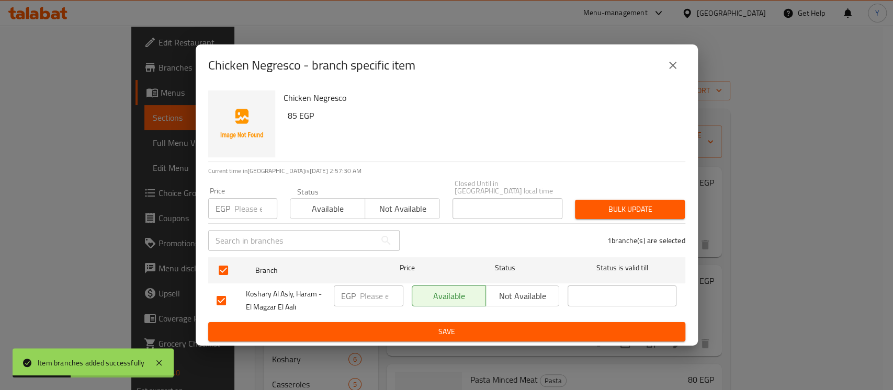
click at [245, 216] on div "Price EGP Price" at bounding box center [243, 203] width 82 height 44
click at [245, 207] on input "number" at bounding box center [255, 208] width 43 height 21
type input "70"
click at [601, 209] on span "Bulk update" at bounding box center [630, 209] width 93 height 13
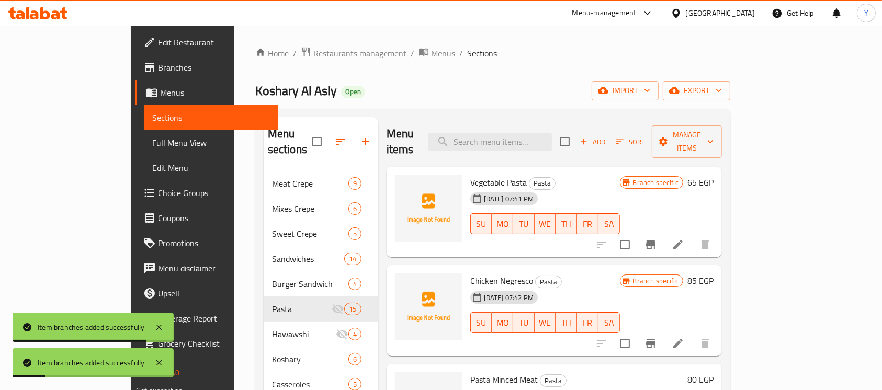
scroll to position [226, 0]
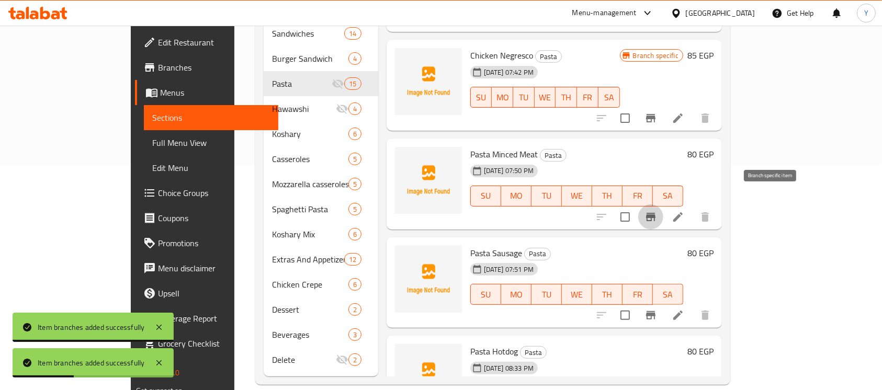
click at [657, 211] on icon "Branch-specific-item" at bounding box center [651, 217] width 13 height 13
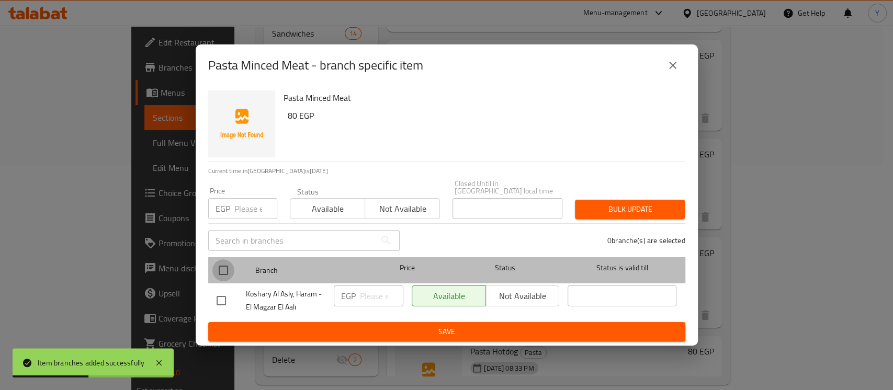
click at [222, 267] on input "checkbox" at bounding box center [223, 271] width 22 height 22
checkbox input "true"
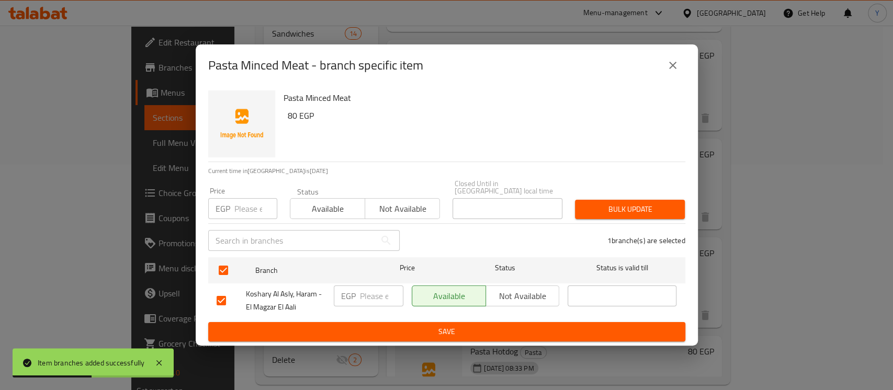
click at [245, 201] on input "number" at bounding box center [255, 208] width 43 height 21
type input "65"
click at [588, 207] on span "Bulk update" at bounding box center [630, 209] width 93 height 13
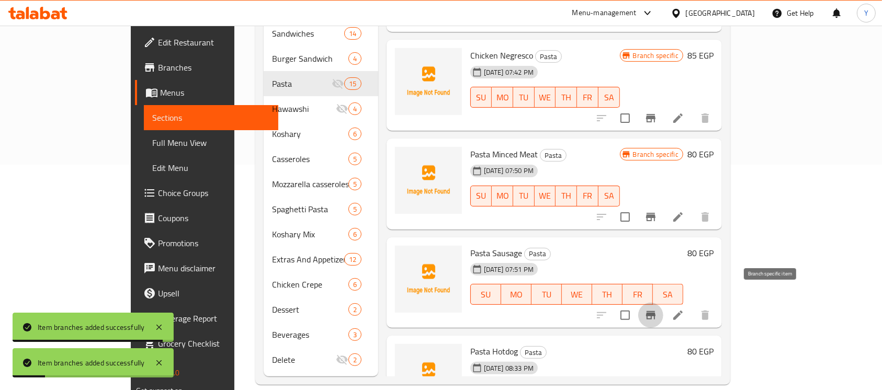
click at [664, 303] on button "Branch-specific-item" at bounding box center [651, 315] width 25 height 25
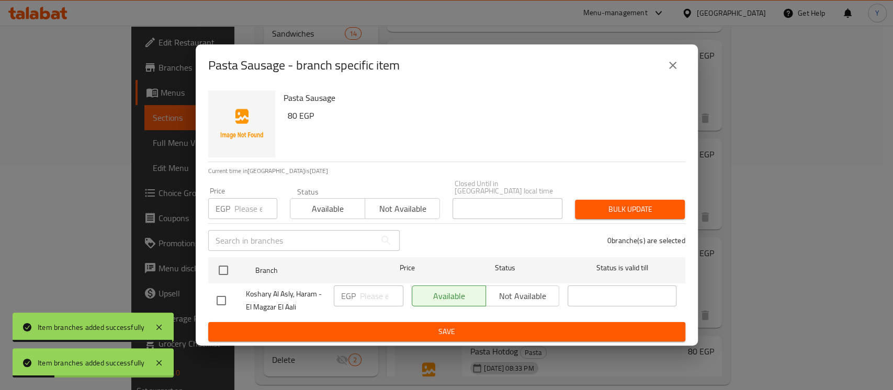
click at [222, 260] on input "checkbox" at bounding box center [223, 271] width 22 height 22
checkbox input "true"
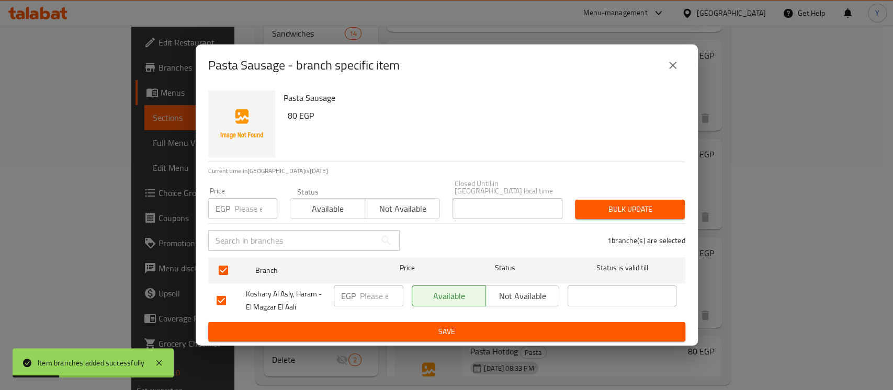
checkbox input "true"
click at [255, 207] on input "number" at bounding box center [255, 208] width 43 height 21
type input "65"
click at [612, 206] on span "Bulk update" at bounding box center [630, 209] width 93 height 13
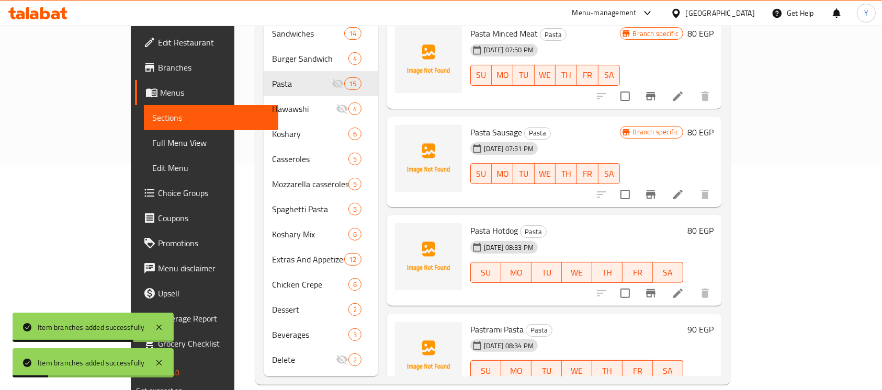
scroll to position [176, 0]
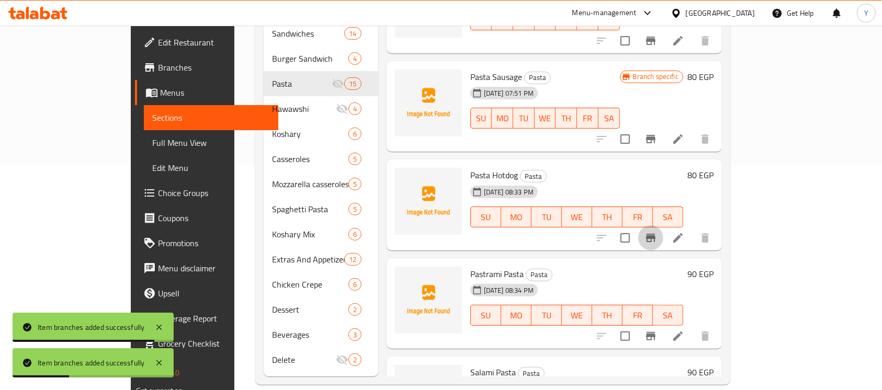
click at [657, 232] on icon "Branch-specific-item" at bounding box center [651, 238] width 13 height 13
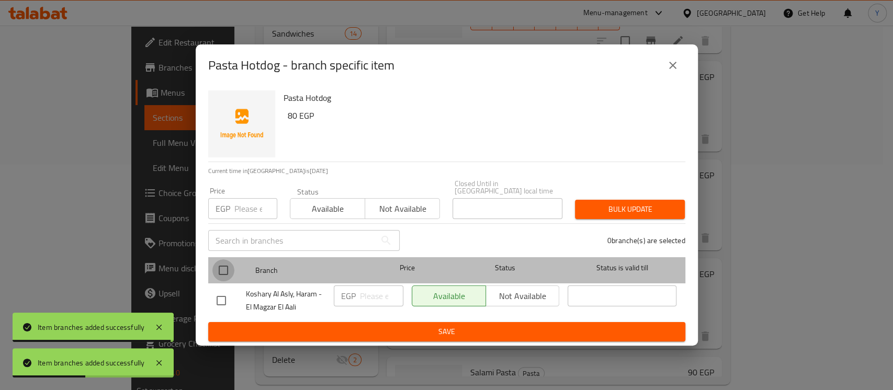
drag, startPoint x: 222, startPoint y: 267, endPoint x: 244, endPoint y: 225, distance: 48.0
click at [221, 267] on input "checkbox" at bounding box center [223, 271] width 22 height 22
checkbox input "true"
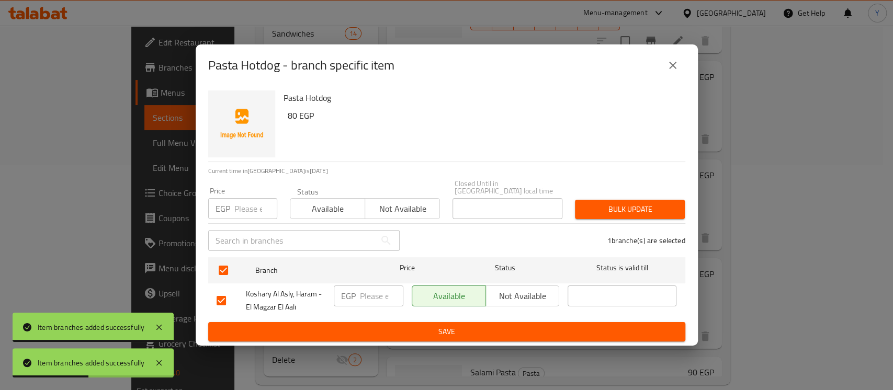
click at [248, 217] on div "Price EGP Price" at bounding box center [243, 203] width 82 height 44
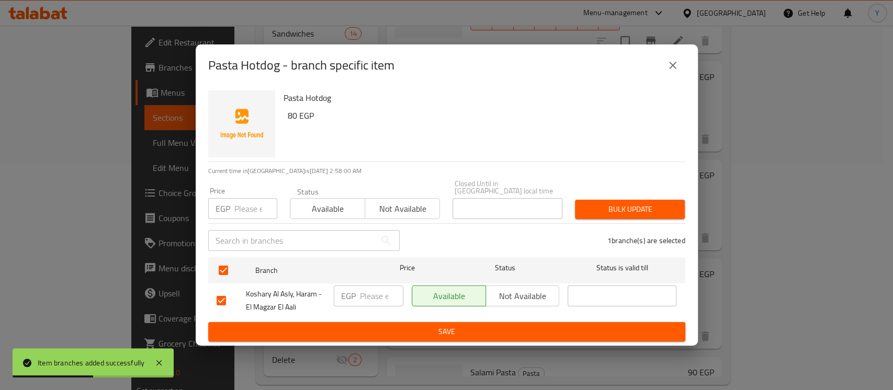
click at [249, 213] on input "number" at bounding box center [255, 208] width 43 height 21
type input "65"
click at [613, 203] on span "Bulk update" at bounding box center [630, 209] width 93 height 13
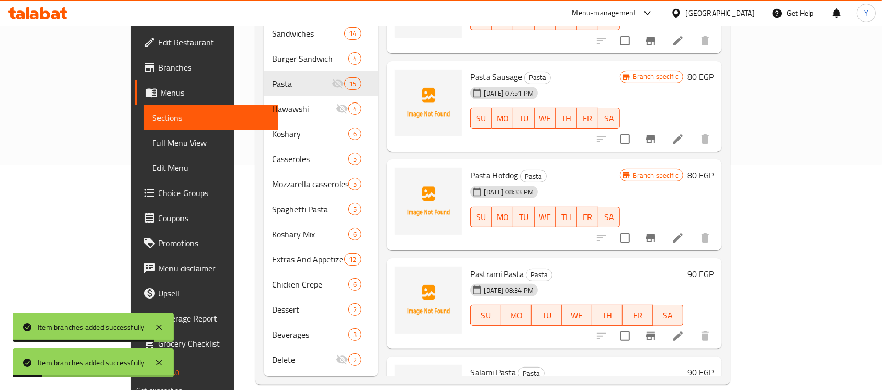
click at [656, 332] on icon "Branch-specific-item" at bounding box center [650, 336] width 9 height 8
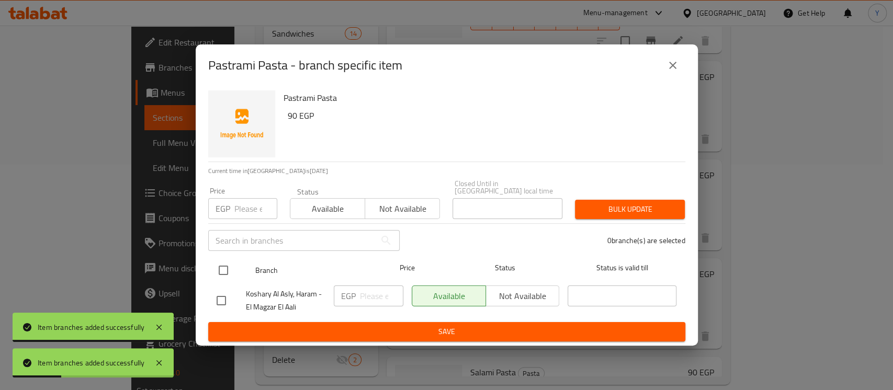
click at [222, 265] on input "checkbox" at bounding box center [223, 271] width 22 height 22
checkbox input "true"
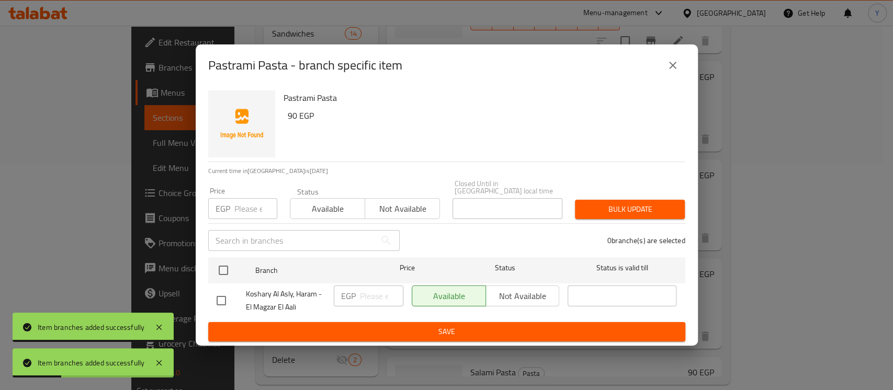
checkbox input "true"
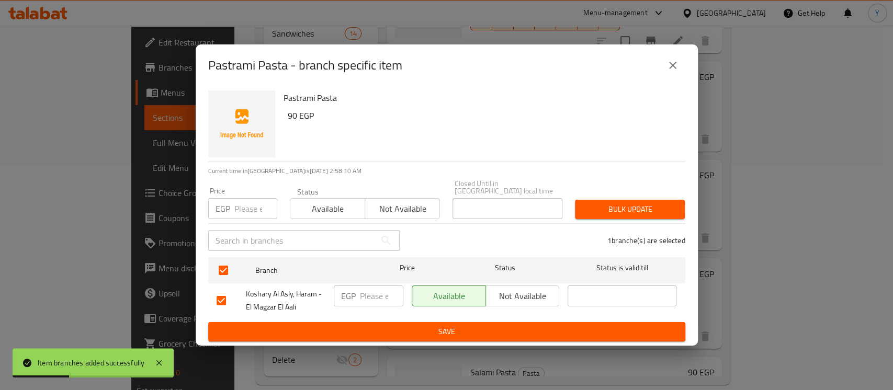
click at [243, 217] on div "Price EGP Price" at bounding box center [243, 203] width 82 height 44
click at [245, 210] on input "number" at bounding box center [255, 208] width 43 height 21
type input "75"
click at [605, 203] on span "Bulk update" at bounding box center [630, 209] width 93 height 13
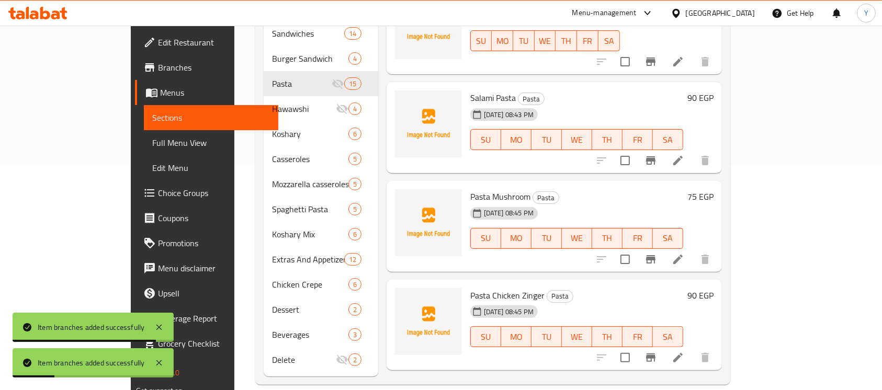
scroll to position [461, 0]
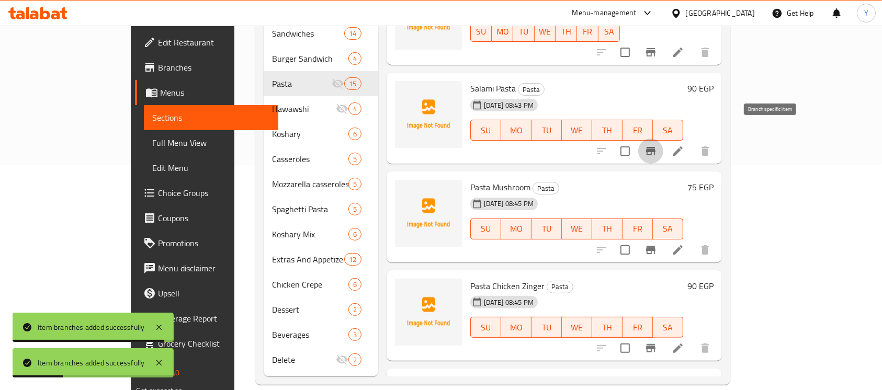
click at [656, 147] on icon "Branch-specific-item" at bounding box center [650, 151] width 9 height 8
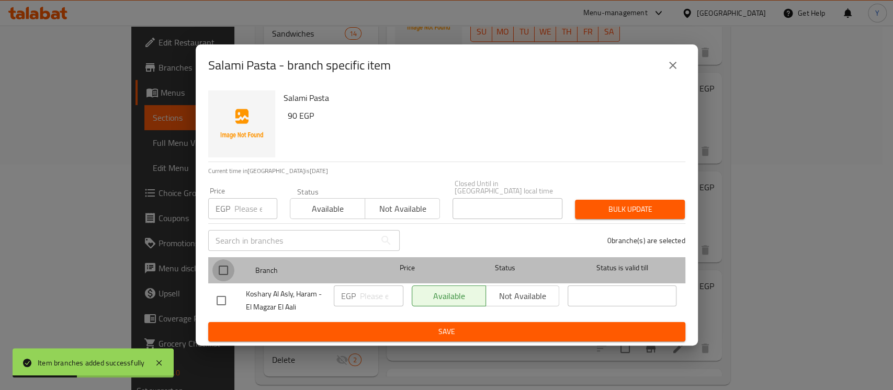
click at [228, 270] on input "checkbox" at bounding box center [223, 271] width 22 height 22
checkbox input "true"
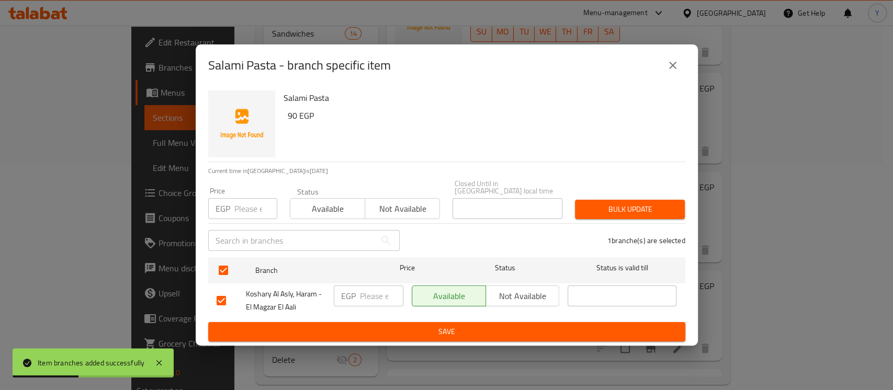
click at [247, 195] on div "Price EGP Price" at bounding box center [242, 203] width 69 height 32
click at [243, 200] on input "number" at bounding box center [255, 208] width 43 height 21
click at [242, 203] on input "number" at bounding box center [255, 208] width 43 height 21
click at [243, 211] on input "number" at bounding box center [255, 208] width 43 height 21
type input "75"
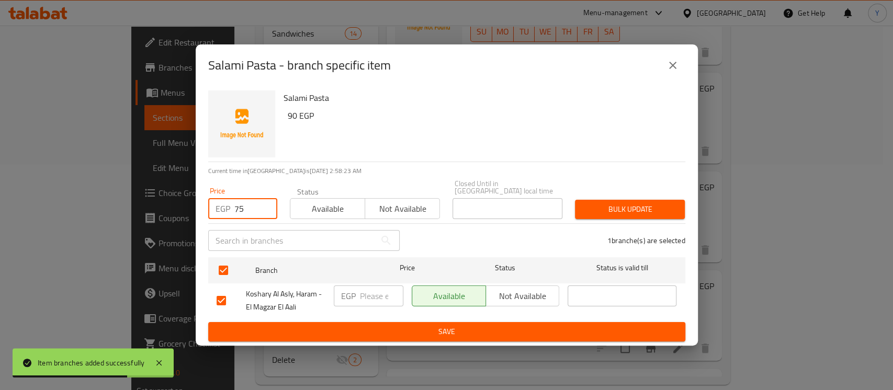
click at [596, 200] on button "Bulk update" at bounding box center [630, 209] width 110 height 19
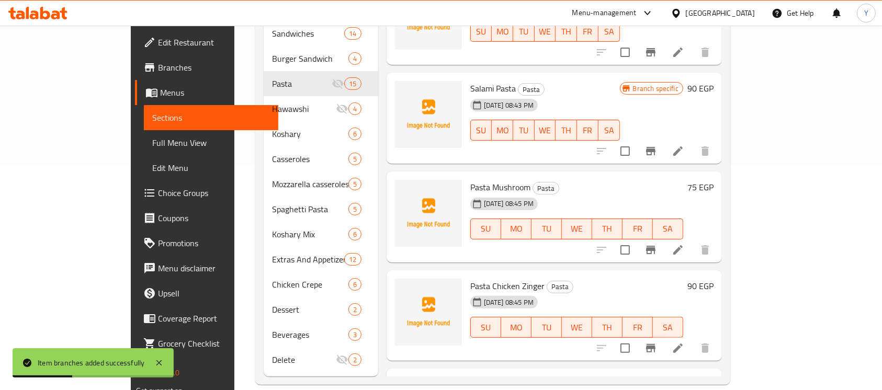
click at [656, 246] on icon "Branch-specific-item" at bounding box center [650, 250] width 9 height 8
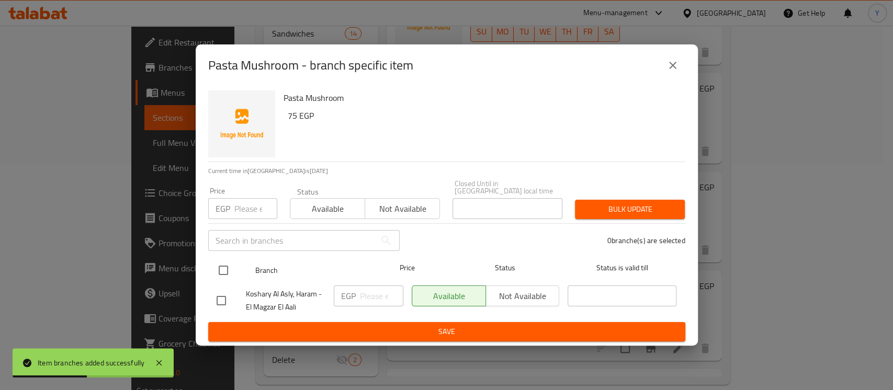
click at [221, 266] on input "checkbox" at bounding box center [223, 271] width 22 height 22
checkbox input "true"
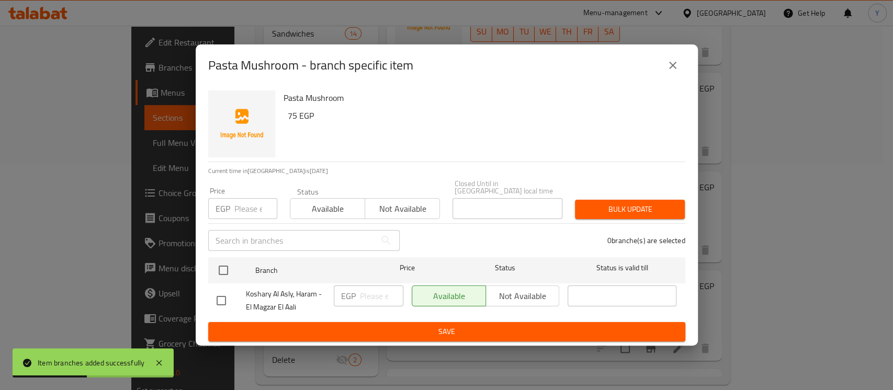
checkbox input "true"
click at [249, 207] on input "number" at bounding box center [255, 208] width 43 height 21
type input "60"
click at [600, 210] on span "Bulk update" at bounding box center [630, 209] width 93 height 13
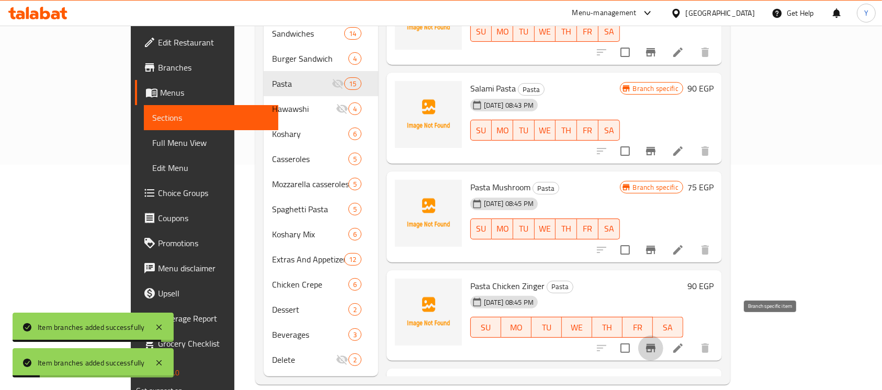
click at [664, 336] on button "Branch-specific-item" at bounding box center [651, 348] width 25 height 25
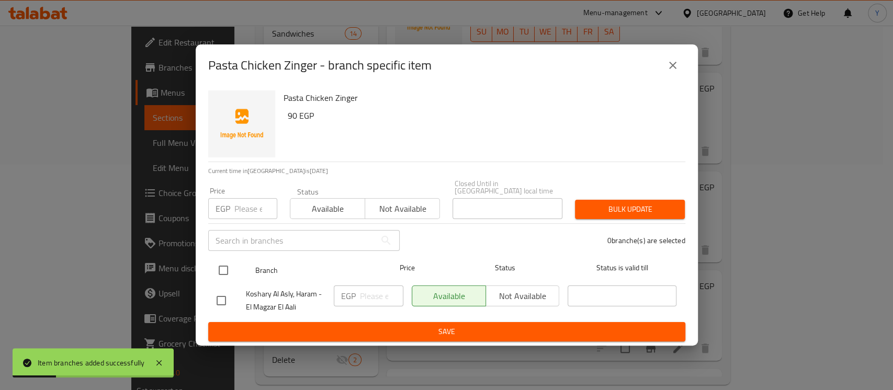
drag, startPoint x: 221, startPoint y: 263, endPoint x: 229, endPoint y: 252, distance: 13.5
click at [222, 263] on input "checkbox" at bounding box center [223, 271] width 22 height 22
checkbox input "true"
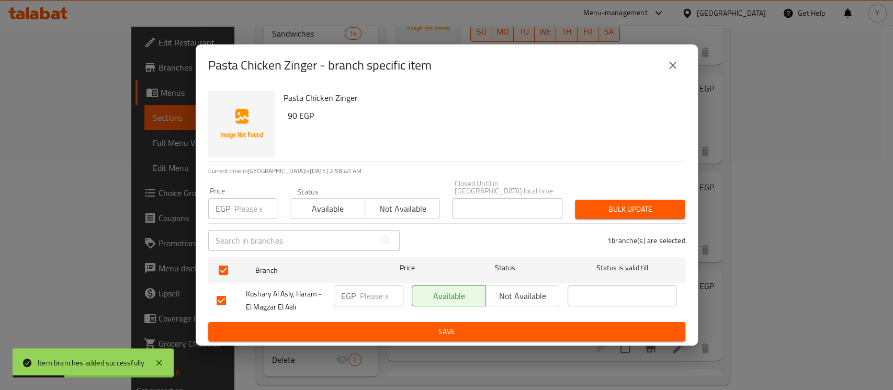
click at [251, 209] on input "number" at bounding box center [255, 208] width 43 height 21
type input "75"
drag, startPoint x: 590, startPoint y: 209, endPoint x: 498, endPoint y: 210, distance: 92.1
click at [591, 209] on span "Bulk update" at bounding box center [630, 209] width 93 height 13
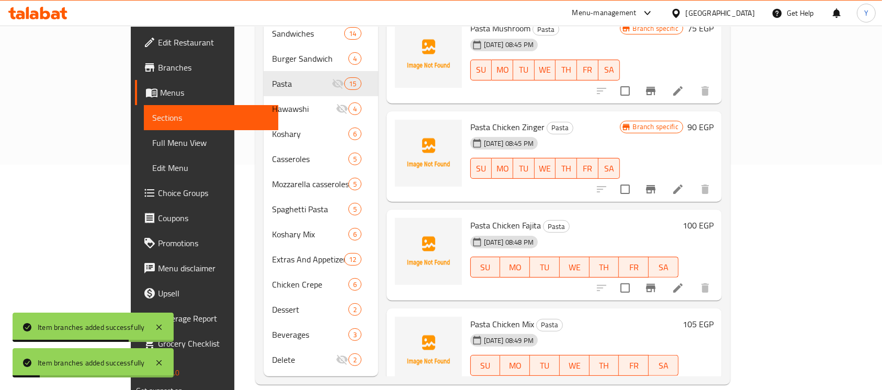
scroll to position [664, 0]
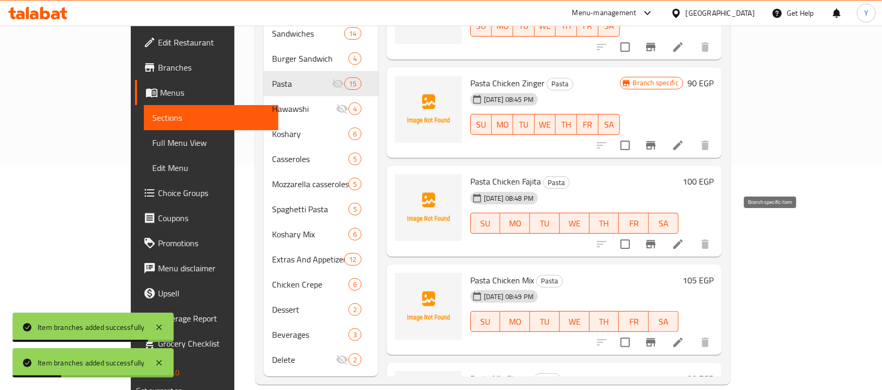
click at [657, 238] on icon "Branch-specific-item" at bounding box center [651, 244] width 13 height 13
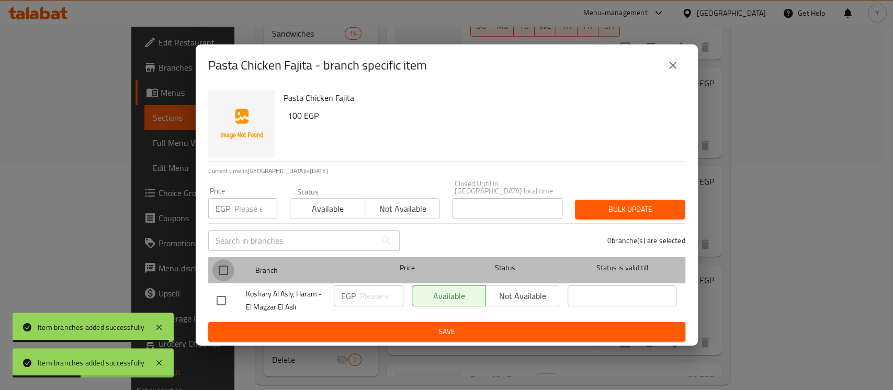
click at [231, 266] on input "checkbox" at bounding box center [223, 271] width 22 height 22
checkbox input "true"
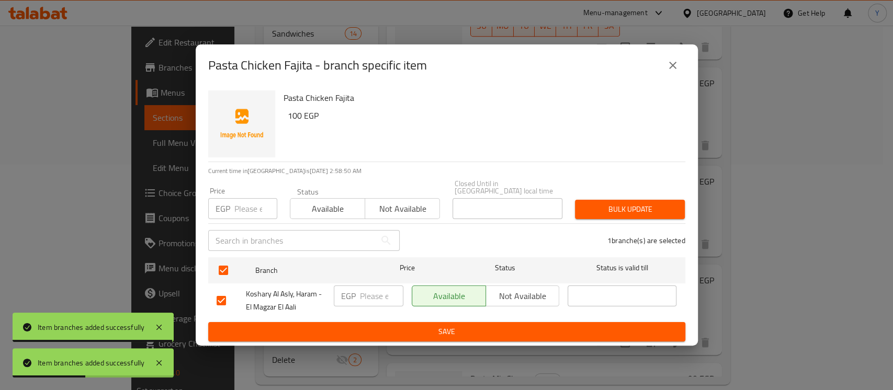
click at [253, 198] on input "number" at bounding box center [255, 208] width 43 height 21
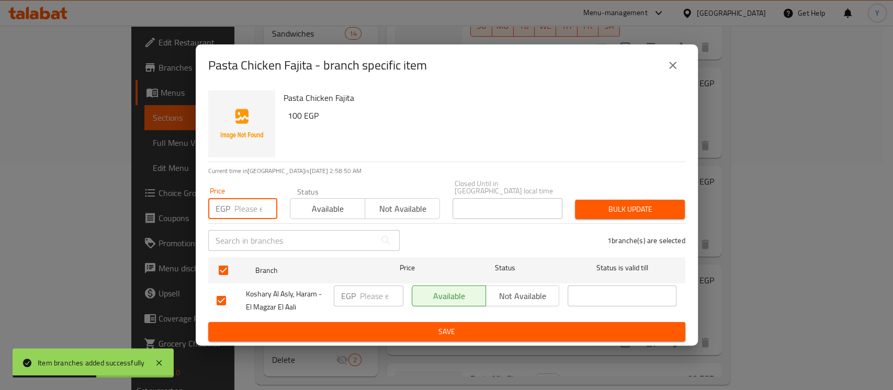
type input "6"
type input "85"
click at [603, 206] on span "Bulk update" at bounding box center [630, 209] width 93 height 13
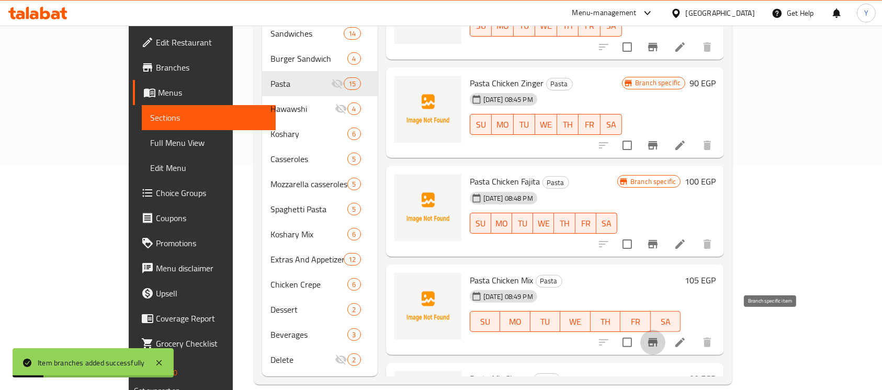
click at [666, 330] on button "Branch-specific-item" at bounding box center [653, 342] width 25 height 25
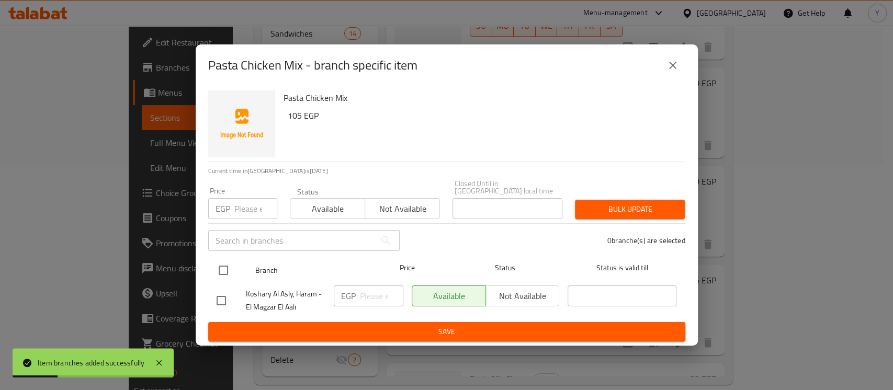
click at [211, 266] on div "Branch Price Status Status is valid till" at bounding box center [446, 271] width 477 height 26
click at [227, 264] on input "checkbox" at bounding box center [223, 271] width 22 height 22
checkbox input "true"
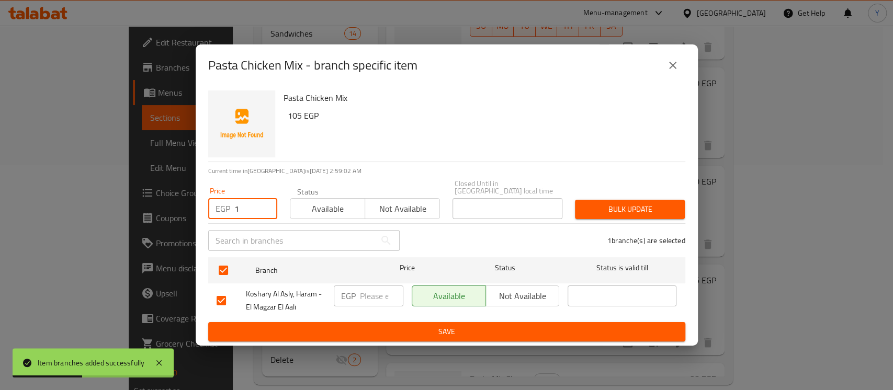
click at [265, 199] on input "1" at bounding box center [255, 208] width 43 height 21
drag, startPoint x: 228, startPoint y: 212, endPoint x: 205, endPoint y: 212, distance: 22.5
click at [206, 212] on div "Price EGP 1 Price" at bounding box center [243, 203] width 82 height 44
type input "90"
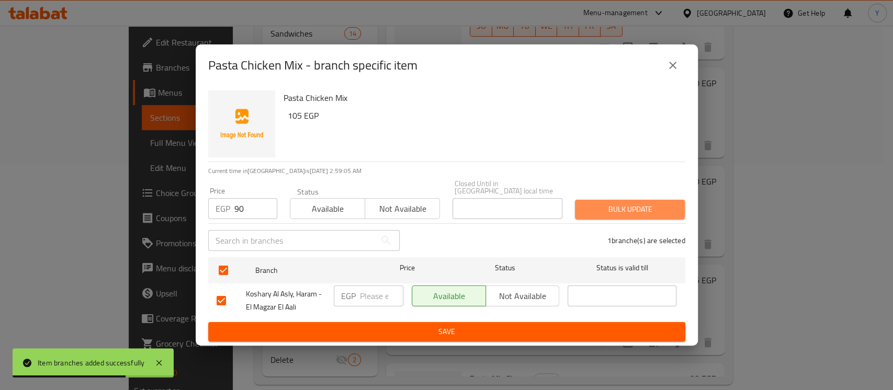
click at [599, 204] on span "Bulk update" at bounding box center [630, 209] width 93 height 13
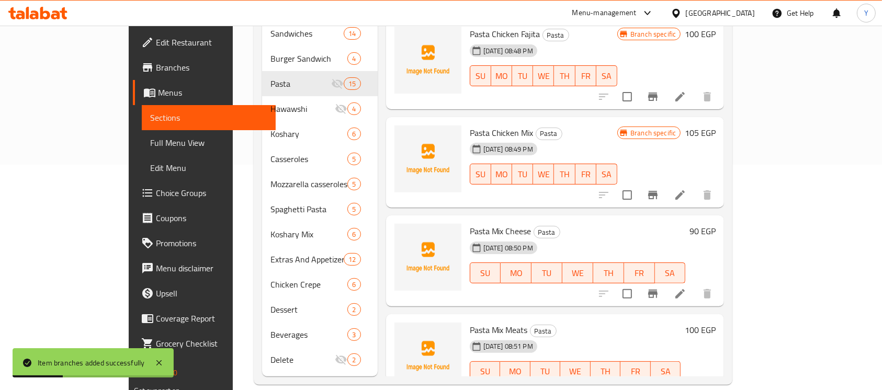
scroll to position [813, 0]
click at [659, 286] on icon "Branch-specific-item" at bounding box center [653, 292] width 13 height 13
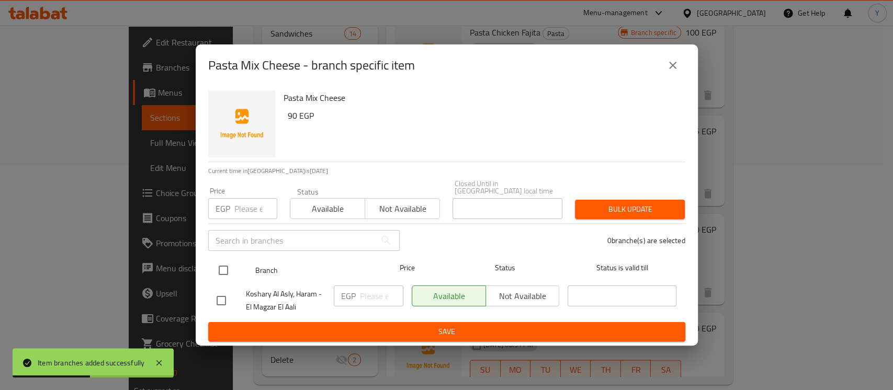
click at [218, 270] on input "checkbox" at bounding box center [223, 271] width 22 height 22
checkbox input "true"
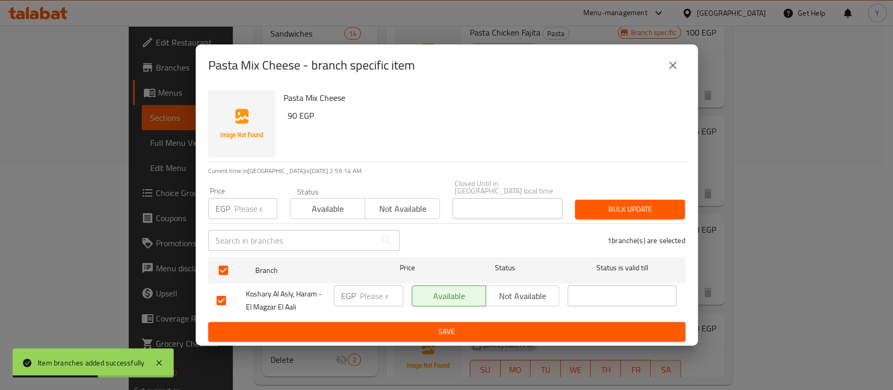
click at [244, 207] on input "number" at bounding box center [255, 208] width 43 height 21
type input "75"
click at [595, 200] on button "Bulk update" at bounding box center [630, 209] width 110 height 19
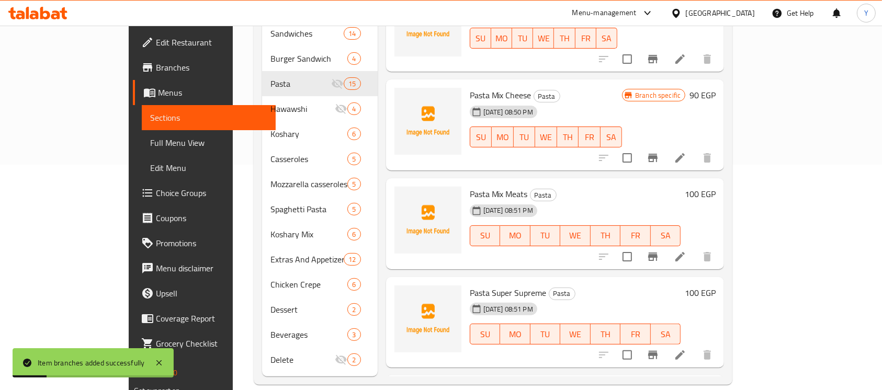
scroll to position [962, 0]
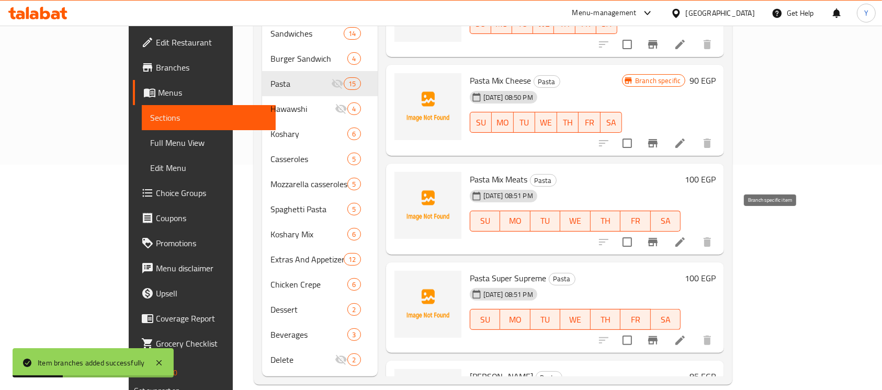
click at [659, 236] on icon "Branch-specific-item" at bounding box center [653, 242] width 13 height 13
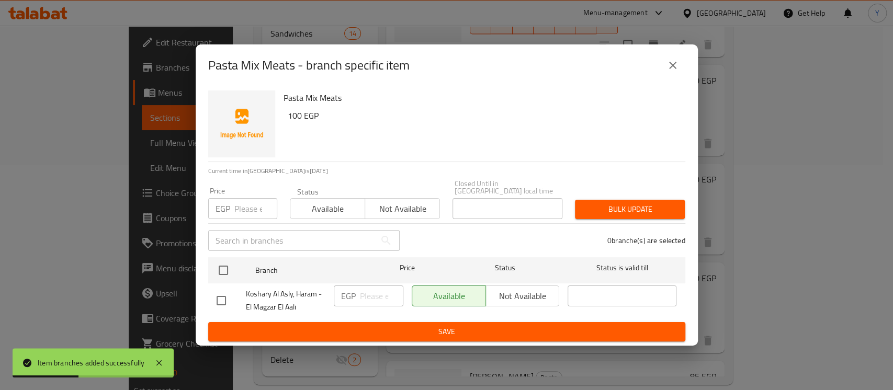
click at [219, 270] on input "checkbox" at bounding box center [223, 271] width 22 height 22
checkbox input "true"
click at [250, 206] on input "number" at bounding box center [255, 208] width 43 height 21
type input "85"
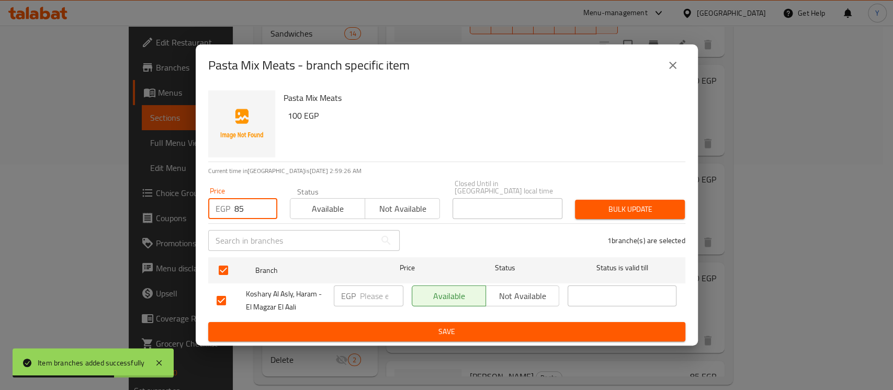
click at [603, 200] on button "Bulk update" at bounding box center [630, 209] width 110 height 19
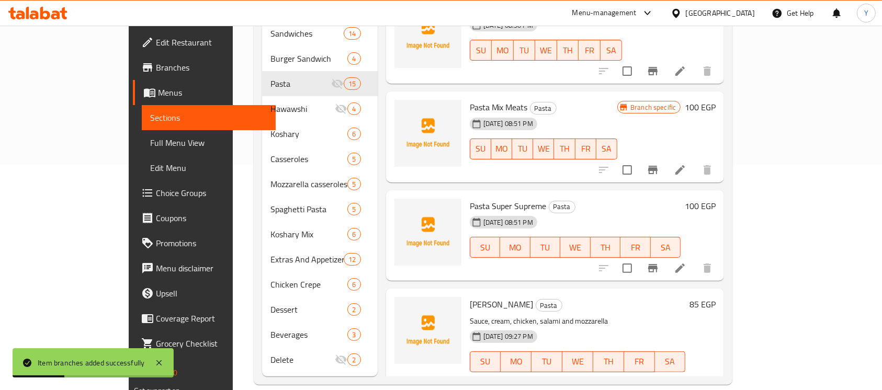
scroll to position [1053, 0]
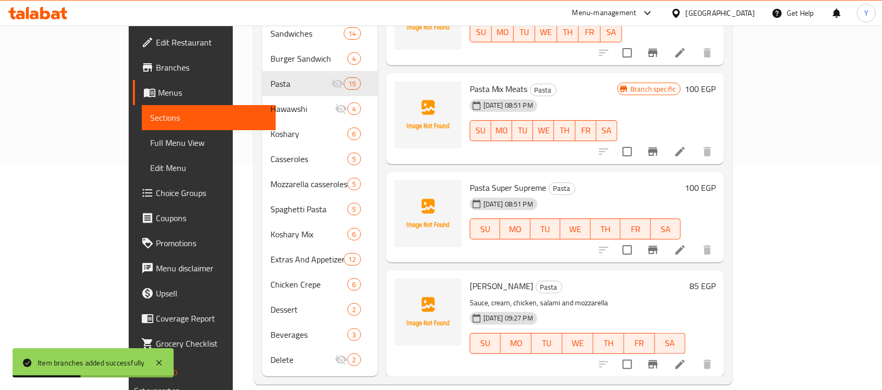
click at [659, 244] on icon "Branch-specific-item" at bounding box center [653, 250] width 13 height 13
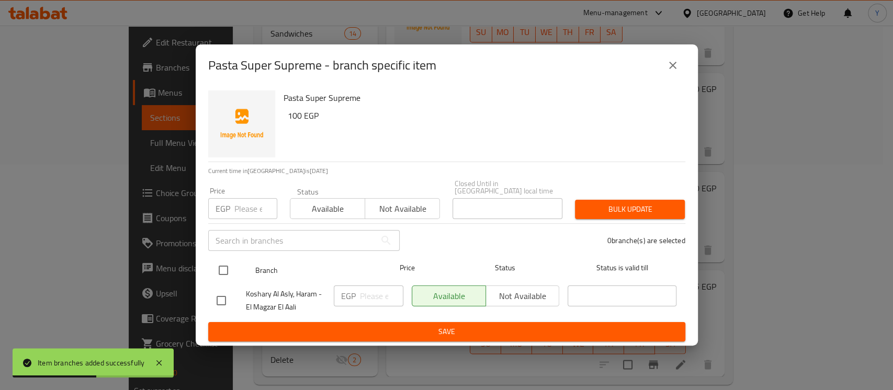
click at [234, 267] on div at bounding box center [231, 270] width 39 height 30
click at [229, 270] on input "checkbox" at bounding box center [223, 271] width 22 height 22
checkbox input "true"
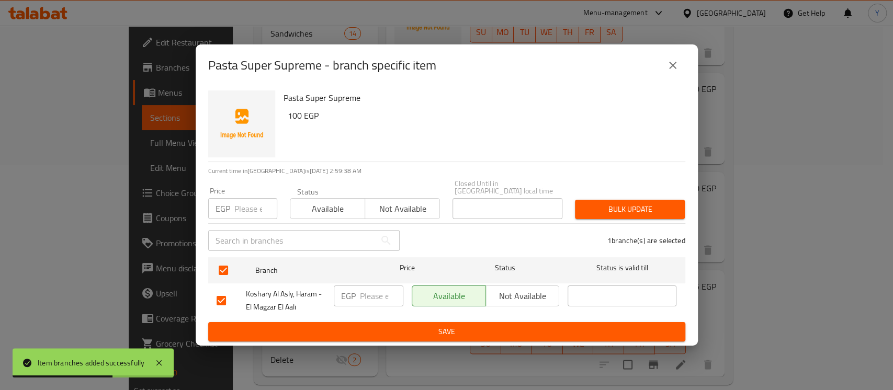
drag, startPoint x: 243, startPoint y: 217, endPoint x: 251, endPoint y: 211, distance: 9.7
click at [243, 217] on div "Price EGP Price" at bounding box center [243, 203] width 82 height 44
click at [253, 206] on input "number" at bounding box center [255, 208] width 43 height 21
type input "85"
click at [637, 207] on span "Bulk update" at bounding box center [630, 209] width 93 height 13
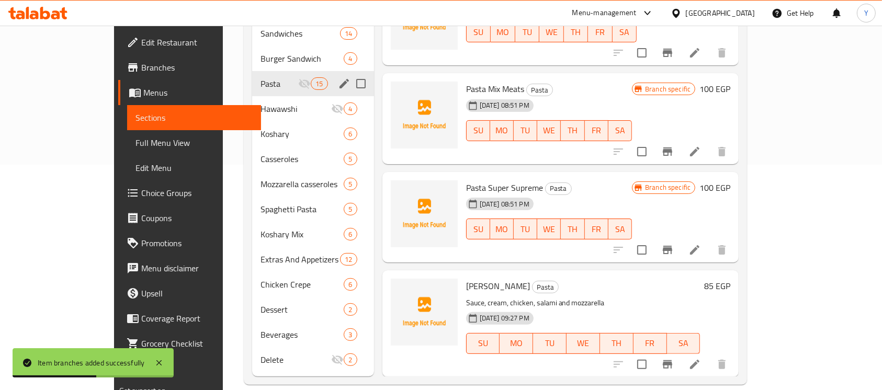
click at [350, 73] on input "Menu sections" at bounding box center [361, 84] width 22 height 22
checkbox input "true"
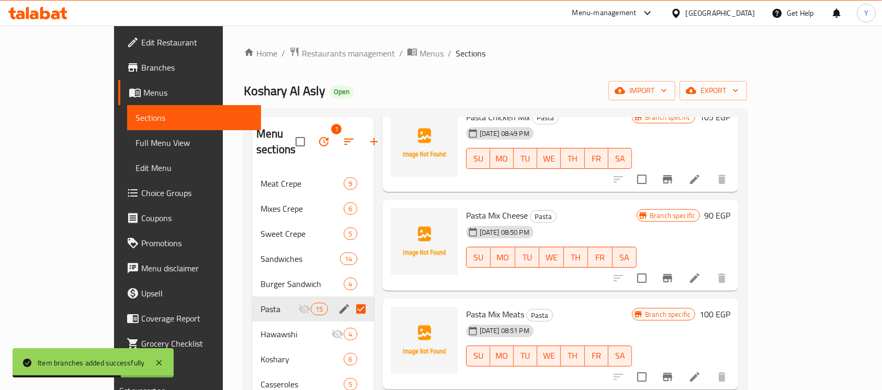
click at [311, 136] on button "button" at bounding box center [323, 141] width 25 height 25
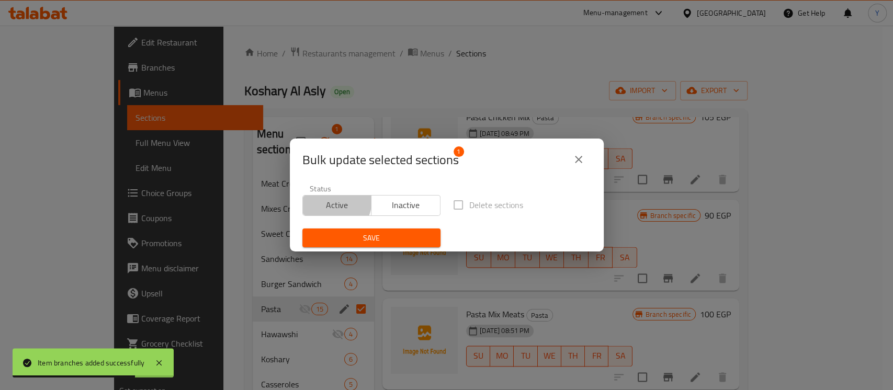
click at [326, 199] on span "Active" at bounding box center [337, 205] width 61 height 15
click at [337, 243] on span "Save" at bounding box center [371, 238] width 121 height 13
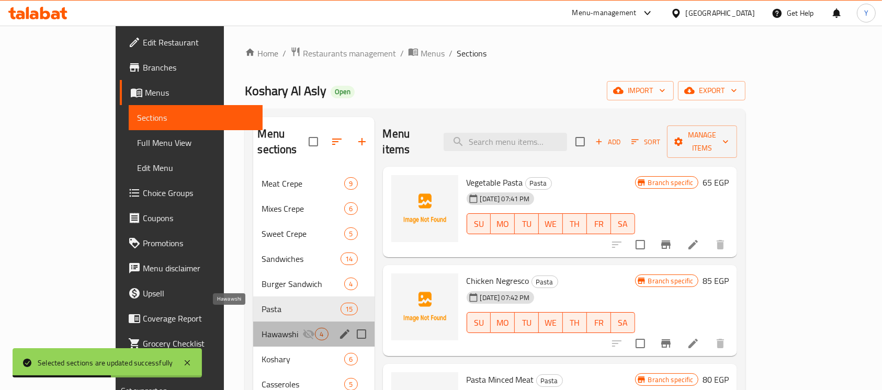
click at [262, 328] on span "Hawawshi" at bounding box center [282, 334] width 41 height 13
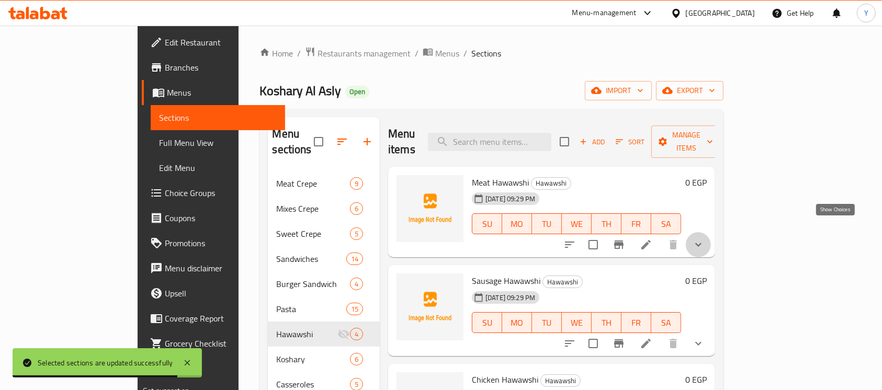
click at [705, 239] on icon "show more" at bounding box center [698, 245] width 13 height 13
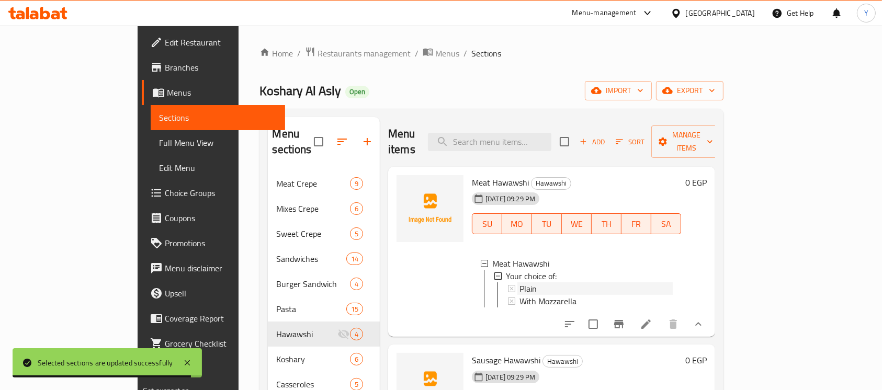
click at [673, 283] on div "Plain" at bounding box center [596, 289] width 153 height 13
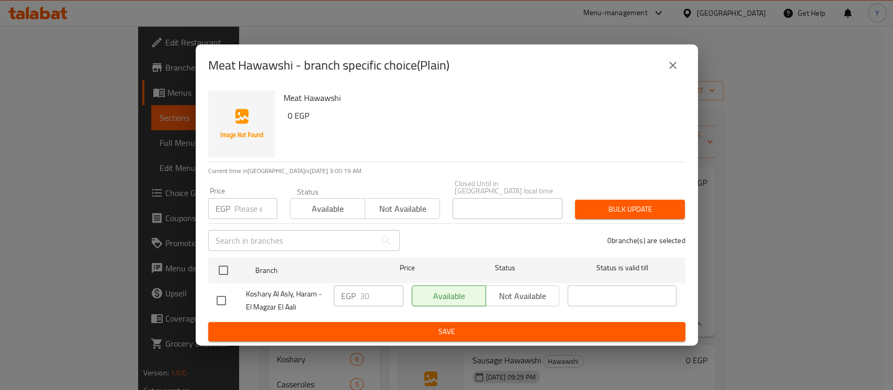
click at [676, 57] on button "close" at bounding box center [673, 65] width 25 height 25
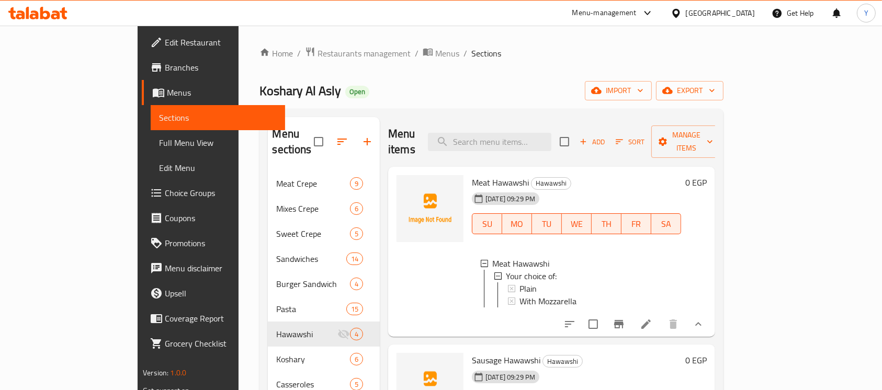
click at [673, 63] on div "Home / Restaurants management / Menus / Sections Koshary Al Asly Open import ex…" at bounding box center [492, 329] width 464 height 564
click at [529, 295] on span "With Mozzarella" at bounding box center [548, 301] width 57 height 13
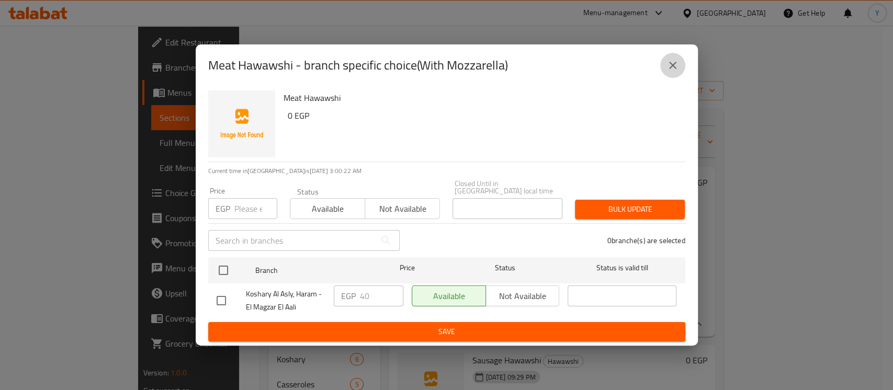
click at [670, 78] on button "close" at bounding box center [673, 65] width 25 height 25
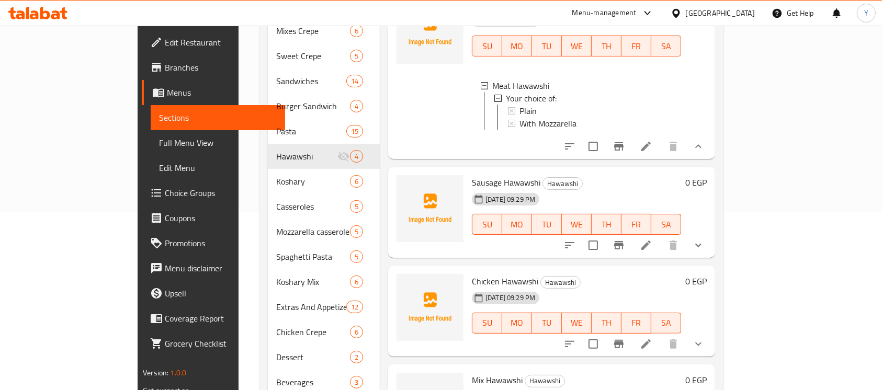
scroll to position [187, 0]
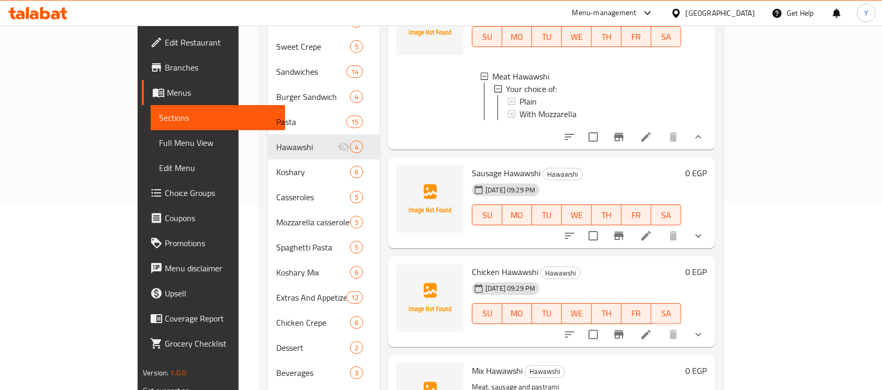
click at [711, 233] on button "show more" at bounding box center [698, 235] width 25 height 25
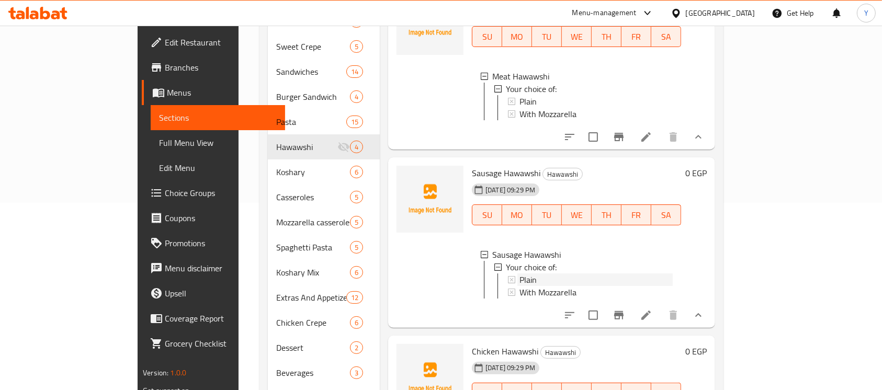
click at [584, 274] on div "Plain" at bounding box center [596, 280] width 153 height 13
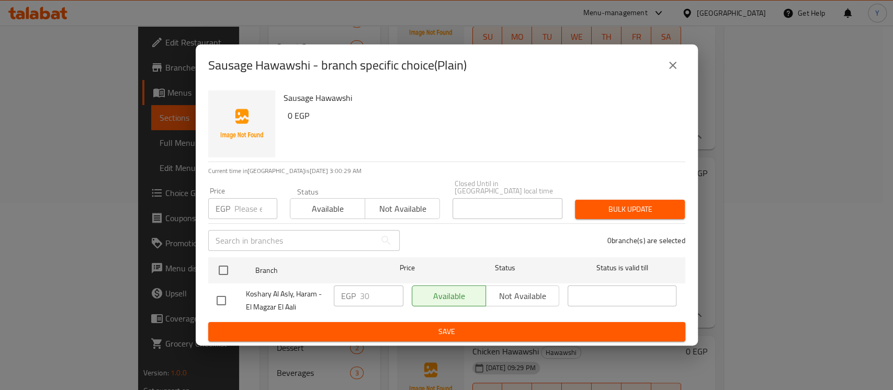
click at [667, 67] on icon "close" at bounding box center [673, 65] width 13 height 13
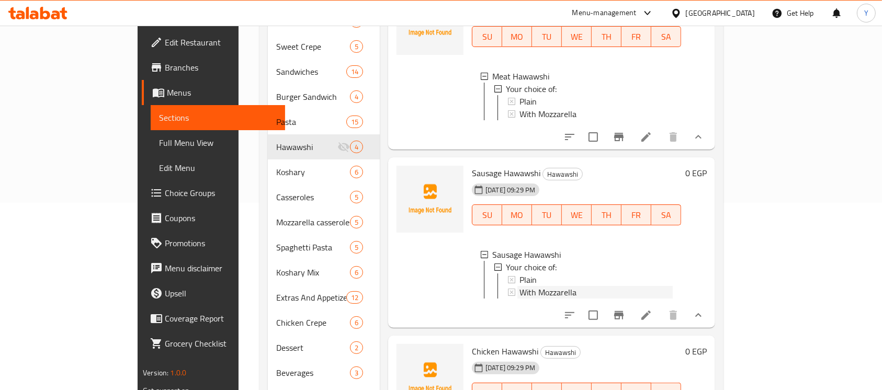
click at [554, 292] on div "With Mozzarella" at bounding box center [596, 292] width 153 height 13
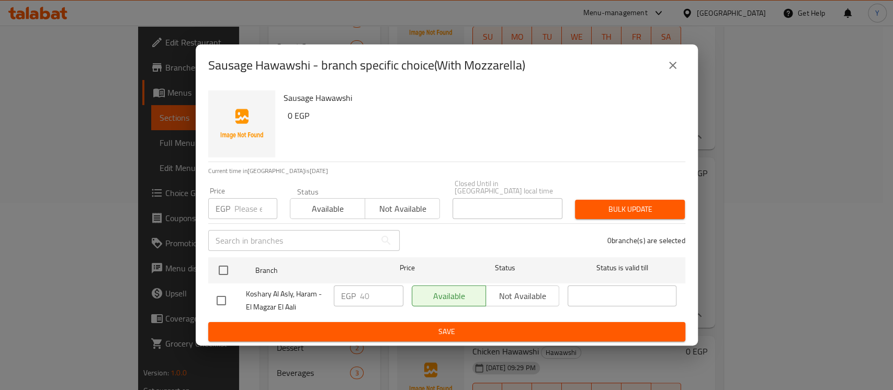
click at [675, 63] on div "Sausage Hawawshi - branch specific choice(With Mozzarella)" at bounding box center [447, 65] width 502 height 42
click at [675, 78] on button "close" at bounding box center [673, 65] width 25 height 25
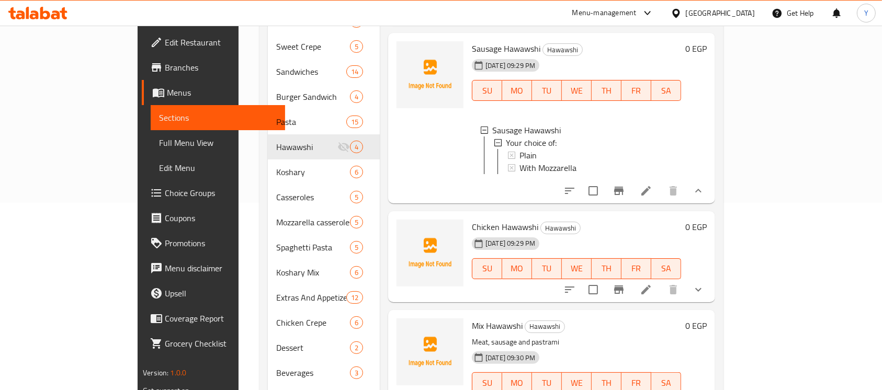
scroll to position [125, 0]
click at [711, 291] on button "show more" at bounding box center [698, 289] width 25 height 25
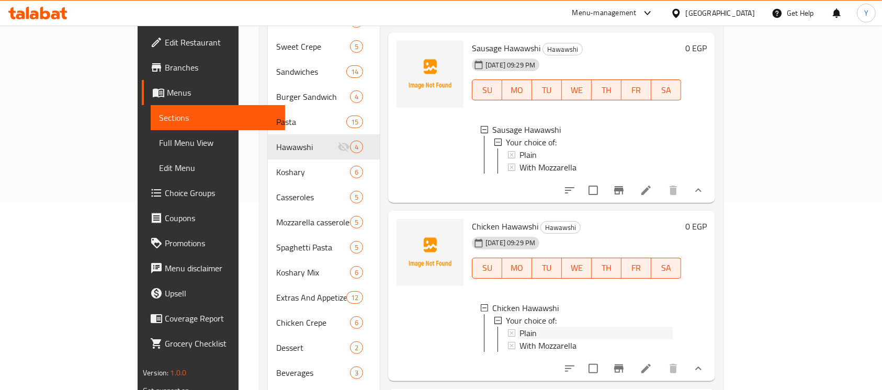
click at [584, 337] on div "Plain" at bounding box center [596, 333] width 153 height 13
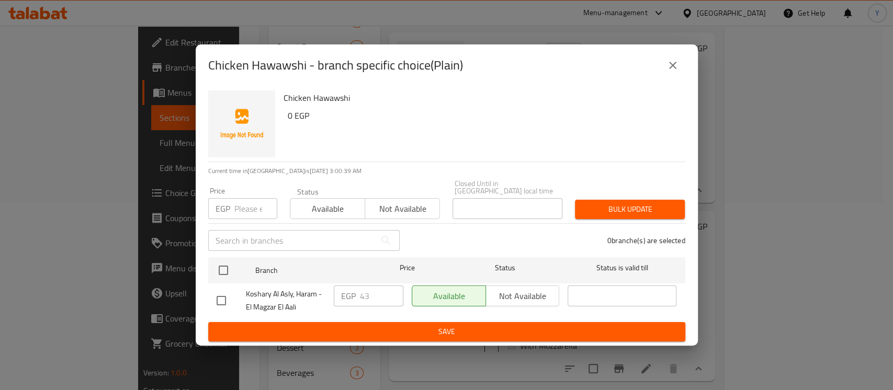
drag, startPoint x: 671, startPoint y: 63, endPoint x: 597, endPoint y: 386, distance: 331.4
click at [671, 63] on icon "close" at bounding box center [673, 65] width 13 height 13
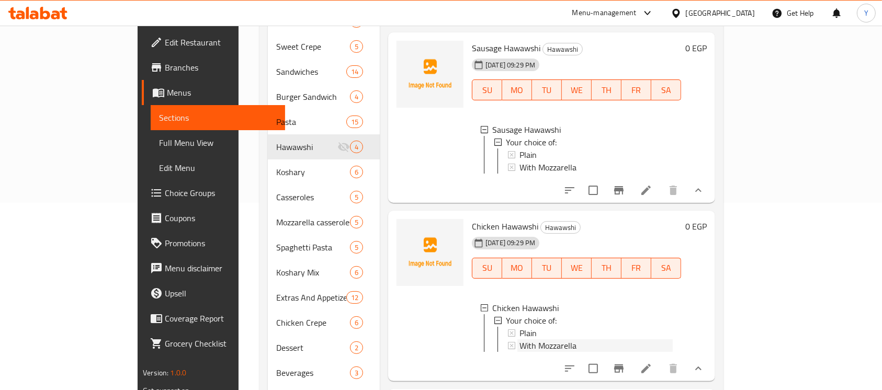
click at [544, 352] on div "With Mozzarella" at bounding box center [596, 346] width 153 height 13
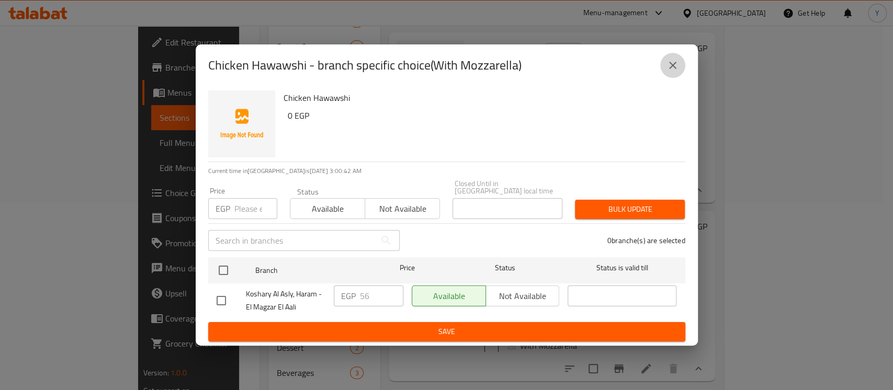
click at [674, 77] on button "close" at bounding box center [673, 65] width 25 height 25
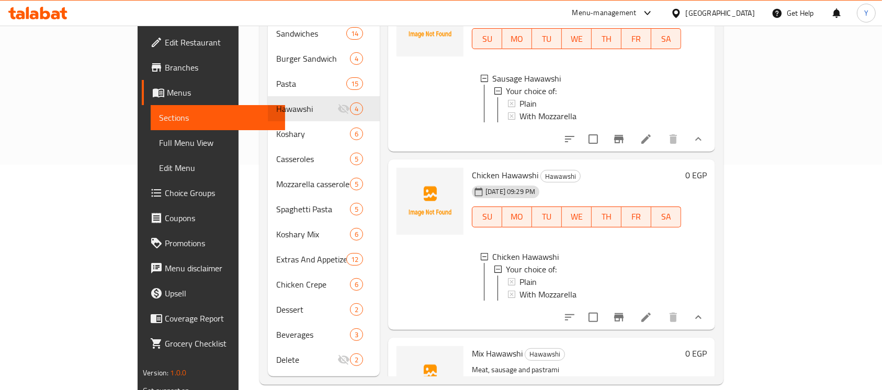
scroll to position [238, 0]
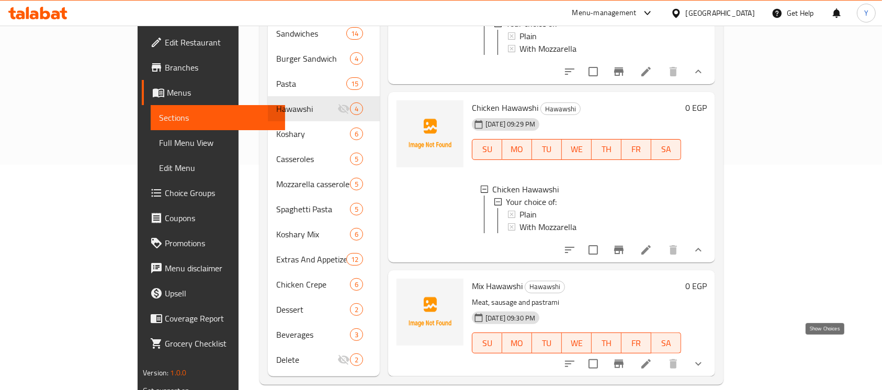
click at [705, 358] on icon "show more" at bounding box center [698, 364] width 13 height 13
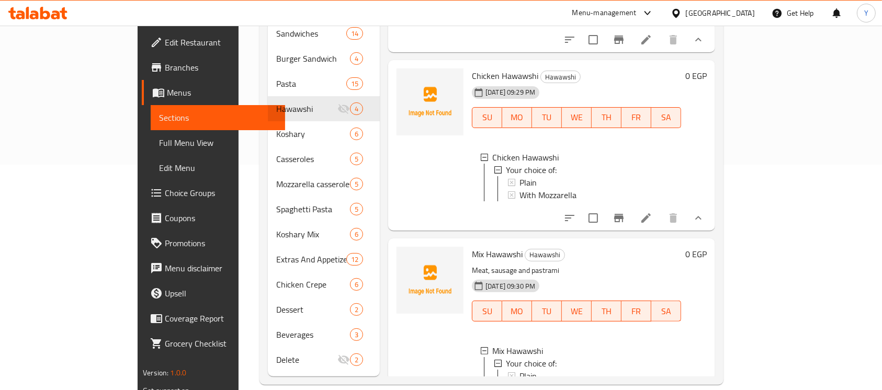
scroll to position [328, 0]
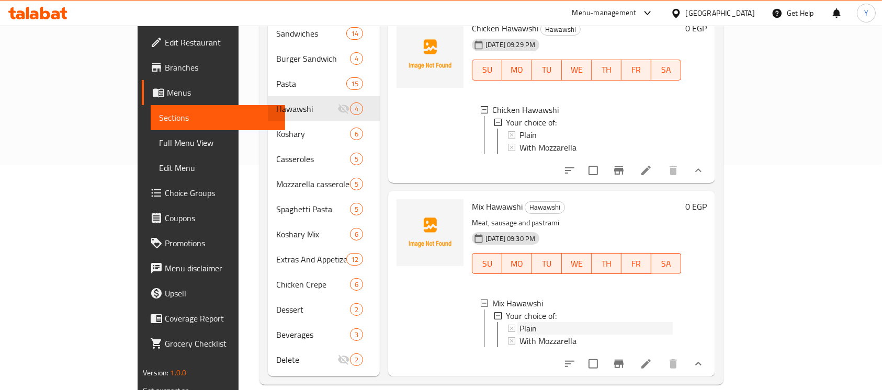
click at [630, 322] on div "Plain" at bounding box center [596, 328] width 153 height 13
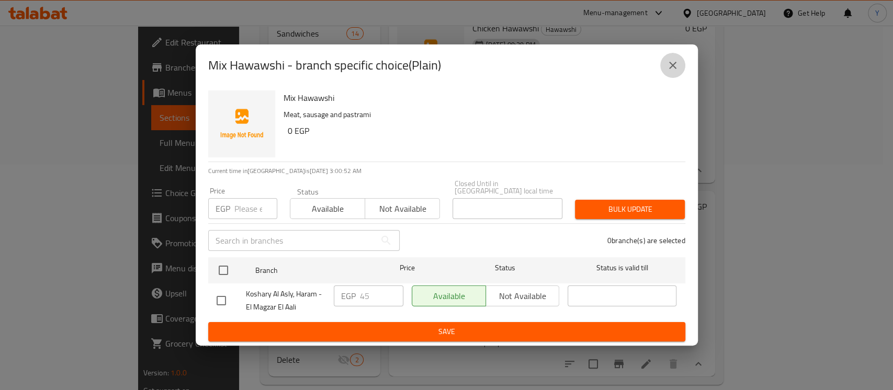
click at [667, 68] on icon "close" at bounding box center [673, 65] width 13 height 13
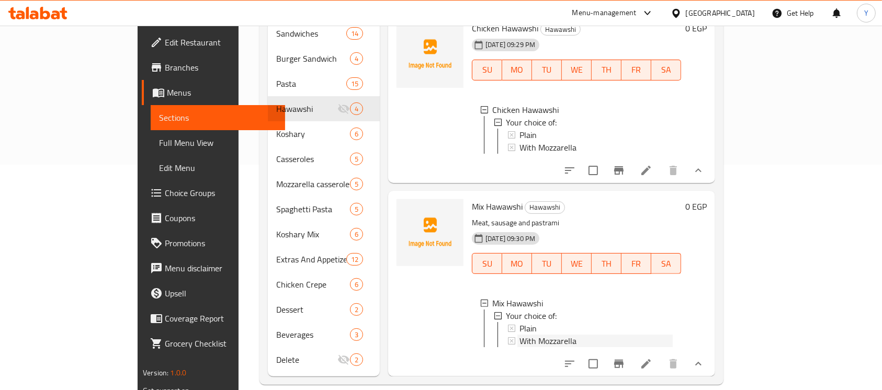
click at [520, 335] on span "With Mozzarella" at bounding box center [548, 341] width 57 height 13
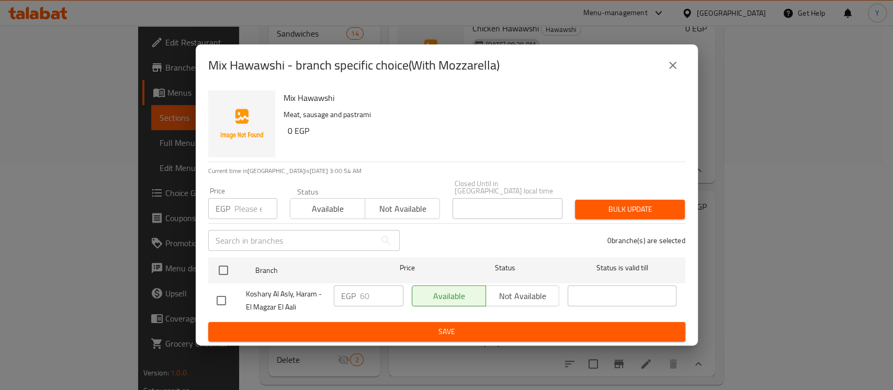
click at [659, 78] on div "Mix Hawawshi - branch specific choice(With Mozzarella)" at bounding box center [446, 65] width 477 height 25
click at [665, 73] on button "close" at bounding box center [673, 65] width 25 height 25
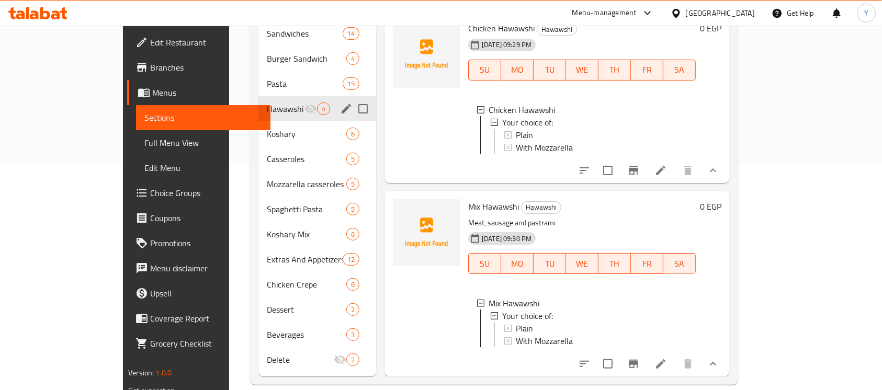
drag, startPoint x: 318, startPoint y: 105, endPoint x: 410, endPoint y: 98, distance: 92.3
click at [352, 98] on input "Menu sections" at bounding box center [363, 109] width 22 height 22
checkbox input "true"
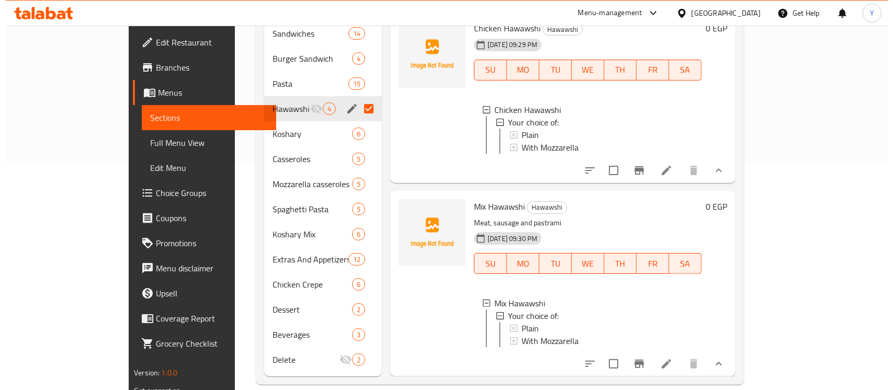
scroll to position [0, 0]
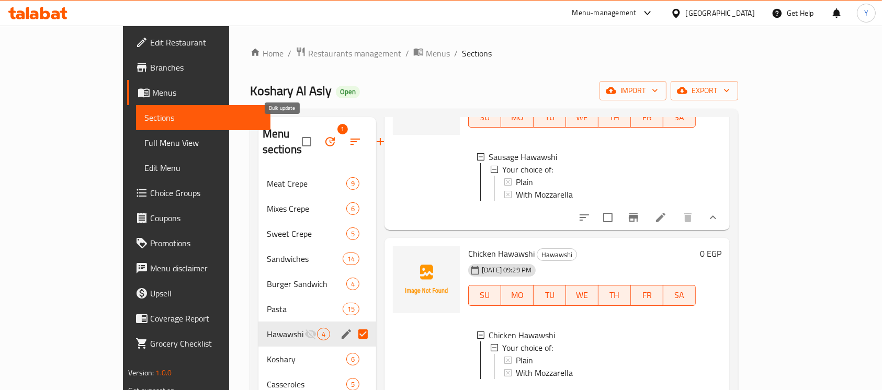
click at [324, 136] on icon "button" at bounding box center [330, 142] width 13 height 13
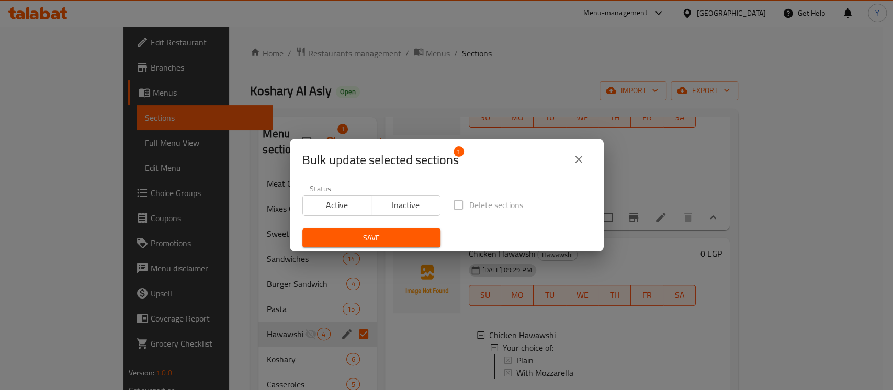
click at [342, 204] on span "Active" at bounding box center [337, 205] width 61 height 15
click at [334, 252] on div "Save" at bounding box center [371, 238] width 151 height 32
click at [328, 241] on span "Save" at bounding box center [371, 238] width 121 height 13
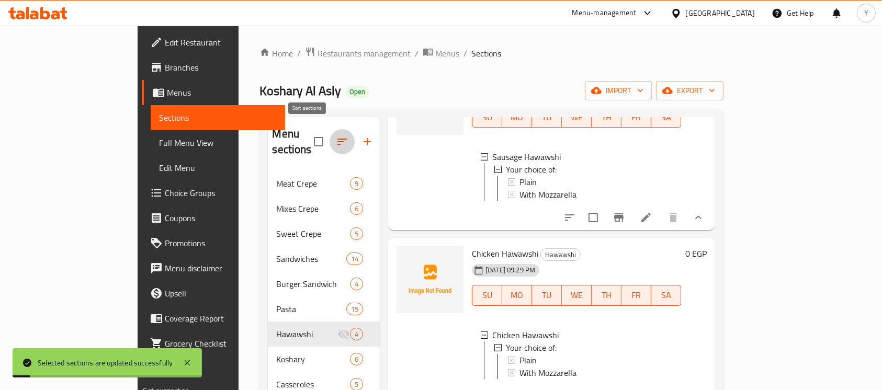
click at [336, 136] on icon "button" at bounding box center [342, 142] width 13 height 13
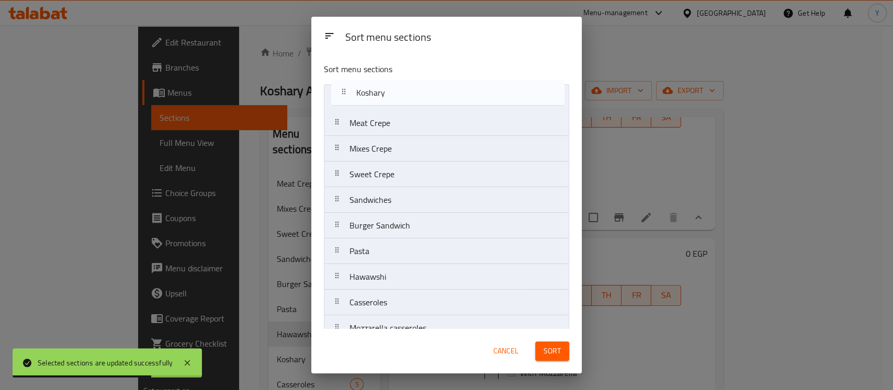
drag, startPoint x: 389, startPoint y: 263, endPoint x: 396, endPoint y: 82, distance: 181.2
click at [396, 82] on div "Sort menu sections Meat Crepe Mixes Crepe Sweet Crepe Sandwiches Burger Sandwic…" at bounding box center [446, 191] width 271 height 275
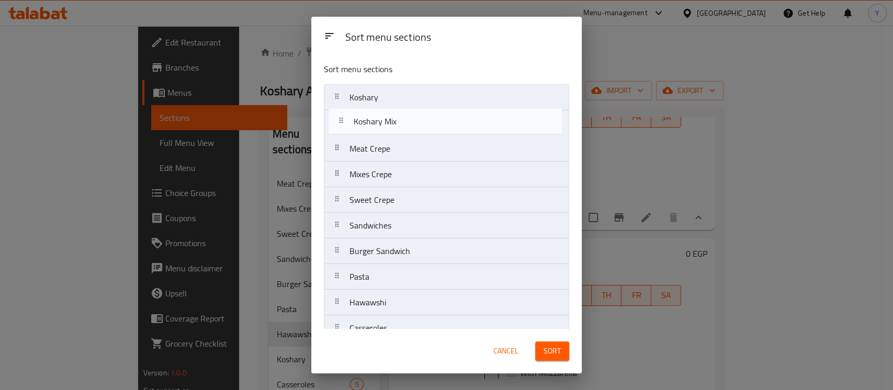
drag, startPoint x: 386, startPoint y: 184, endPoint x: 389, endPoint y: 120, distance: 63.9
click at [389, 120] on nav "Koshary Meat Crepe Mixes Crepe Sweet Crepe Sandwiches Burger Sandwich Pasta Haw…" at bounding box center [446, 302] width 245 height 437
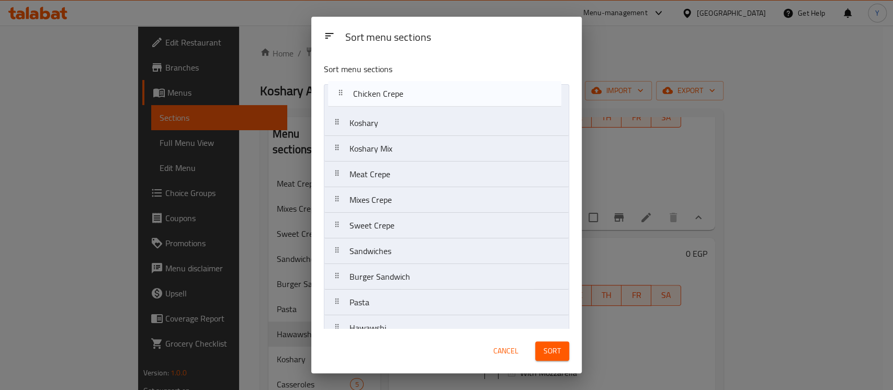
drag, startPoint x: 464, startPoint y: 239, endPoint x: 467, endPoint y: 73, distance: 166.0
click at [467, 73] on div "Sort menu sections Koshary Koshary Mix Meat Crepe Mixes Crepe Sweet Crepe Sandw…" at bounding box center [446, 191] width 271 height 275
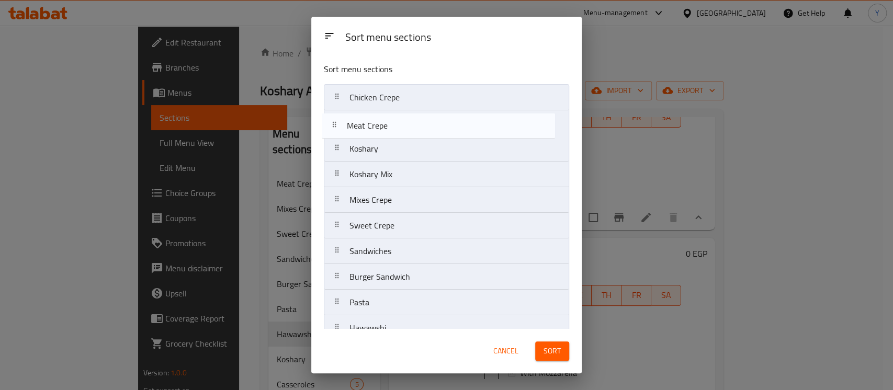
drag, startPoint x: 455, startPoint y: 184, endPoint x: 451, endPoint y: 124, distance: 60.3
click at [452, 124] on nav "Chicken Crepe Koshary Koshary Mix Meat Crepe Mixes Crepe Sweet Crepe Sandwiches…" at bounding box center [446, 302] width 245 height 437
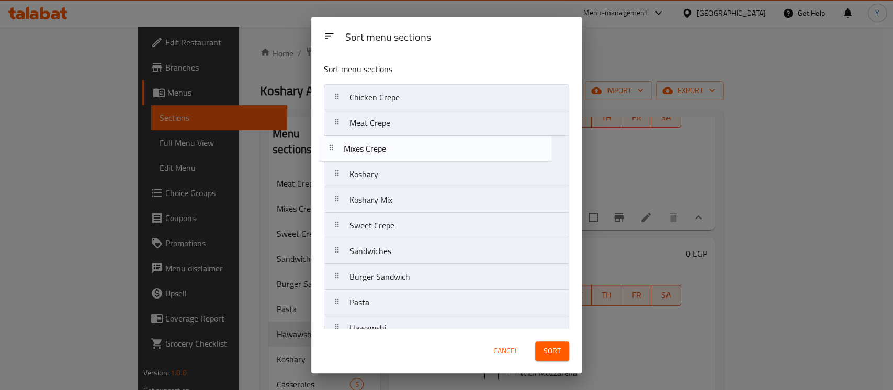
drag, startPoint x: 406, startPoint y: 205, endPoint x: 400, endPoint y: 141, distance: 64.1
click at [400, 141] on nav "Chicken Crepe Meat Crepe Koshary Koshary Mix Mixes Crepe Sweet Crepe Sandwiches…" at bounding box center [446, 302] width 245 height 437
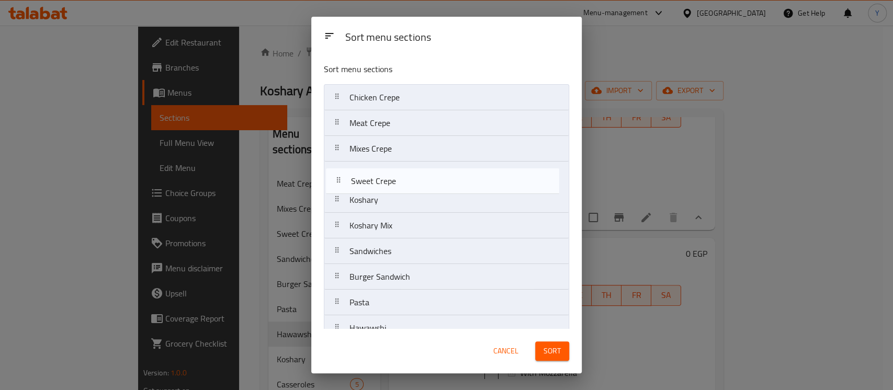
drag, startPoint x: 379, startPoint y: 225, endPoint x: 384, endPoint y: 166, distance: 59.3
click at [384, 166] on nav "Chicken Crepe Meat Crepe Mixes Crepe Koshary Koshary Mix Sweet Crepe Sandwiches…" at bounding box center [446, 302] width 245 height 437
drag, startPoint x: 412, startPoint y: 261, endPoint x: 415, endPoint y: 197, distance: 63.4
click at [415, 197] on nav "Chicken Crepe Meat Crepe Mixes Crepe Sweet Crepe Koshary Koshary Mix Sandwiches…" at bounding box center [446, 302] width 245 height 437
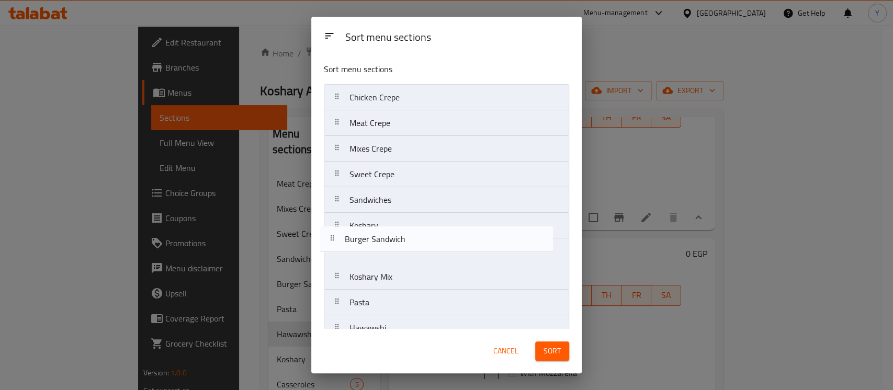
drag, startPoint x: 396, startPoint y: 266, endPoint x: 380, endPoint y: 215, distance: 53.6
click at [380, 215] on nav "Chicken Crepe Meat Crepe Mixes Crepe Sweet Crepe Sandwiches Koshary Koshary Mix…" at bounding box center [446, 302] width 245 height 437
drag, startPoint x: 373, startPoint y: 253, endPoint x: 374, endPoint y: 223, distance: 29.9
click at [374, 223] on nav "Chicken Crepe Meat Crepe Mixes Crepe Sweet Crepe Sandwiches Koshary Burger Sand…" at bounding box center [446, 302] width 245 height 437
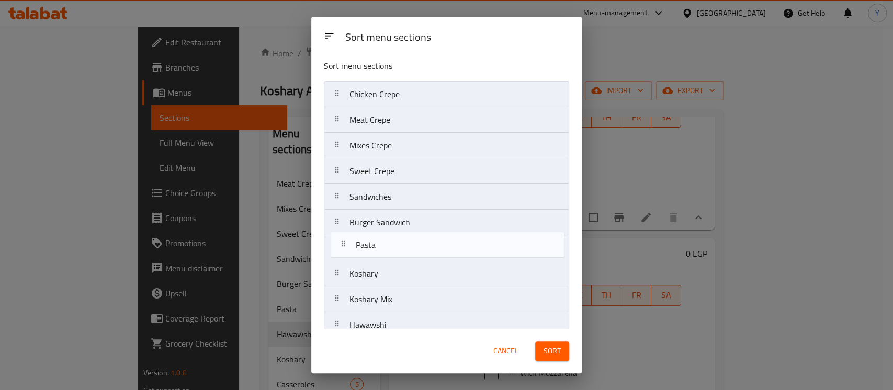
drag, startPoint x: 372, startPoint y: 307, endPoint x: 378, endPoint y: 245, distance: 62.1
click at [378, 245] on nav "Chicken Crepe Meat Crepe Mixes Crepe Sweet Crepe Sandwiches Burger Sandwich Kos…" at bounding box center [446, 299] width 245 height 437
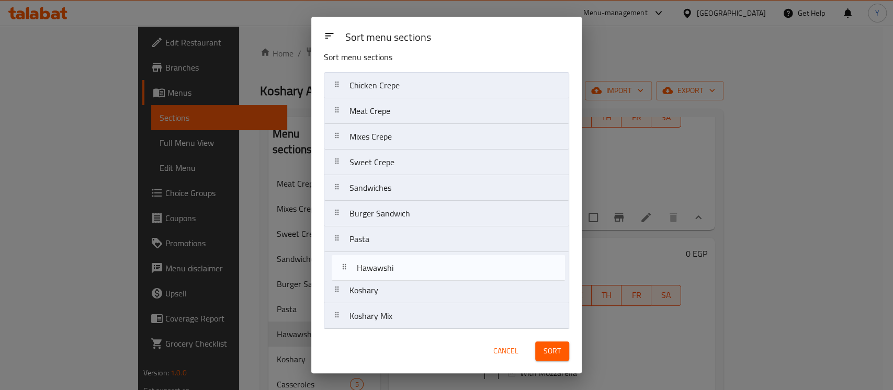
drag, startPoint x: 389, startPoint y: 323, endPoint x: 397, endPoint y: 259, distance: 64.3
click at [397, 259] on nav "Chicken Crepe Meat Crepe Mixes Crepe Sweet Crepe Sandwiches Burger Sandwich Pas…" at bounding box center [446, 290] width 245 height 437
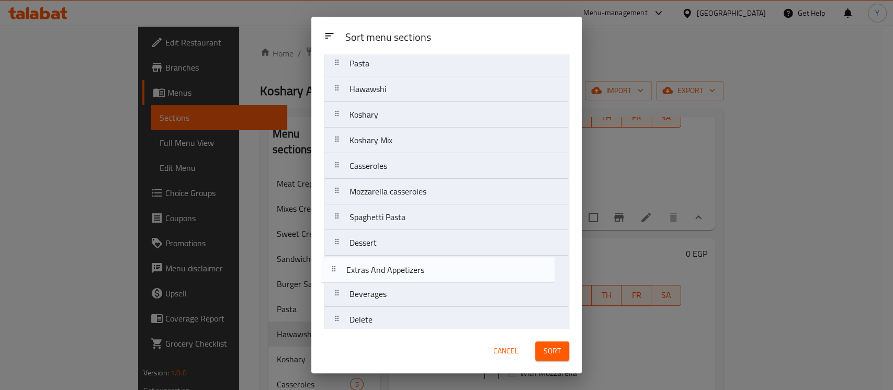
scroll to position [188, 0]
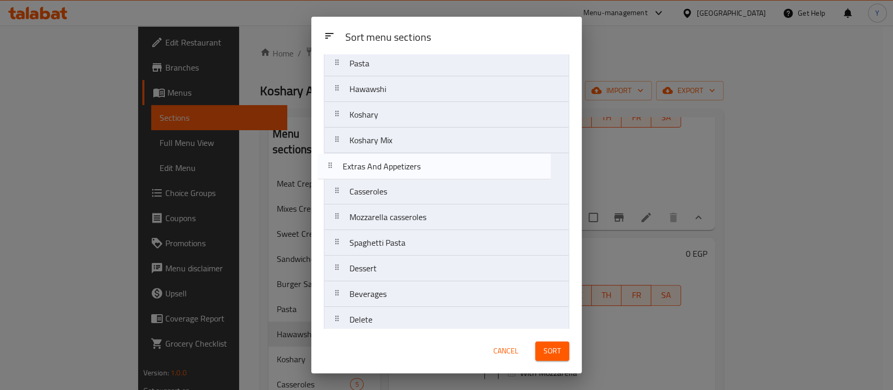
drag, startPoint x: 465, startPoint y: 266, endPoint x: 457, endPoint y: 166, distance: 100.2
click at [457, 166] on nav "Chicken Crepe Meat Crepe Mixes Crepe Sweet Crepe Sandwiches Burger Sandwich Pas…" at bounding box center [446, 114] width 245 height 437
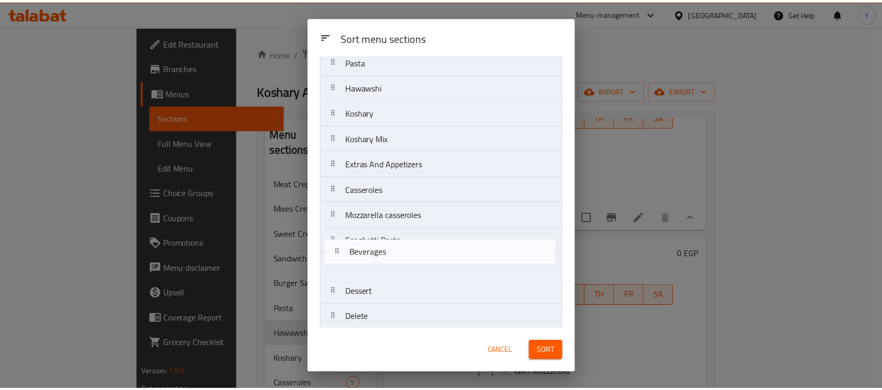
scroll to position [191, 0]
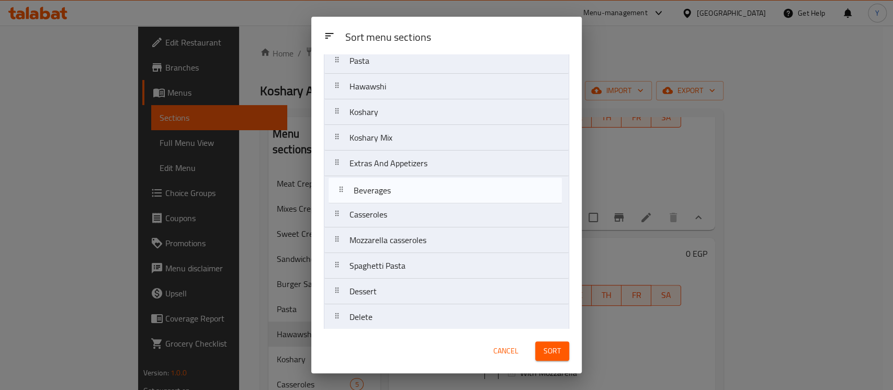
drag, startPoint x: 420, startPoint y: 299, endPoint x: 424, endPoint y: 187, distance: 112.1
click at [424, 187] on nav "Chicken Crepe Meat Crepe Mixes Crepe Sweet Crepe Sandwiches Burger Sandwich Pas…" at bounding box center [446, 112] width 245 height 437
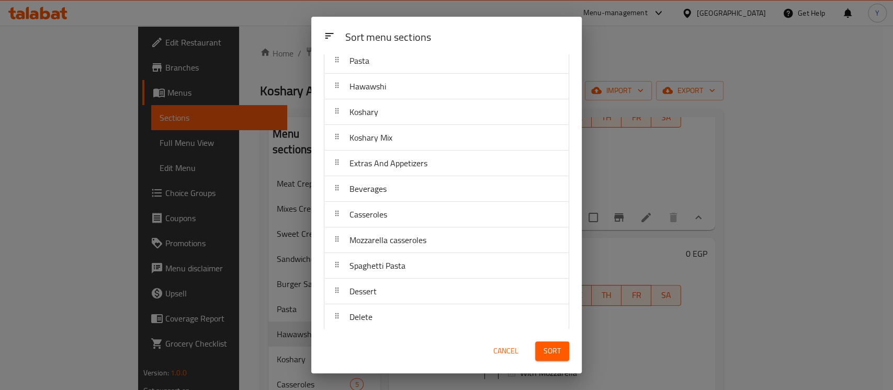
click at [553, 349] on span "Sort" at bounding box center [552, 351] width 17 height 13
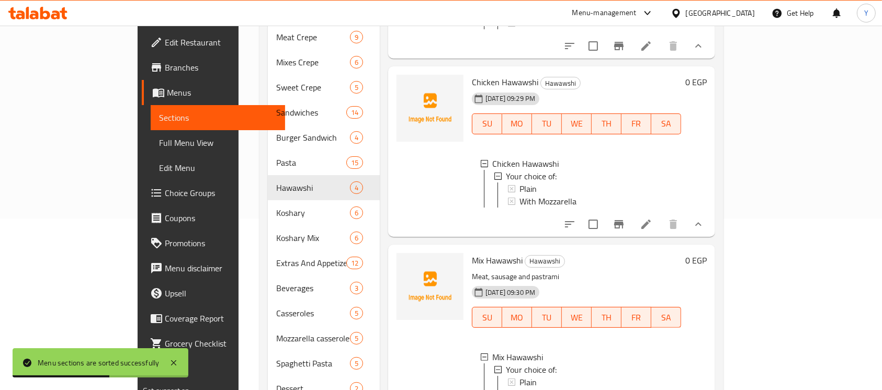
scroll to position [226, 0]
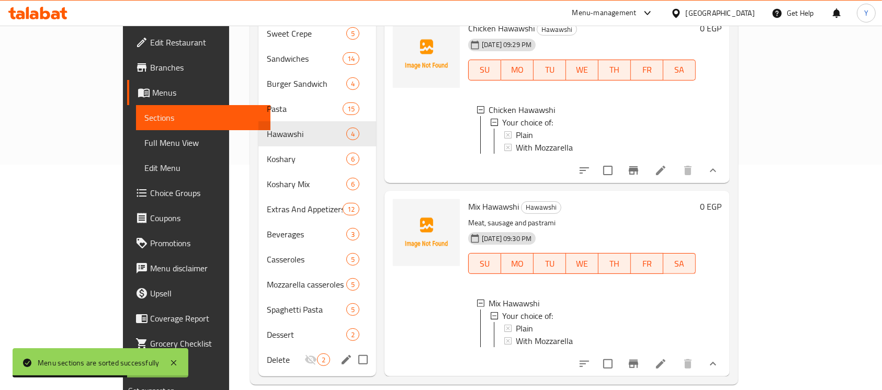
click at [260, 348] on div "Delete 2" at bounding box center [318, 360] width 118 height 25
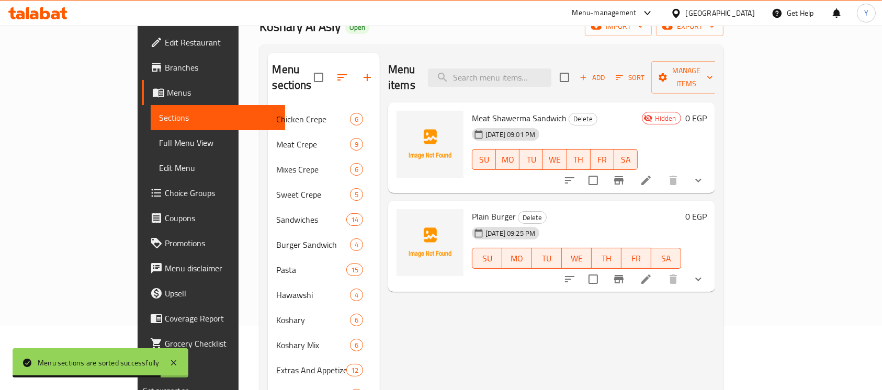
scroll to position [63, 0]
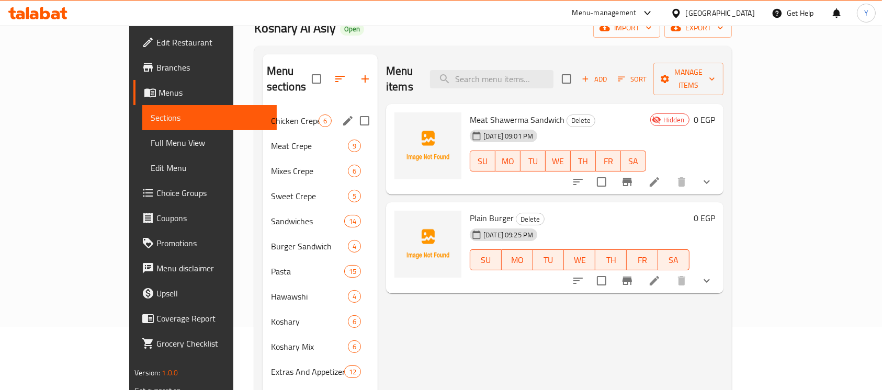
click at [272, 112] on div "Chicken Crepe 6" at bounding box center [320, 120] width 115 height 25
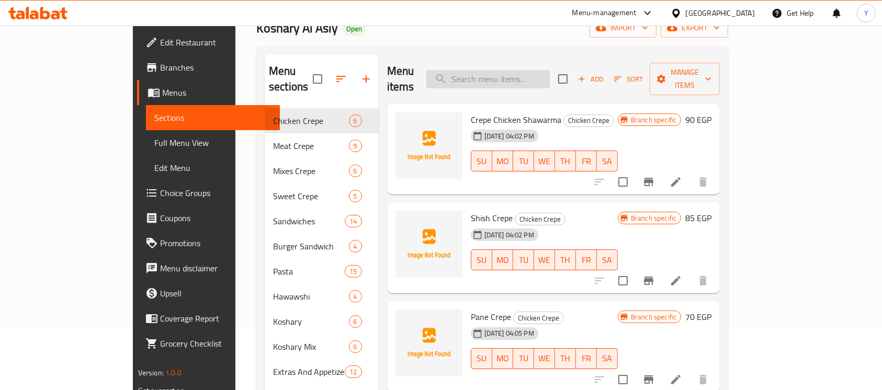
click at [515, 74] on input "search" at bounding box center [489, 79] width 124 height 18
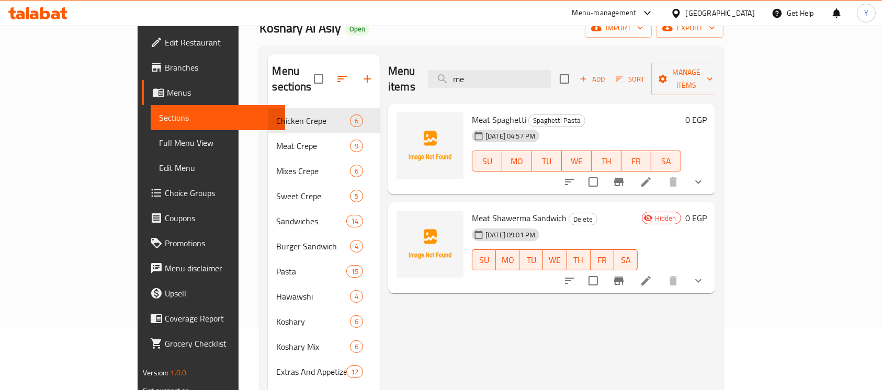
type input "m"
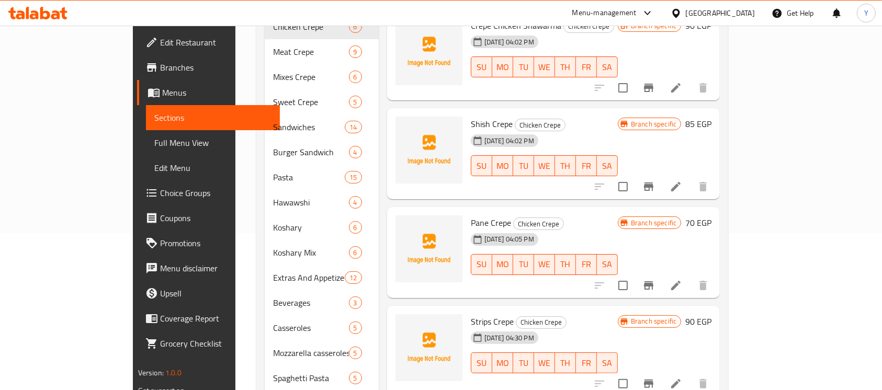
scroll to position [226, 0]
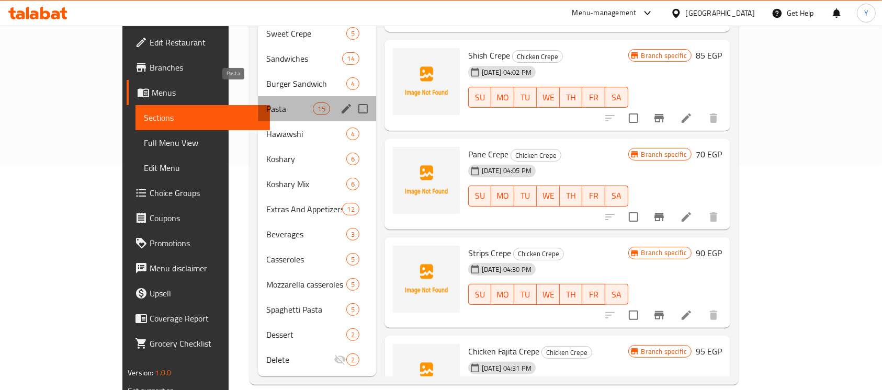
click at [266, 103] on span "Pasta" at bounding box center [289, 109] width 47 height 13
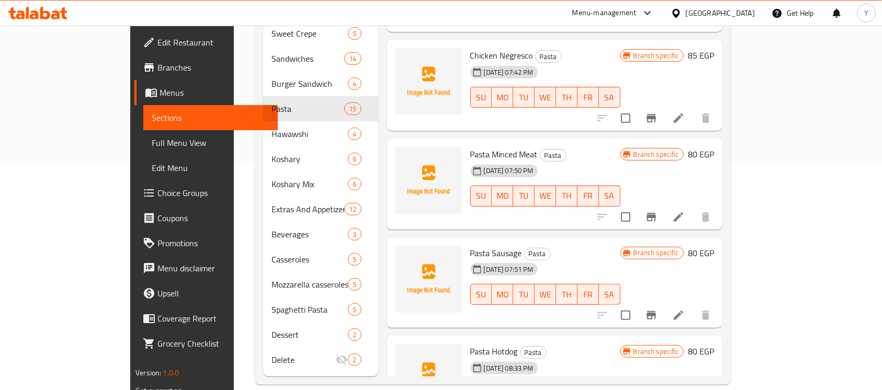
click at [113, 15] on div "Menu-management Egypt Get Help Y" at bounding box center [441, 13] width 882 height 25
